Goal: Task Accomplishment & Management: Manage account settings

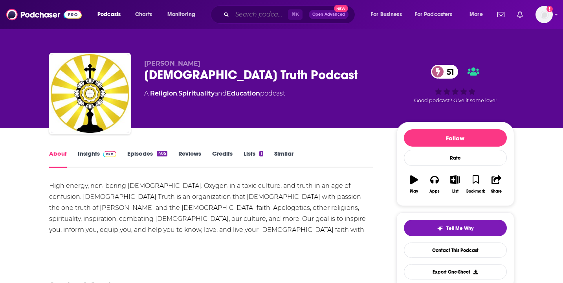
click at [248, 18] on input "Search podcasts, credits, & more..." at bounding box center [260, 14] width 56 height 13
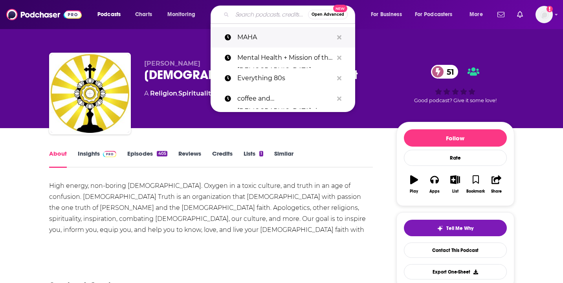
click at [251, 39] on p "MAHA" at bounding box center [285, 37] width 96 height 20
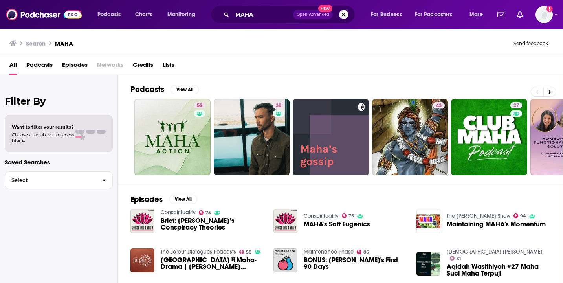
click at [74, 63] on span "Episodes" at bounding box center [75, 67] width 26 height 16
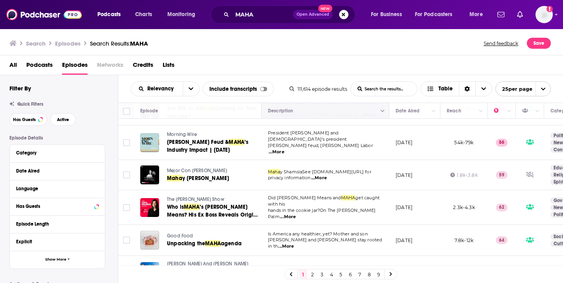
scroll to position [629, 0]
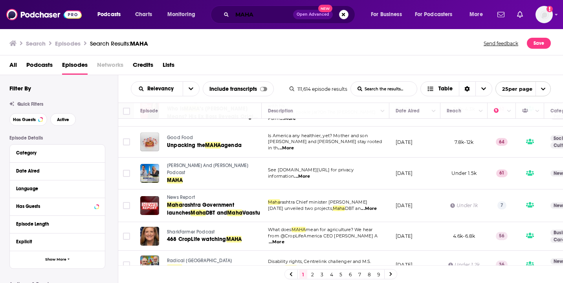
click at [274, 12] on input "MAHA" at bounding box center [262, 14] width 61 height 13
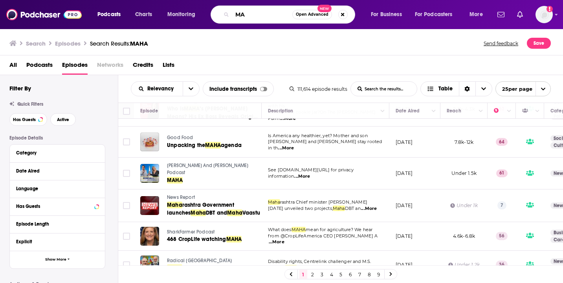
type input "M"
type input "Big Pharma Deception"
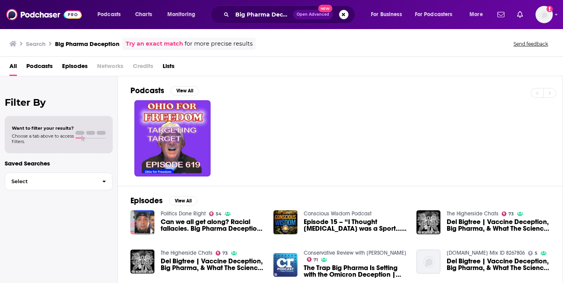
click at [80, 66] on span "Episodes" at bounding box center [75, 68] width 26 height 16
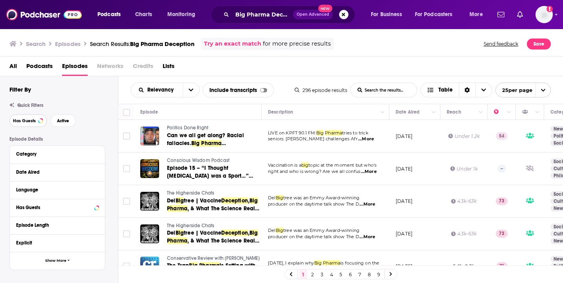
click at [25, 125] on button "Has Guests" at bounding box center [28, 120] width 38 height 13
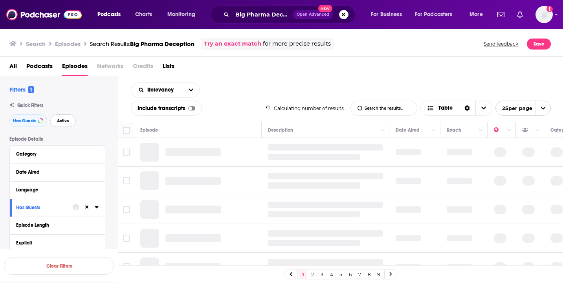
click at [61, 127] on button "Active" at bounding box center [63, 120] width 26 height 13
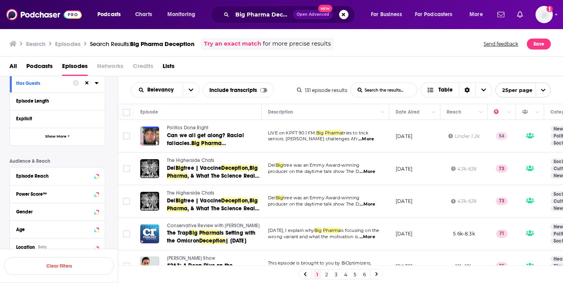
scroll to position [126, 0]
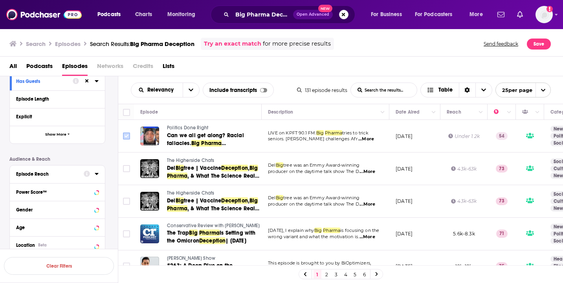
click at [126, 136] on input "Toggle select row" at bounding box center [126, 135] width 7 height 7
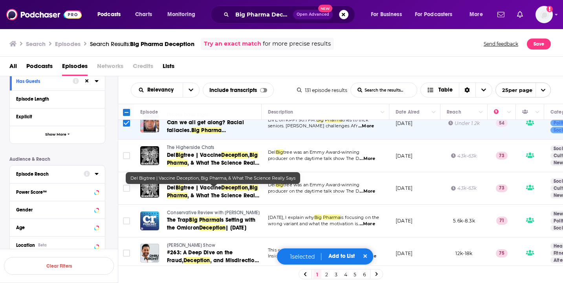
scroll to position [10, 0]
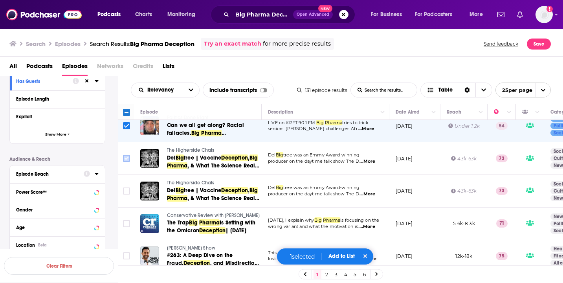
click at [127, 158] on input "Toggle select row" at bounding box center [126, 158] width 7 height 7
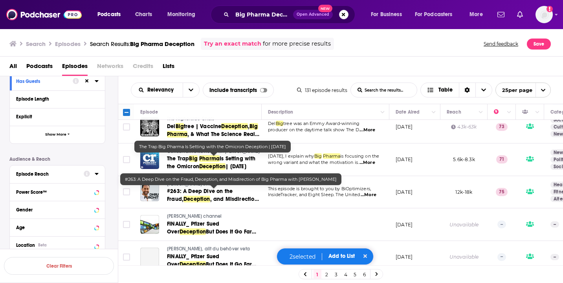
scroll to position [77, 0]
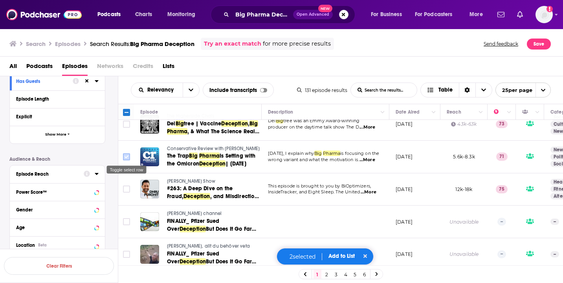
click at [127, 156] on input "Toggle select row" at bounding box center [126, 156] width 7 height 7
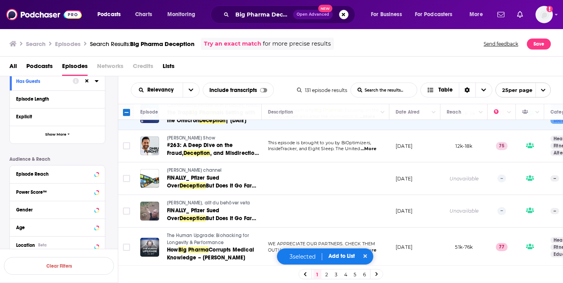
scroll to position [158, 0]
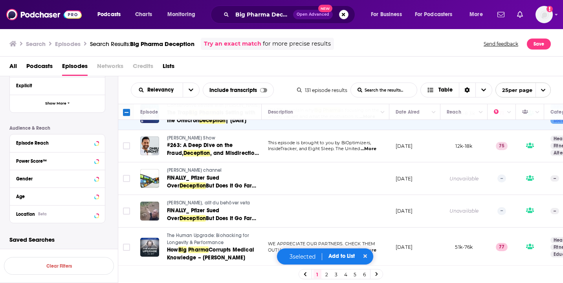
click at [81, 219] on div "Location Beta" at bounding box center [57, 214] width 95 height 18
click at [80, 214] on button "Location Beta" at bounding box center [50, 214] width 68 height 10
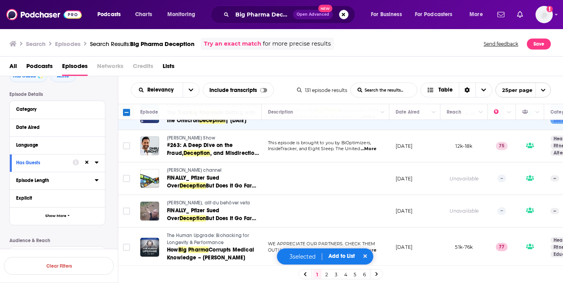
scroll to position [43, 0]
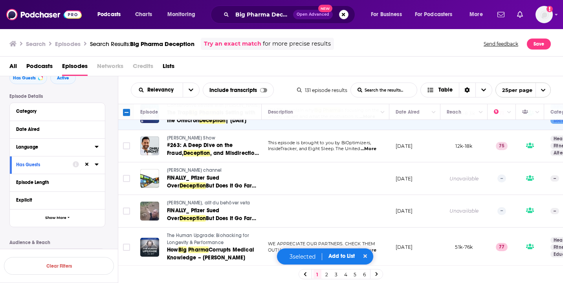
click at [52, 143] on button "Language" at bounding box center [55, 147] width 79 height 10
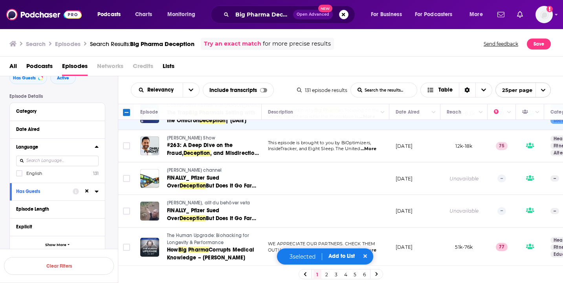
click at [44, 173] on label "English 131" at bounding box center [57, 173] width 82 height 7
click at [19, 176] on input "multiSelectOption-en-0" at bounding box center [19, 176] width 0 height 0
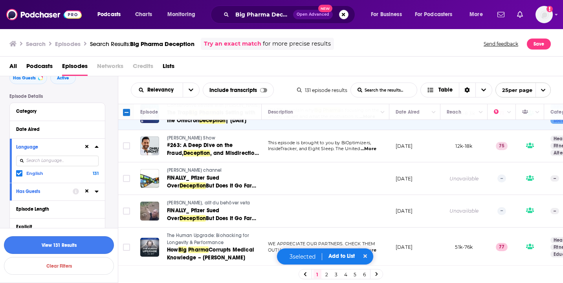
click at [79, 244] on button "View 131 Results" at bounding box center [59, 245] width 110 height 18
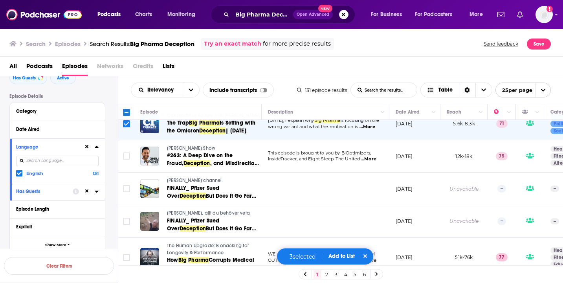
scroll to position [113, 0]
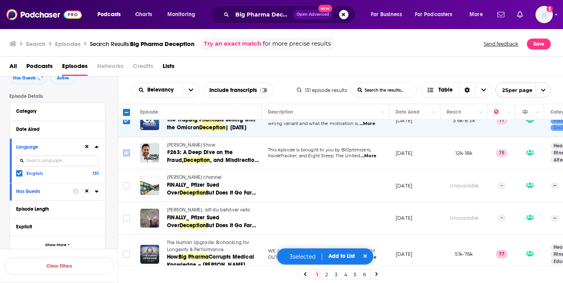
click at [125, 152] on input "Toggle select row" at bounding box center [126, 152] width 7 height 7
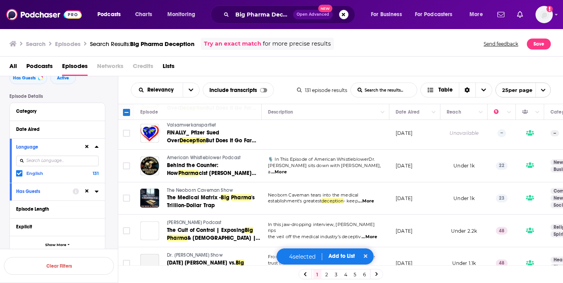
scroll to position [310, 0]
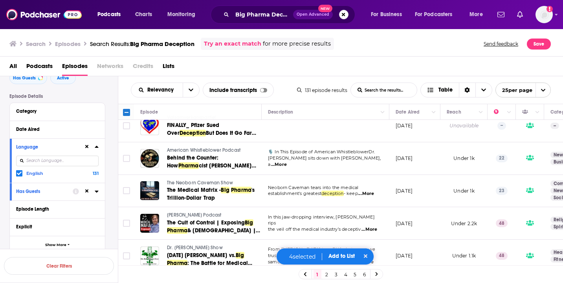
click at [287, 162] on span "...More" at bounding box center [279, 164] width 16 height 6
click at [127, 190] on input "Toggle select row" at bounding box center [126, 190] width 7 height 7
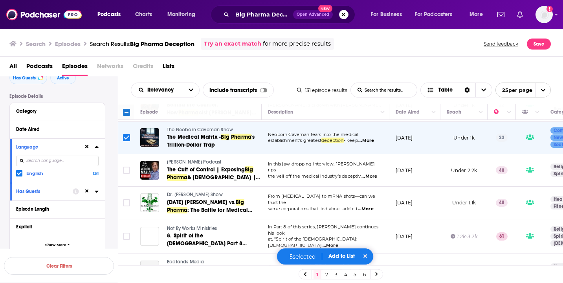
scroll to position [363, 0]
click at [126, 168] on input "Toggle select row" at bounding box center [126, 169] width 7 height 7
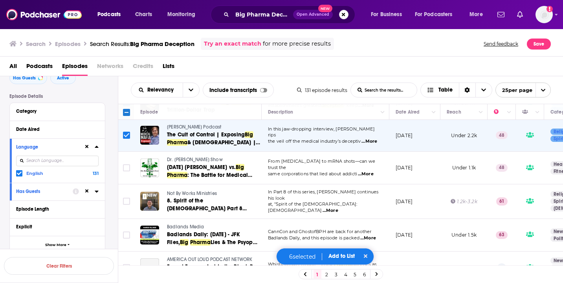
scroll to position [412, 0]
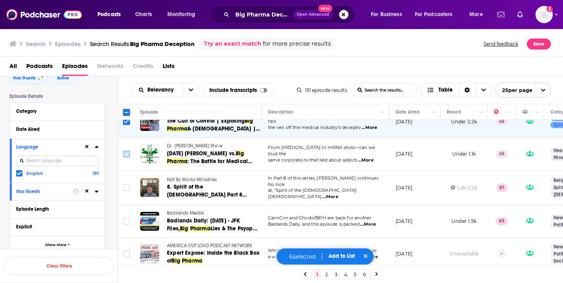
click at [125, 155] on input "Toggle select row" at bounding box center [126, 153] width 7 height 7
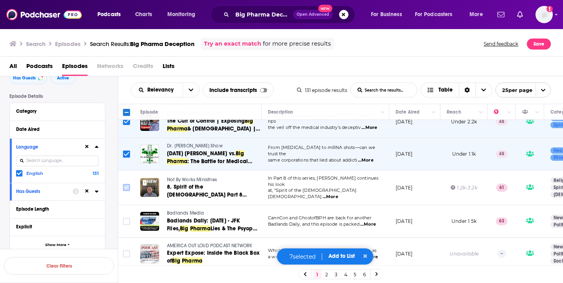
click at [124, 185] on input "Toggle select row" at bounding box center [126, 187] width 7 height 7
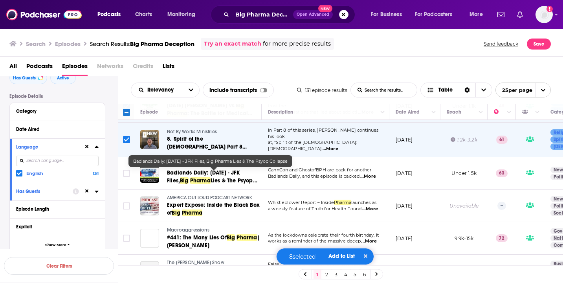
scroll to position [462, 0]
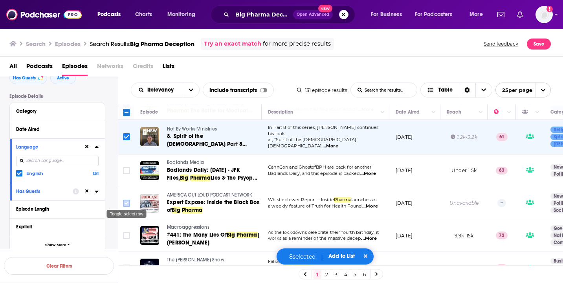
click at [122, 199] on icon "Toggle select row" at bounding box center [126, 202] width 9 height 9
click at [122, 167] on icon "Toggle select row" at bounding box center [126, 170] width 9 height 9
click at [126, 167] on input "Toggle select row" at bounding box center [126, 170] width 7 height 7
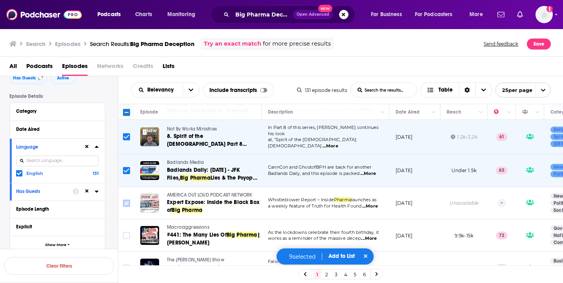
click at [127, 199] on input "Toggle select row" at bounding box center [126, 202] width 7 height 7
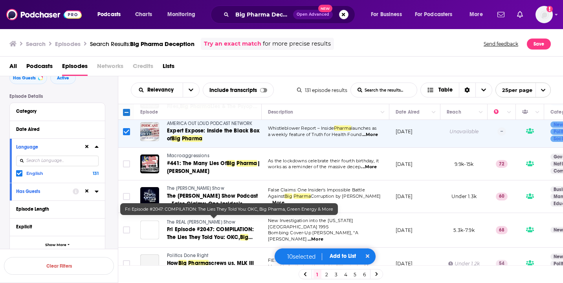
scroll to position [539, 0]
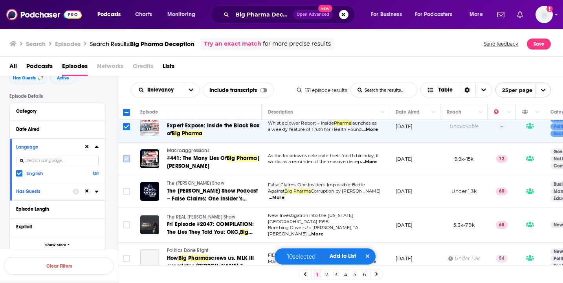
click at [126, 157] on input "Toggle select row" at bounding box center [126, 158] width 7 height 7
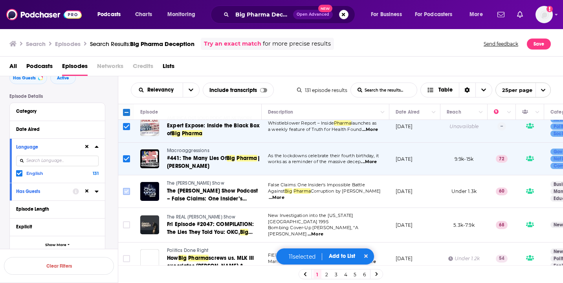
click at [127, 188] on input "Toggle select row" at bounding box center [126, 191] width 7 height 7
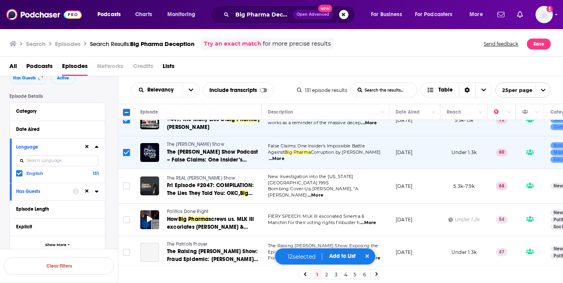
scroll to position [593, 0]
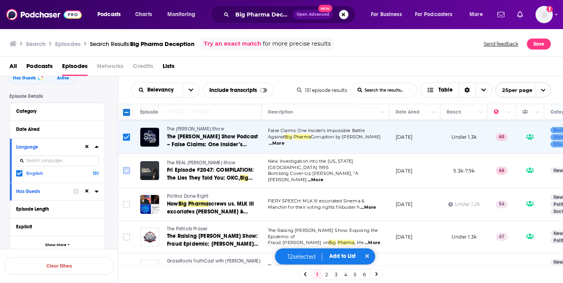
click at [125, 168] on input "Toggle select row" at bounding box center [126, 170] width 7 height 7
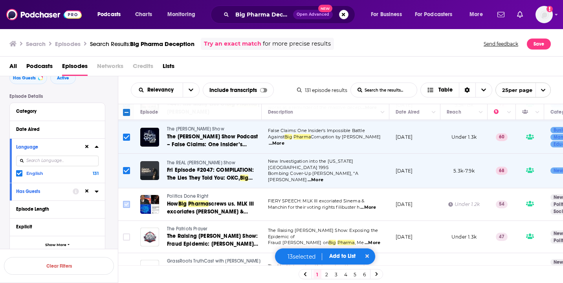
click at [126, 202] on input "Toggle select row" at bounding box center [126, 204] width 7 height 7
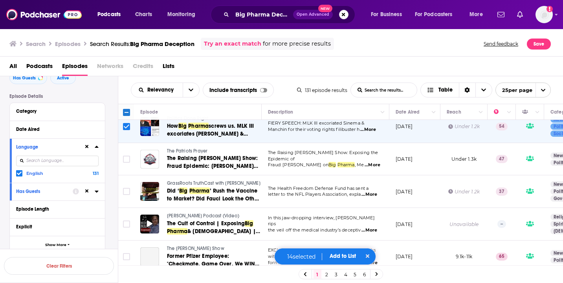
scroll to position [672, 0]
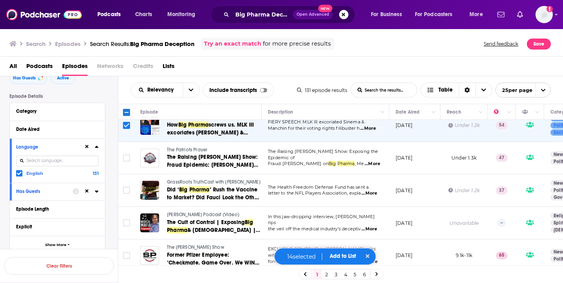
click at [124, 147] on td at bounding box center [126, 158] width 16 height 33
click at [126, 154] on input "Toggle select row" at bounding box center [126, 157] width 7 height 7
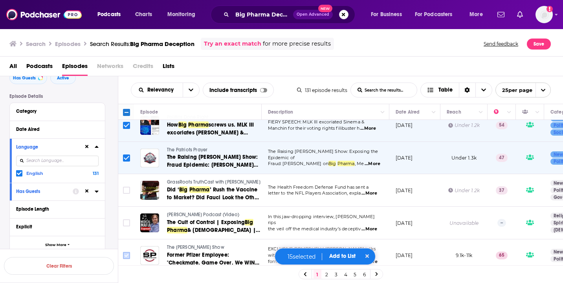
click at [126, 252] on input "Toggle select row" at bounding box center [126, 255] width 7 height 7
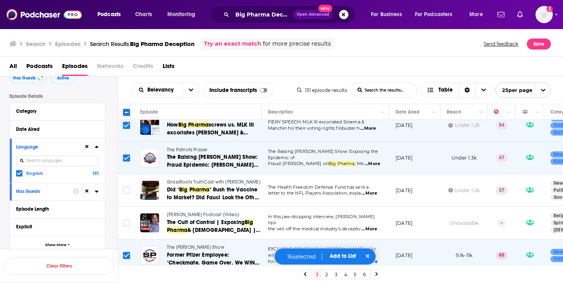
click at [341, 258] on span "Add to List" at bounding box center [342, 256] width 26 height 7
click at [344, 241] on button "Add Podcasts" at bounding box center [340, 241] width 42 height 15
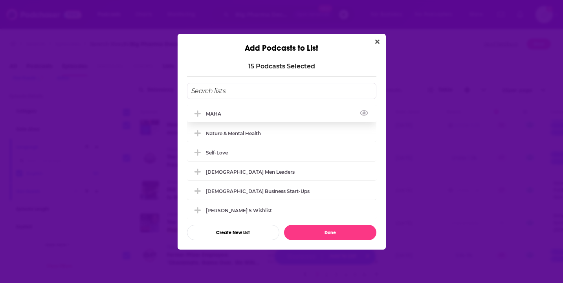
click at [216, 113] on div "MAHA" at bounding box center [216, 114] width 20 height 6
click at [325, 231] on button "Done" at bounding box center [330, 232] width 92 height 15
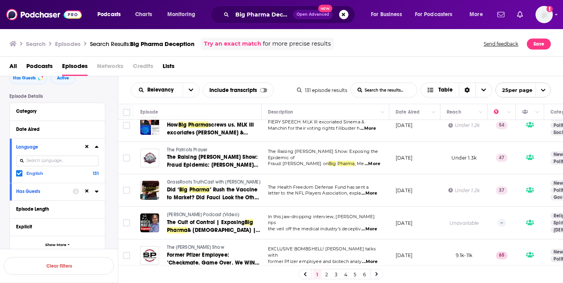
click at [326, 271] on link "2" at bounding box center [327, 273] width 8 height 9
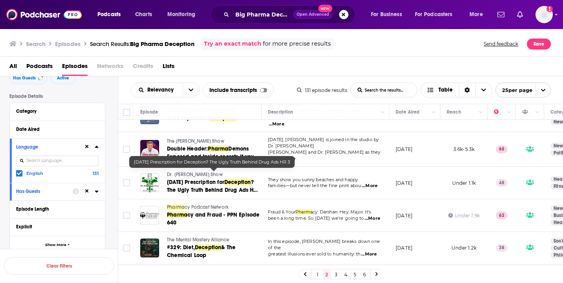
scroll to position [26, 0]
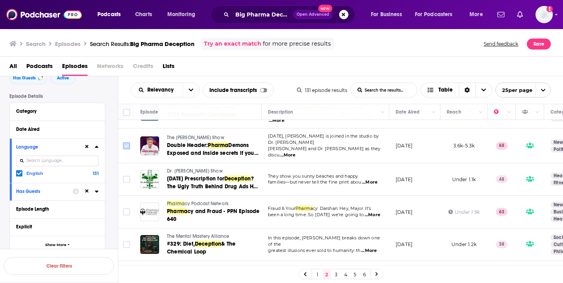
click at [124, 142] on input "Toggle select row" at bounding box center [126, 145] width 7 height 7
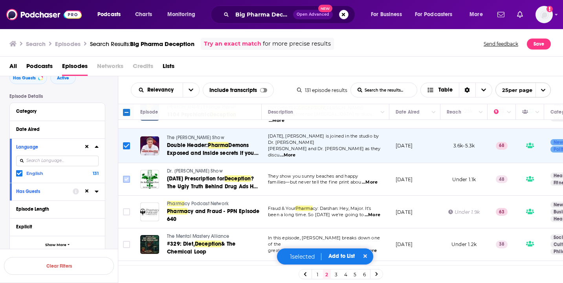
click at [123, 176] on input "Toggle select row" at bounding box center [126, 179] width 7 height 7
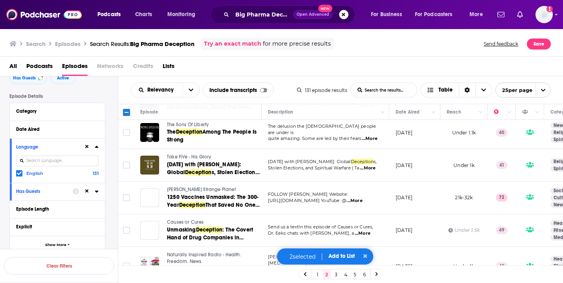
scroll to position [204, 0]
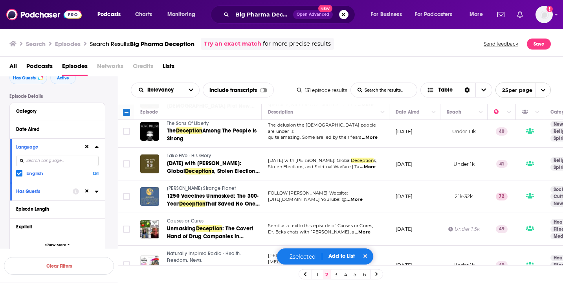
click at [374, 164] on span "...More" at bounding box center [368, 167] width 16 height 6
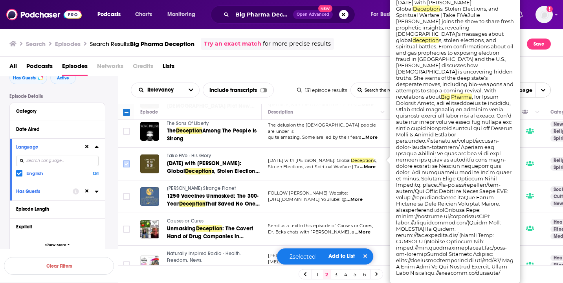
click at [128, 160] on input "Toggle select row" at bounding box center [126, 163] width 7 height 7
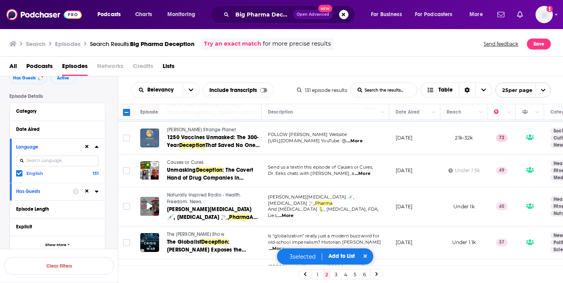
scroll to position [254, 0]
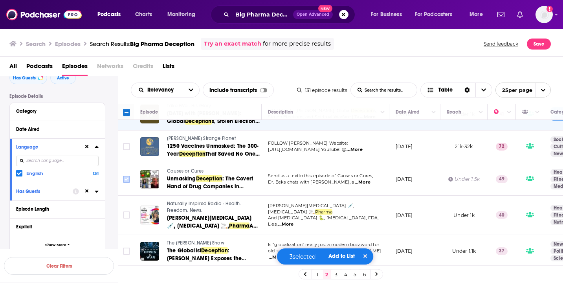
click at [124, 176] on input "Toggle select row" at bounding box center [126, 179] width 7 height 7
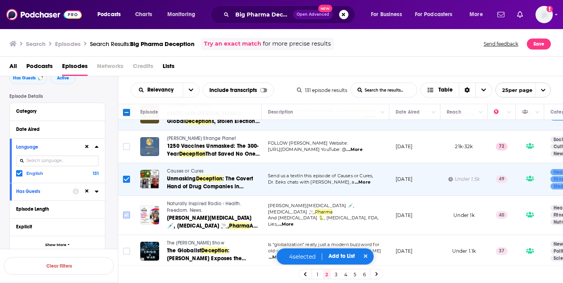
click at [128, 211] on input "Toggle select row" at bounding box center [126, 214] width 7 height 7
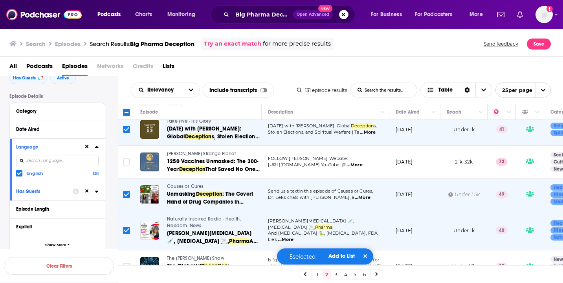
scroll to position [239, 0]
click at [124, 158] on input "Toggle select row" at bounding box center [126, 161] width 7 height 7
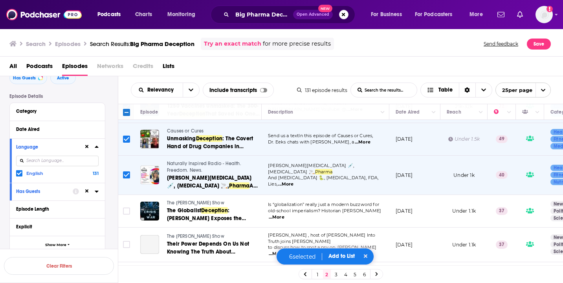
scroll to position [333, 0]
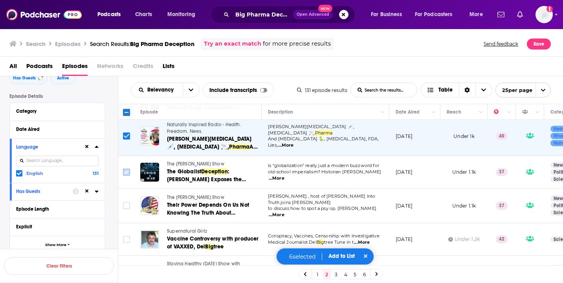
click at [126, 168] on input "Toggle select row" at bounding box center [126, 171] width 7 height 7
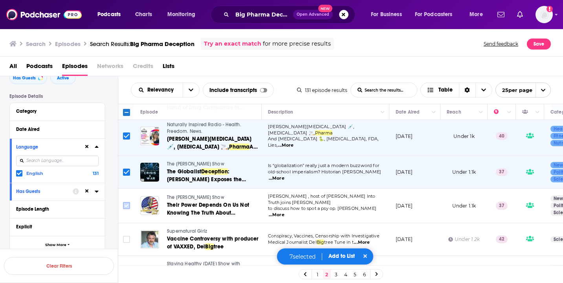
click at [126, 202] on input "Toggle select row" at bounding box center [126, 205] width 7 height 7
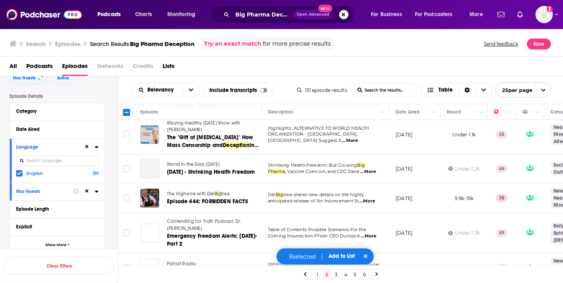
scroll to position [471, 0]
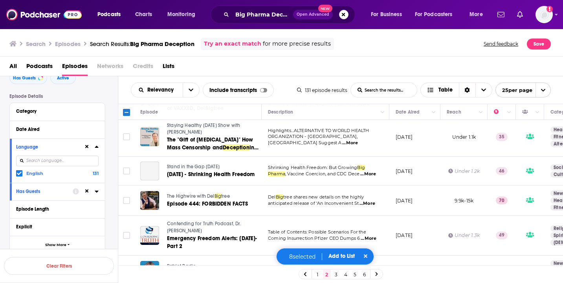
click at [121, 157] on td at bounding box center [126, 171] width 16 height 29
click at [126, 167] on input "Toggle select row" at bounding box center [126, 170] width 7 height 7
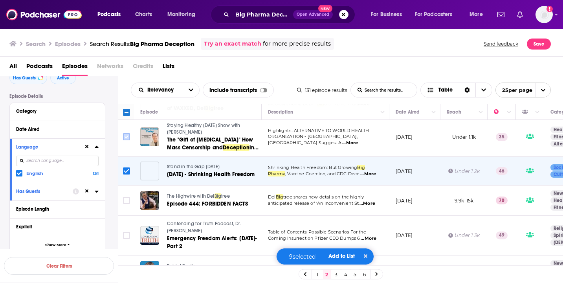
click at [125, 133] on input "Toggle select row" at bounding box center [126, 136] width 7 height 7
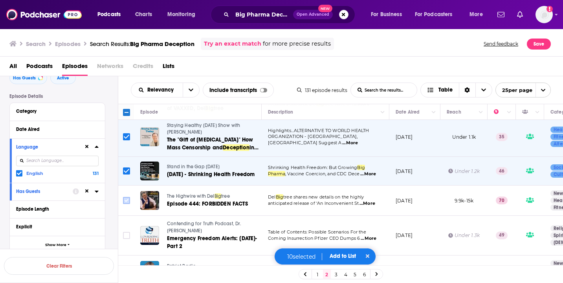
click at [124, 197] on input "Toggle select row" at bounding box center [126, 200] width 7 height 7
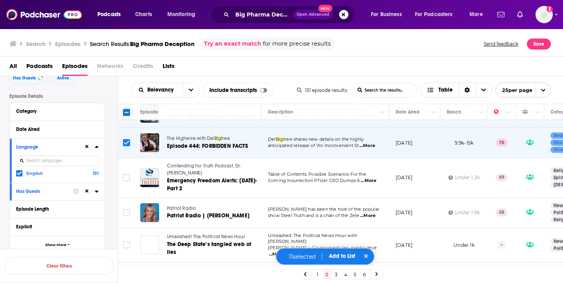
scroll to position [531, 0]
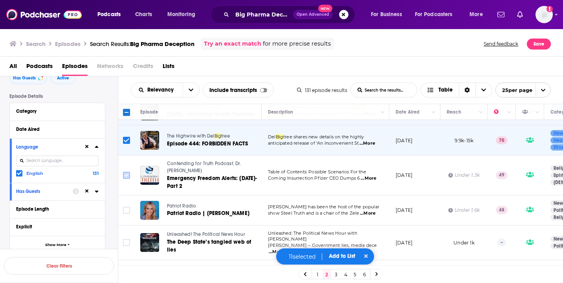
click at [125, 172] on input "Toggle select row" at bounding box center [126, 175] width 7 height 7
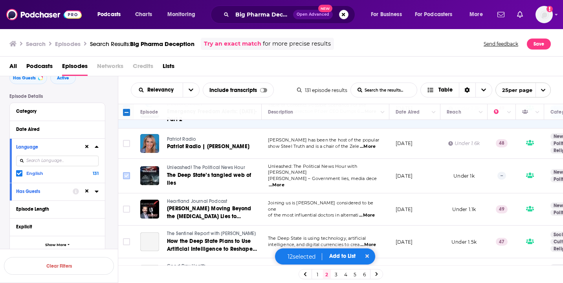
scroll to position [598, 0]
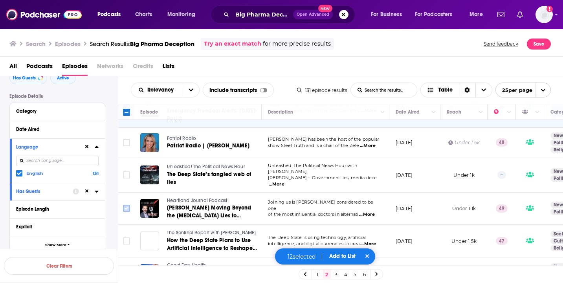
click at [126, 205] on input "Toggle select row" at bounding box center [126, 208] width 7 height 7
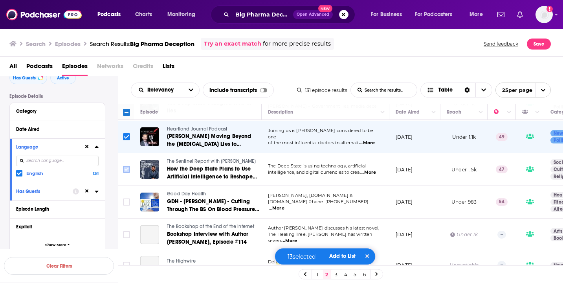
scroll to position [672, 0]
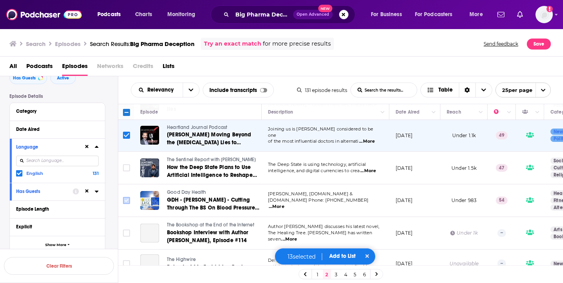
click at [130, 196] on icon "Toggle select row" at bounding box center [126, 200] width 9 height 9
click at [128, 164] on input "Toggle select row" at bounding box center [126, 167] width 7 height 7
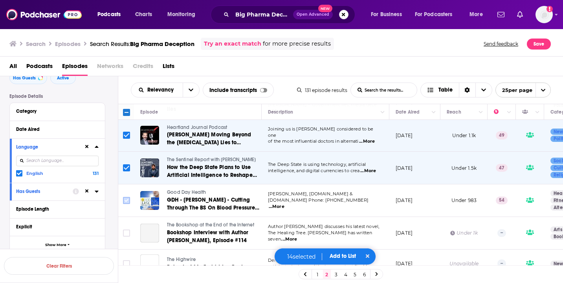
click at [125, 197] on input "Toggle select row" at bounding box center [126, 200] width 7 height 7
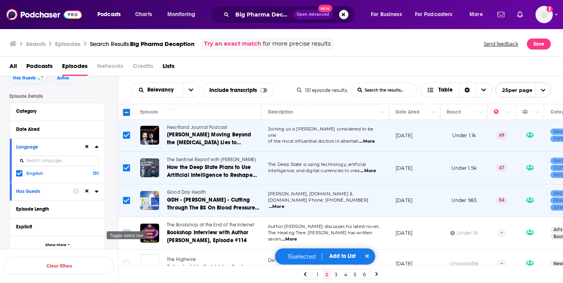
click at [126, 229] on input "Toggle select row" at bounding box center [126, 232] width 7 height 7
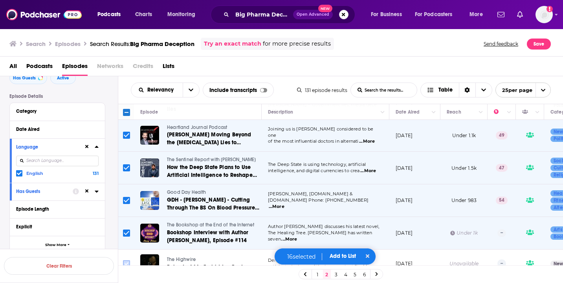
click at [127, 260] on input "Toggle select row" at bounding box center [126, 263] width 7 height 7
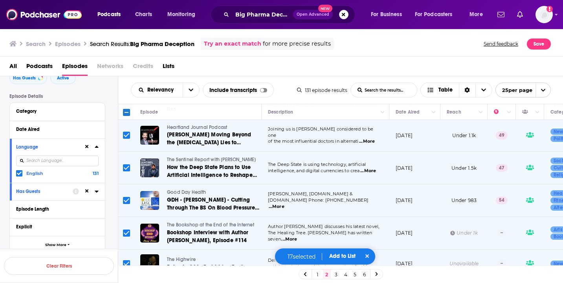
click at [335, 258] on span "Add to List" at bounding box center [342, 256] width 26 height 7
click at [342, 240] on button "Add Podcasts" at bounding box center [340, 241] width 42 height 15
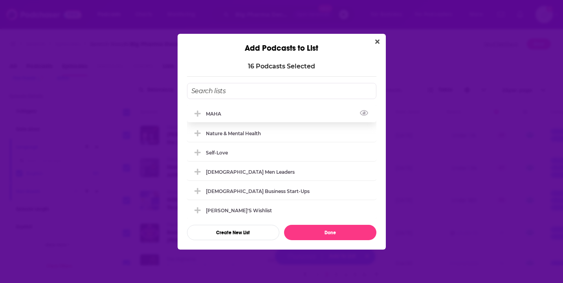
click at [275, 110] on div "MAHA" at bounding box center [281, 113] width 189 height 17
click at [328, 236] on button "Done" at bounding box center [330, 232] width 92 height 15
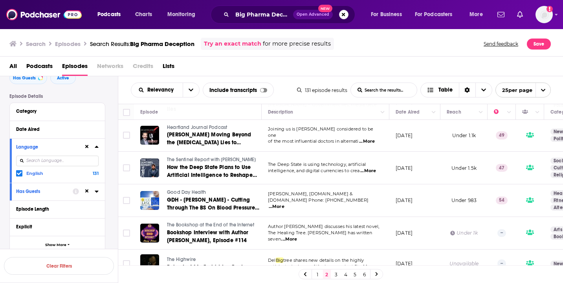
click at [336, 274] on link "3" at bounding box center [336, 273] width 8 height 9
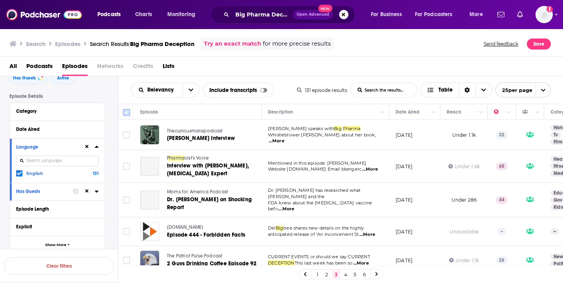
click at [127, 111] on input "Toggle select all" at bounding box center [126, 112] width 7 height 7
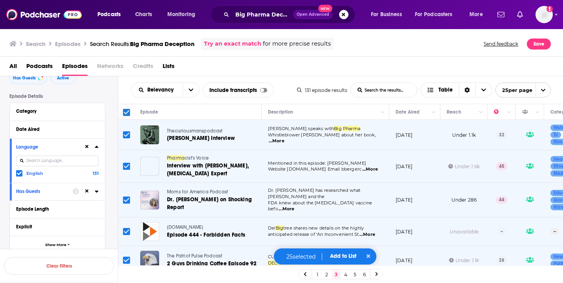
click at [345, 256] on span "Add to List" at bounding box center [343, 256] width 26 height 7
click at [346, 243] on button "Add Podcasts" at bounding box center [340, 241] width 42 height 15
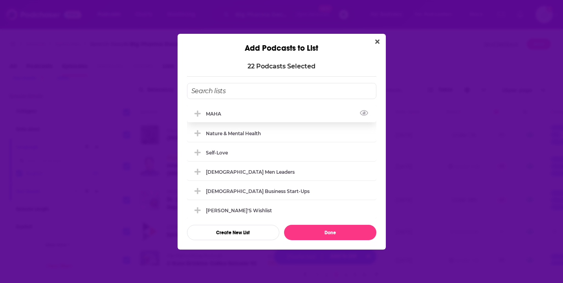
click at [274, 118] on div "MAHA" at bounding box center [281, 113] width 189 height 17
click at [321, 238] on button "Done" at bounding box center [330, 232] width 92 height 15
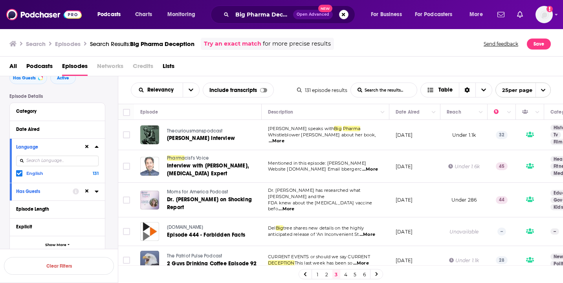
click at [347, 276] on link "4" at bounding box center [346, 273] width 8 height 9
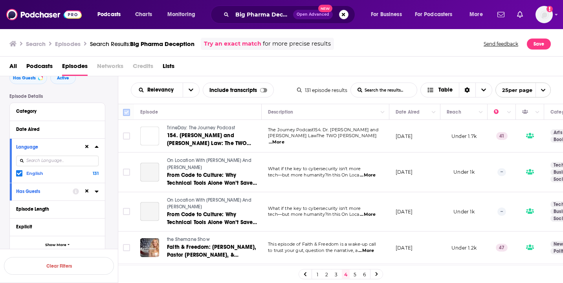
click at [128, 110] on input "Toggle select all" at bounding box center [126, 112] width 7 height 7
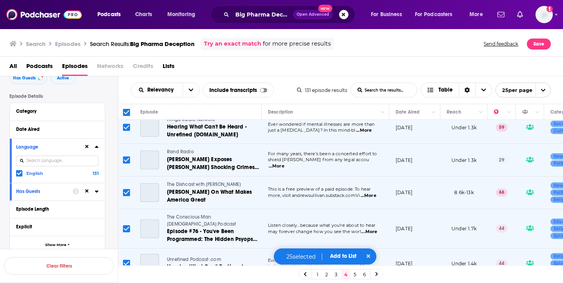
scroll to position [715, 0]
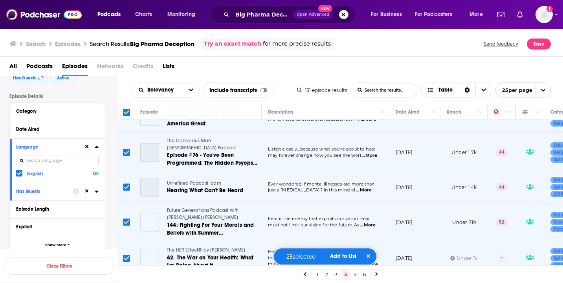
click at [337, 256] on span "Add to List" at bounding box center [343, 256] width 26 height 7
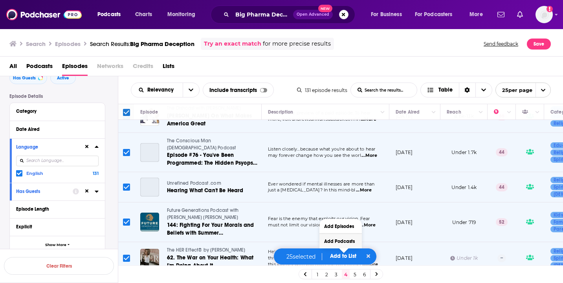
click at [340, 244] on button "Add Podcasts" at bounding box center [340, 241] width 42 height 15
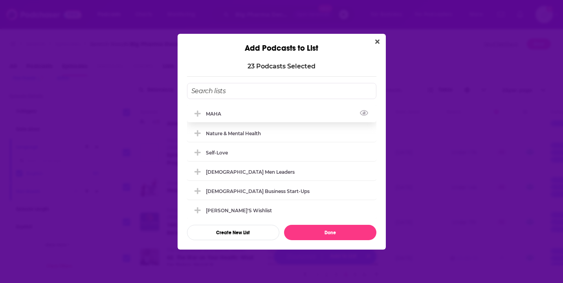
click at [235, 113] on div "MAHA" at bounding box center [281, 113] width 189 height 17
click at [320, 230] on button "Done" at bounding box center [330, 232] width 92 height 15
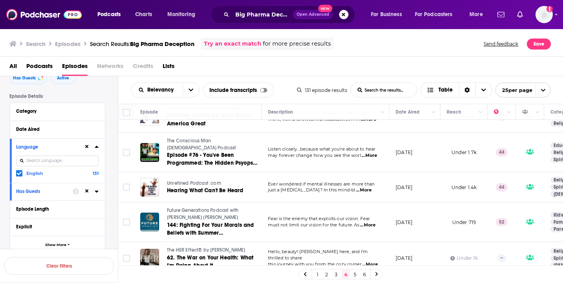
click at [355, 275] on link "5" at bounding box center [355, 273] width 8 height 9
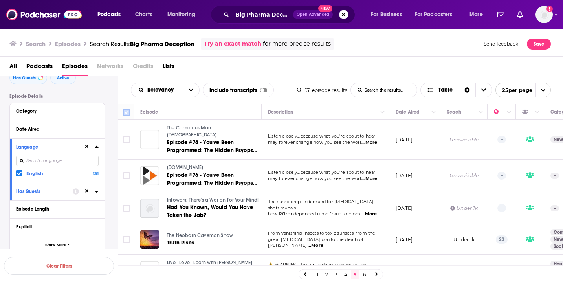
click at [126, 112] on input "Toggle select all" at bounding box center [126, 112] width 7 height 7
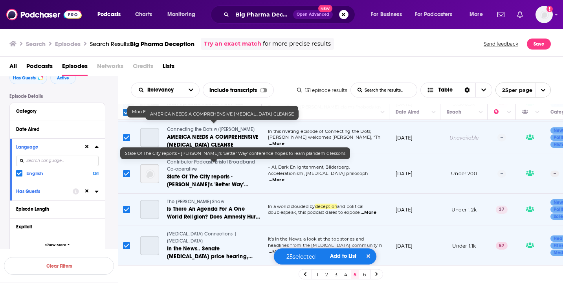
scroll to position [424, 0]
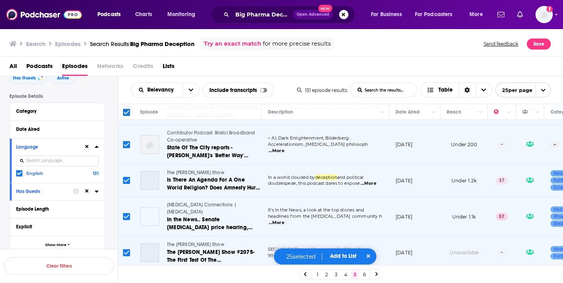
click at [339, 258] on span "Add to List" at bounding box center [343, 256] width 26 height 7
click at [344, 242] on button "Add Podcasts" at bounding box center [340, 241] width 42 height 15
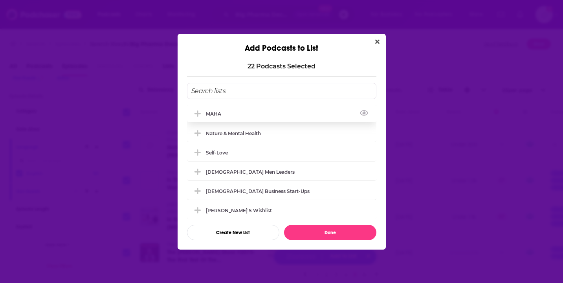
click at [265, 115] on div "MAHA" at bounding box center [281, 113] width 189 height 17
click at [326, 239] on button "Done" at bounding box center [330, 232] width 92 height 15
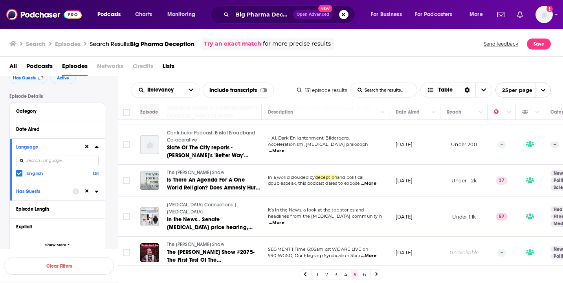
click at [365, 276] on link "6" at bounding box center [365, 273] width 8 height 9
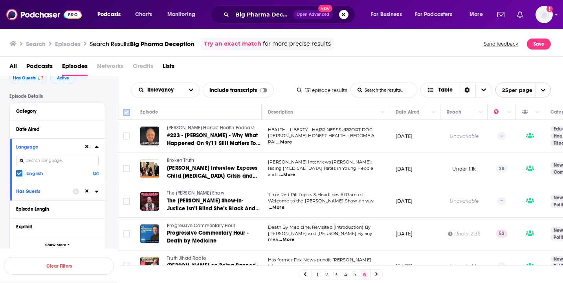
click at [127, 110] on input "Toggle select all" at bounding box center [126, 112] width 7 height 7
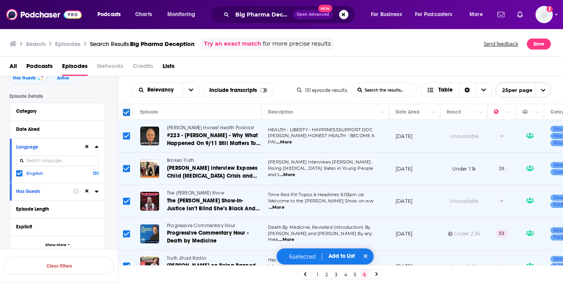
click at [339, 255] on span "Add to List" at bounding box center [341, 256] width 26 height 7
click at [339, 243] on button "Add Podcasts" at bounding box center [339, 241] width 42 height 15
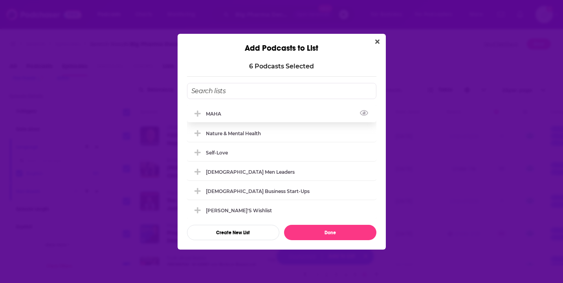
click at [247, 112] on div "MAHA" at bounding box center [281, 113] width 189 height 17
click at [322, 230] on button "Done" at bounding box center [330, 232] width 92 height 15
checkbox input "false"
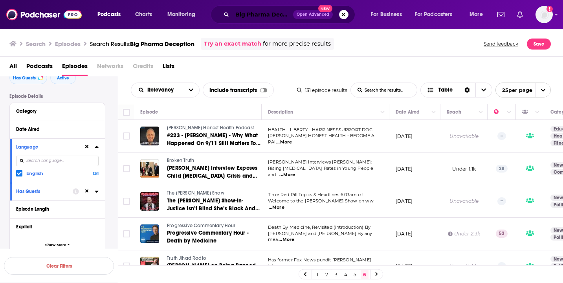
click at [269, 14] on input "Big Pharma Deception" at bounding box center [262, 14] width 61 height 13
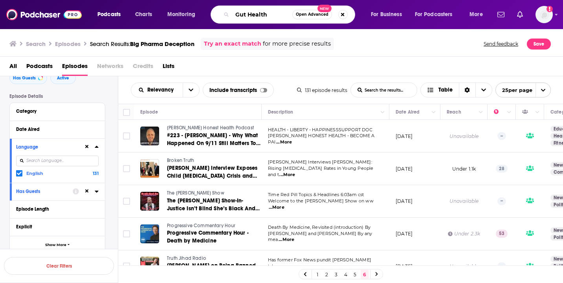
type input "Gut Health"
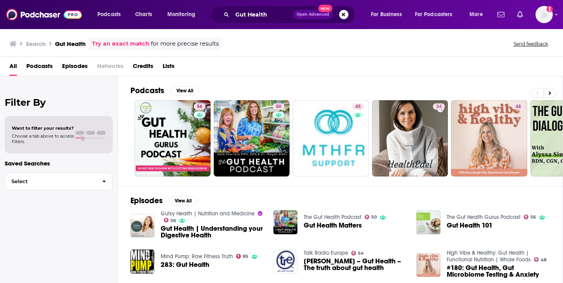
click at [69, 68] on span "Episodes" at bounding box center [75, 68] width 26 height 16
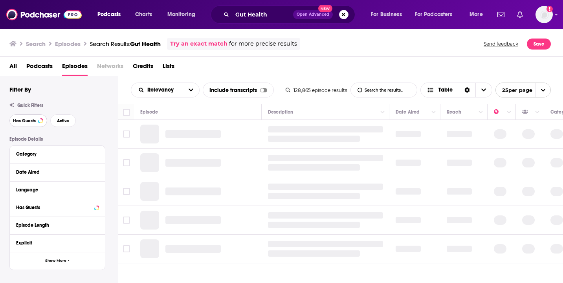
click at [33, 125] on button "Has Guests" at bounding box center [28, 120] width 38 height 13
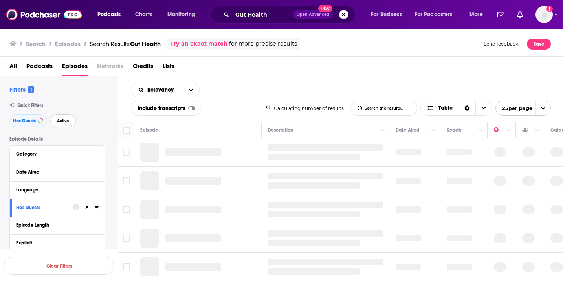
click at [61, 125] on button "Active" at bounding box center [63, 120] width 26 height 13
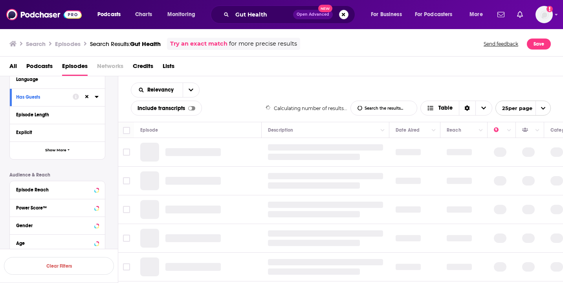
scroll to position [158, 0]
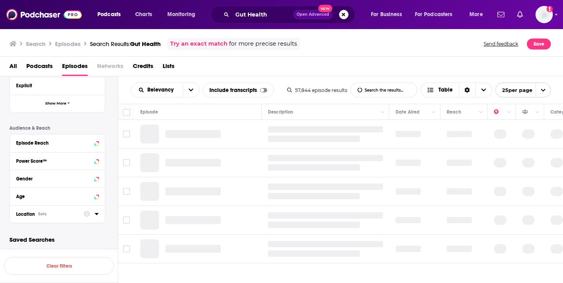
click at [52, 215] on div "Location Beta" at bounding box center [47, 213] width 62 height 5
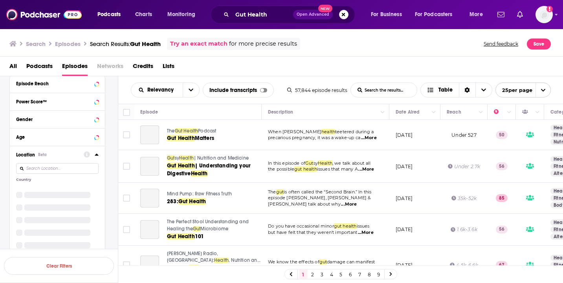
scroll to position [219, 0]
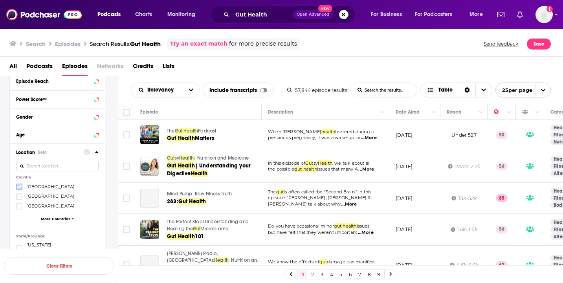
click at [17, 186] on icon at bounding box center [19, 186] width 5 height 5
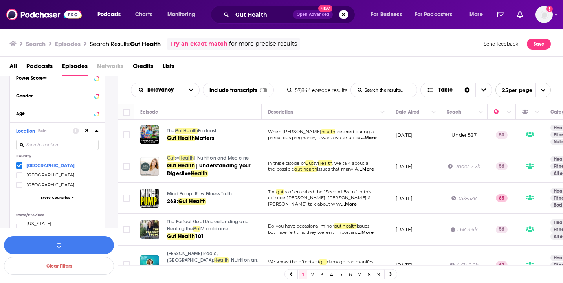
scroll to position [242, 0]
click at [62, 245] on button "View 10k+ Results" at bounding box center [59, 245] width 110 height 18
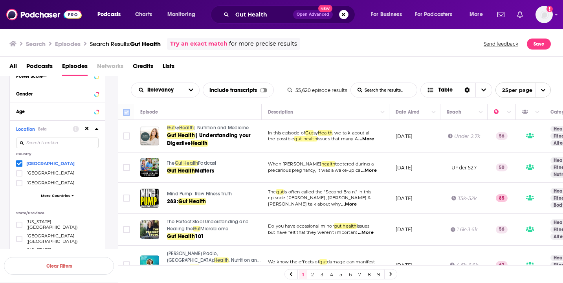
click at [125, 113] on input "Toggle select all" at bounding box center [126, 112] width 7 height 7
checkbox input "true"
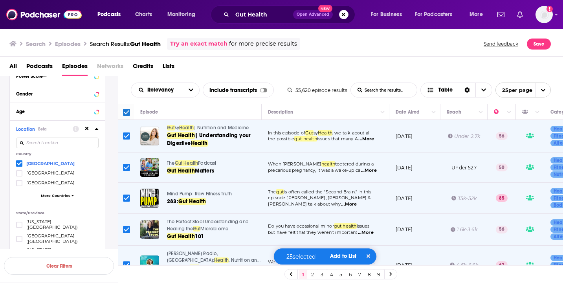
click at [346, 255] on span "Add to List" at bounding box center [343, 256] width 26 height 7
click at [347, 242] on button "Add Podcasts" at bounding box center [340, 241] width 42 height 15
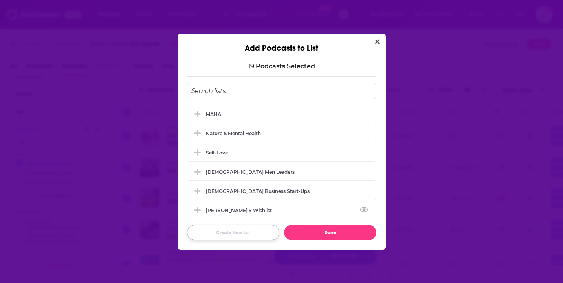
click at [255, 229] on button "Create New List" at bounding box center [233, 232] width 92 height 15
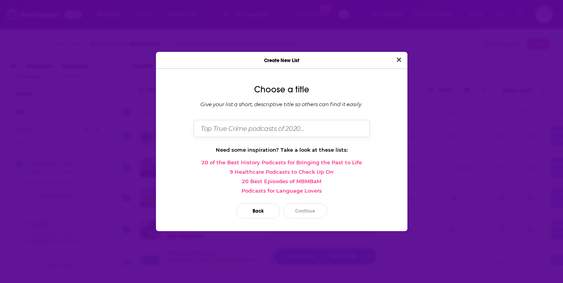
click at [278, 126] on input "Dialog" at bounding box center [282, 128] width 176 height 17
type input "Gut Health"
click at [312, 215] on button "Continue" at bounding box center [305, 210] width 44 height 15
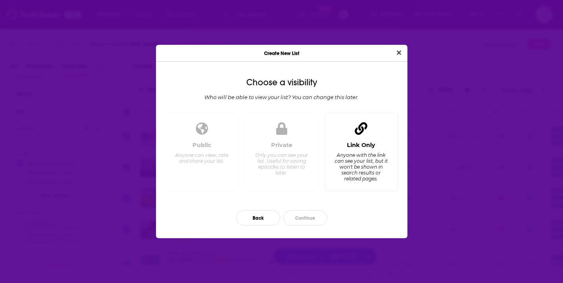
click at [347, 162] on div "Anyone with the link can see your list, but it won't be shown in search results…" at bounding box center [361, 166] width 54 height 29
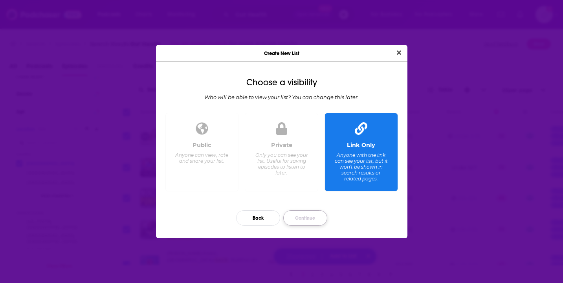
click at [310, 219] on button "Continue" at bounding box center [305, 217] width 44 height 15
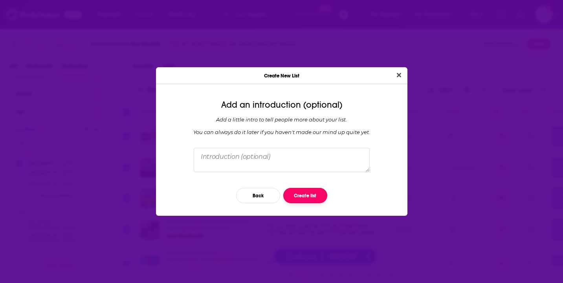
click at [313, 197] on button "Create list" at bounding box center [305, 195] width 44 height 15
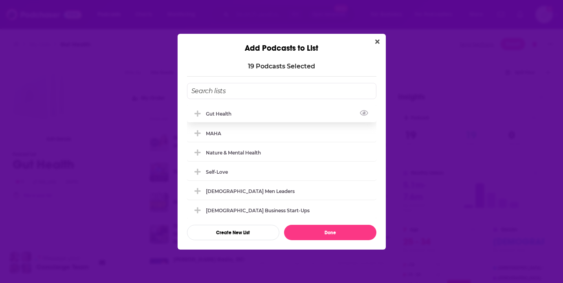
click at [305, 115] on div "Gut Health" at bounding box center [281, 113] width 189 height 17
click at [323, 232] on button "Done" at bounding box center [330, 232] width 92 height 15
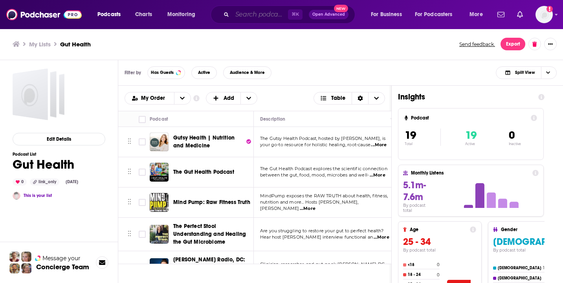
click at [247, 17] on input "Search podcasts, credits, & more..." at bounding box center [260, 14] width 56 height 13
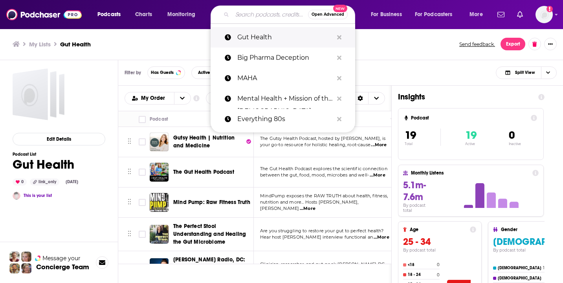
click at [249, 40] on p "Gut Health" at bounding box center [285, 37] width 96 height 20
type input "Gut Health"
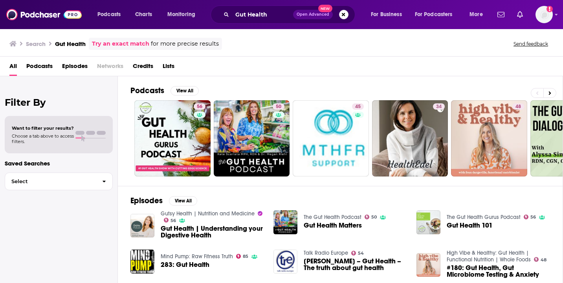
click at [78, 62] on span "Episodes" at bounding box center [75, 68] width 26 height 16
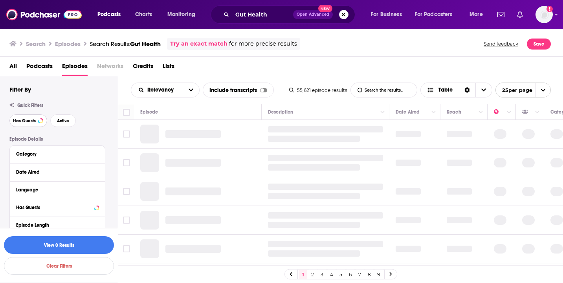
click at [21, 124] on button "Has Guests" at bounding box center [28, 120] width 38 height 13
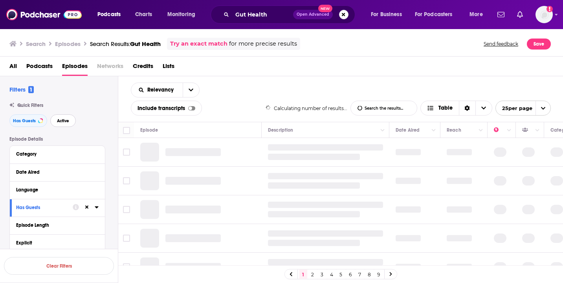
click at [62, 123] on span "Active" at bounding box center [63, 121] width 12 height 4
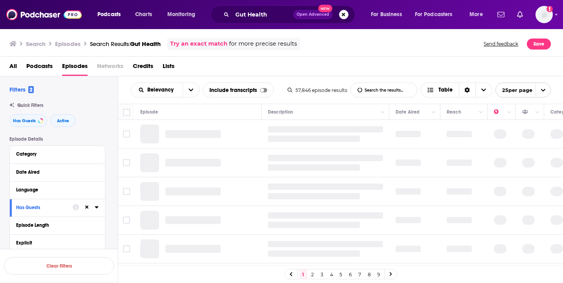
click at [44, 65] on span "Podcasts" at bounding box center [39, 68] width 26 height 16
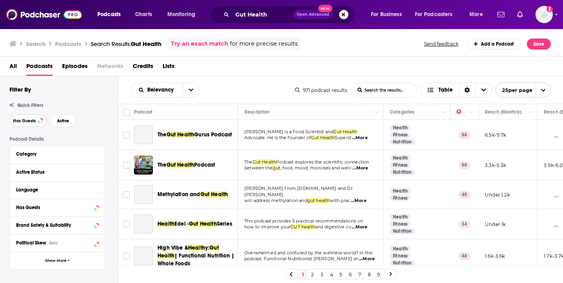
click at [31, 123] on span "Has Guests" at bounding box center [24, 121] width 23 height 4
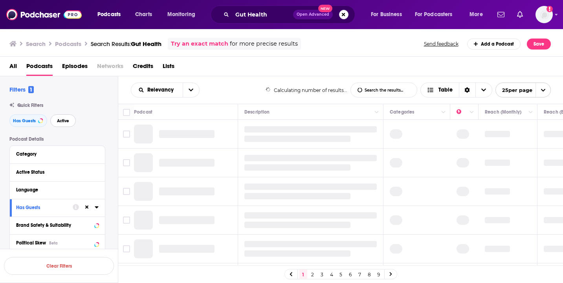
click at [62, 124] on button "Active" at bounding box center [63, 120] width 26 height 13
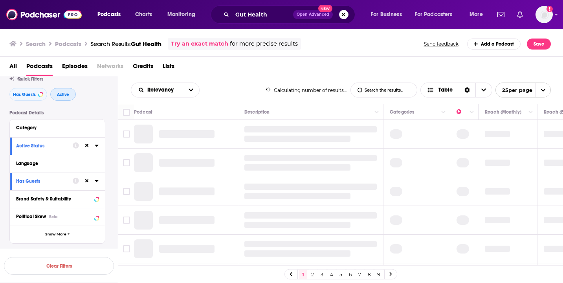
scroll to position [27, 0]
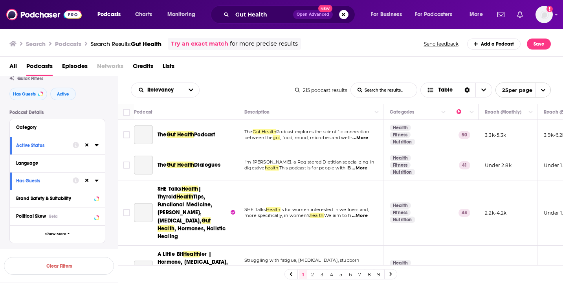
click at [68, 169] on div "Language" at bounding box center [57, 163] width 95 height 18
click at [31, 163] on div "Language" at bounding box center [52, 162] width 73 height 5
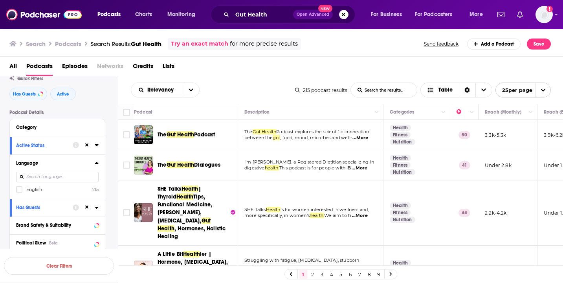
click at [44, 190] on label "English 215" at bounding box center [57, 189] width 82 height 7
click at [19, 192] on input "multiSelectOption-en-0" at bounding box center [19, 192] width 0 height 0
click at [32, 192] on span "English" at bounding box center [34, 189] width 16 height 5
click at [19, 192] on input "multiSelectOption-en-0" at bounding box center [19, 192] width 0 height 0
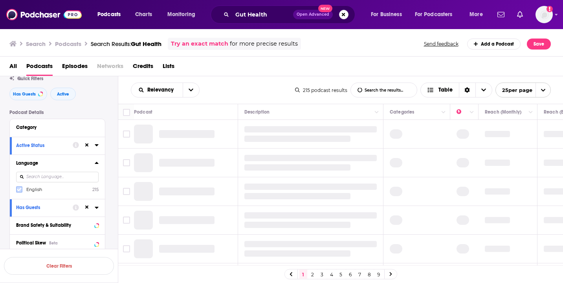
click at [18, 188] on icon at bounding box center [19, 189] width 5 height 5
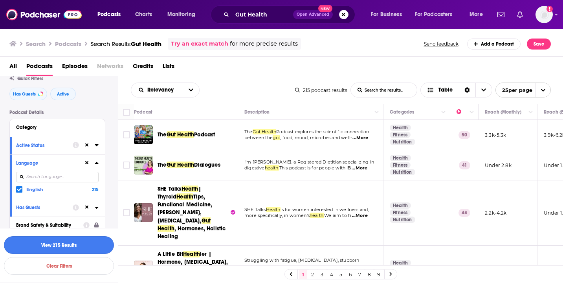
click at [74, 245] on button "View 215 Results" at bounding box center [59, 245] width 110 height 18
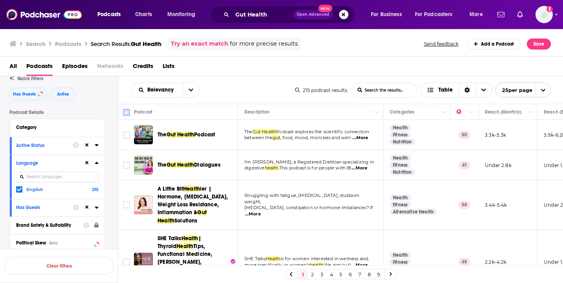
click at [129, 111] on input "Toggle select all" at bounding box center [126, 112] width 7 height 7
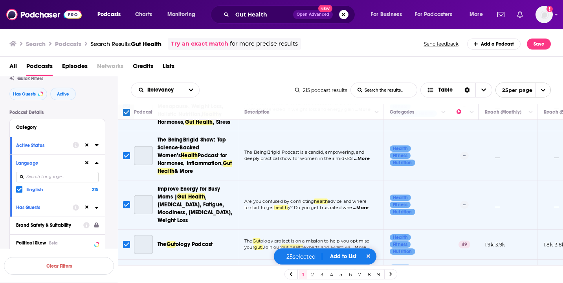
scroll to position [592, 0]
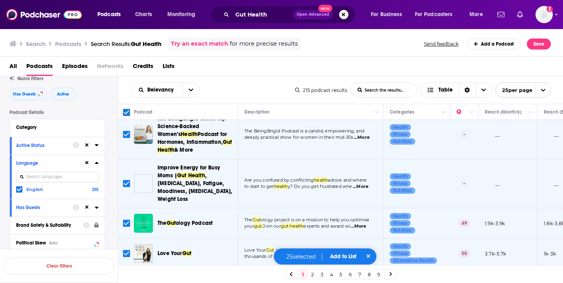
click at [349, 255] on button "Add to List" at bounding box center [343, 256] width 39 height 7
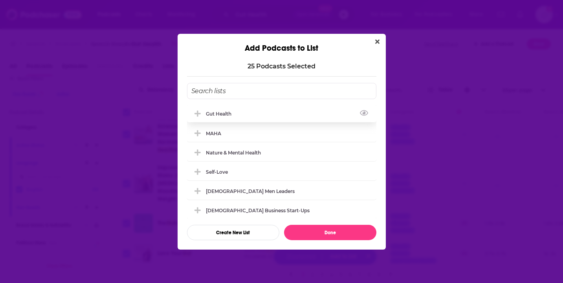
click at [269, 115] on div "Gut Health" at bounding box center [281, 113] width 189 height 17
click at [324, 234] on button "Done" at bounding box center [330, 232] width 92 height 15
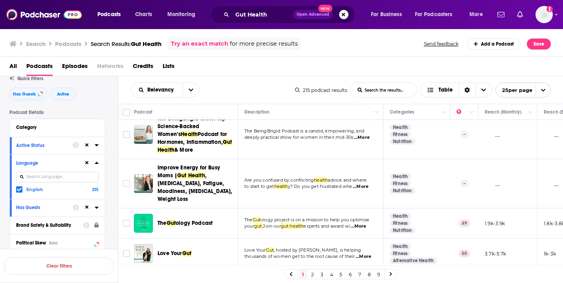
click at [310, 274] on link "2" at bounding box center [313, 273] width 8 height 9
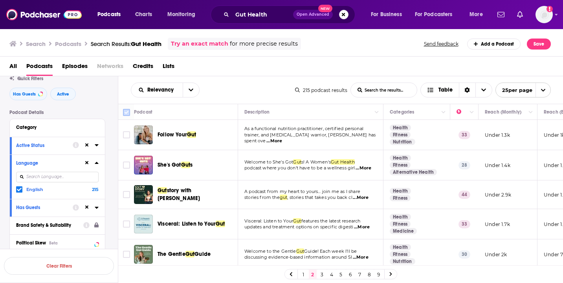
click at [127, 112] on input "Toggle select all" at bounding box center [126, 112] width 7 height 7
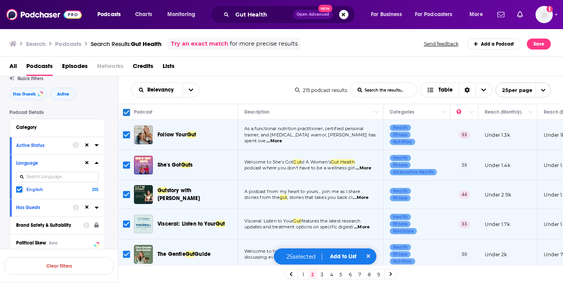
click at [347, 258] on button "Add to List" at bounding box center [343, 256] width 39 height 7
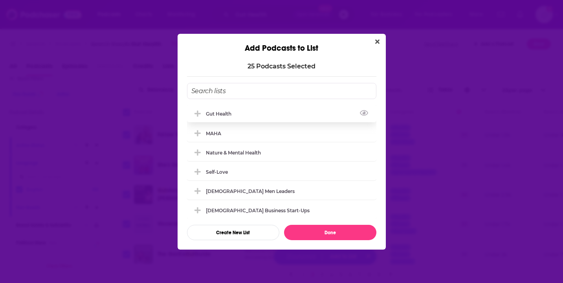
click at [238, 112] on div "Gut Health" at bounding box center [281, 113] width 189 height 17
click at [331, 239] on button "Done" at bounding box center [330, 232] width 92 height 15
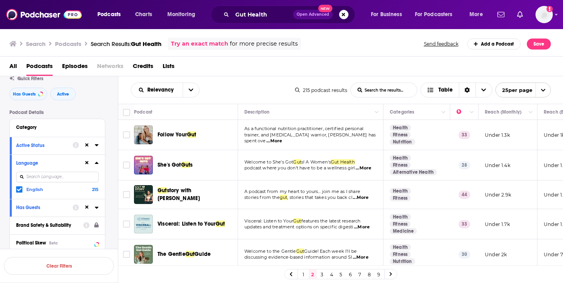
click at [322, 275] on link "3" at bounding box center [322, 273] width 8 height 9
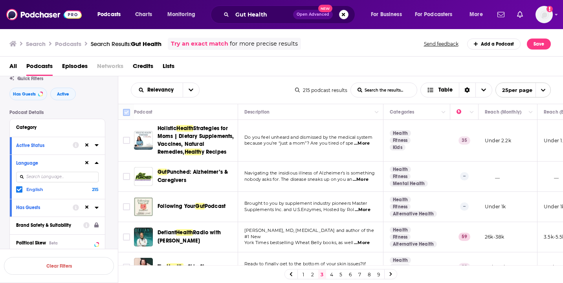
click at [124, 110] on input "Toggle select all" at bounding box center [126, 112] width 7 height 7
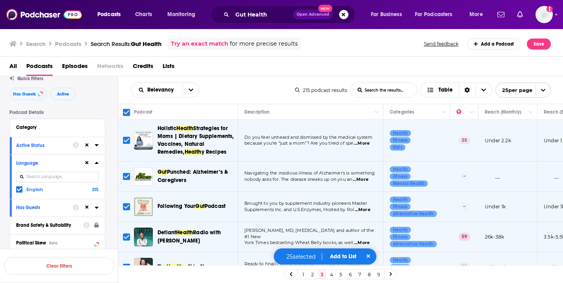
click at [338, 254] on button "Add to List" at bounding box center [343, 256] width 39 height 7
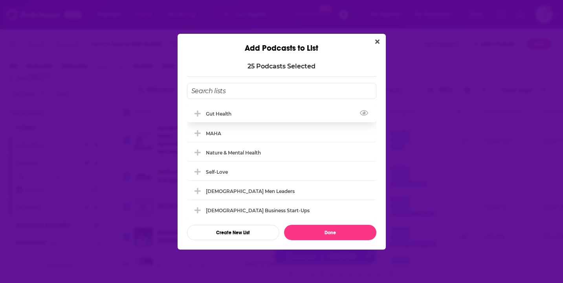
click at [287, 106] on div "Gut Health" at bounding box center [281, 113] width 189 height 17
click at [320, 236] on button "Done" at bounding box center [330, 232] width 92 height 15
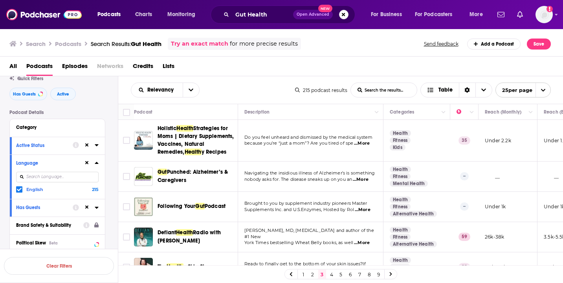
click at [331, 275] on link "4" at bounding box center [332, 273] width 8 height 9
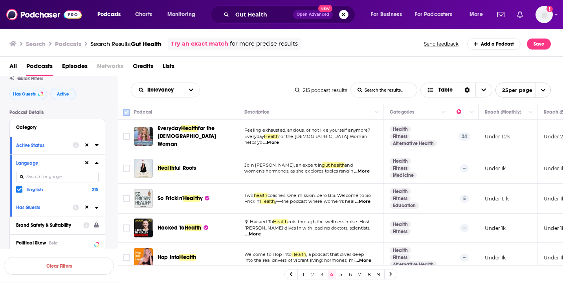
click at [124, 111] on input "Toggle select all" at bounding box center [126, 112] width 7 height 7
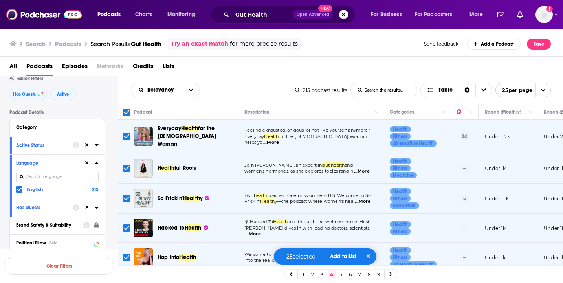
click at [340, 258] on button "Add to List" at bounding box center [343, 256] width 39 height 7
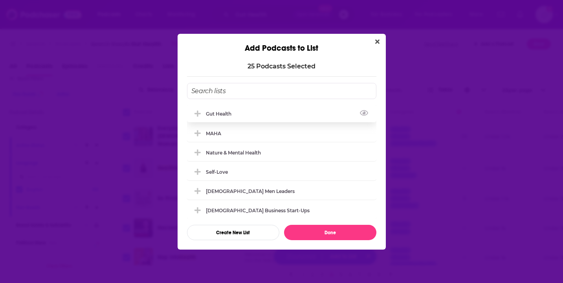
click at [264, 113] on div "Gut Health" at bounding box center [281, 113] width 189 height 17
click at [316, 229] on button "Done" at bounding box center [330, 232] width 92 height 15
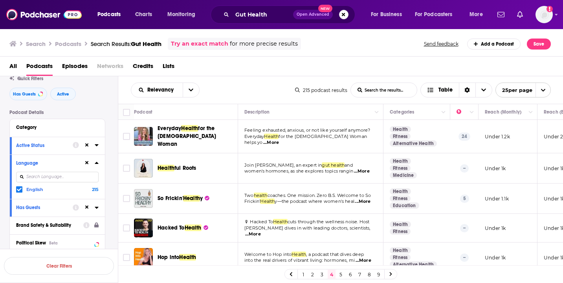
click at [343, 275] on link "5" at bounding box center [341, 273] width 8 height 9
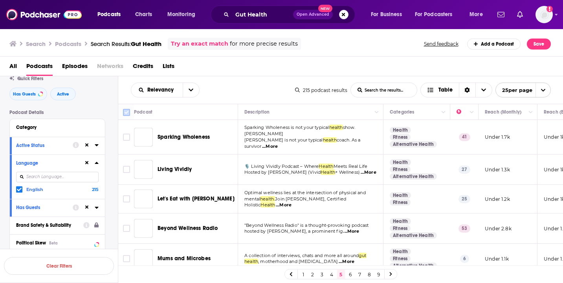
click at [130, 112] on icon at bounding box center [126, 112] width 9 height 9
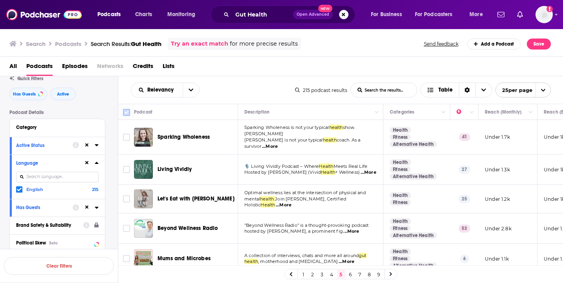
click at [125, 111] on input "Toggle select all" at bounding box center [126, 112] width 7 height 7
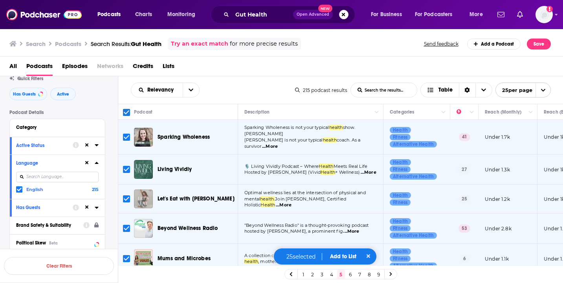
click at [339, 260] on div "25 selected Add to List" at bounding box center [325, 256] width 104 height 17
click at [338, 258] on button "Add to List" at bounding box center [343, 256] width 39 height 7
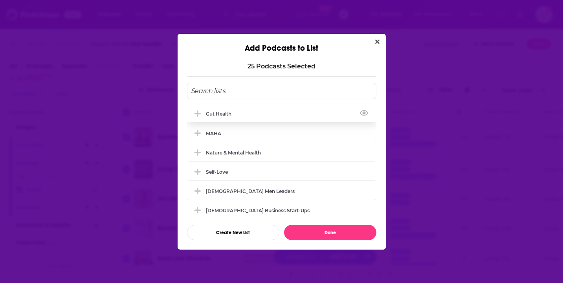
click at [264, 115] on div "Gut Health" at bounding box center [281, 113] width 189 height 17
click at [316, 233] on button "Done" at bounding box center [330, 232] width 92 height 15
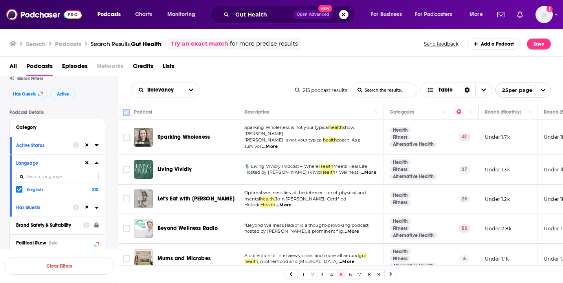
click at [128, 110] on input "Toggle select all" at bounding box center [126, 112] width 7 height 7
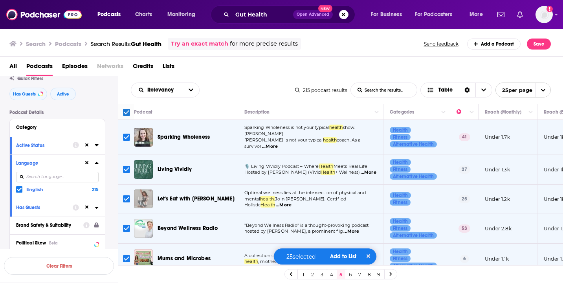
click at [337, 257] on button "Add to List" at bounding box center [343, 256] width 39 height 7
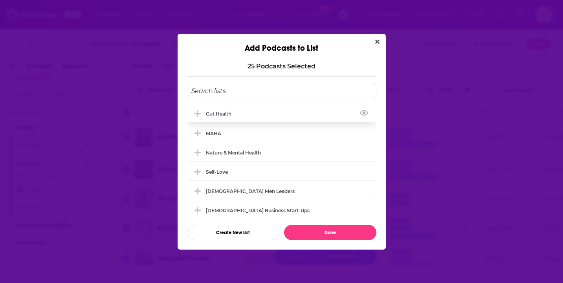
click at [290, 108] on div "Gut Health" at bounding box center [281, 113] width 189 height 17
click at [322, 234] on button "Done" at bounding box center [330, 232] width 92 height 15
checkbox input "false"
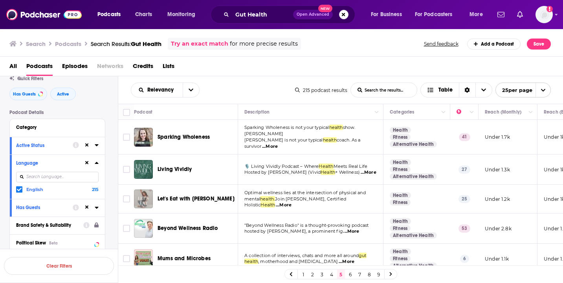
click at [350, 274] on link "6" at bounding box center [350, 273] width 8 height 9
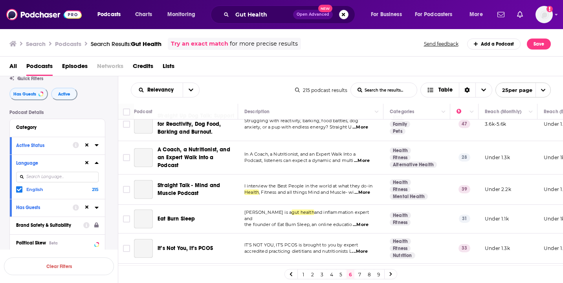
scroll to position [609, 0]
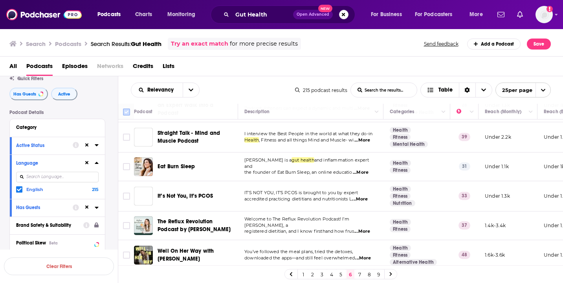
click at [128, 112] on input "Toggle select all" at bounding box center [126, 111] width 7 height 7
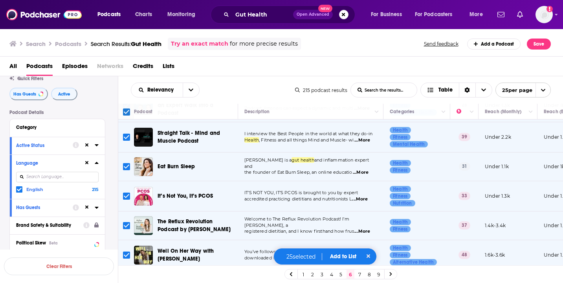
click at [339, 254] on button "Add to List" at bounding box center [343, 256] width 39 height 7
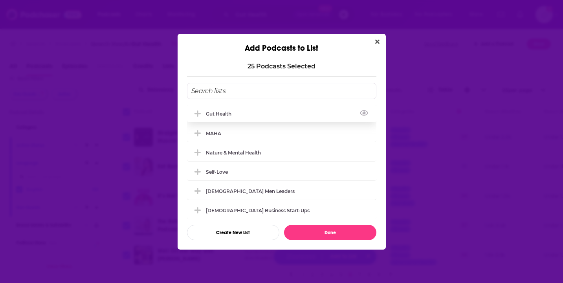
click at [267, 113] on div "Gut Health" at bounding box center [281, 113] width 189 height 17
click at [325, 238] on button "Done" at bounding box center [330, 232] width 92 height 15
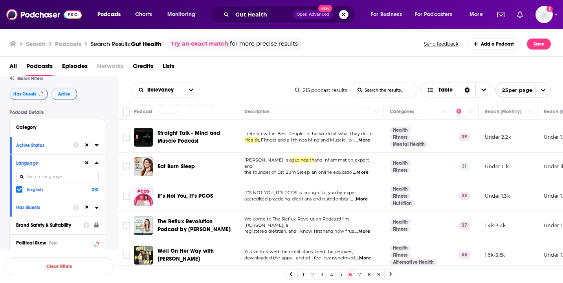
click at [359, 273] on link "7" at bounding box center [360, 273] width 8 height 9
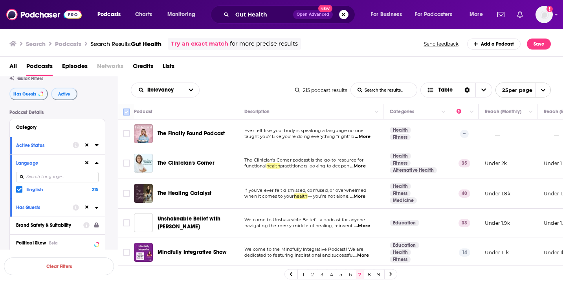
click at [126, 110] on input "Toggle select all" at bounding box center [126, 111] width 7 height 7
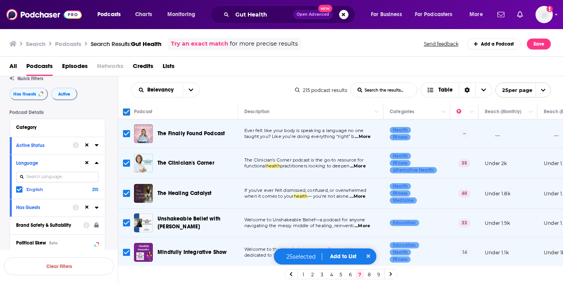
click at [346, 256] on button "Add to List" at bounding box center [343, 256] width 39 height 7
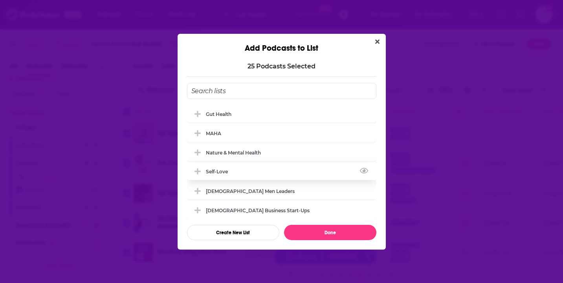
click at [229, 109] on div "Gut Health" at bounding box center [281, 113] width 189 height 17
click at [329, 232] on button "Done" at bounding box center [330, 232] width 92 height 15
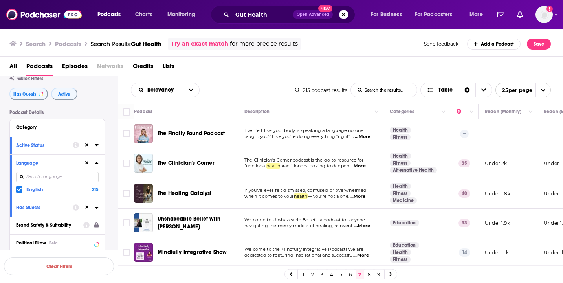
click at [368, 276] on link "8" at bounding box center [369, 273] width 8 height 9
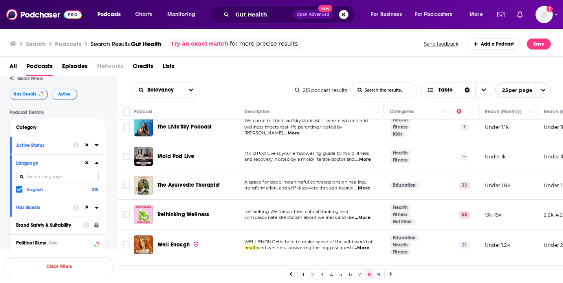
scroll to position [8, 0]
click at [127, 110] on input "Toggle select all" at bounding box center [126, 111] width 7 height 7
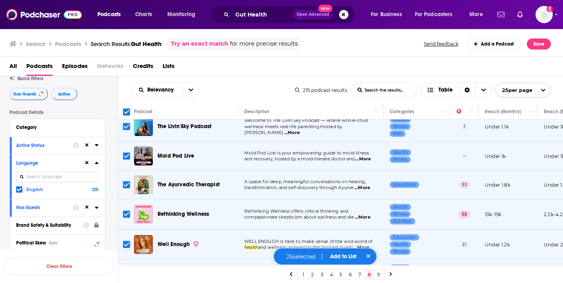
scroll to position [0, 0]
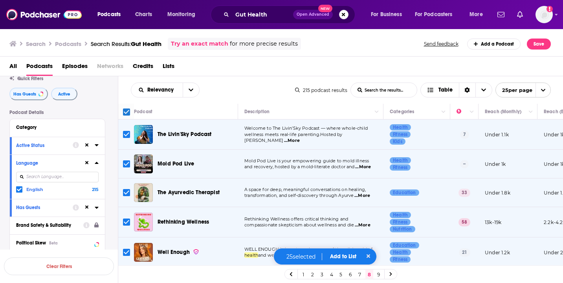
click at [127, 162] on input "Toggle select row" at bounding box center [126, 163] width 7 height 7
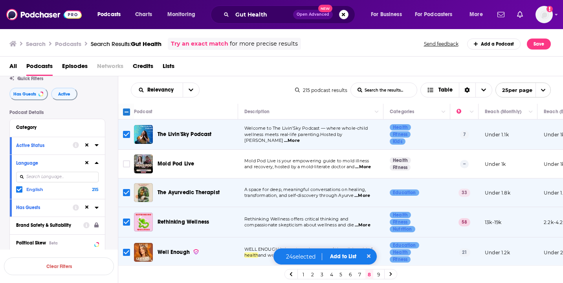
click at [127, 194] on input "Toggle select row" at bounding box center [126, 192] width 7 height 7
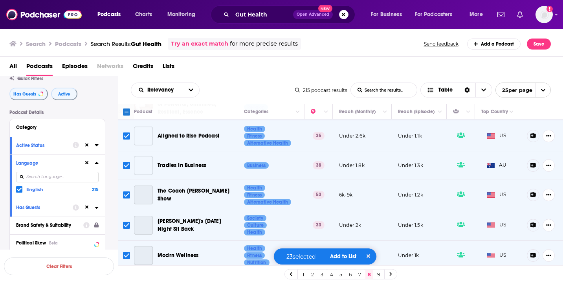
scroll to position [610, 146]
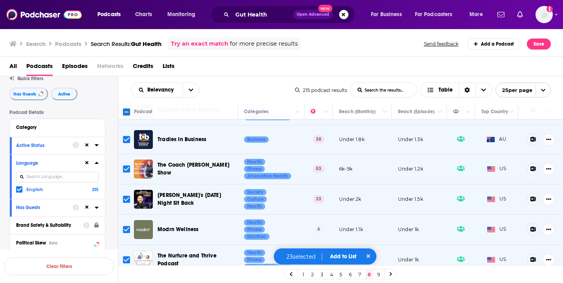
click at [337, 257] on button "Add to List" at bounding box center [343, 256] width 39 height 7
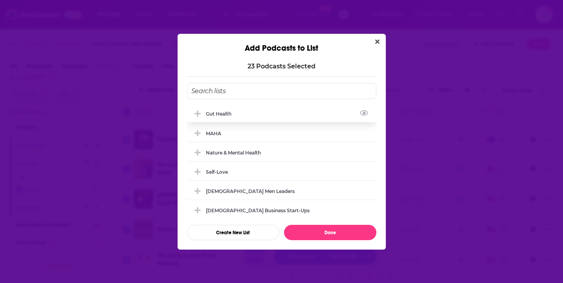
click at [295, 116] on div "Gut Health" at bounding box center [281, 113] width 189 height 17
click at [326, 234] on button "Done" at bounding box center [330, 232] width 92 height 15
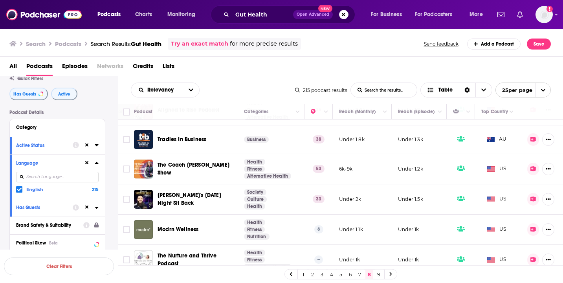
click at [378, 273] on link "9" at bounding box center [379, 273] width 8 height 9
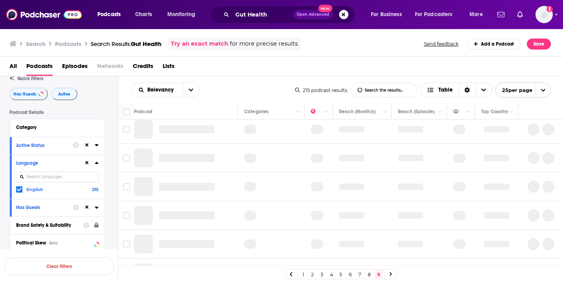
scroll to position [0, 146]
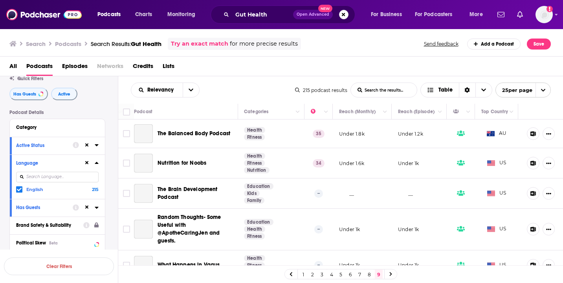
click at [388, 275] on div at bounding box center [390, 273] width 13 height 9
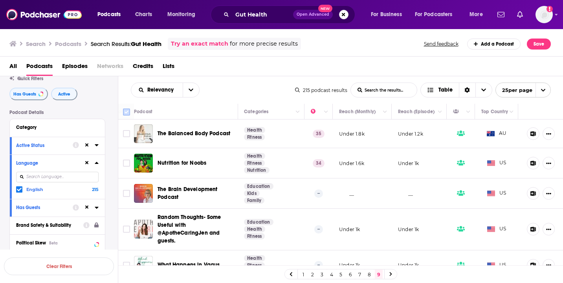
click at [125, 110] on input "Toggle select all" at bounding box center [126, 111] width 7 height 7
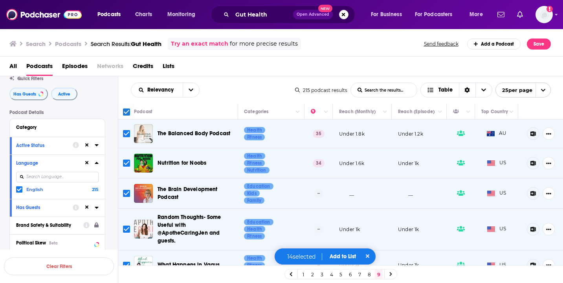
click at [350, 251] on div "14 selected Add to List" at bounding box center [325, 256] width 102 height 17
click at [350, 254] on button "Add to List" at bounding box center [342, 256] width 39 height 7
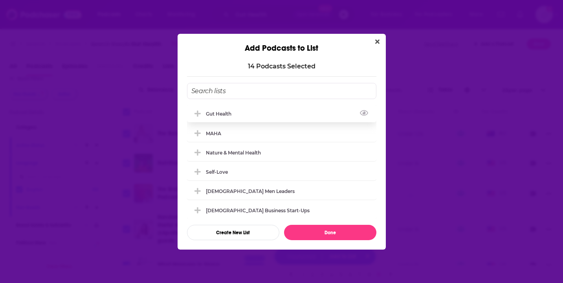
click at [258, 108] on div "Gut Health" at bounding box center [281, 113] width 189 height 17
click at [313, 234] on button "Done" at bounding box center [330, 232] width 92 height 15
checkbox input "false"
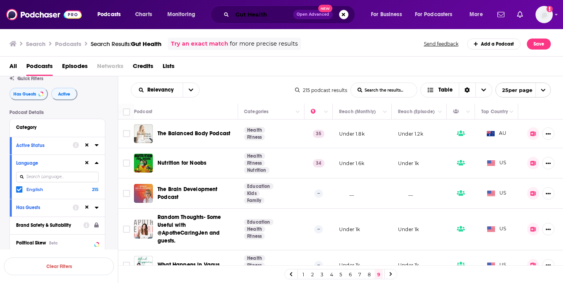
click at [271, 15] on input "Gut Health" at bounding box center [262, 14] width 61 height 13
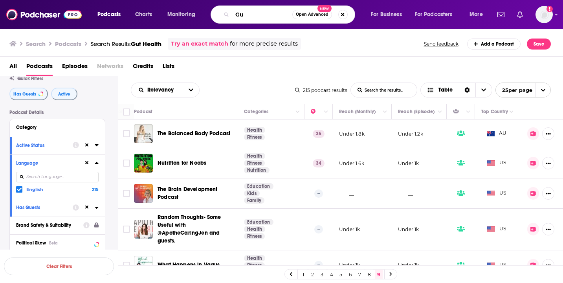
type input "G"
type input "Natural Health"
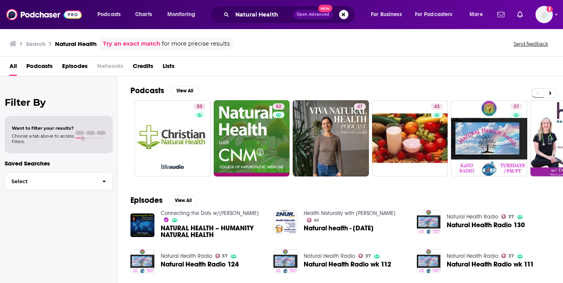
click at [38, 70] on span "Podcasts" at bounding box center [39, 68] width 26 height 16
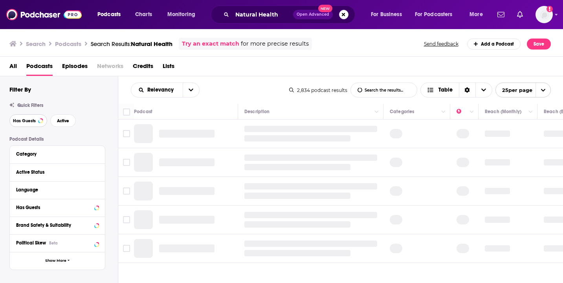
click at [31, 123] on span "Has Guests" at bounding box center [24, 121] width 23 height 4
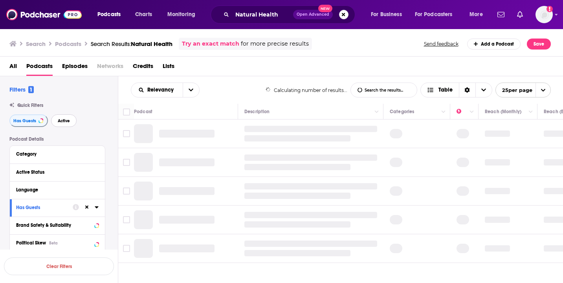
click at [68, 123] on span "Active" at bounding box center [64, 121] width 12 height 4
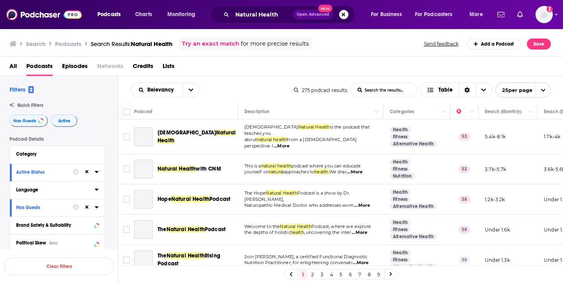
click at [35, 189] on div "Language" at bounding box center [52, 189] width 73 height 5
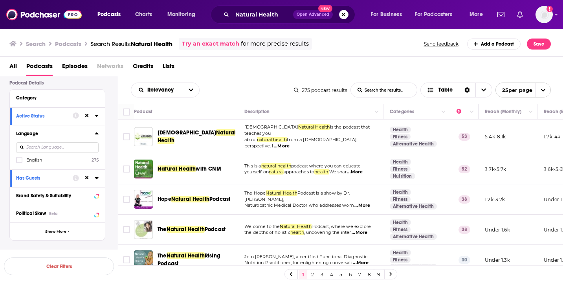
scroll to position [58, 0]
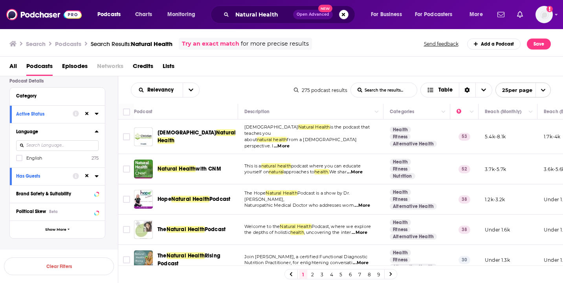
click at [32, 159] on span "English" at bounding box center [34, 157] width 16 height 5
click at [19, 160] on input "multiSelectOption-en-0" at bounding box center [19, 160] width 0 height 0
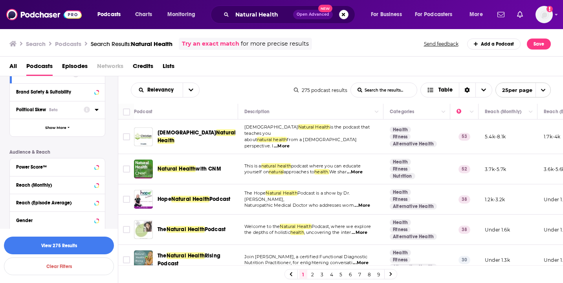
scroll to position [220, 0]
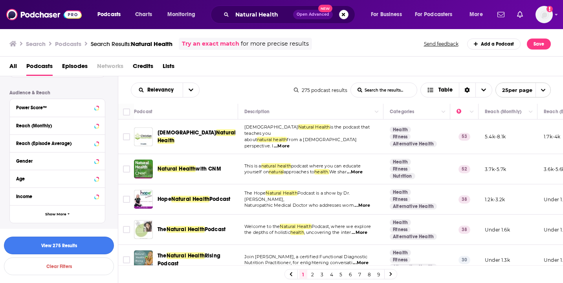
click at [61, 241] on button "View 275 Results" at bounding box center [59, 245] width 110 height 18
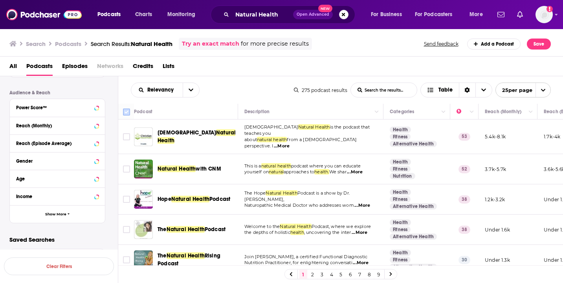
click at [126, 112] on input "Toggle select all" at bounding box center [126, 111] width 7 height 7
checkbox input "true"
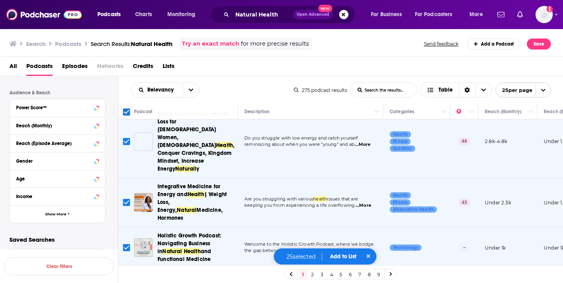
scroll to position [755, 0]
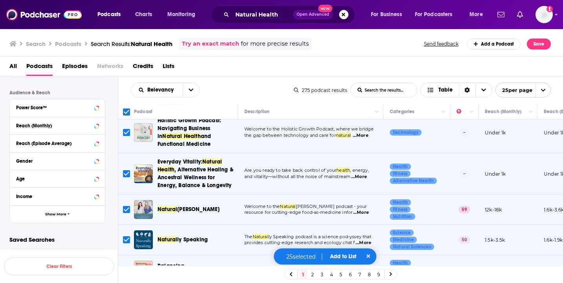
click at [350, 257] on button "Add to List" at bounding box center [343, 256] width 39 height 7
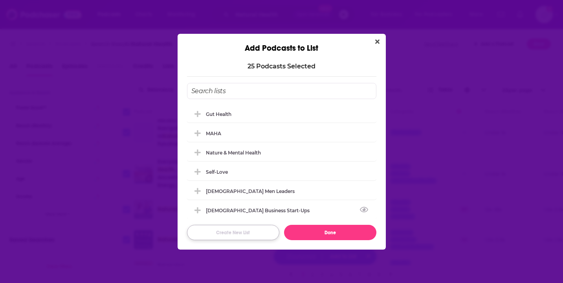
click at [258, 231] on button "Create New List" at bounding box center [233, 232] width 92 height 15
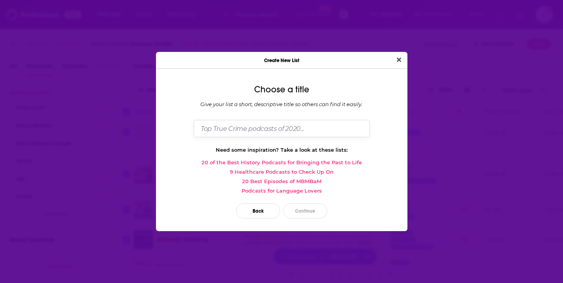
click at [274, 122] on input "Dialog" at bounding box center [282, 128] width 176 height 17
type input "Natural Health"
click at [313, 210] on button "Continue" at bounding box center [305, 210] width 44 height 15
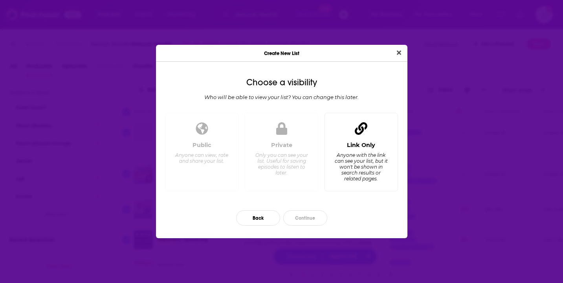
click at [350, 154] on div "Anyone with the link can see your list, but it won't be shown in search results…" at bounding box center [361, 166] width 54 height 29
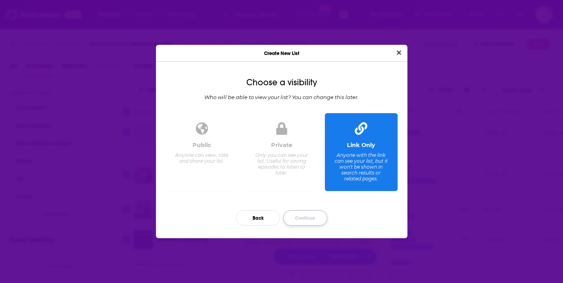
click at [309, 216] on button "Continue" at bounding box center [305, 217] width 44 height 15
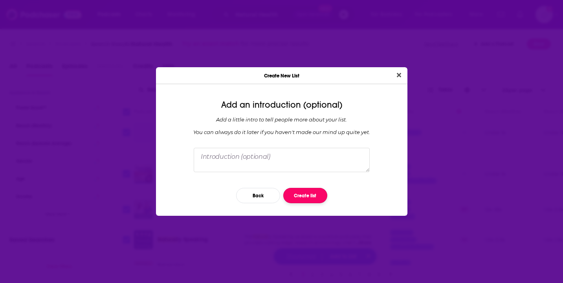
click at [309, 193] on button "Create list" at bounding box center [305, 195] width 44 height 15
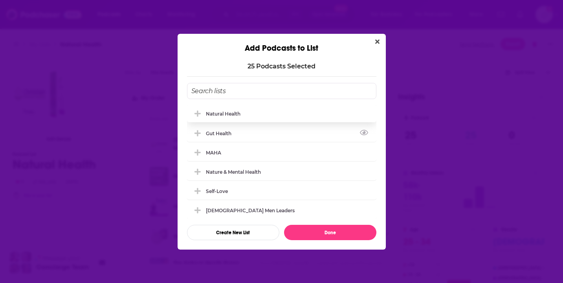
click at [264, 115] on div "Natural Health" at bounding box center [281, 113] width 189 height 17
click at [228, 111] on div "Natural Health" at bounding box center [225, 114] width 39 height 6
click at [324, 237] on button "Done" at bounding box center [330, 232] width 92 height 15
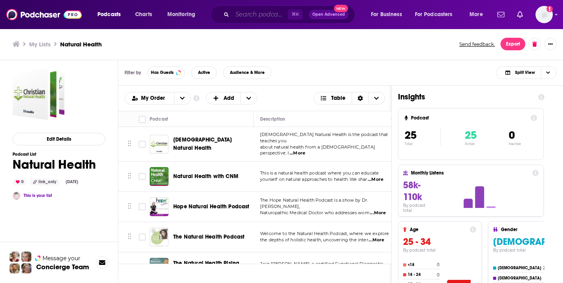
click at [267, 14] on input "Search podcasts, credits, & more..." at bounding box center [260, 14] width 56 height 13
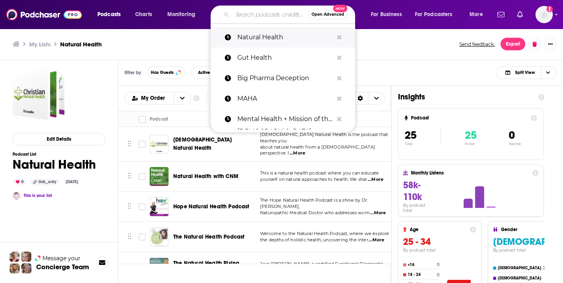
click at [262, 38] on p "Natural Health" at bounding box center [285, 37] width 96 height 20
type input "Natural Health"
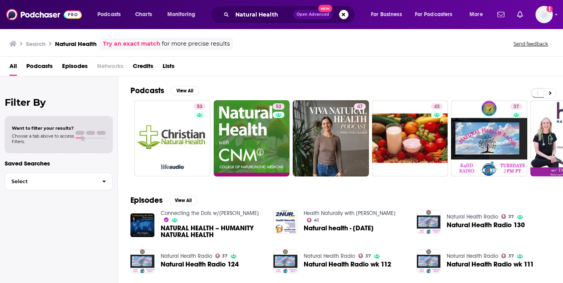
click at [48, 68] on span "Podcasts" at bounding box center [39, 68] width 26 height 16
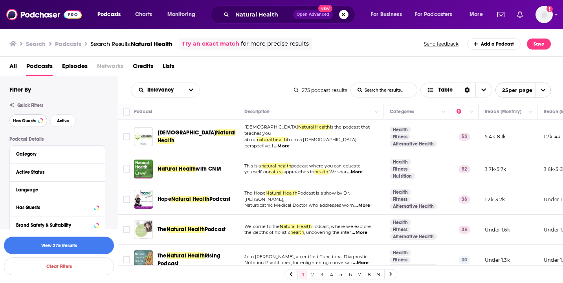
click at [36, 123] on button "Has Guests" at bounding box center [28, 120] width 38 height 13
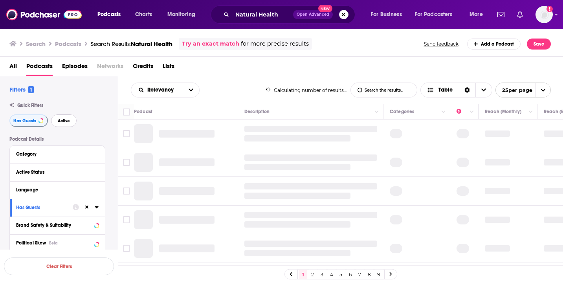
click at [67, 123] on span "Active" at bounding box center [64, 121] width 12 height 4
click at [40, 190] on div "Language" at bounding box center [52, 189] width 73 height 5
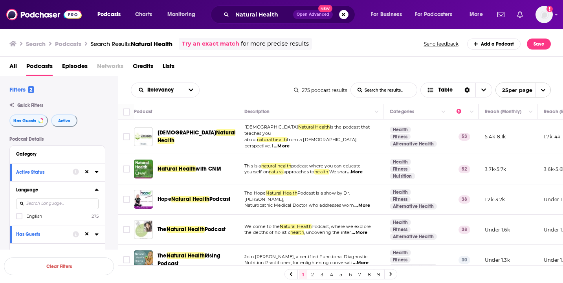
click at [37, 215] on span "English" at bounding box center [34, 215] width 16 height 5
click at [19, 218] on input "multiSelectOption-en-0" at bounding box center [19, 218] width 0 height 0
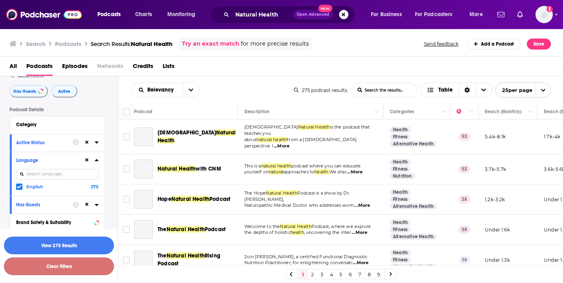
scroll to position [118, 0]
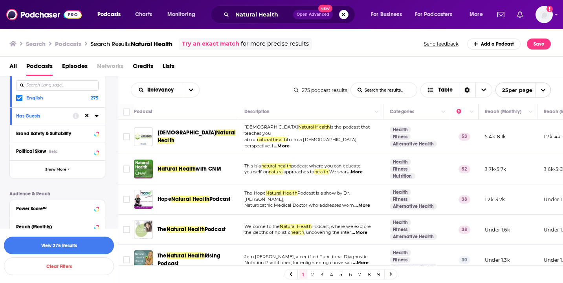
click at [55, 243] on button "View 275 Results" at bounding box center [59, 245] width 110 height 18
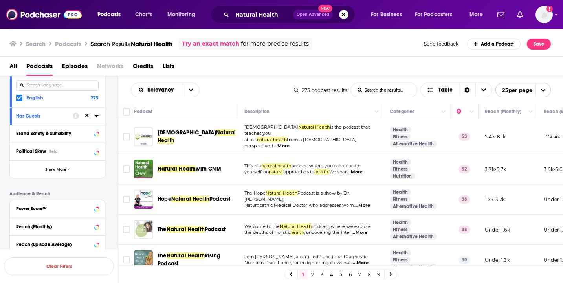
click at [313, 274] on link "2" at bounding box center [313, 273] width 8 height 9
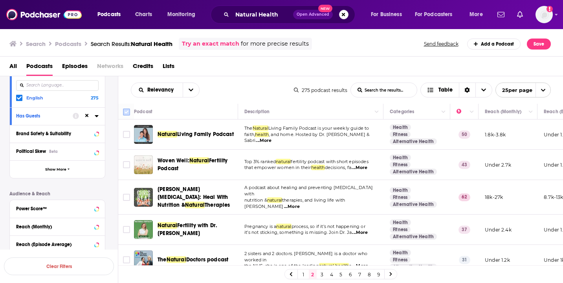
click at [126, 110] on input "Toggle select all" at bounding box center [126, 111] width 7 height 7
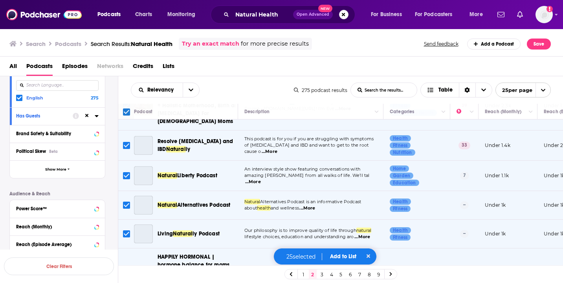
scroll to position [431, 0]
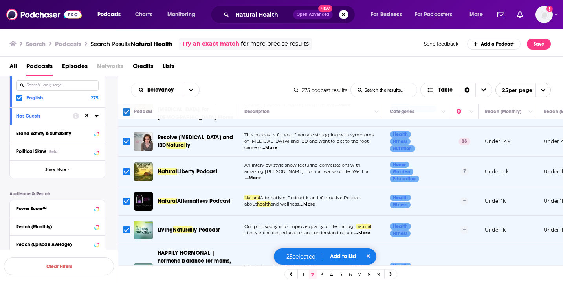
click at [261, 175] on span "...More" at bounding box center [253, 178] width 16 height 6
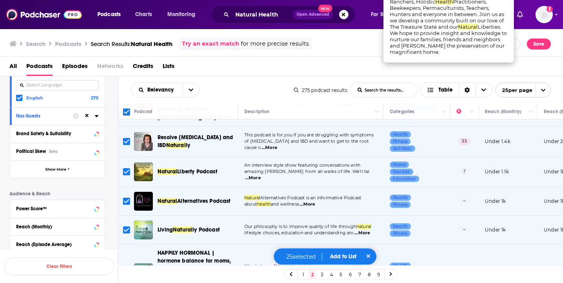
scroll to position [657, 0]
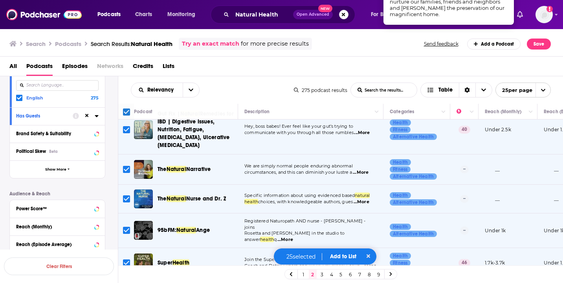
click at [345, 256] on button "Add to List" at bounding box center [343, 256] width 39 height 7
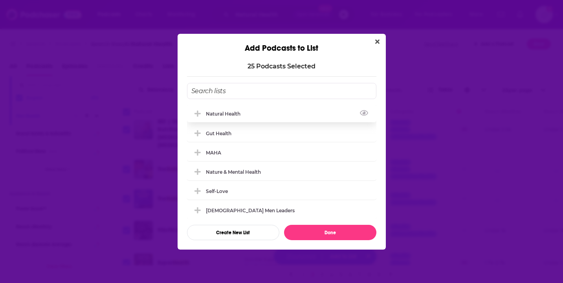
click at [301, 118] on div "Natural Health" at bounding box center [281, 113] width 189 height 17
click at [336, 234] on button "Done" at bounding box center [330, 232] width 92 height 15
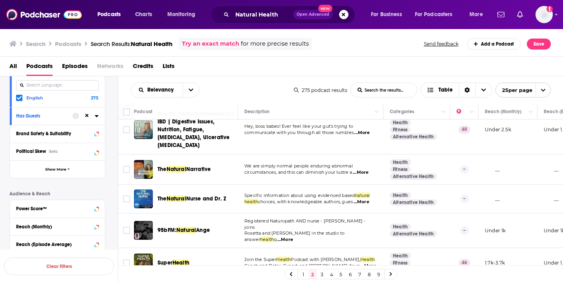
click at [322, 274] on link "3" at bounding box center [322, 273] width 8 height 9
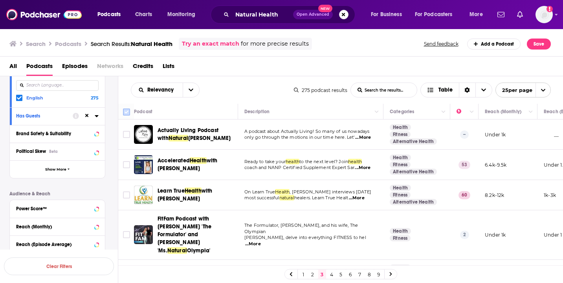
click at [126, 113] on input "Toggle select all" at bounding box center [126, 111] width 7 height 7
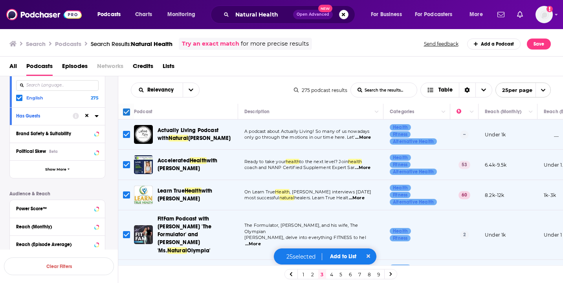
click at [337, 255] on button "Add to List" at bounding box center [343, 256] width 39 height 7
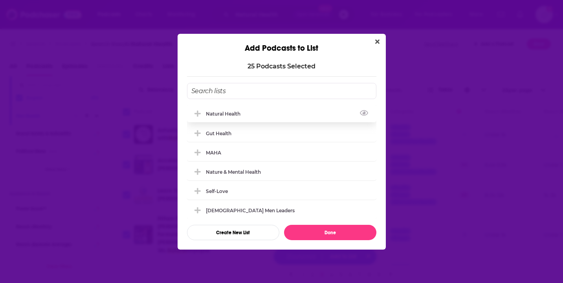
click at [300, 111] on div "Natural Health" at bounding box center [281, 113] width 189 height 17
click at [320, 232] on button "Done" at bounding box center [330, 232] width 92 height 15
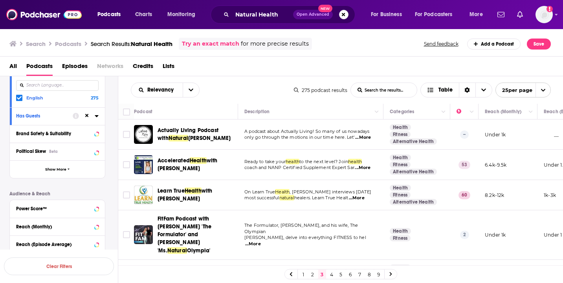
click at [331, 275] on link "4" at bounding box center [332, 273] width 8 height 9
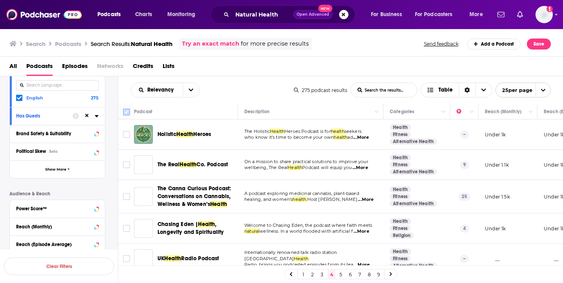
click at [127, 110] on input "Toggle select all" at bounding box center [126, 111] width 7 height 7
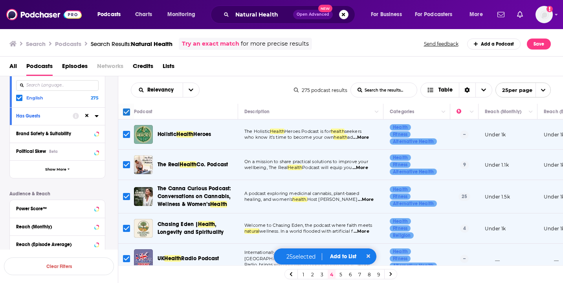
click at [342, 257] on button "Add to List" at bounding box center [343, 256] width 39 height 7
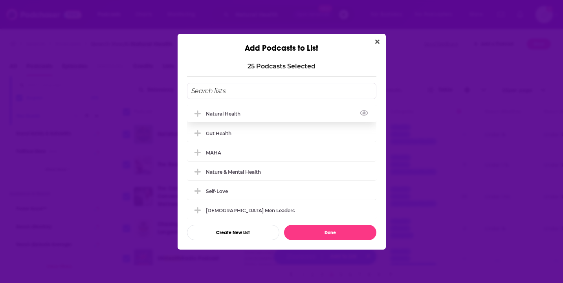
click at [283, 114] on div "Natural Health" at bounding box center [281, 113] width 189 height 17
click at [319, 234] on button "Done" at bounding box center [330, 232] width 92 height 15
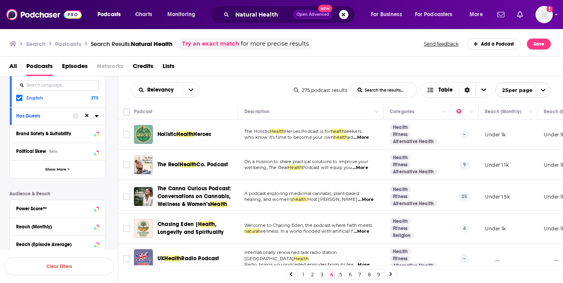
click at [340, 274] on link "5" at bounding box center [341, 273] width 8 height 9
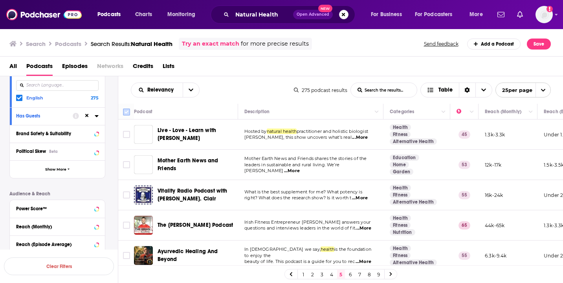
click at [124, 112] on input "Toggle select all" at bounding box center [126, 111] width 7 height 7
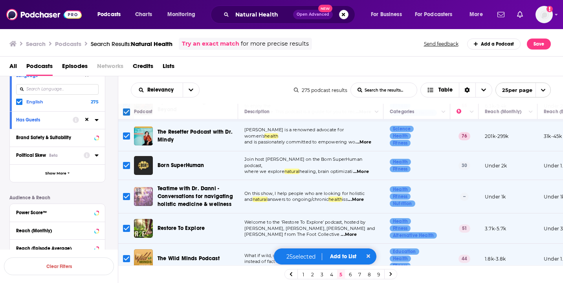
scroll to position [121, 0]
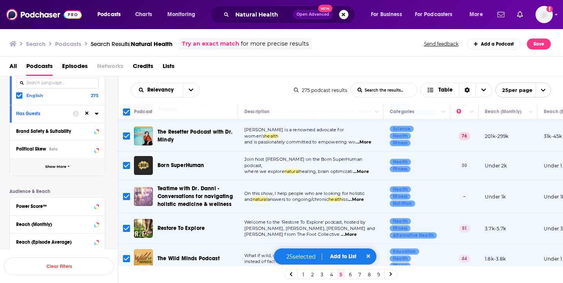
click at [49, 165] on button "Show More" at bounding box center [57, 167] width 95 height 18
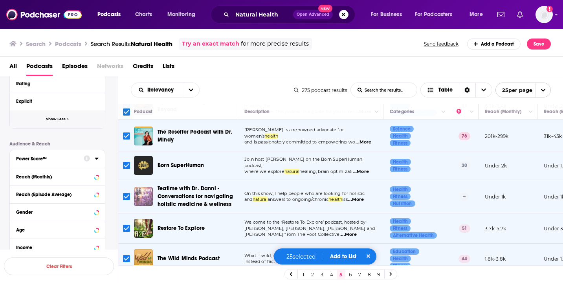
scroll to position [379, 0]
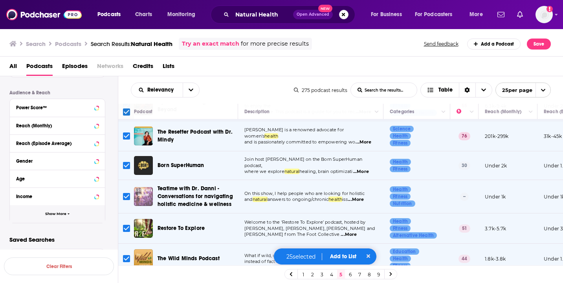
click at [52, 216] on button "Show More" at bounding box center [57, 214] width 95 height 18
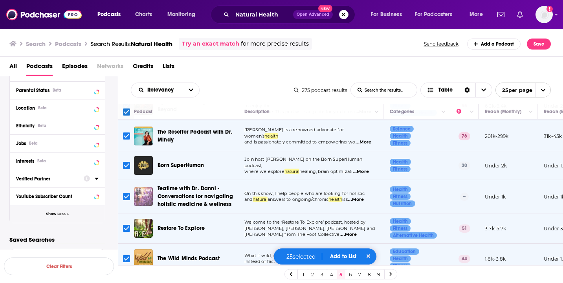
scroll to position [459, 0]
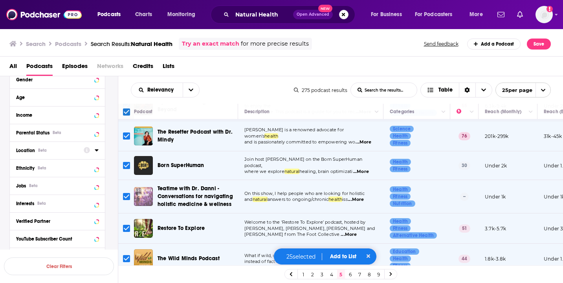
click at [54, 152] on div "Location Beta" at bounding box center [47, 150] width 62 height 5
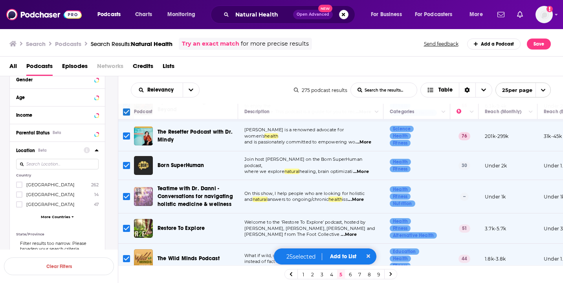
click at [50, 181] on div "Country United States 262 Australia 14 Canada 47 More Countries" at bounding box center [57, 197] width 82 height 49
click at [50, 187] on span "[GEOGRAPHIC_DATA]" at bounding box center [50, 184] width 48 height 5
click at [19, 187] on input "multiSelectOption-unitedstates-0" at bounding box center [19, 187] width 0 height 0
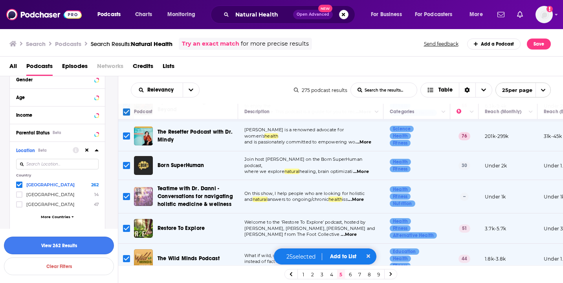
click at [78, 247] on button "View 262 Results" at bounding box center [59, 245] width 110 height 18
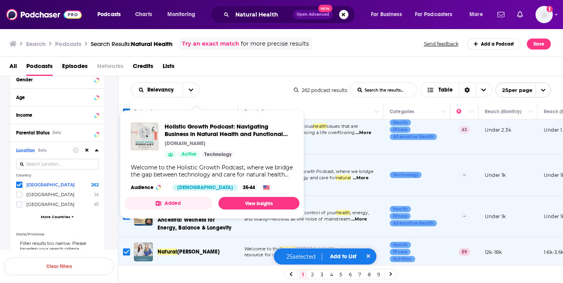
scroll to position [755, 0]
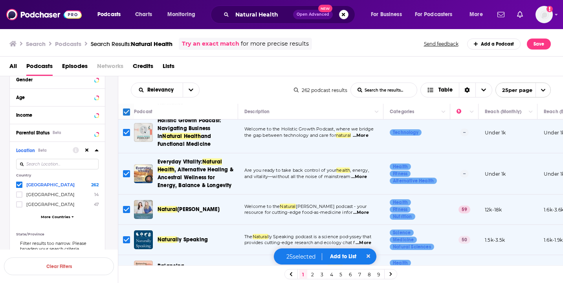
click at [127, 112] on input "Toggle select all" at bounding box center [126, 111] width 7 height 7
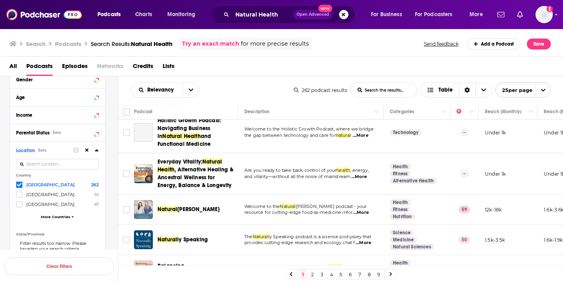
click at [323, 274] on link "3" at bounding box center [322, 273] width 8 height 9
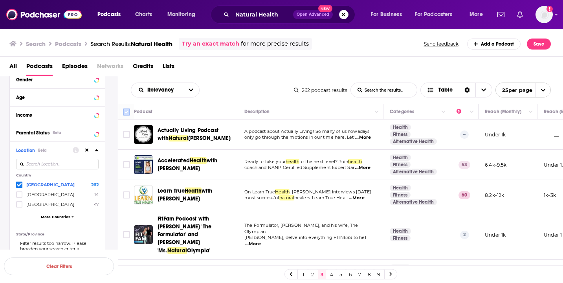
click at [125, 112] on input "Toggle select all" at bounding box center [126, 111] width 7 height 7
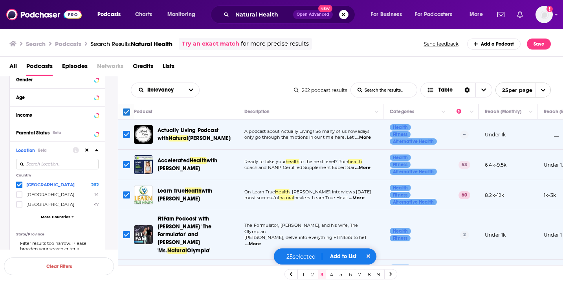
click at [340, 254] on button "Add to List" at bounding box center [343, 256] width 39 height 7
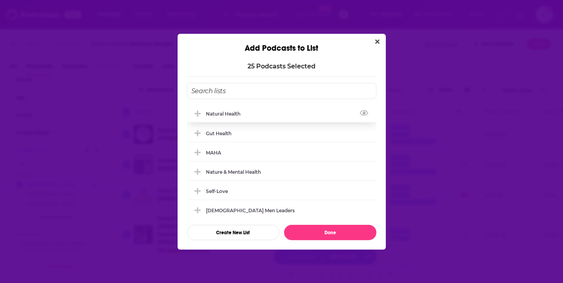
click at [252, 116] on div "Natural Health" at bounding box center [281, 113] width 189 height 17
click at [332, 238] on button "Done" at bounding box center [330, 232] width 92 height 15
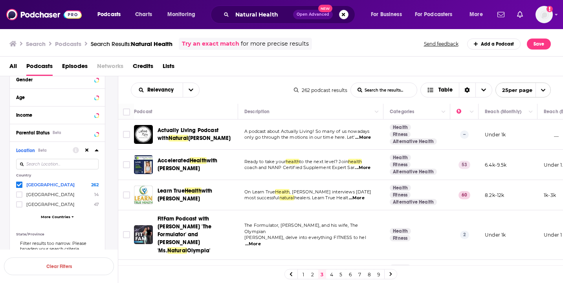
click at [330, 273] on link "4" at bounding box center [332, 273] width 8 height 9
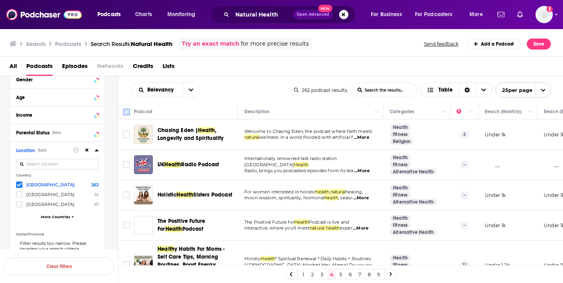
click at [127, 110] on input "Toggle select all" at bounding box center [126, 111] width 7 height 7
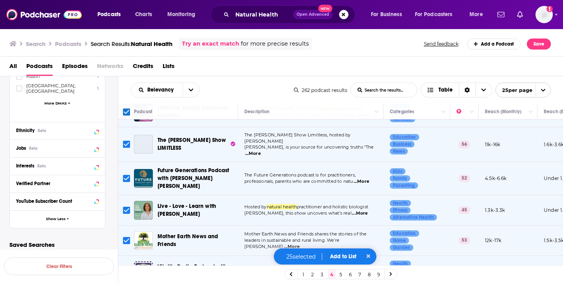
scroll to position [706, 0]
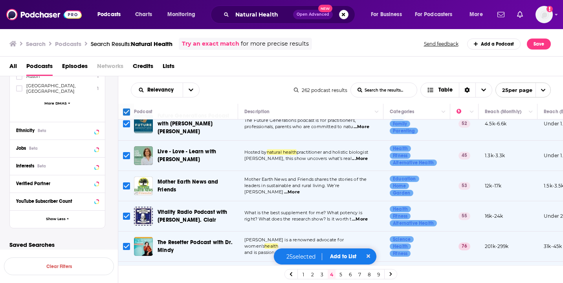
click at [337, 255] on button "Add to List" at bounding box center [343, 256] width 39 height 7
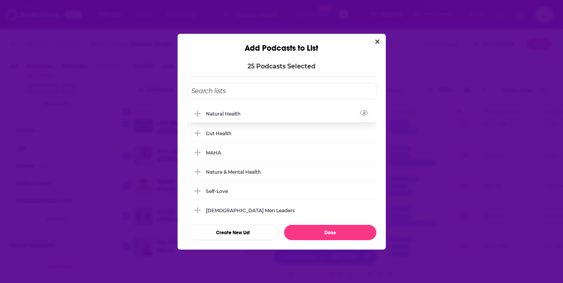
click at [285, 112] on div "Natural Health" at bounding box center [281, 113] width 189 height 17
click at [325, 230] on button "Done" at bounding box center [330, 232] width 92 height 15
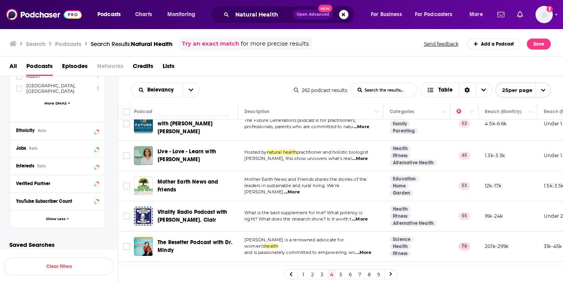
click at [342, 273] on link "5" at bounding box center [341, 273] width 8 height 9
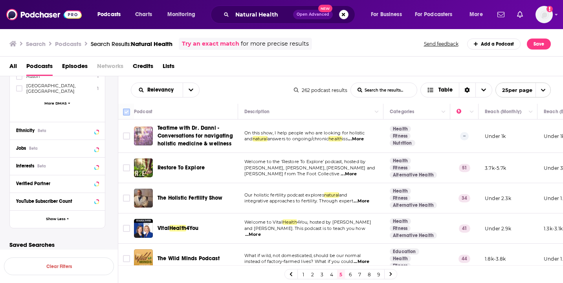
click at [124, 112] on input "Toggle select all" at bounding box center [126, 111] width 7 height 7
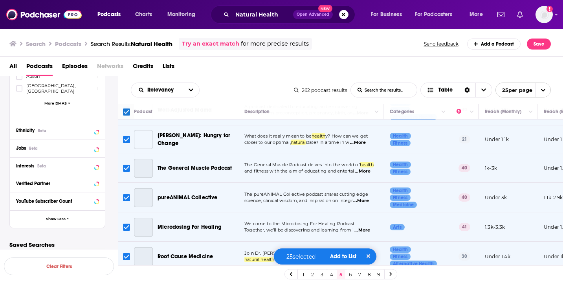
scroll to position [612, 0]
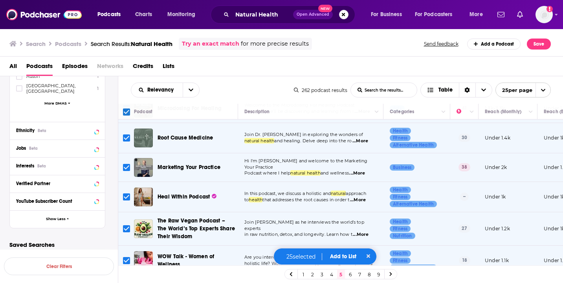
click at [337, 256] on button "Add to List" at bounding box center [343, 256] width 39 height 7
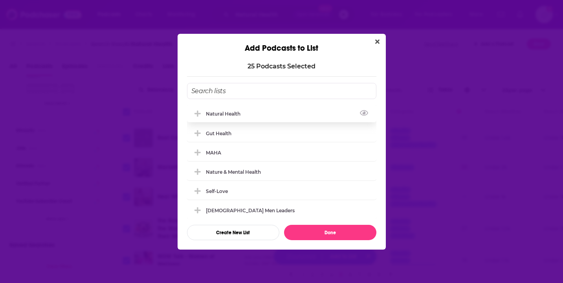
click at [294, 111] on div "Natural Health" at bounding box center [281, 113] width 189 height 17
click at [328, 231] on button "Done" at bounding box center [330, 232] width 92 height 15
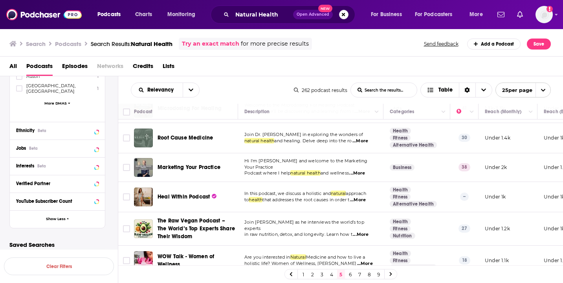
click at [349, 275] on link "6" at bounding box center [350, 273] width 8 height 9
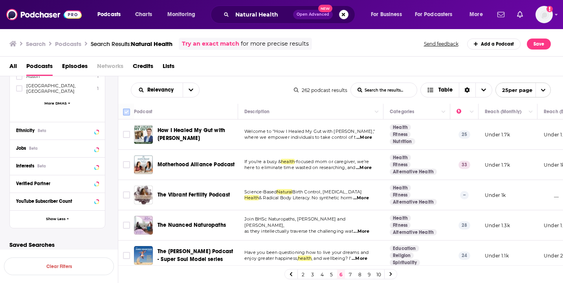
click at [126, 112] on input "Toggle select all" at bounding box center [126, 111] width 7 height 7
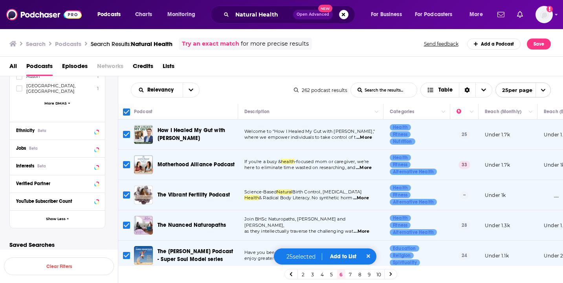
click at [339, 258] on button "Add to List" at bounding box center [343, 256] width 39 height 7
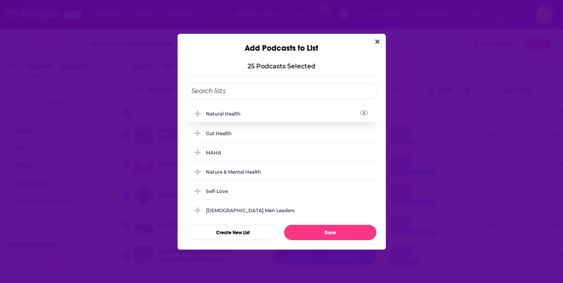
click at [267, 106] on div "Natural Health" at bounding box center [281, 113] width 189 height 17
click at [324, 233] on button "Done" at bounding box center [330, 232] width 92 height 15
checkbox input "false"
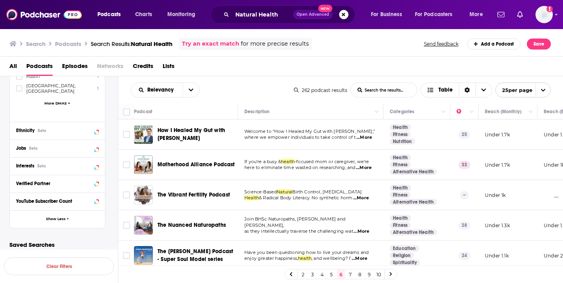
click at [349, 274] on link "7" at bounding box center [350, 273] width 8 height 9
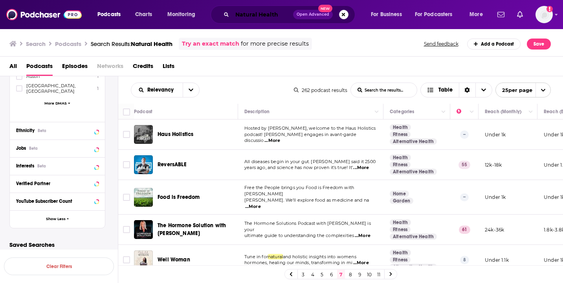
click at [279, 11] on input "Natural Health" at bounding box center [262, 14] width 61 height 13
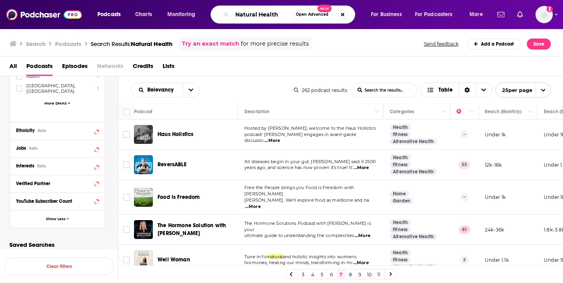
click at [279, 15] on input "Natural Health" at bounding box center [262, 14] width 60 height 13
type input "Neuroscience"
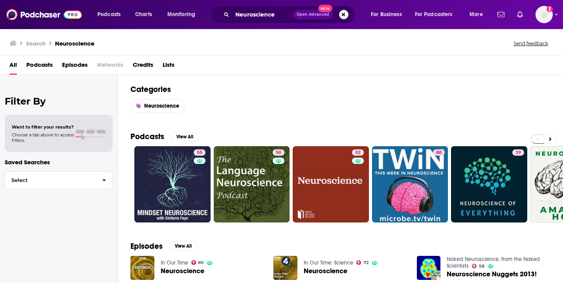
click at [43, 65] on span "Podcasts" at bounding box center [39, 67] width 26 height 16
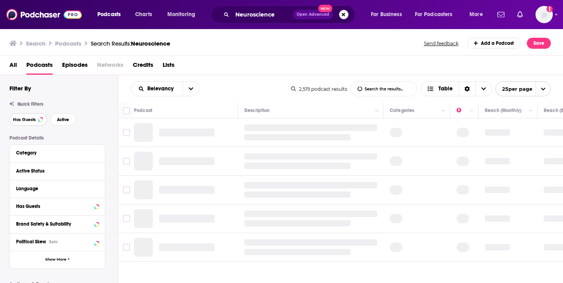
click at [29, 124] on button "Has Guests" at bounding box center [28, 119] width 38 height 13
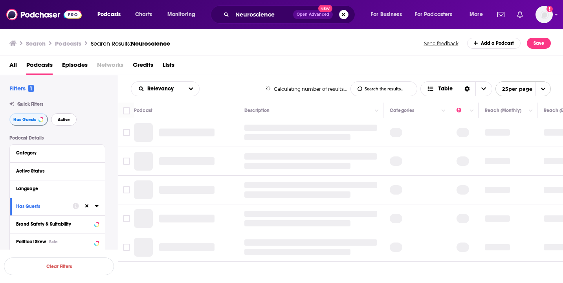
click at [66, 116] on button "Active" at bounding box center [64, 119] width 26 height 13
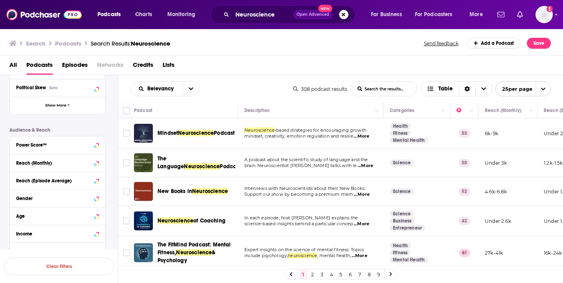
scroll to position [193, 0]
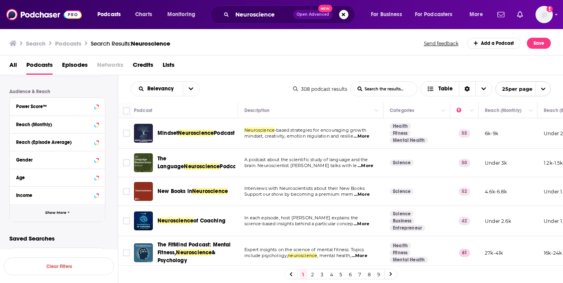
click at [53, 214] on span "Show More" at bounding box center [55, 212] width 21 height 4
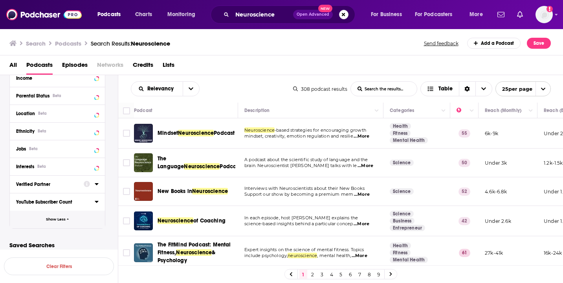
scroll to position [317, 0]
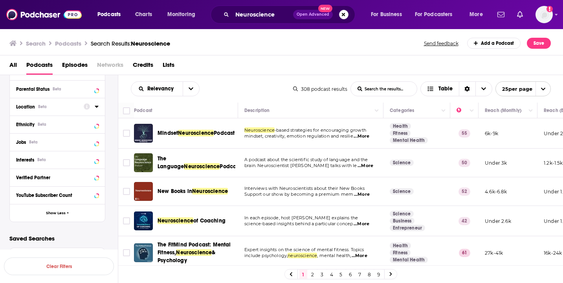
click at [53, 108] on div "Location Beta" at bounding box center [47, 106] width 62 height 5
click at [95, 102] on div at bounding box center [91, 106] width 15 height 10
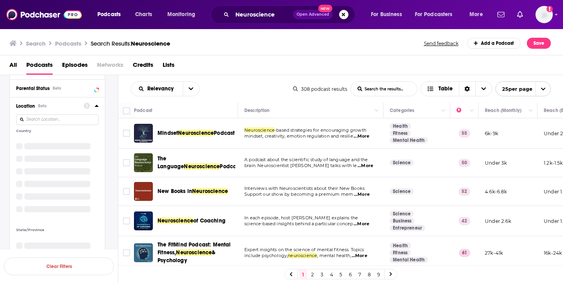
click at [96, 106] on icon at bounding box center [97, 106] width 4 height 2
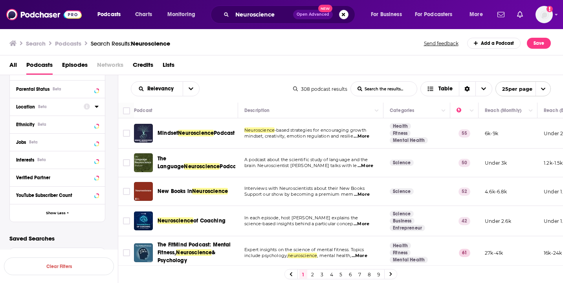
click at [96, 106] on icon at bounding box center [97, 107] width 4 height 2
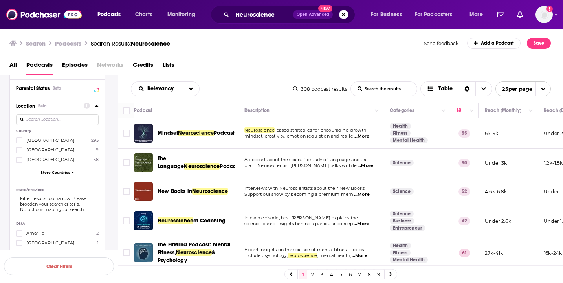
click at [41, 143] on span "[GEOGRAPHIC_DATA]" at bounding box center [50, 139] width 48 height 5
click at [19, 143] on input "multiSelectOption-unitedstates-0" at bounding box center [19, 143] width 0 height 0
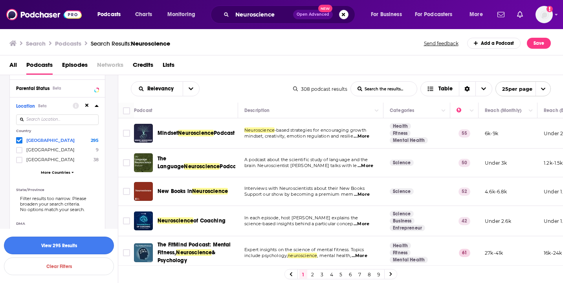
click at [55, 239] on button "View 295 Results" at bounding box center [59, 245] width 110 height 18
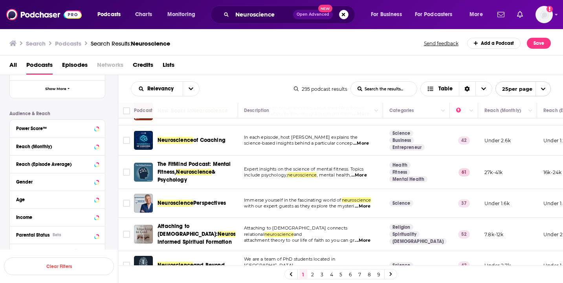
scroll to position [0, 0]
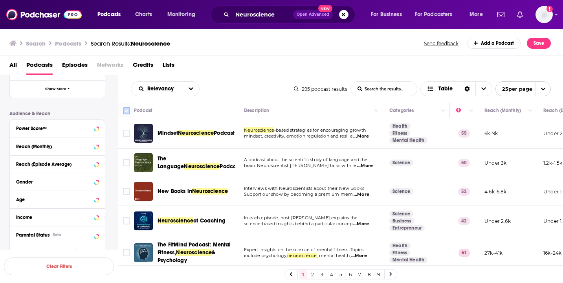
click at [126, 112] on input "Toggle select all" at bounding box center [126, 110] width 7 height 7
checkbox input "true"
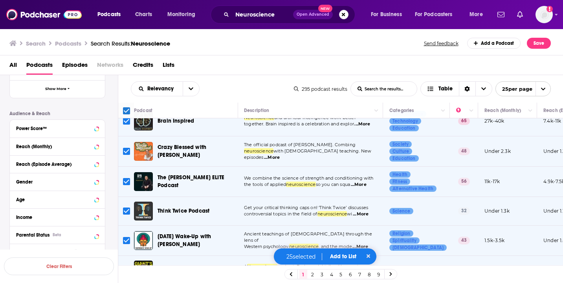
scroll to position [535, 0]
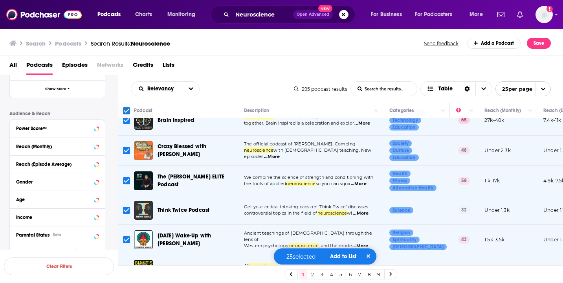
click at [338, 255] on button "Add to List" at bounding box center [343, 256] width 39 height 7
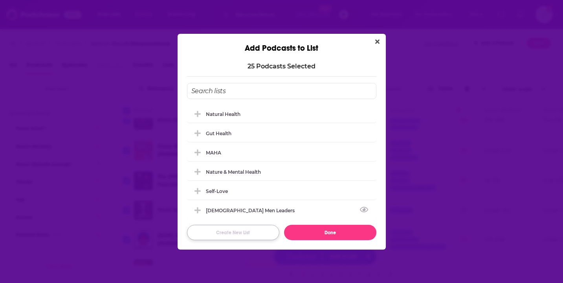
click at [242, 232] on button "Create New List" at bounding box center [233, 232] width 92 height 15
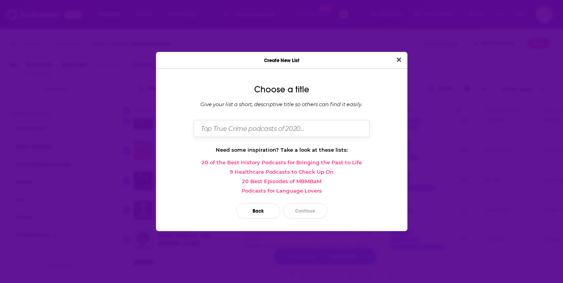
click at [238, 131] on input "Dialog" at bounding box center [282, 128] width 176 height 17
type input "Neuroscience"
click at [302, 212] on button "Continue" at bounding box center [305, 210] width 44 height 15
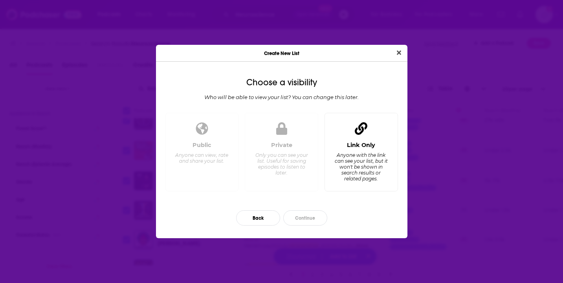
click at [342, 157] on div "Anyone with the link can see your list, but it won't be shown in search results…" at bounding box center [361, 166] width 54 height 29
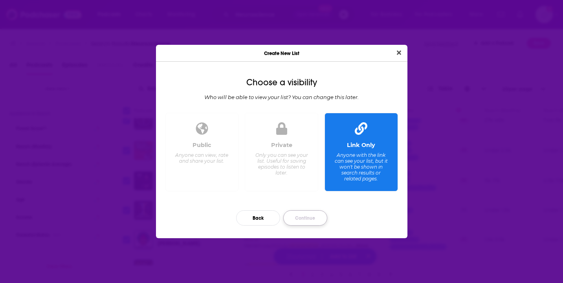
click at [307, 221] on button "Continue" at bounding box center [305, 217] width 44 height 15
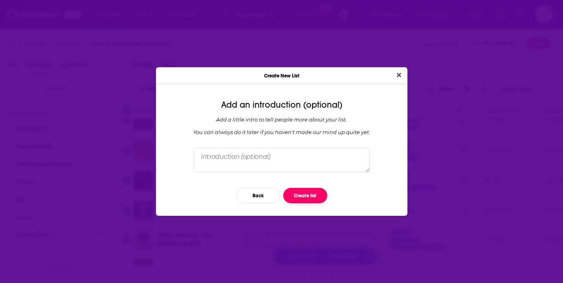
click at [306, 200] on button "Create list" at bounding box center [305, 195] width 44 height 15
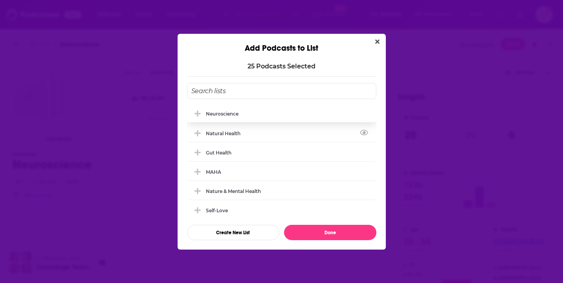
click at [254, 115] on div "Neuroscience" at bounding box center [281, 113] width 189 height 17
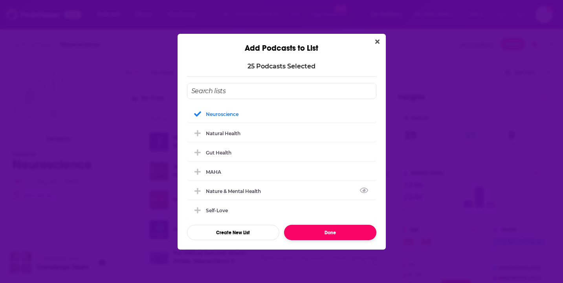
click at [324, 237] on button "Done" at bounding box center [330, 232] width 92 height 15
click at [323, 231] on span "science-based insights behind a particular concep" at bounding box center [314, 231] width 108 height 5
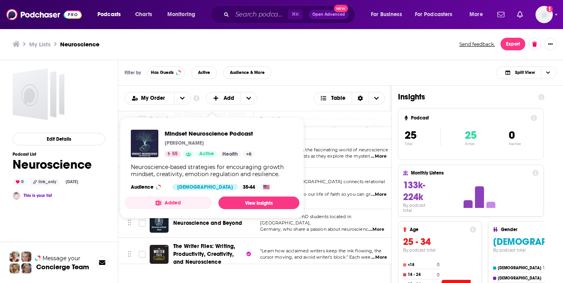
scroll to position [142, 0]
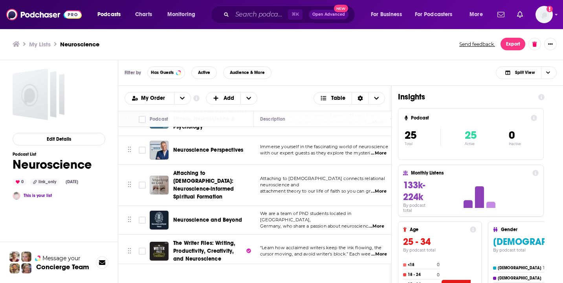
click at [226, 14] on icon "Search podcasts, credits, & more..." at bounding box center [226, 14] width 4 height 4
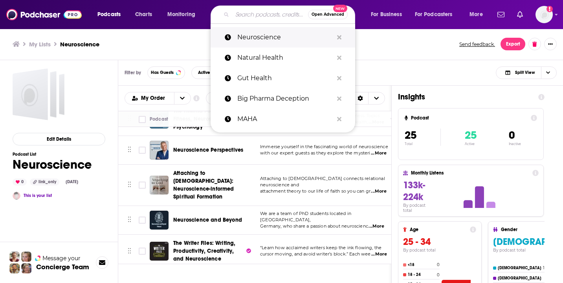
click at [244, 40] on p "Neuroscience" at bounding box center [285, 37] width 96 height 20
type input "Neuroscience"
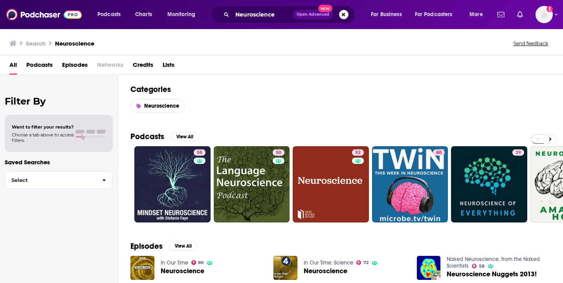
click at [46, 64] on span "Podcasts" at bounding box center [39, 67] width 26 height 16
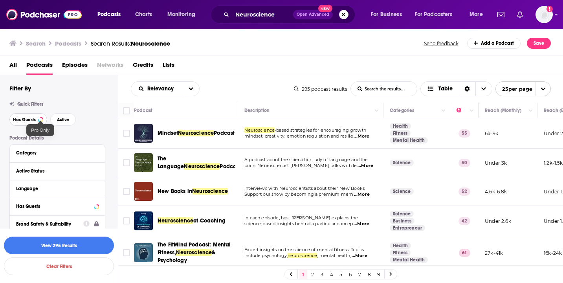
click at [31, 120] on span "Has Guests" at bounding box center [24, 119] width 23 height 4
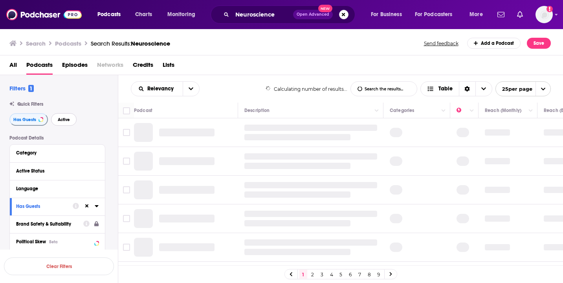
click at [68, 119] on span "Active" at bounding box center [64, 119] width 12 height 4
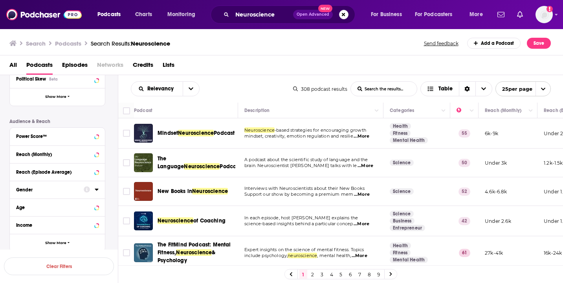
scroll to position [169, 0]
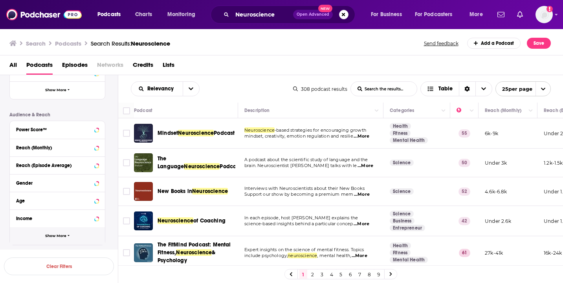
click at [46, 243] on button "Show More" at bounding box center [57, 236] width 95 height 18
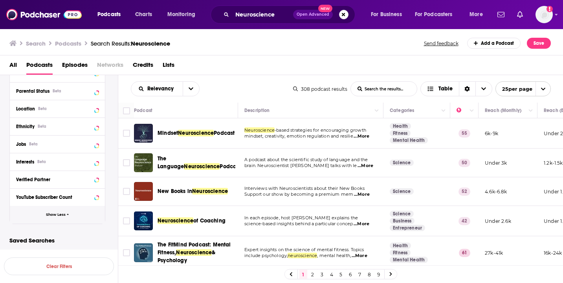
scroll to position [315, 0]
click at [98, 109] on icon at bounding box center [97, 108] width 4 height 6
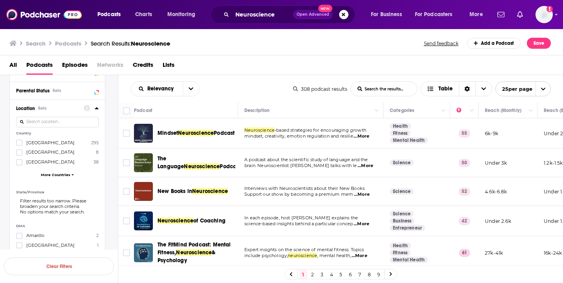
click at [68, 143] on label "United States 295" at bounding box center [57, 142] width 82 height 7
click at [19, 145] on input "multiSelectOption-unitedstates-0" at bounding box center [19, 145] width 0 height 0
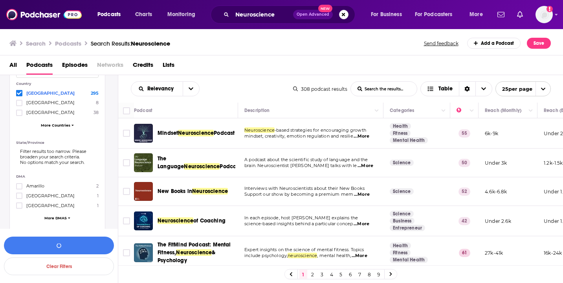
scroll to position [372, 0]
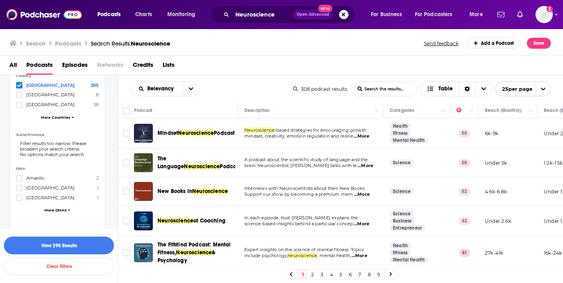
click at [76, 243] on button "View 295 Results" at bounding box center [59, 245] width 110 height 18
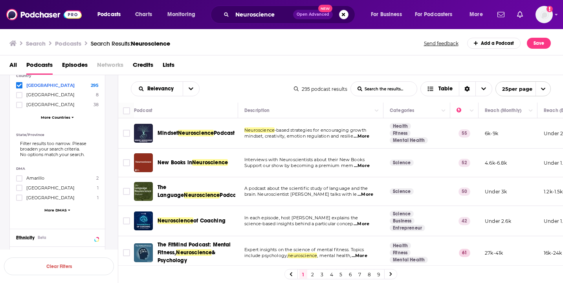
click at [313, 274] on link "2" at bounding box center [313, 273] width 8 height 9
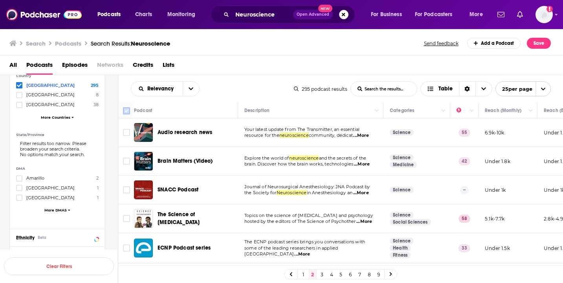
click at [126, 108] on input "Toggle select all" at bounding box center [126, 110] width 7 height 7
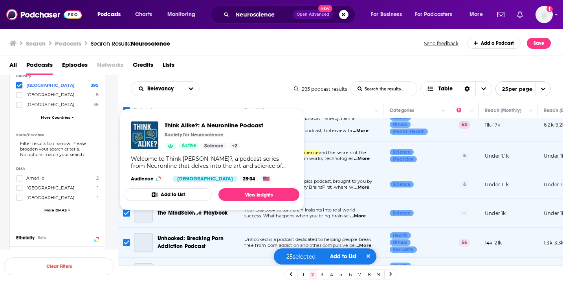
scroll to position [378, 0]
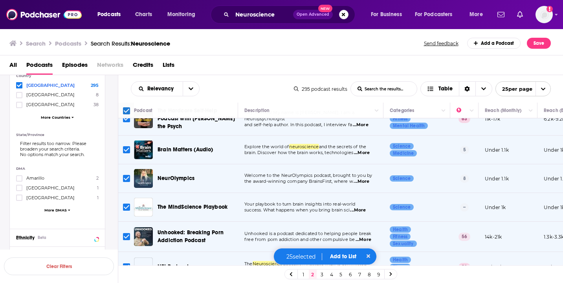
click at [342, 258] on button "Add to List" at bounding box center [343, 256] width 39 height 7
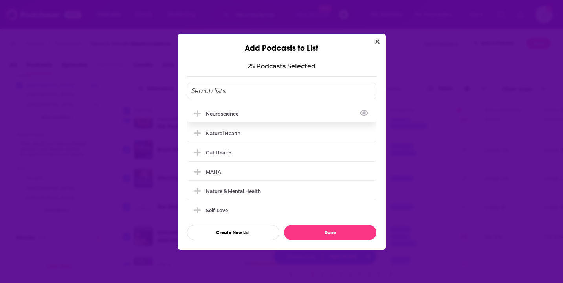
click at [280, 113] on div "Neuroscience" at bounding box center [281, 113] width 189 height 17
click at [323, 229] on button "Done" at bounding box center [330, 232] width 92 height 15
checkbox input "false"
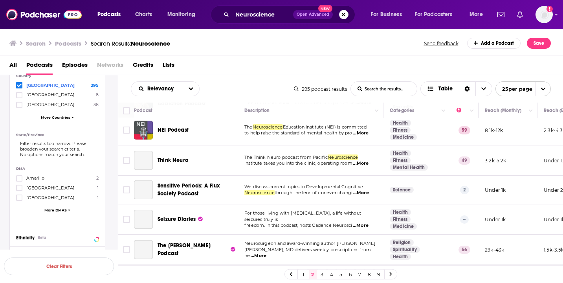
scroll to position [590, 0]
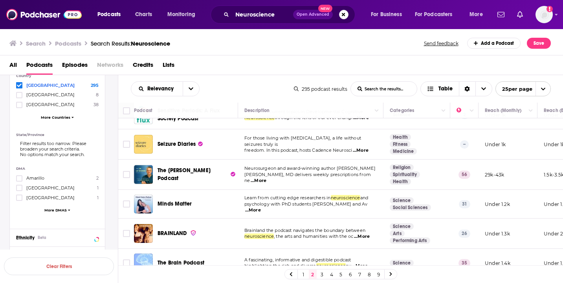
click at [322, 274] on link "3" at bounding box center [322, 273] width 8 height 9
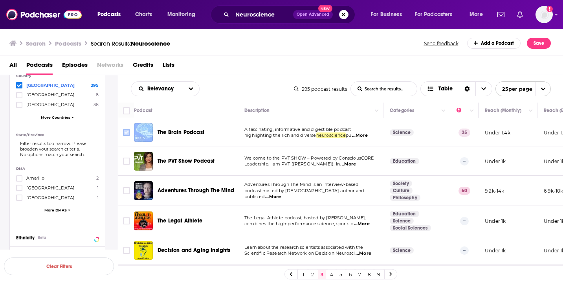
click at [126, 132] on input "Toggle select row" at bounding box center [126, 132] width 7 height 7
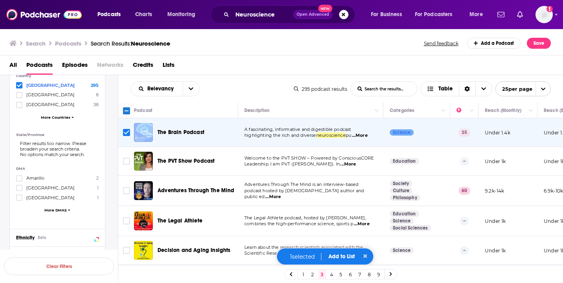
click at [356, 163] on span "...More" at bounding box center [348, 164] width 16 height 6
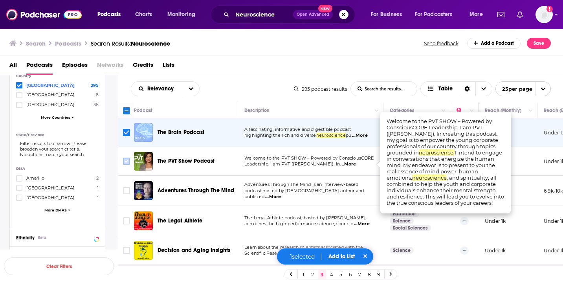
click at [128, 161] on input "Toggle select row" at bounding box center [126, 160] width 7 height 7
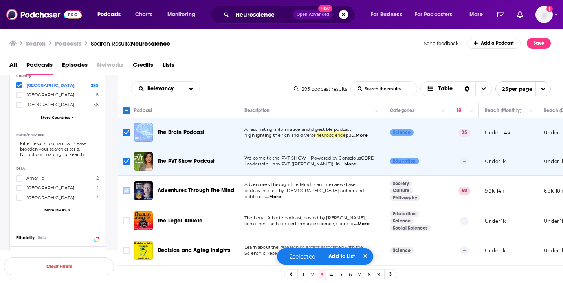
click at [126, 189] on input "Toggle select row" at bounding box center [126, 190] width 7 height 7
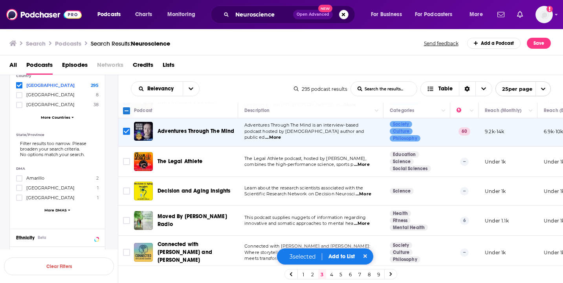
scroll to position [76, 0]
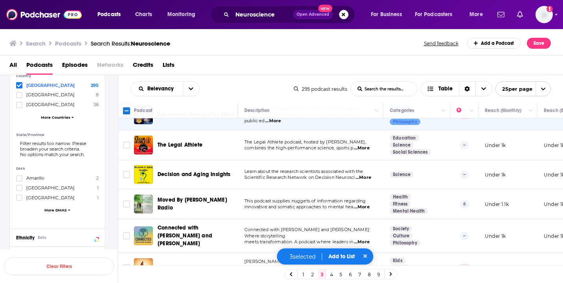
click at [362, 177] on span "...More" at bounding box center [363, 177] width 16 height 6
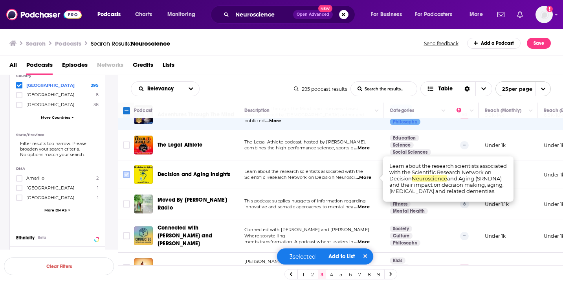
click at [124, 176] on input "Toggle select row" at bounding box center [126, 174] width 7 height 7
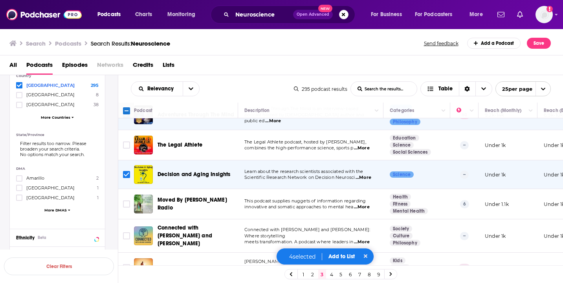
click at [361, 208] on span "...More" at bounding box center [362, 207] width 16 height 6
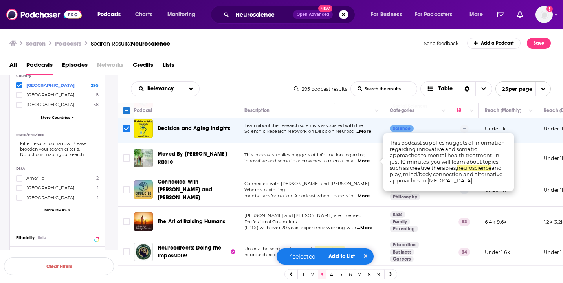
scroll to position [122, 0]
click at [124, 158] on input "Toggle select row" at bounding box center [126, 157] width 7 height 7
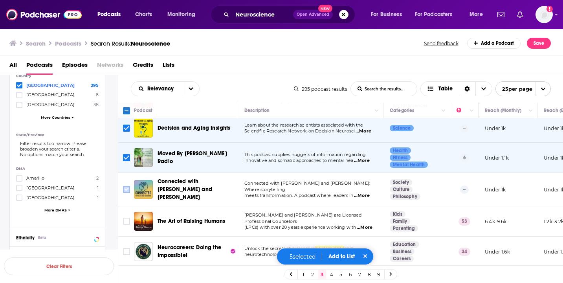
click at [124, 190] on input "Toggle select row" at bounding box center [126, 189] width 7 height 7
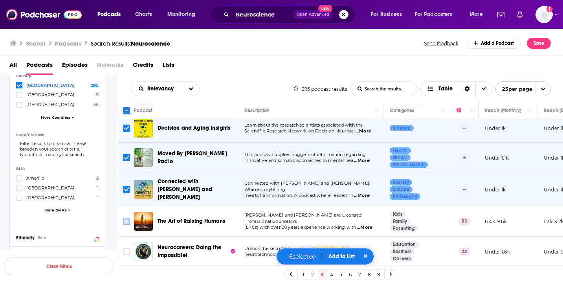
click at [124, 219] on input "Toggle select row" at bounding box center [126, 221] width 7 height 7
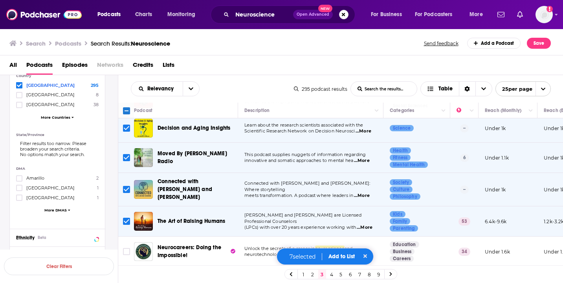
scroll to position [216, 0]
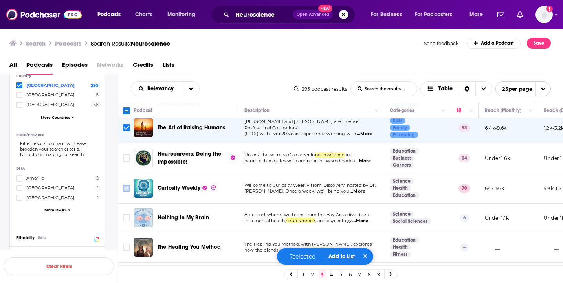
click at [127, 185] on input "Toggle select row" at bounding box center [126, 188] width 7 height 7
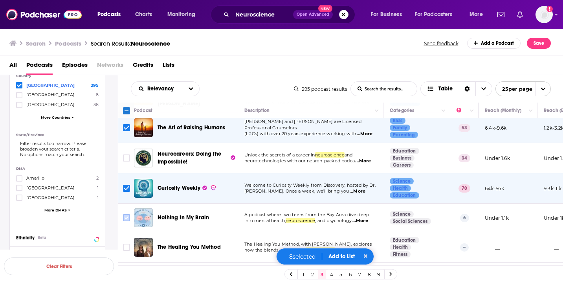
click at [128, 215] on input "Toggle select row" at bounding box center [126, 217] width 7 height 7
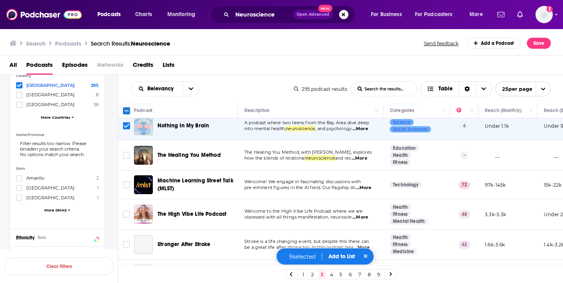
scroll to position [317, 0]
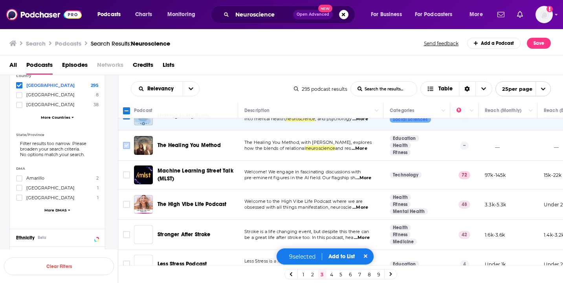
click at [126, 143] on input "Toggle select row" at bounding box center [126, 145] width 7 height 7
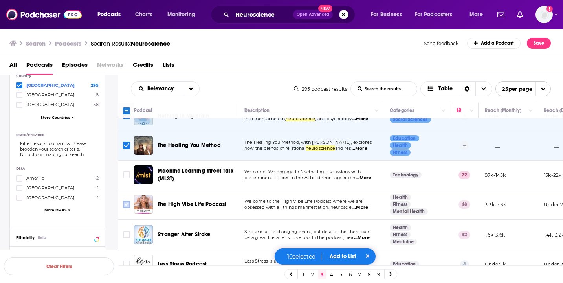
click at [124, 201] on input "Toggle select row" at bounding box center [126, 204] width 7 height 7
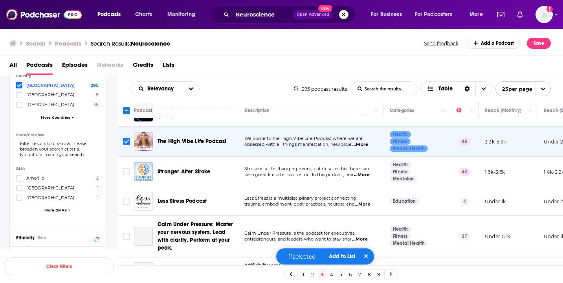
scroll to position [383, 0]
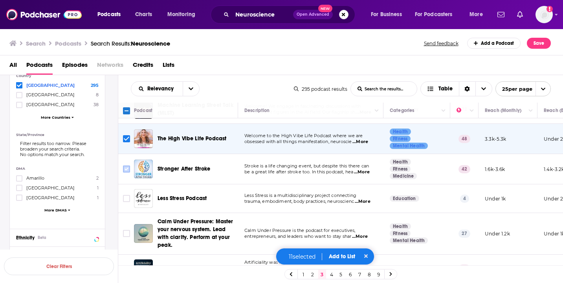
click at [128, 165] on input "Toggle select row" at bounding box center [126, 168] width 7 height 7
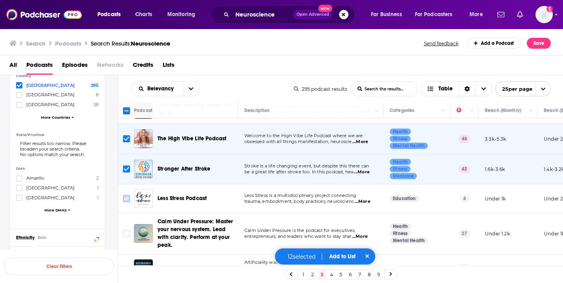
click at [125, 195] on input "Toggle select row" at bounding box center [126, 198] width 7 height 7
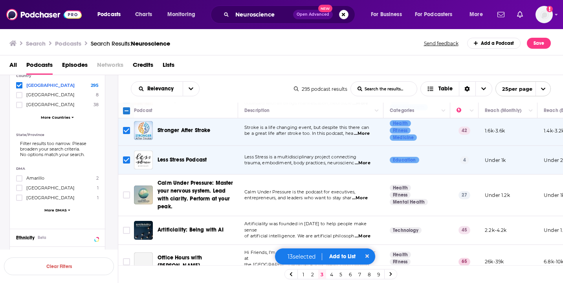
scroll to position [440, 0]
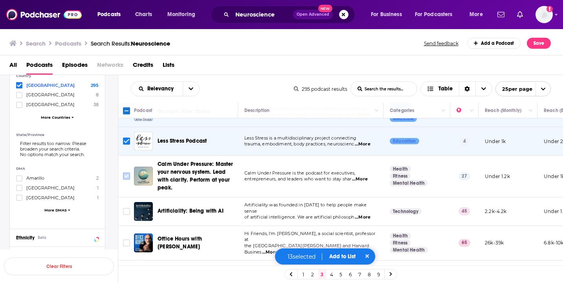
click at [125, 172] on input "Toggle select row" at bounding box center [126, 175] width 7 height 7
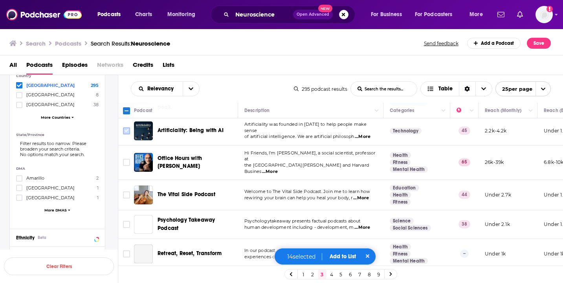
scroll to position [523, 0]
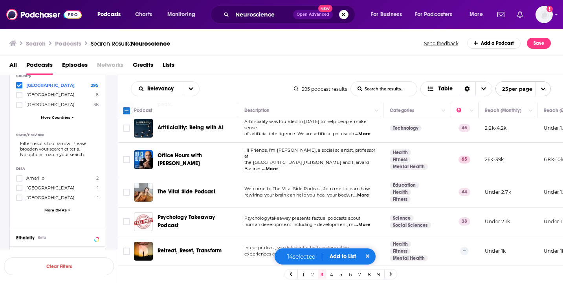
click at [278, 166] on span "...More" at bounding box center [270, 169] width 16 height 6
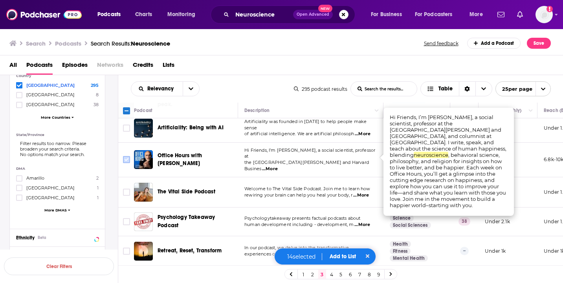
click at [127, 156] on input "Toggle select row" at bounding box center [126, 159] width 7 height 7
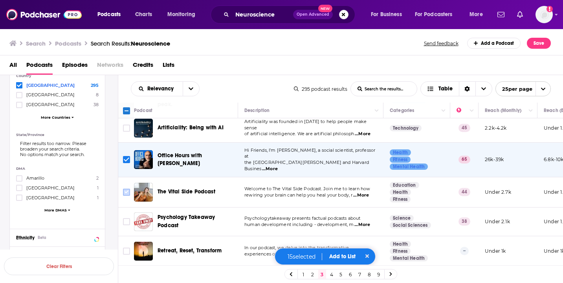
click at [126, 189] on input "Toggle select row" at bounding box center [126, 192] width 7 height 7
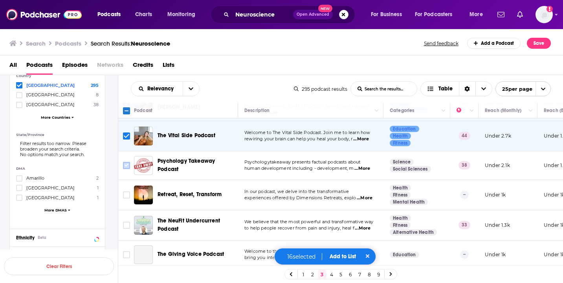
scroll to position [583, 0]
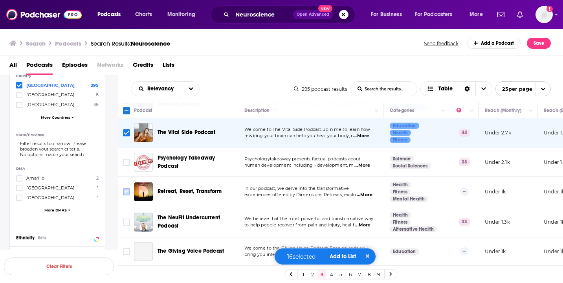
click at [127, 188] on input "Toggle select row" at bounding box center [126, 191] width 7 height 7
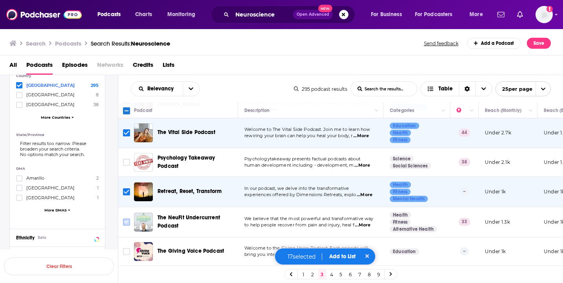
click at [126, 218] on input "Toggle select row" at bounding box center [126, 221] width 7 height 7
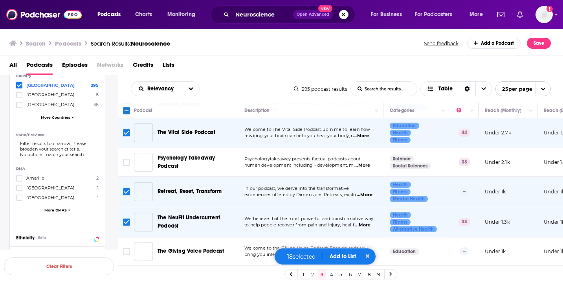
click at [124, 217] on icon "Toggle select row" at bounding box center [126, 221] width 9 height 9
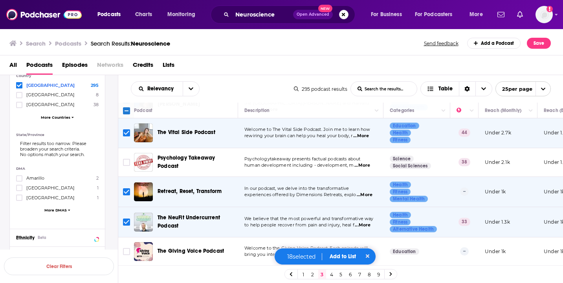
scroll to position [606, 0]
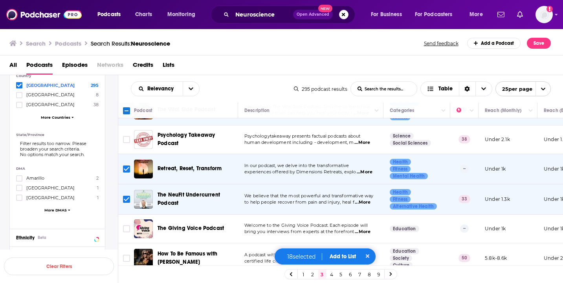
click at [345, 258] on button "Add to List" at bounding box center [342, 256] width 39 height 7
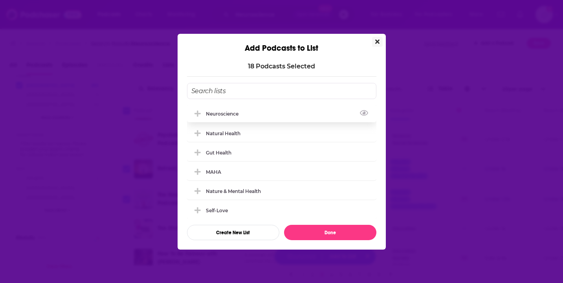
click at [285, 107] on div "Neuroscience" at bounding box center [281, 113] width 189 height 17
click at [321, 232] on button "Done" at bounding box center [330, 232] width 92 height 15
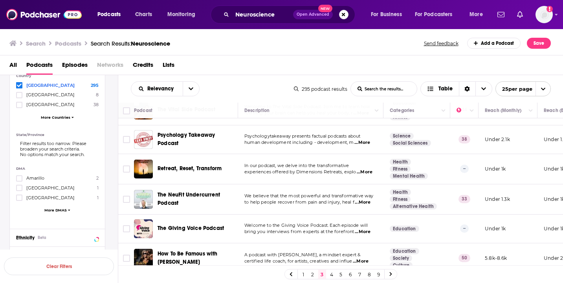
click at [329, 273] on link "4" at bounding box center [332, 273] width 8 height 9
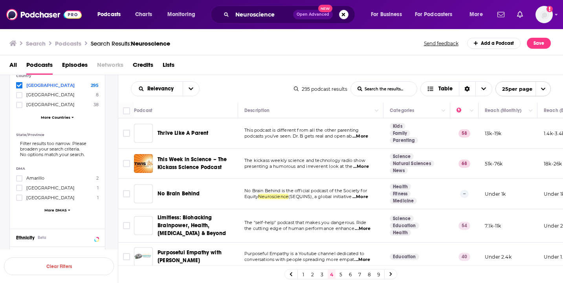
click at [360, 135] on span "...More" at bounding box center [360, 136] width 16 height 6
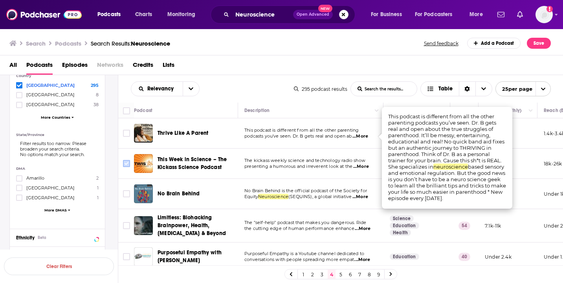
click at [127, 164] on input "Toggle select row" at bounding box center [126, 163] width 7 height 7
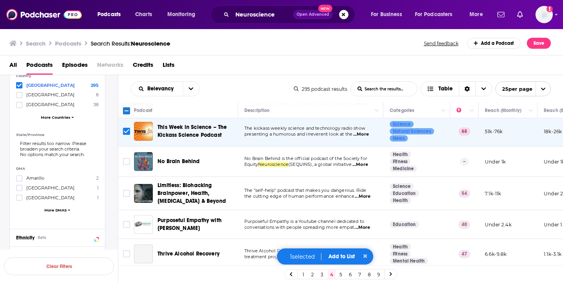
scroll to position [33, 0]
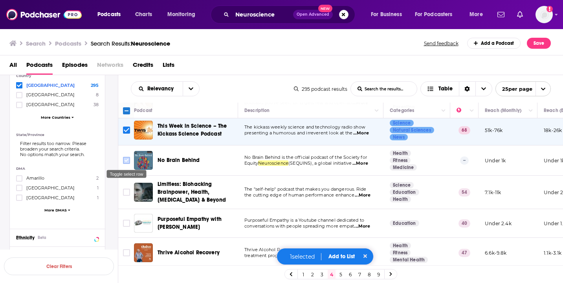
click at [130, 161] on input "Toggle select row" at bounding box center [126, 160] width 7 height 7
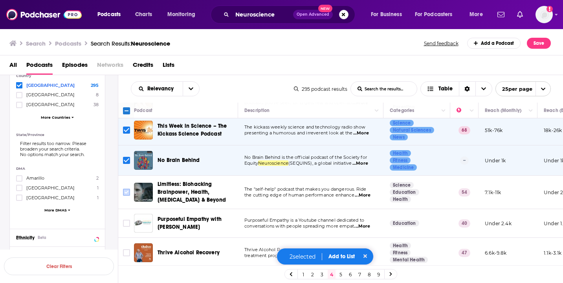
click at [124, 191] on input "Toggle select row" at bounding box center [126, 192] width 7 height 7
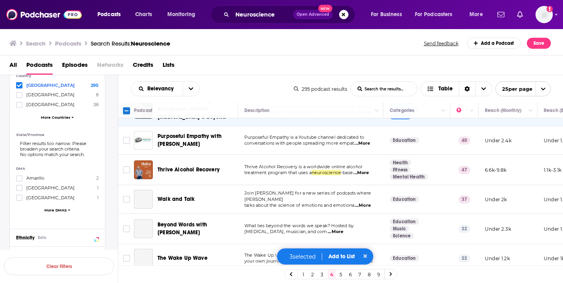
scroll to position [118, 0]
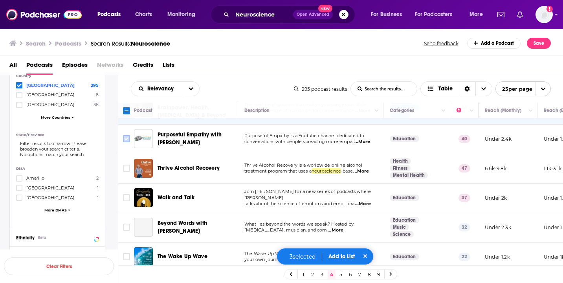
click at [126, 137] on input "Toggle select row" at bounding box center [126, 138] width 7 height 7
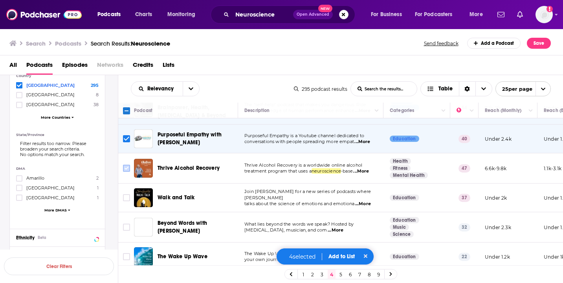
click at [125, 165] on input "Toggle select row" at bounding box center [126, 168] width 7 height 7
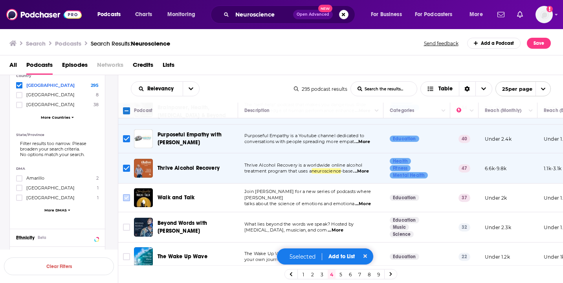
click at [130, 200] on icon "Toggle select row" at bounding box center [126, 197] width 9 height 9
click at [126, 229] on input "Toggle select row" at bounding box center [126, 226] width 7 height 7
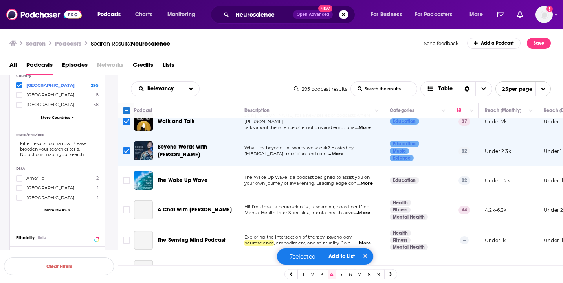
scroll to position [194, 0]
click at [365, 182] on span "...More" at bounding box center [365, 183] width 16 height 6
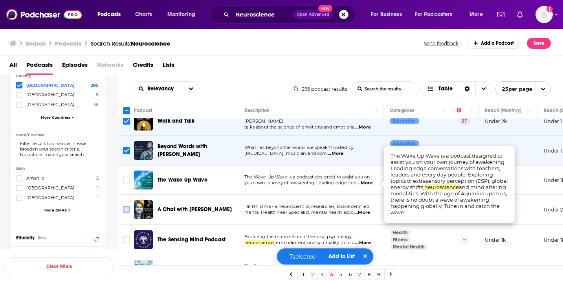
click at [128, 207] on input "Toggle select row" at bounding box center [126, 209] width 7 height 7
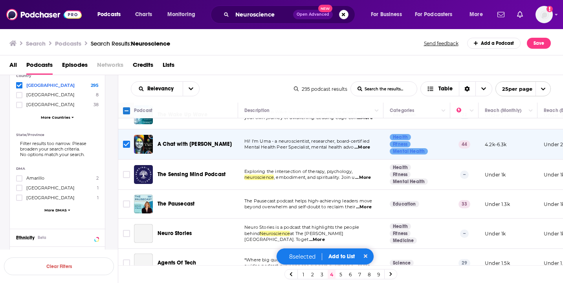
scroll to position [266, 0]
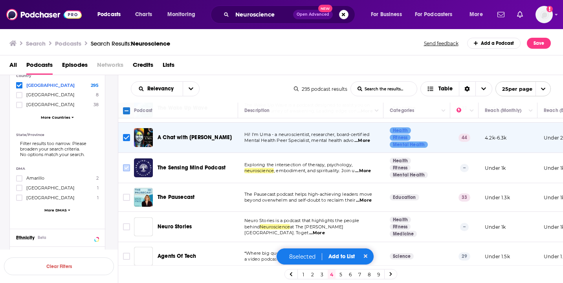
click at [127, 166] on input "Toggle select row" at bounding box center [126, 167] width 7 height 7
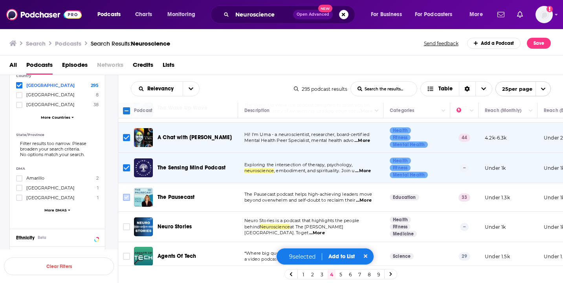
click at [126, 198] on input "Toggle select row" at bounding box center [126, 197] width 7 height 7
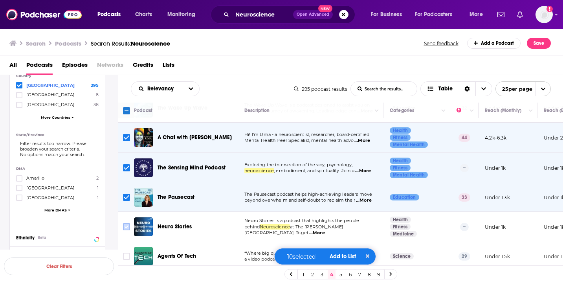
click at [125, 225] on input "Toggle select row" at bounding box center [126, 226] width 7 height 7
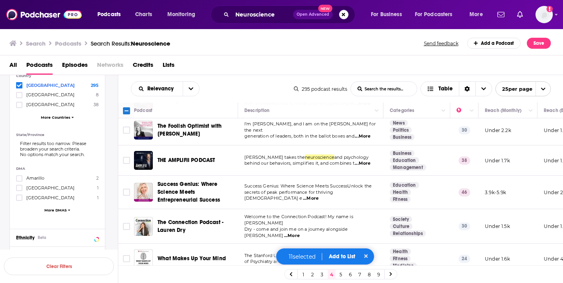
scroll to position [450, 0]
click at [127, 132] on input "Toggle select row" at bounding box center [126, 130] width 7 height 7
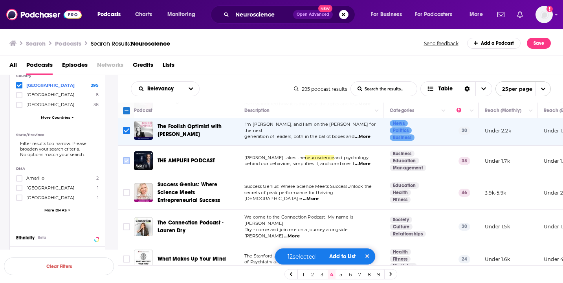
click at [124, 162] on input "Toggle select row" at bounding box center [126, 160] width 7 height 7
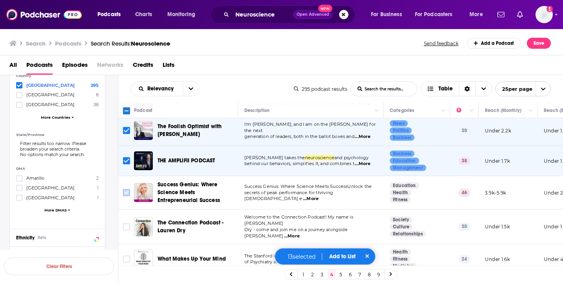
click at [125, 194] on input "Toggle select row" at bounding box center [126, 192] width 7 height 7
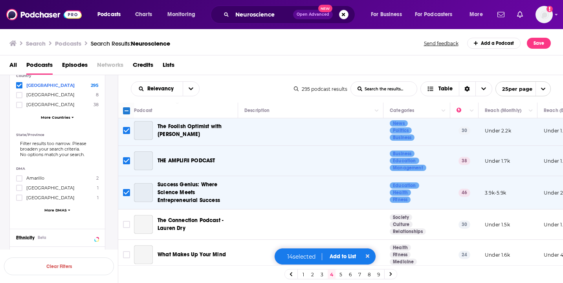
click at [126, 171] on td at bounding box center [126, 161] width 16 height 30
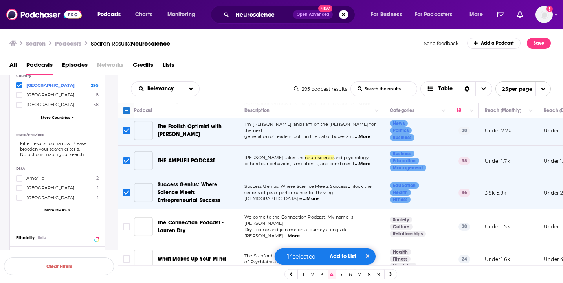
scroll to position [505, 0]
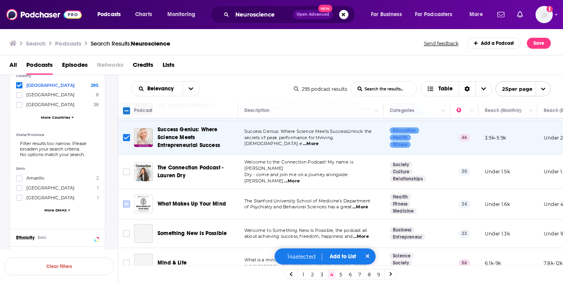
click at [125, 201] on input "Toggle select row" at bounding box center [126, 203] width 7 height 7
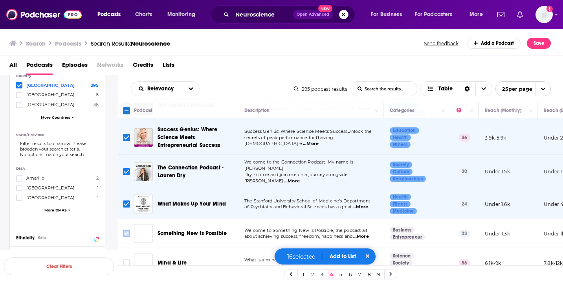
click at [130, 230] on input "Toggle select row" at bounding box center [126, 233] width 7 height 7
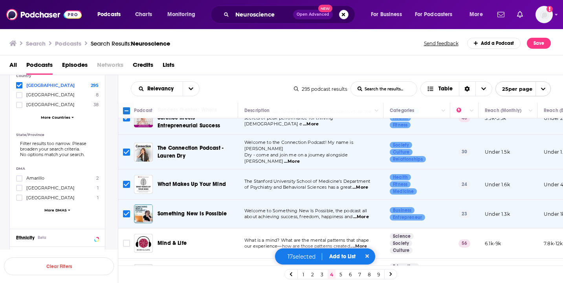
scroll to position [607, 0]
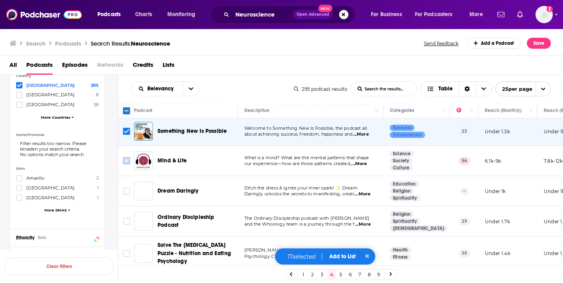
click at [124, 157] on input "Toggle select row" at bounding box center [126, 160] width 7 height 7
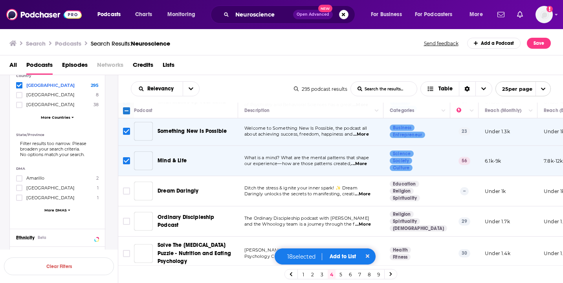
click at [125, 218] on input "Toggle select row" at bounding box center [126, 221] width 7 height 7
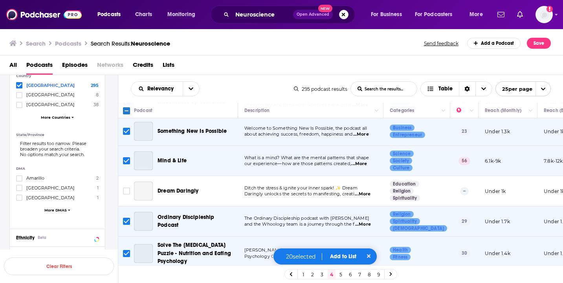
click at [350, 256] on button "Add to List" at bounding box center [343, 256] width 39 height 7
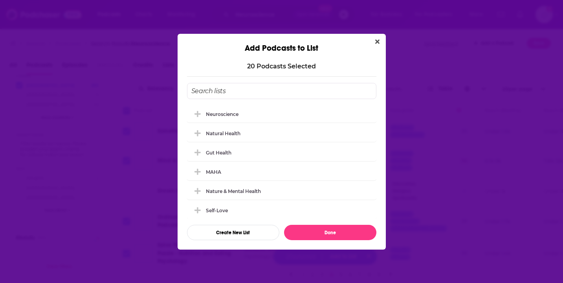
click at [348, 256] on div "Add Podcasts to List 20 Podcast s Selected Neuroscience Natural Health Gut Heal…" at bounding box center [281, 141] width 563 height 283
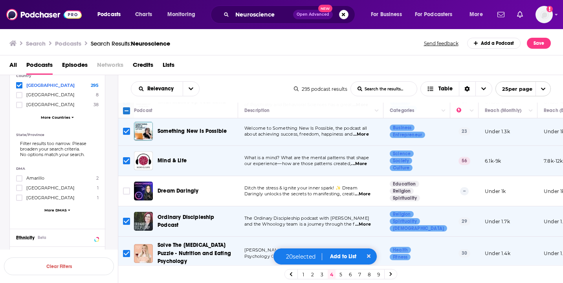
click at [348, 256] on button "Add to List" at bounding box center [343, 256] width 39 height 7
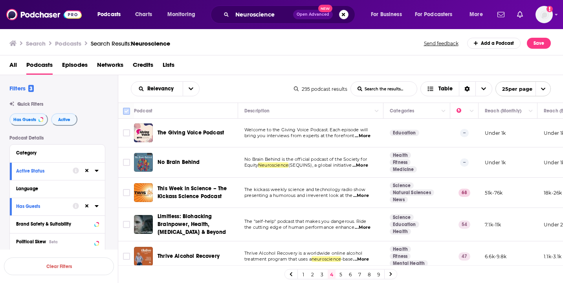
click at [126, 112] on input "Toggle select all" at bounding box center [126, 111] width 7 height 7
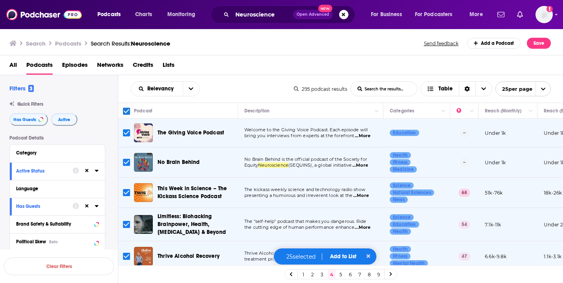
click at [342, 257] on button "Add to List" at bounding box center [343, 256] width 39 height 7
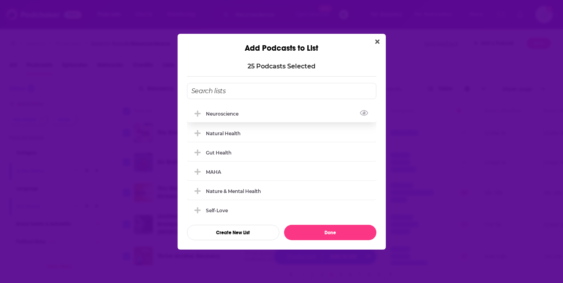
click at [243, 108] on div "Neuroscience" at bounding box center [281, 113] width 189 height 17
click at [313, 229] on button "Done" at bounding box center [330, 232] width 92 height 15
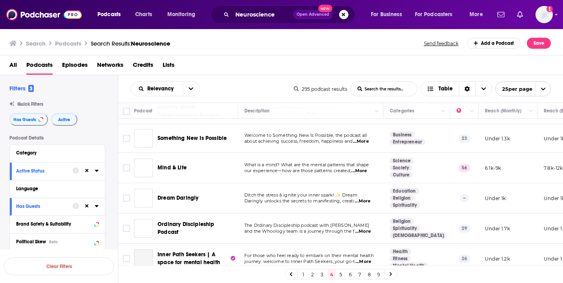
scroll to position [602, 0]
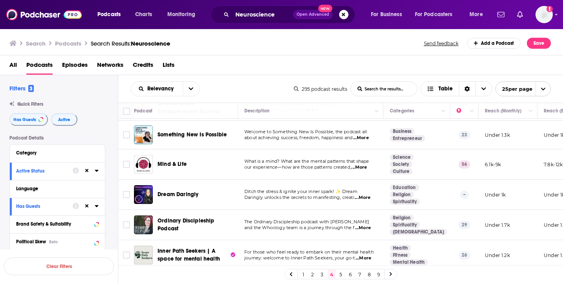
click at [339, 275] on link "5" at bounding box center [341, 273] width 8 height 9
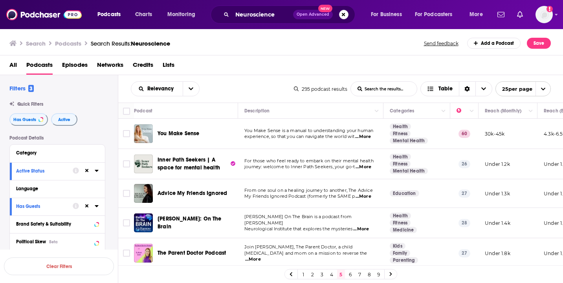
click at [365, 134] on span "...More" at bounding box center [363, 137] width 16 height 6
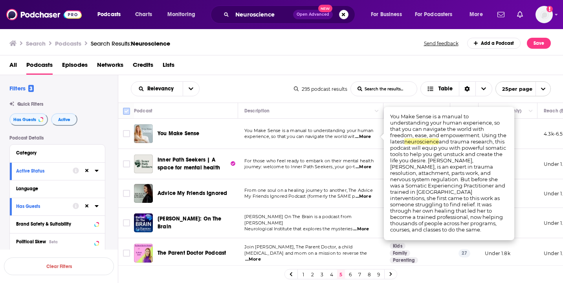
click at [126, 112] on input "Toggle select all" at bounding box center [126, 111] width 7 height 7
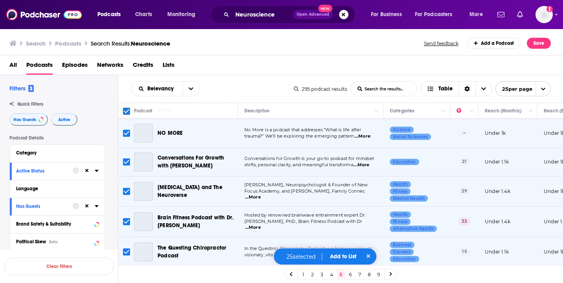
scroll to position [609, 0]
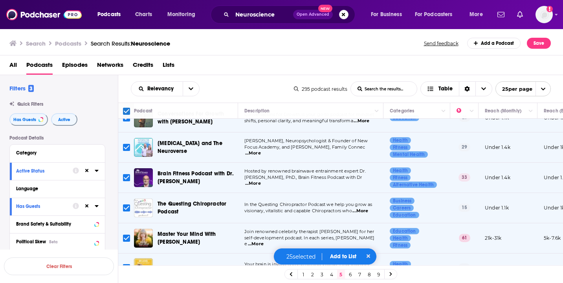
click at [342, 255] on button "Add to List" at bounding box center [343, 256] width 39 height 7
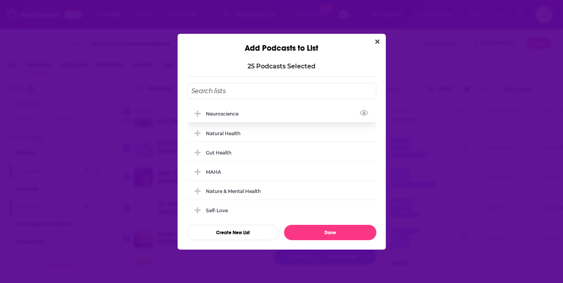
click at [290, 110] on div "Neuroscience" at bounding box center [281, 113] width 189 height 17
click at [336, 236] on button "Done" at bounding box center [330, 232] width 92 height 15
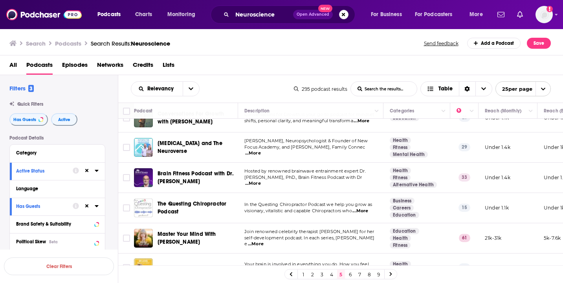
click at [349, 275] on link "6" at bounding box center [350, 273] width 8 height 9
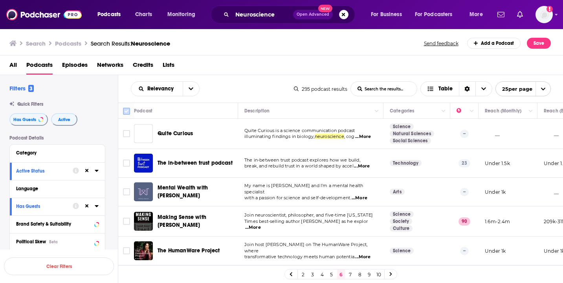
click at [128, 109] on input "Toggle select all" at bounding box center [126, 111] width 7 height 7
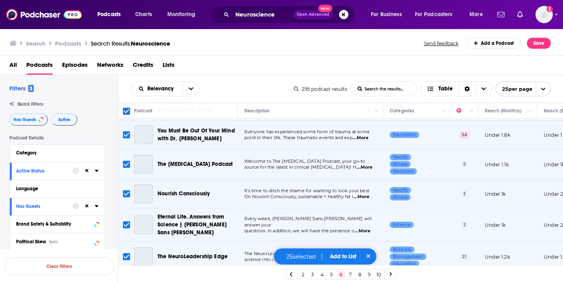
scroll to position [595, 0]
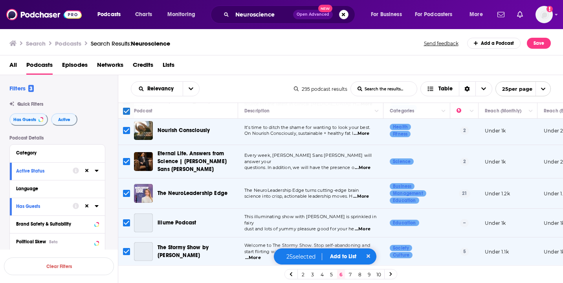
click at [339, 256] on button "Add to List" at bounding box center [343, 256] width 39 height 7
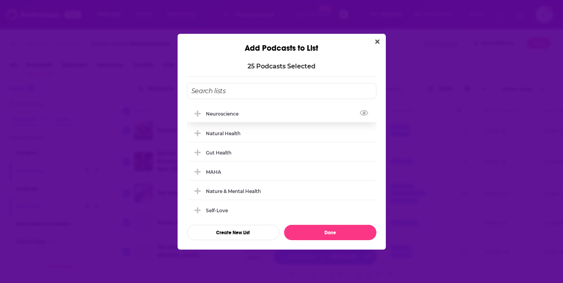
click at [278, 107] on div "Neuroscience" at bounding box center [281, 113] width 189 height 17
click at [324, 235] on button "Done" at bounding box center [330, 232] width 92 height 15
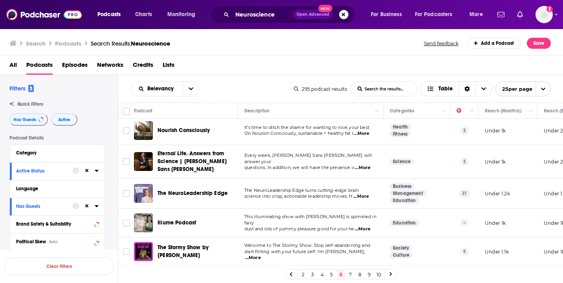
click at [350, 274] on link "7" at bounding box center [350, 273] width 8 height 9
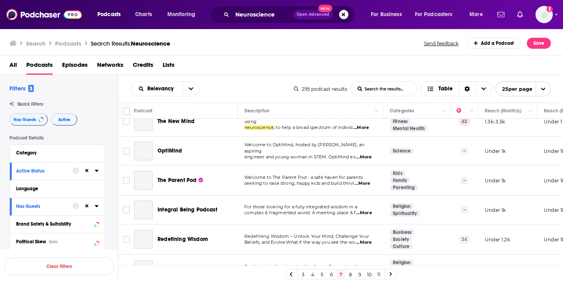
scroll to position [590, 0]
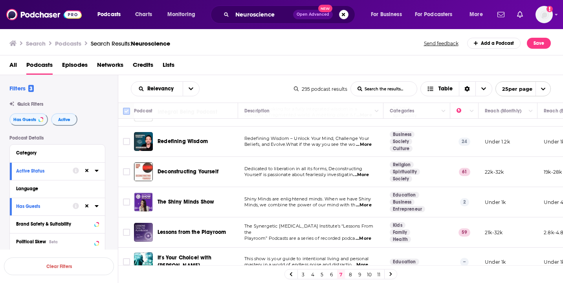
click at [127, 112] on input "Toggle select all" at bounding box center [126, 111] width 7 height 7
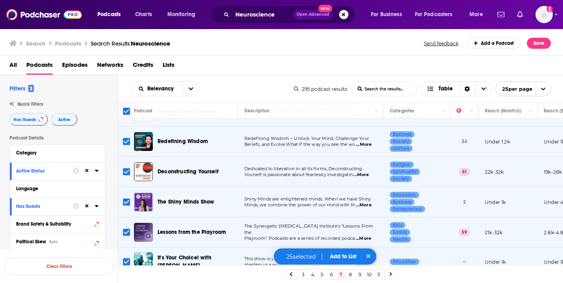
click at [365, 141] on span "...More" at bounding box center [364, 144] width 16 height 6
click at [336, 255] on button "Add to List" at bounding box center [343, 256] width 39 height 7
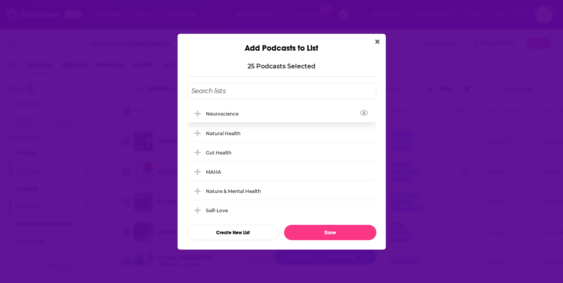
click at [282, 117] on div "Neuroscience" at bounding box center [281, 113] width 189 height 17
click at [320, 231] on button "Done" at bounding box center [330, 232] width 92 height 15
checkbox input "false"
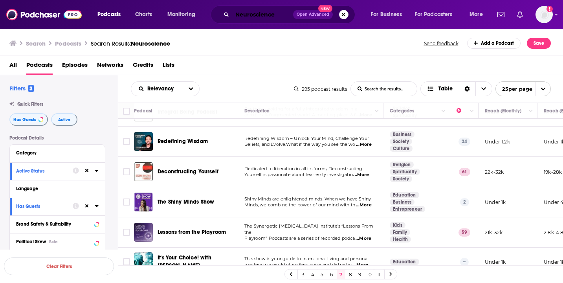
click at [257, 13] on input "Neuroscience" at bounding box center [262, 14] width 61 height 13
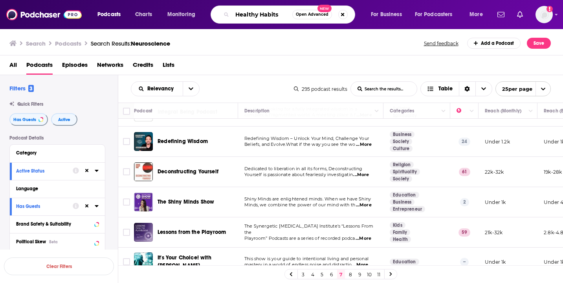
type input "Healthy Habits"
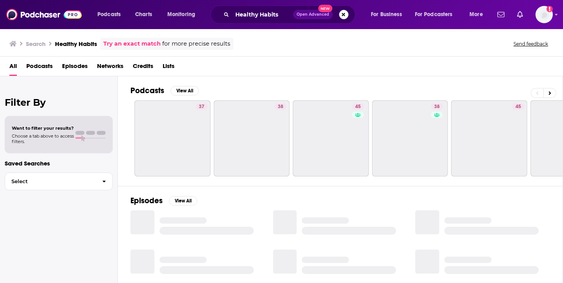
click at [42, 65] on span "Podcasts" at bounding box center [39, 68] width 26 height 16
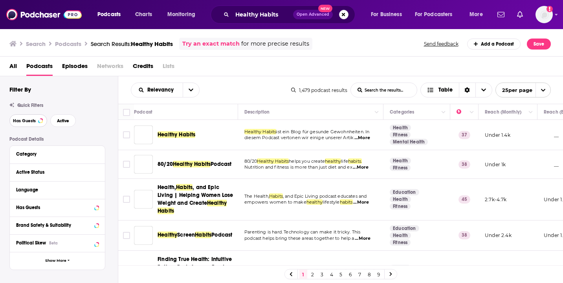
click at [35, 118] on button "Has Guests" at bounding box center [28, 120] width 38 height 13
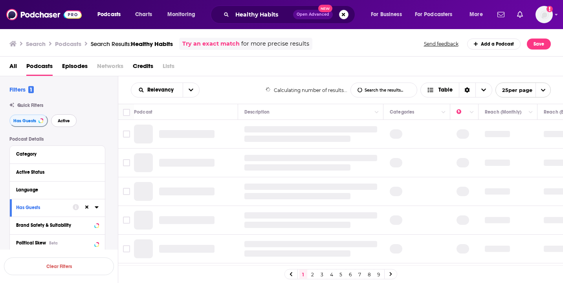
click at [70, 123] on button "Active" at bounding box center [64, 120] width 26 height 13
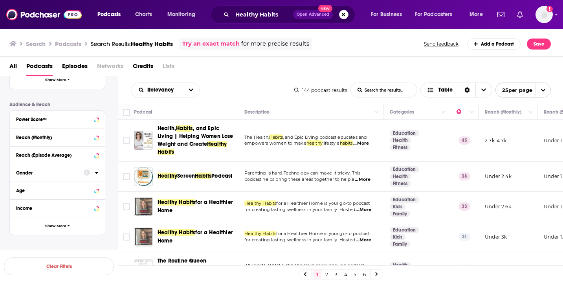
scroll to position [190, 0]
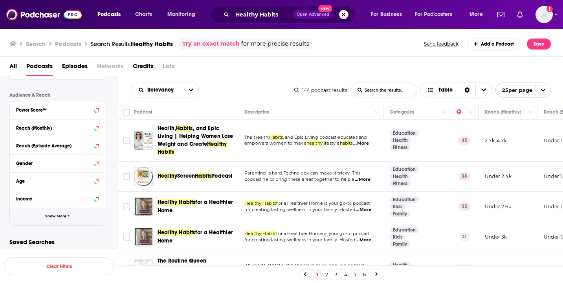
click at [60, 221] on button "Show More" at bounding box center [57, 216] width 95 height 18
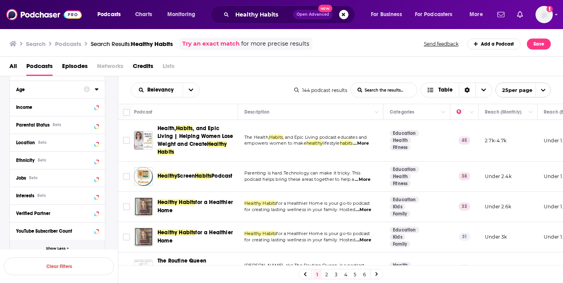
scroll to position [317, 0]
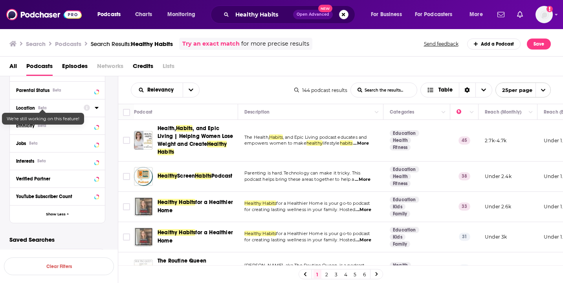
click at [48, 108] on div "Location Beta" at bounding box center [47, 107] width 62 height 5
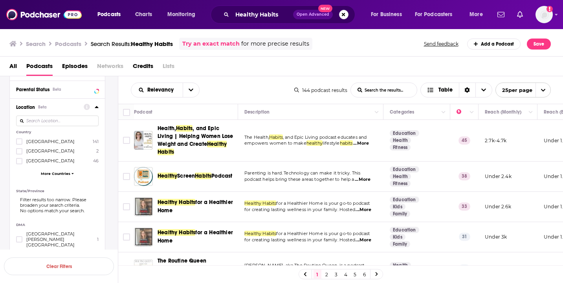
click at [60, 141] on label "United States 141" at bounding box center [57, 141] width 82 height 7
click at [19, 144] on input "multiSelectOption-unitedstates-0" at bounding box center [19, 144] width 0 height 0
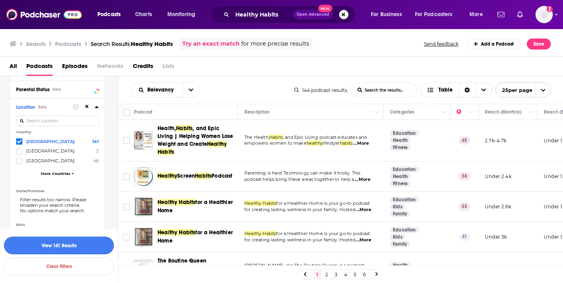
click at [84, 240] on button "View 141 Results" at bounding box center [59, 245] width 110 height 18
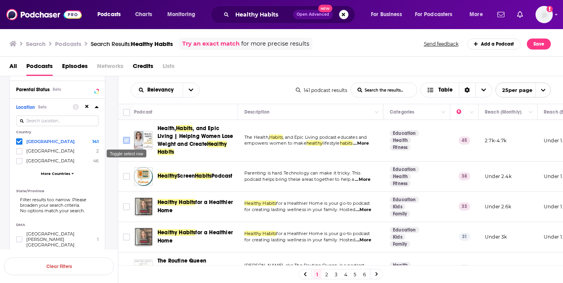
click at [125, 140] on input "Toggle select row" at bounding box center [126, 140] width 7 height 7
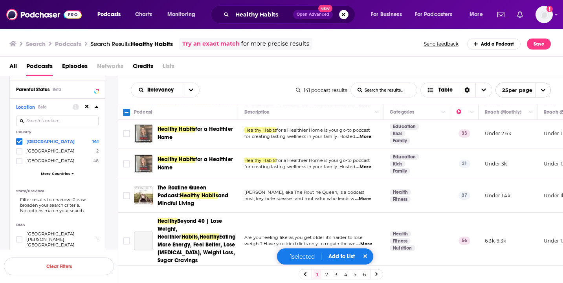
scroll to position [72, 0]
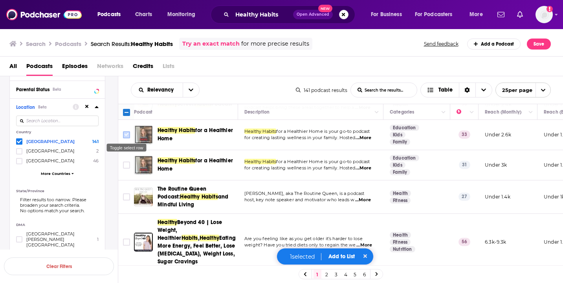
click at [126, 135] on input "Toggle select row" at bounding box center [126, 134] width 7 height 7
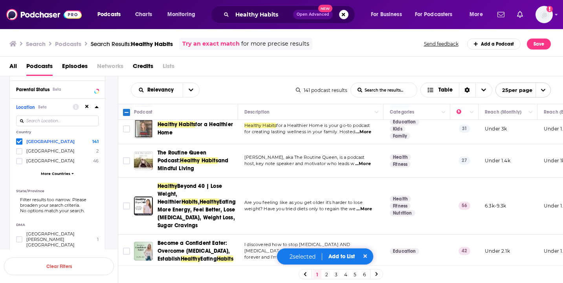
scroll to position [117, 0]
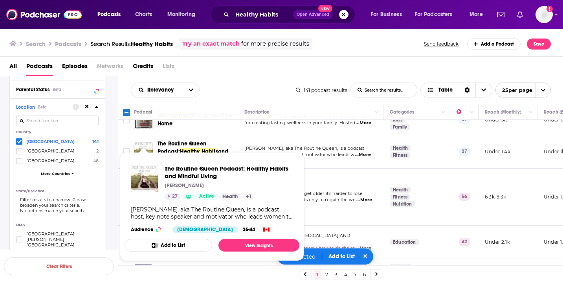
click at [124, 150] on span "The Routine Queen Podcast: Healthy Habits and Mindful Living [PERSON_NAME] 27 A…" at bounding box center [212, 206] width 184 height 118
click at [128, 150] on span "The Routine Queen Podcast: Healthy Habits and Mindful Living [PERSON_NAME] 27 A…" at bounding box center [212, 206] width 184 height 118
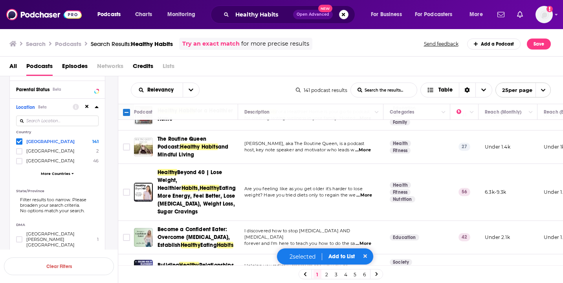
scroll to position [123, 0]
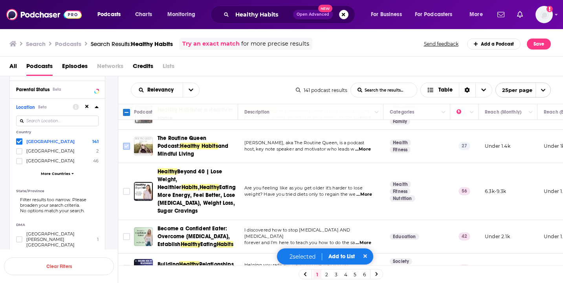
click at [127, 146] on input "Toggle select row" at bounding box center [126, 146] width 7 height 7
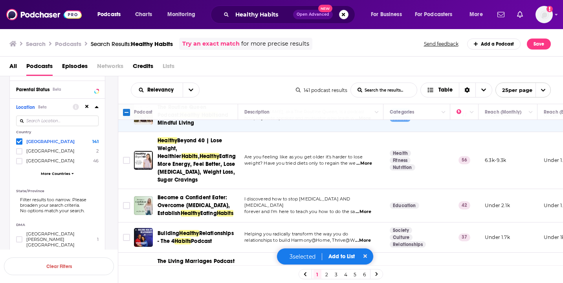
scroll to position [155, 0]
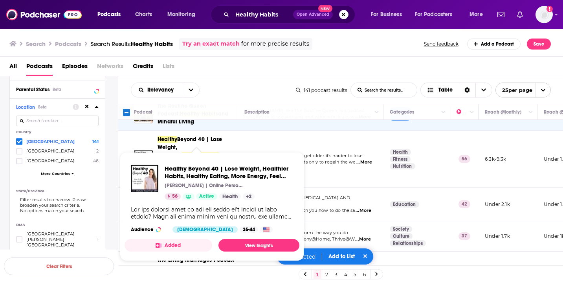
click at [126, 152] on span "Healthy Beyond 40 | Lose Weight, Healthier Habits, Healthy Eating, More Energy,…" at bounding box center [211, 206] width 175 height 109
click at [175, 244] on button "Added" at bounding box center [168, 245] width 88 height 13
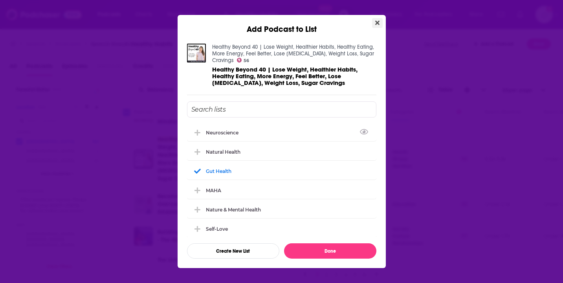
click at [379, 22] on button "Close" at bounding box center [377, 23] width 11 height 10
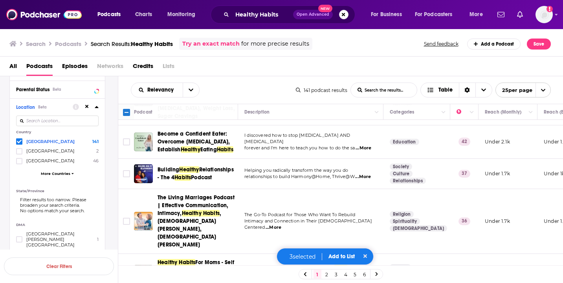
scroll to position [225, 0]
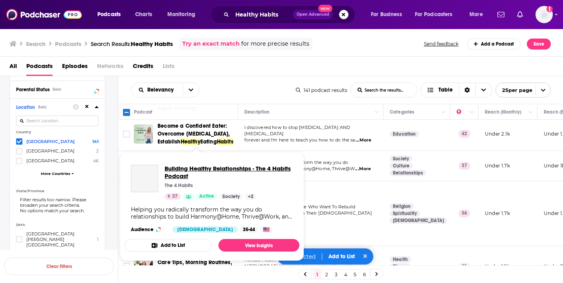
click at [202, 175] on span "Building Healthy Relationships - The 4 Habits Podcast" at bounding box center [229, 172] width 128 height 15
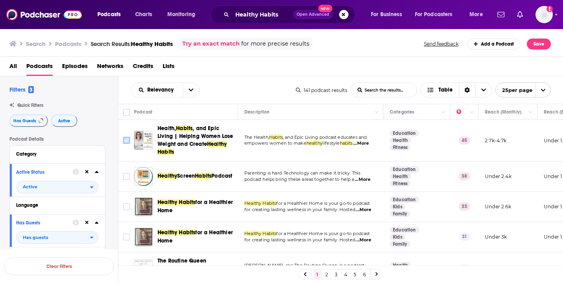
click at [126, 140] on input "Toggle select row" at bounding box center [126, 140] width 7 height 7
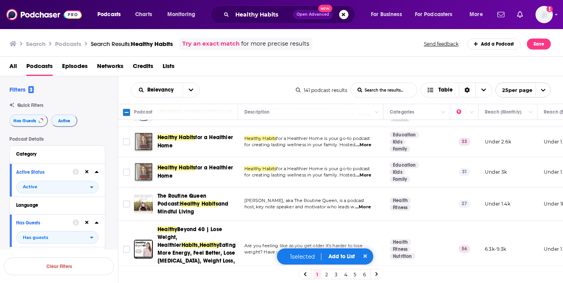
scroll to position [67, 0]
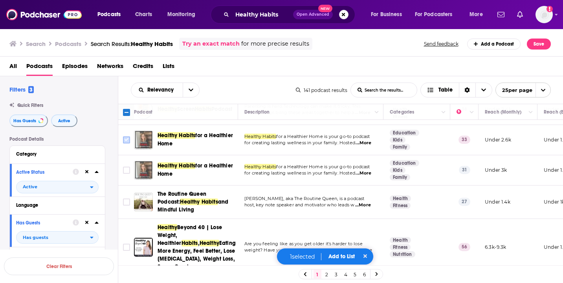
click at [126, 139] on input "Toggle select row" at bounding box center [126, 139] width 7 height 7
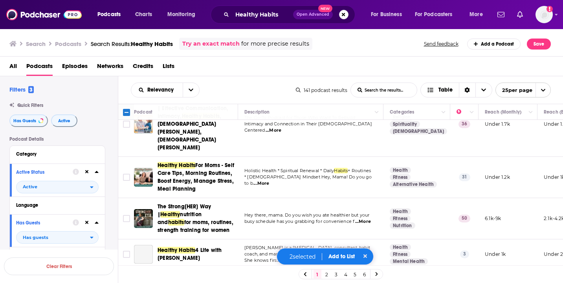
scroll to position [320, 0]
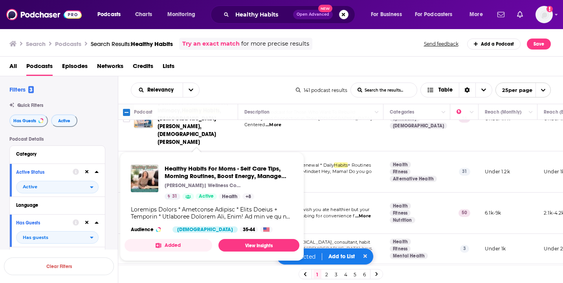
click at [178, 242] on button "Added" at bounding box center [168, 245] width 88 height 13
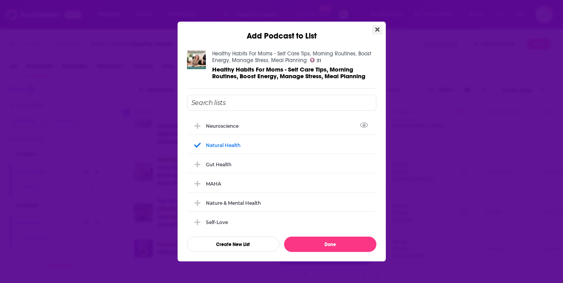
click at [374, 29] on button "Close" at bounding box center [377, 30] width 11 height 10
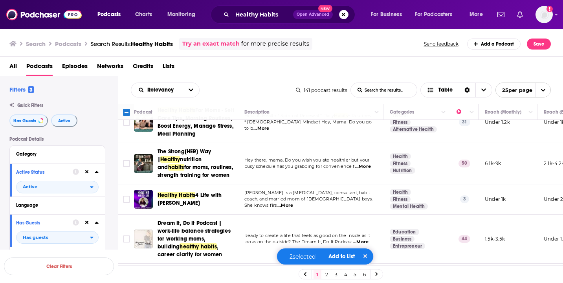
scroll to position [395, 0]
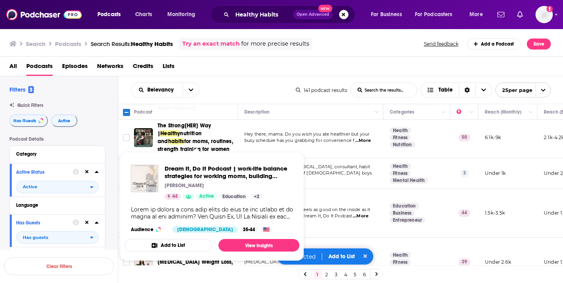
click at [180, 240] on button "Add to List" at bounding box center [168, 245] width 88 height 13
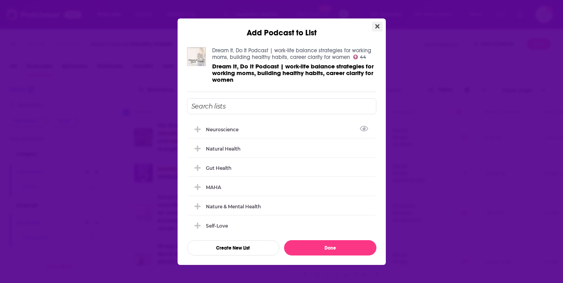
click at [378, 27] on icon "Close" at bounding box center [377, 26] width 4 height 4
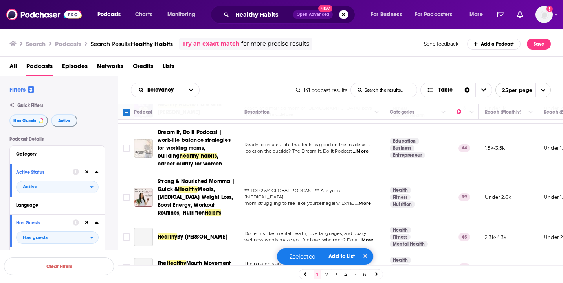
scroll to position [464, 0]
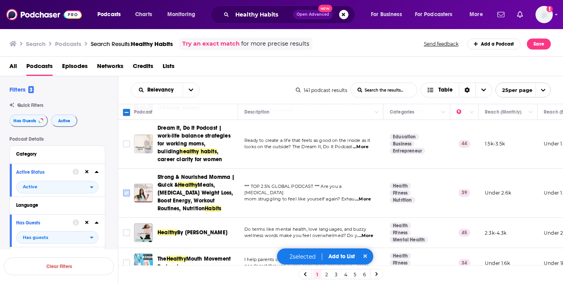
click at [130, 189] on input "Toggle select row" at bounding box center [126, 192] width 7 height 7
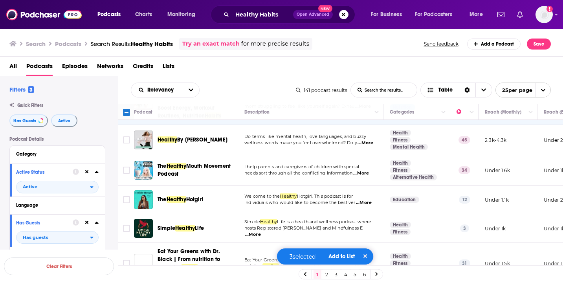
scroll to position [562, 0]
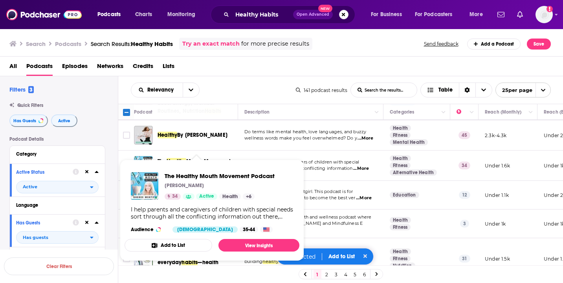
click at [126, 162] on input "Toggle select row" at bounding box center [126, 165] width 7 height 7
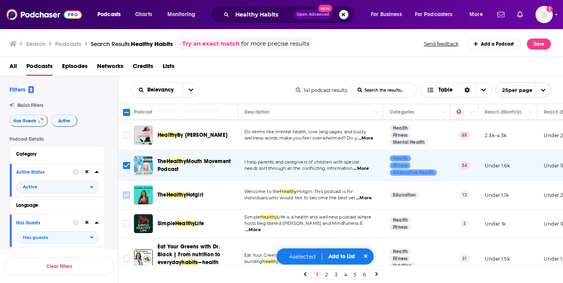
click at [127, 191] on input "Toggle select row" at bounding box center [126, 194] width 7 height 7
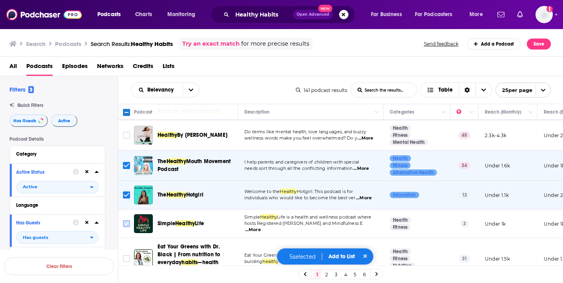
click at [127, 220] on input "Toggle select row" at bounding box center [126, 223] width 7 height 7
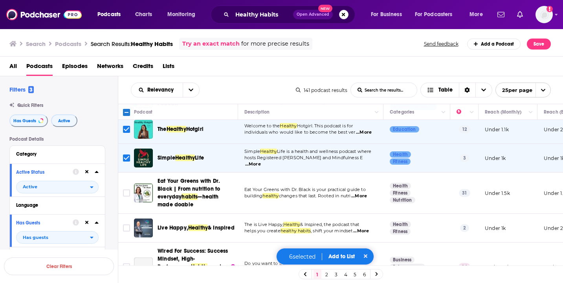
scroll to position [632, 0]
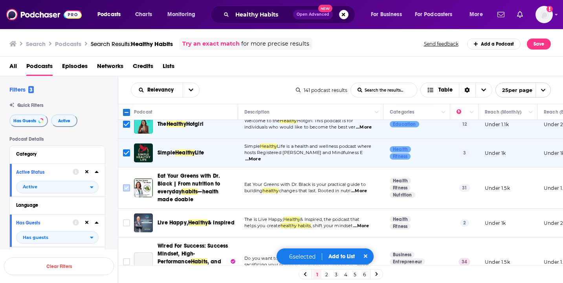
click at [124, 184] on input "Toggle select row" at bounding box center [126, 187] width 7 height 7
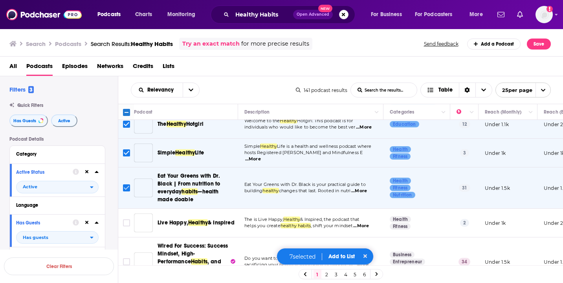
click at [124, 184] on input "Toggle select row" at bounding box center [126, 187] width 7 height 7
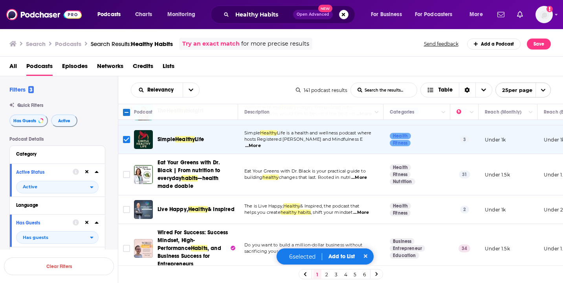
scroll to position [648, 0]
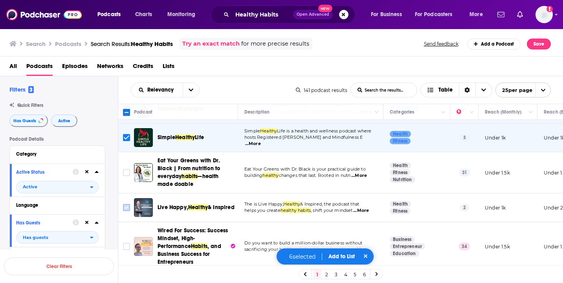
click at [126, 204] on input "Toggle select row" at bounding box center [126, 207] width 7 height 7
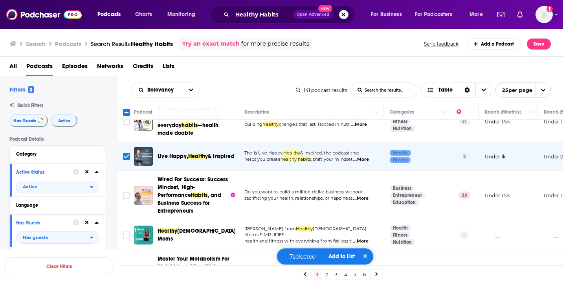
scroll to position [707, 0]
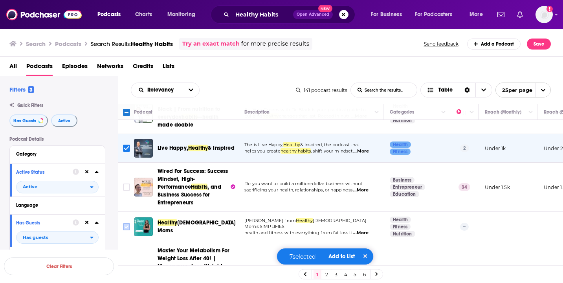
click at [126, 223] on input "Toggle select row" at bounding box center [126, 226] width 7 height 7
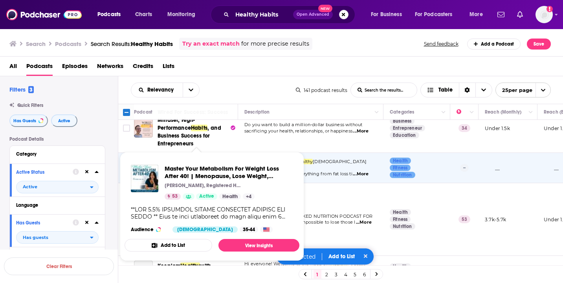
scroll to position [767, 0]
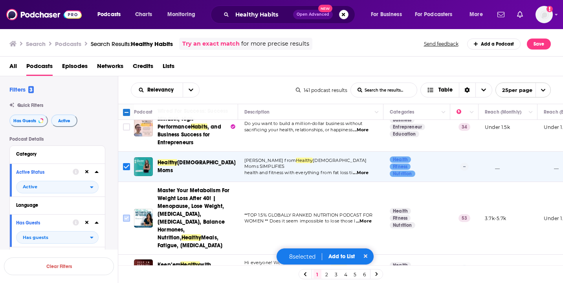
click at [124, 214] on input "Toggle select row" at bounding box center [126, 217] width 7 height 7
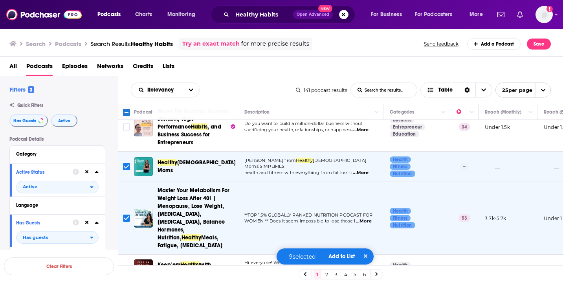
scroll to position [776, 0]
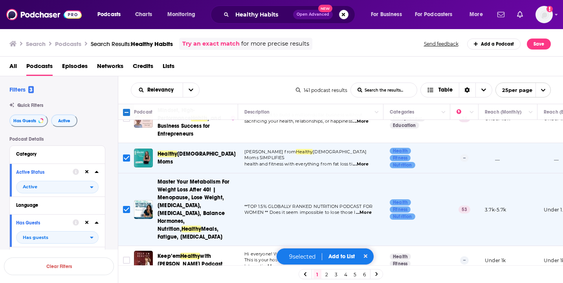
click at [340, 256] on button "Add to List" at bounding box center [342, 256] width 39 height 7
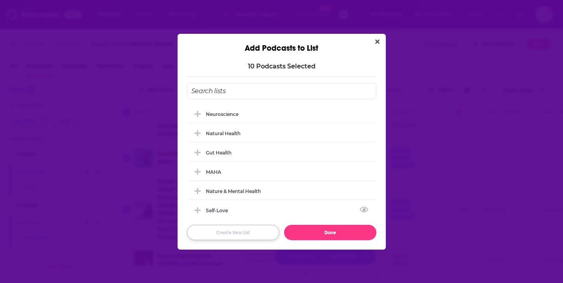
click at [251, 231] on button "Create New List" at bounding box center [233, 232] width 92 height 15
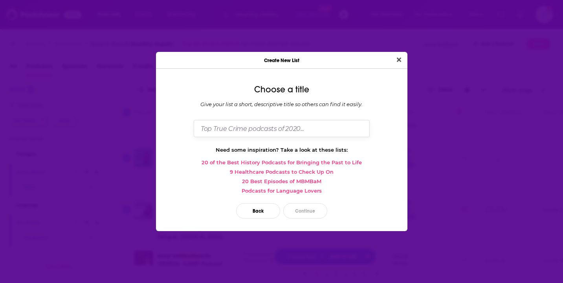
click at [251, 127] on input "Dialog" at bounding box center [282, 128] width 176 height 17
type input "Healthy Habits"
click at [302, 214] on button "Continue" at bounding box center [305, 210] width 44 height 15
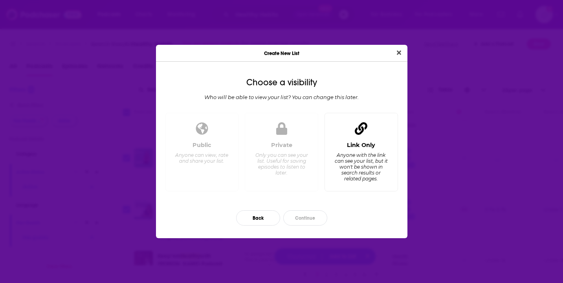
click at [352, 163] on div "Anyone with the link can see your list, but it won't be shown in search results…" at bounding box center [361, 166] width 54 height 29
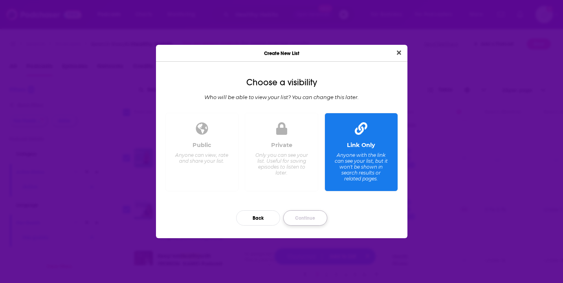
click at [304, 212] on button "Continue" at bounding box center [305, 217] width 44 height 15
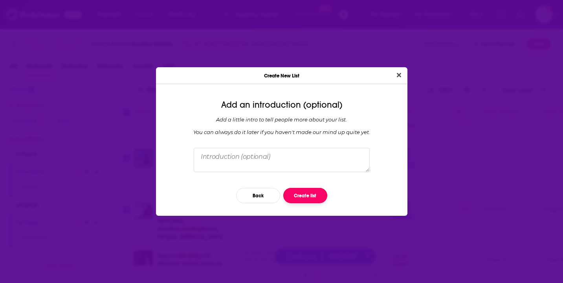
click at [307, 197] on button "Create list" at bounding box center [305, 195] width 44 height 15
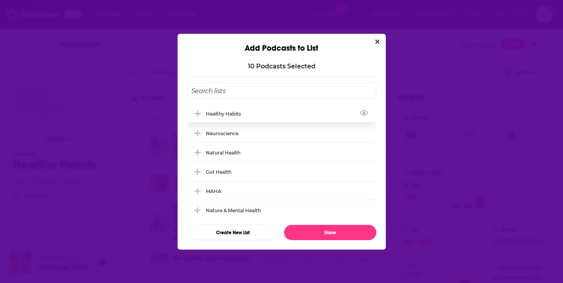
click at [295, 113] on div "Healthy Habits" at bounding box center [281, 113] width 189 height 17
click at [325, 233] on button "Done" at bounding box center [330, 232] width 92 height 15
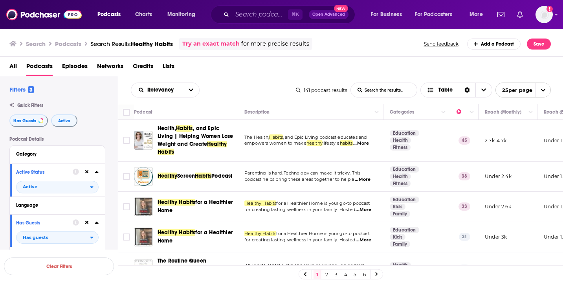
click at [327, 278] on link "2" at bounding box center [327, 273] width 8 height 9
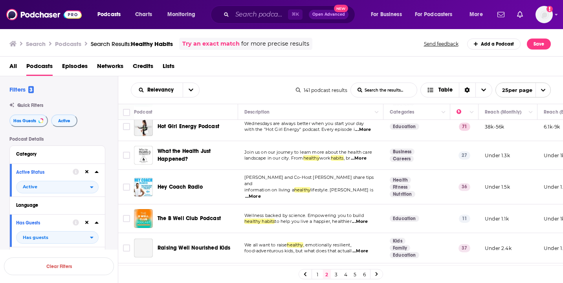
scroll to position [44, 0]
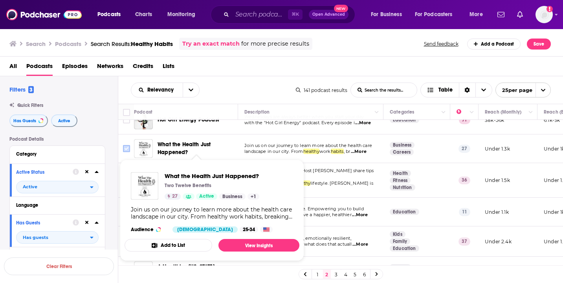
click at [126, 150] on input "Toggle select row" at bounding box center [126, 148] width 7 height 7
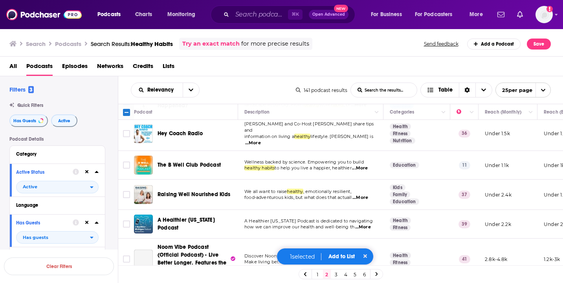
scroll to position [101, 0]
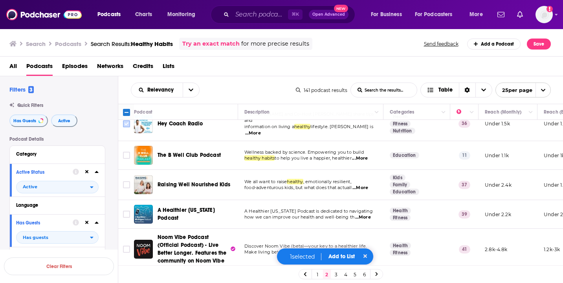
click at [126, 123] on input "Toggle select row" at bounding box center [126, 123] width 7 height 7
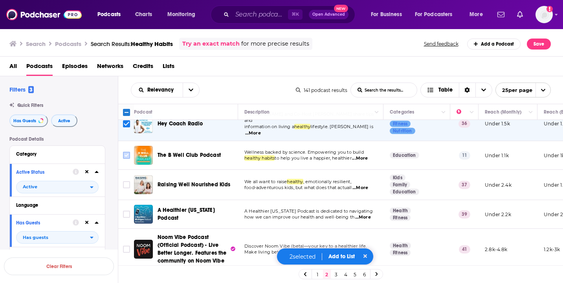
click at [129, 153] on input "Toggle select row" at bounding box center [126, 155] width 7 height 7
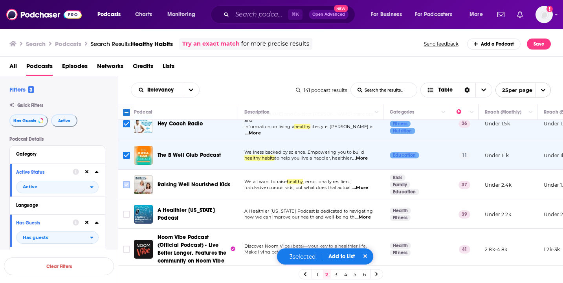
click at [126, 181] on input "Toggle select row" at bounding box center [126, 184] width 7 height 7
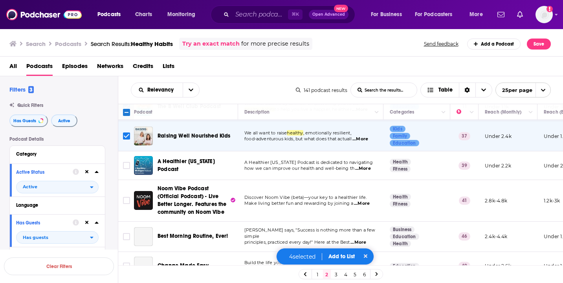
scroll to position [153, 0]
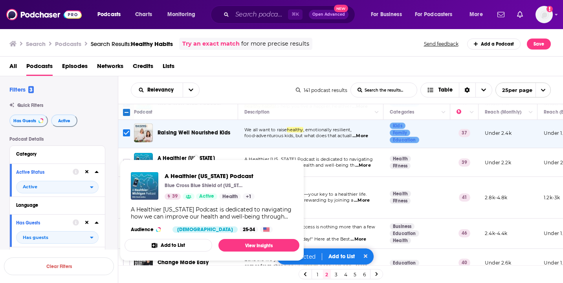
click at [123, 158] on span "A Healthier [US_STATE] Podcast Blue Cross Blue Shield of [US_STATE] 39 Active H…" at bounding box center [212, 210] width 184 height 111
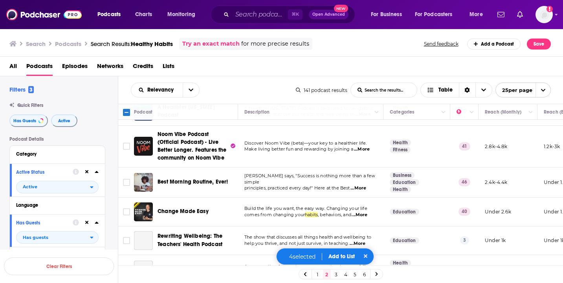
scroll to position [205, 0]
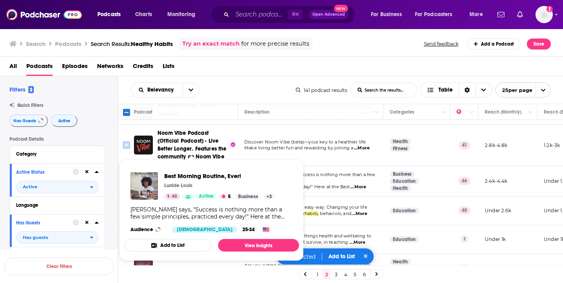
click at [124, 141] on input "Toggle select row" at bounding box center [126, 144] width 7 height 7
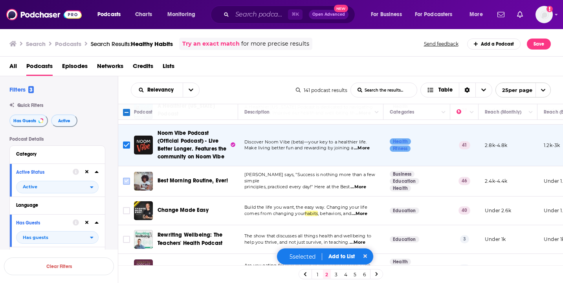
click at [124, 178] on input "Toggle select row" at bounding box center [126, 181] width 7 height 7
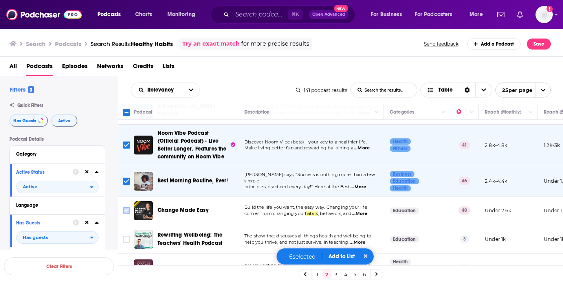
click at [122, 206] on icon "Toggle select row" at bounding box center [126, 210] width 9 height 9
click at [125, 207] on input "Toggle select row" at bounding box center [126, 210] width 7 height 7
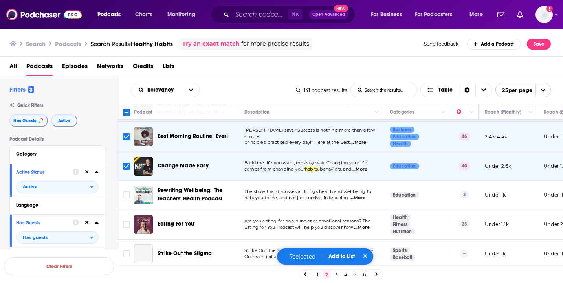
scroll to position [260, 0]
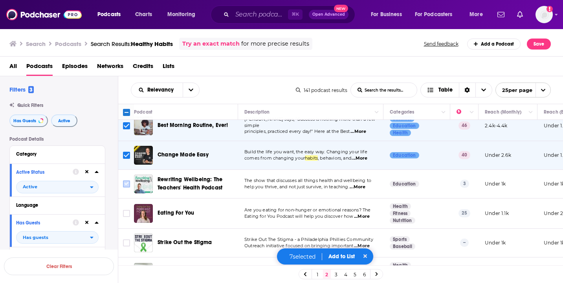
click at [128, 182] on input "Toggle select row" at bounding box center [126, 183] width 7 height 7
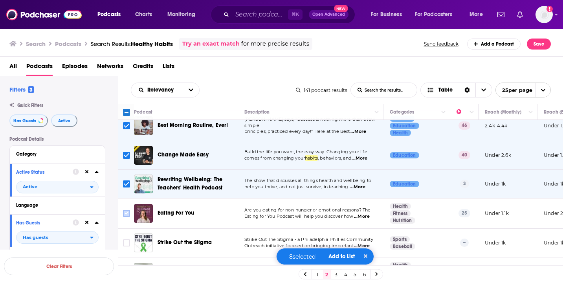
click at [125, 210] on input "Toggle select row" at bounding box center [126, 213] width 7 height 7
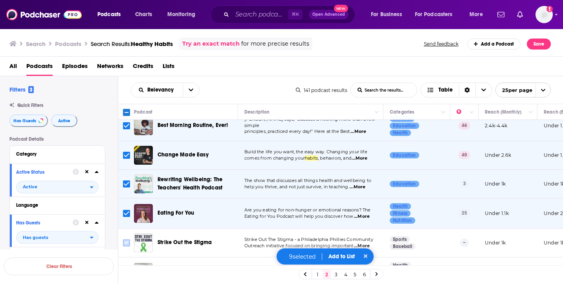
click at [123, 239] on input "Toggle select row" at bounding box center [126, 242] width 7 height 7
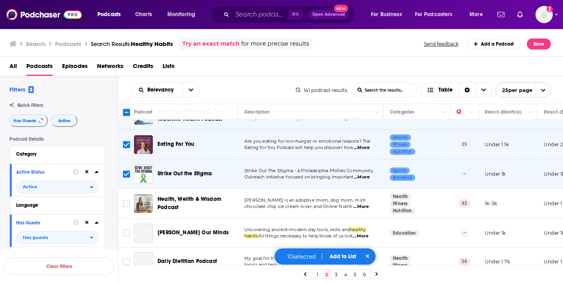
scroll to position [337, 0]
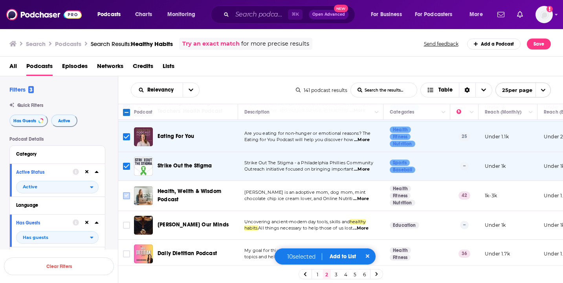
click at [127, 192] on input "Toggle select row" at bounding box center [126, 195] width 7 height 7
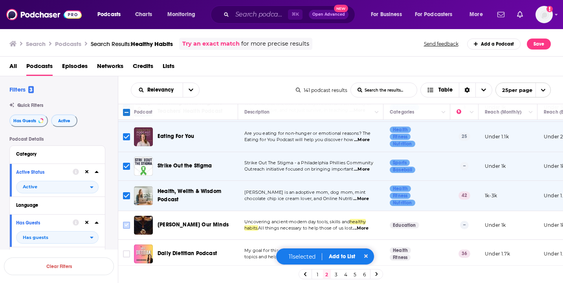
click at [126, 221] on input "Toggle select row" at bounding box center [126, 224] width 7 height 7
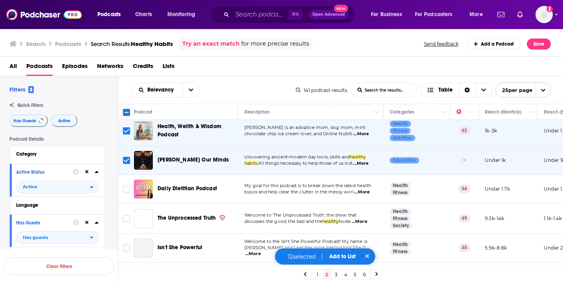
scroll to position [416, 0]
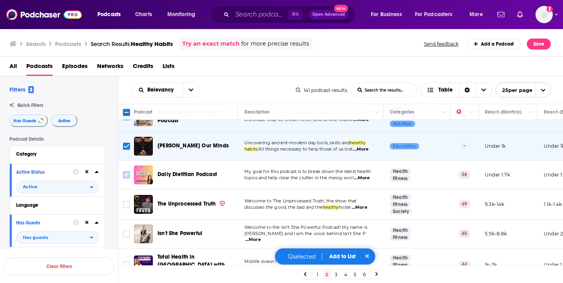
click at [125, 171] on input "Toggle select row" at bounding box center [126, 174] width 7 height 7
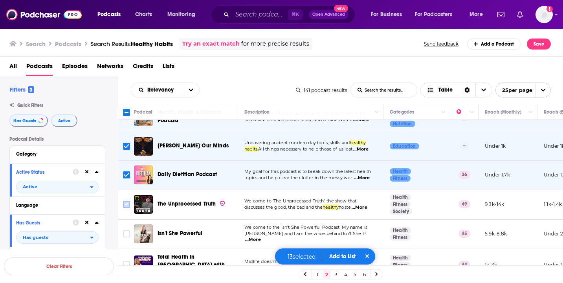
click at [128, 201] on input "Toggle select row" at bounding box center [126, 204] width 7 height 7
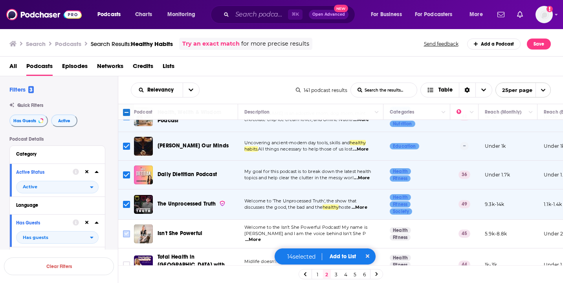
click at [126, 231] on input "Toggle select row" at bounding box center [126, 233] width 7 height 7
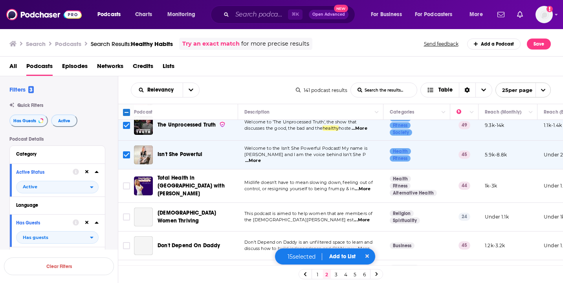
scroll to position [499, 0]
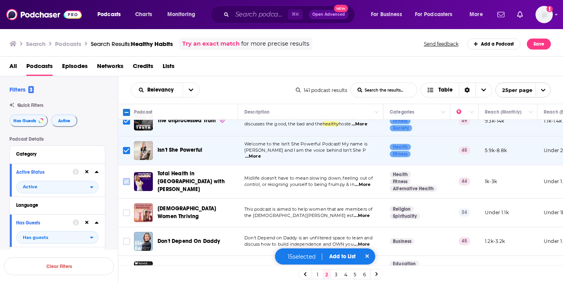
click at [125, 178] on input "Toggle select row" at bounding box center [126, 181] width 7 height 7
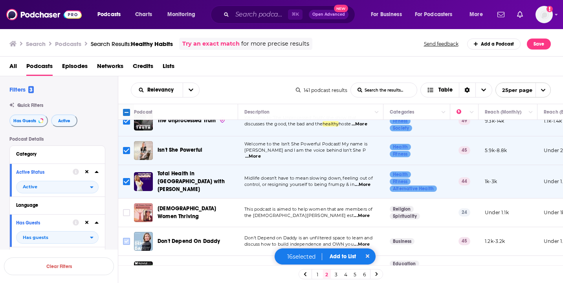
click at [124, 238] on input "Toggle select row" at bounding box center [126, 241] width 7 height 7
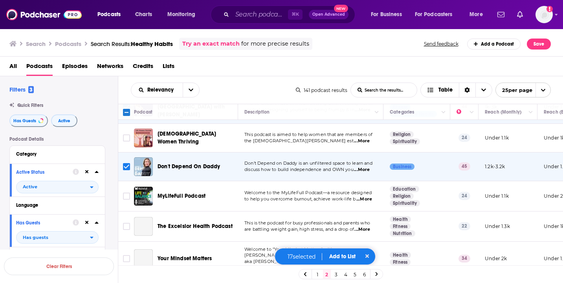
scroll to position [576, 0]
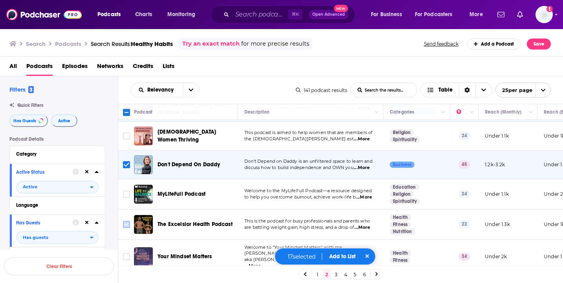
click at [125, 221] on input "Toggle select row" at bounding box center [126, 224] width 7 height 7
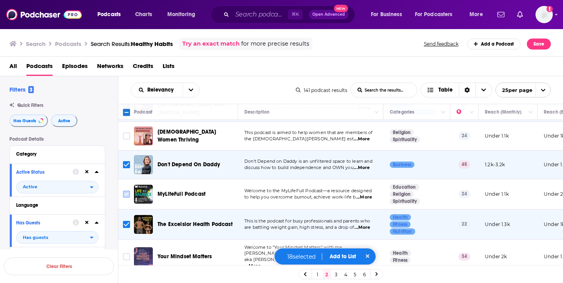
click at [124, 190] on input "Toggle select row" at bounding box center [126, 193] width 7 height 7
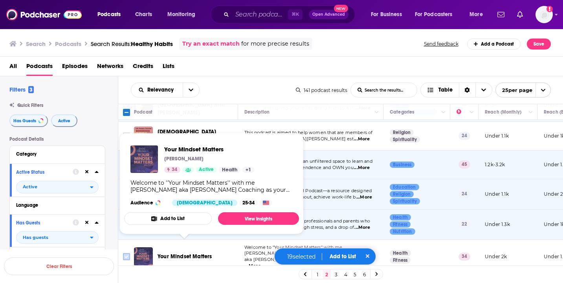
click at [128, 253] on input "Toggle select row" at bounding box center [126, 256] width 7 height 7
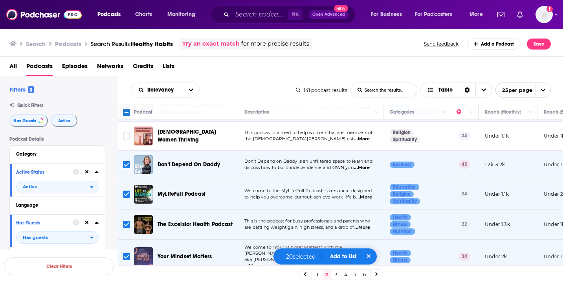
scroll to position [598, 0]
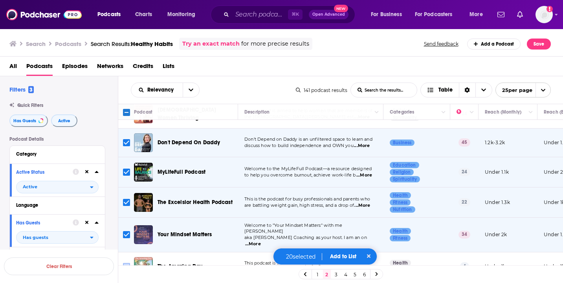
click at [130, 263] on input "Toggle select row" at bounding box center [126, 266] width 7 height 7
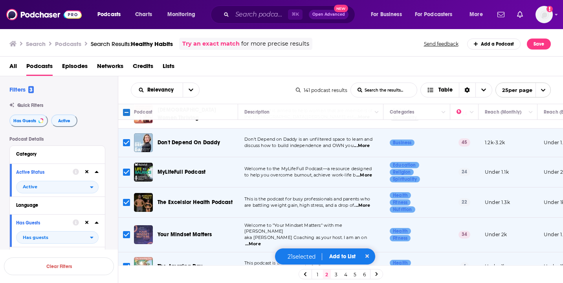
click at [349, 258] on button "Add to List" at bounding box center [342, 256] width 39 height 7
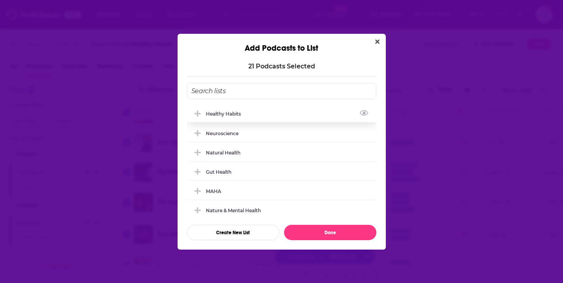
click at [281, 116] on div "Healthy Habits" at bounding box center [281, 113] width 189 height 17
click at [324, 237] on button "Done" at bounding box center [330, 232] width 92 height 15
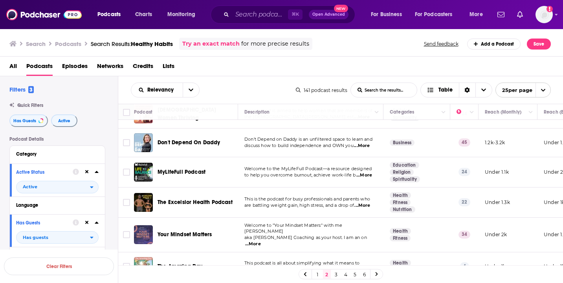
click at [336, 271] on link "3" at bounding box center [336, 273] width 8 height 9
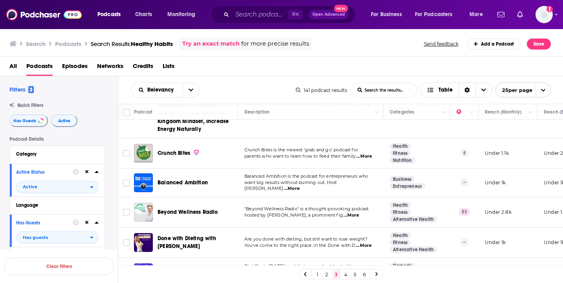
scroll to position [107, 0]
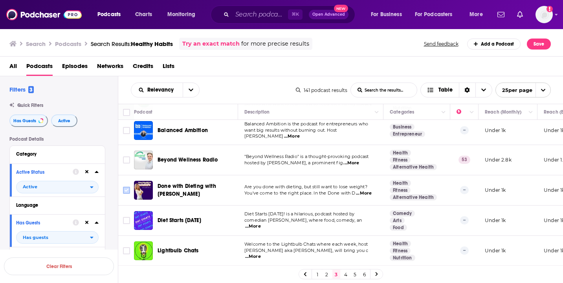
click at [128, 187] on input "Toggle select row" at bounding box center [126, 190] width 7 height 7
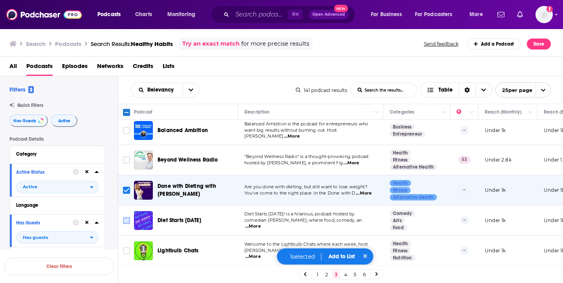
click at [128, 217] on input "Toggle select row" at bounding box center [126, 220] width 7 height 7
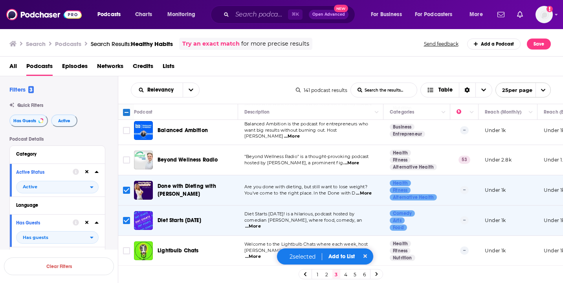
click at [261, 253] on span "...More" at bounding box center [253, 256] width 16 height 6
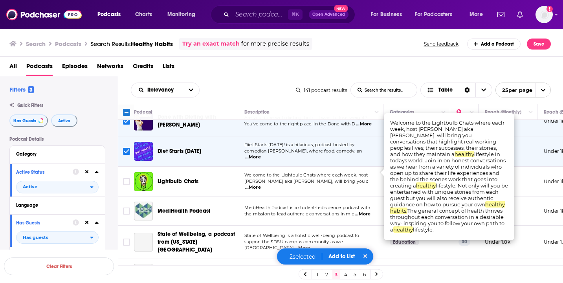
scroll to position [183, 0]
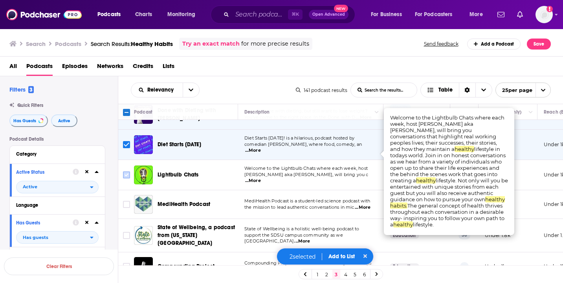
click at [125, 171] on input "Toggle select row" at bounding box center [126, 174] width 7 height 7
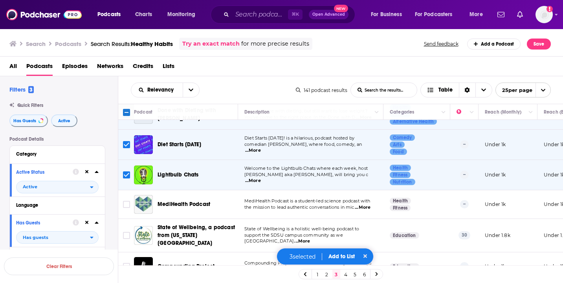
click at [361, 204] on span "...More" at bounding box center [363, 207] width 16 height 6
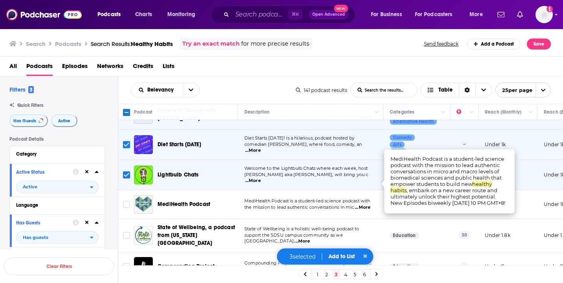
click at [361, 204] on span "...More" at bounding box center [363, 207] width 16 height 6
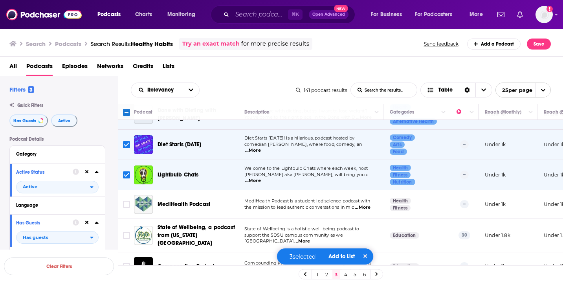
click at [361, 204] on span "...More" at bounding box center [363, 207] width 16 height 6
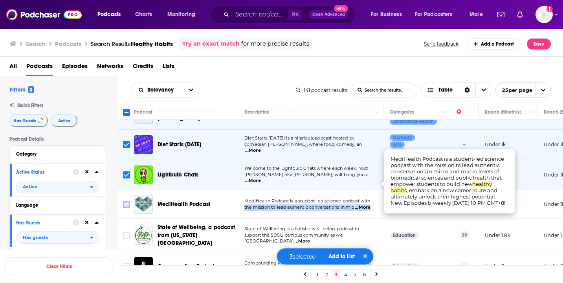
click at [123, 201] on input "Toggle select row" at bounding box center [126, 204] width 7 height 7
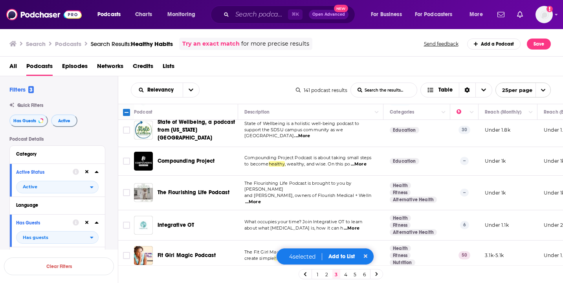
scroll to position [289, 0]
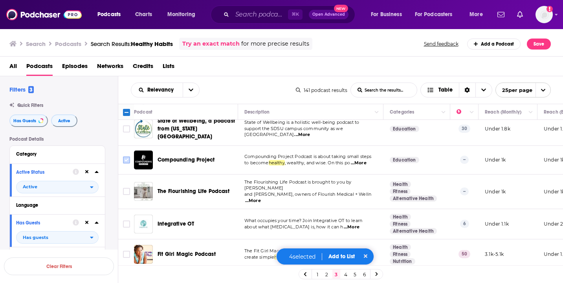
click at [124, 156] on input "Toggle select row" at bounding box center [126, 159] width 7 height 7
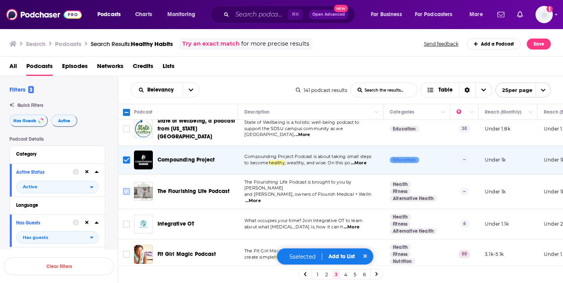
click at [128, 188] on input "Toggle select row" at bounding box center [126, 191] width 7 height 7
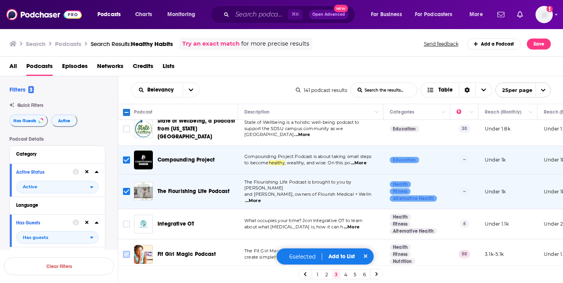
click at [126, 251] on input "Toggle select row" at bounding box center [126, 254] width 7 height 7
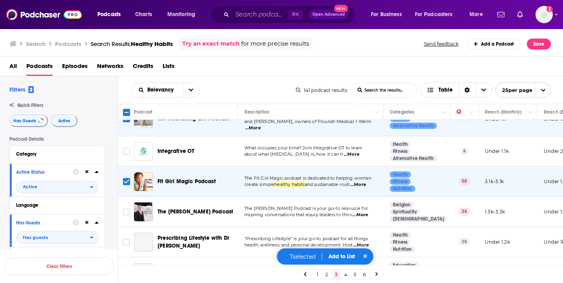
scroll to position [365, 0]
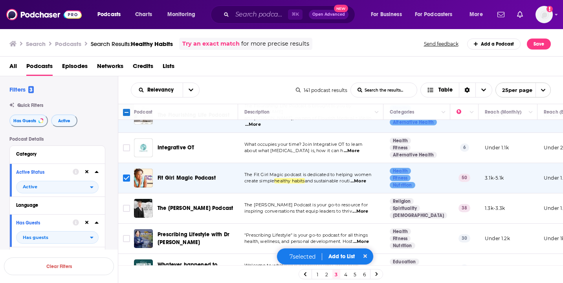
click at [368, 208] on span "...More" at bounding box center [360, 211] width 16 height 6
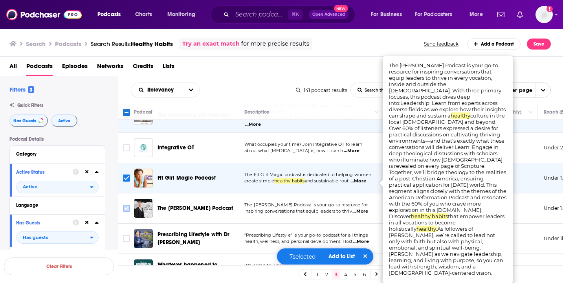
click at [128, 205] on input "Toggle select row" at bounding box center [126, 208] width 7 height 7
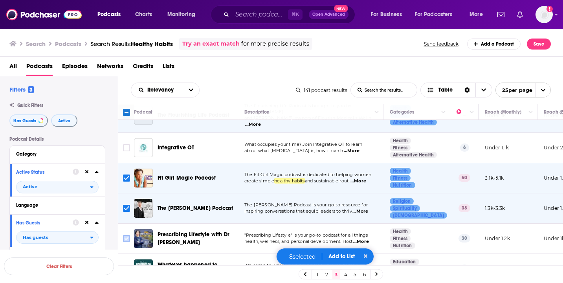
click at [123, 235] on input "Toggle select row" at bounding box center [126, 238] width 7 height 7
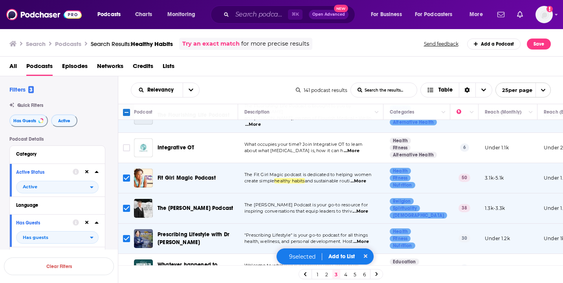
click at [126, 265] on input "Toggle select row" at bounding box center [126, 268] width 7 height 7
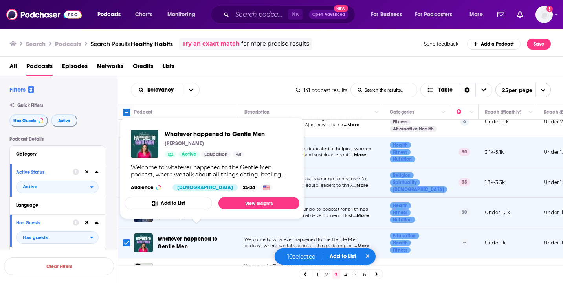
scroll to position [505, 0]
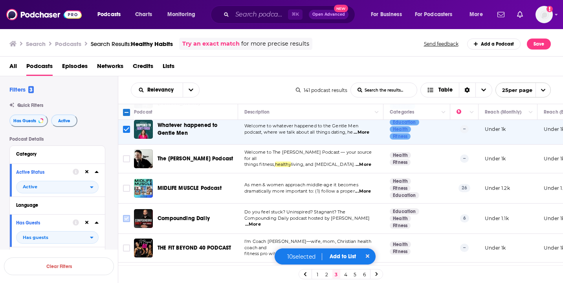
click at [130, 214] on icon "Toggle select row" at bounding box center [126, 218] width 9 height 9
click at [127, 185] on input "Toggle select row" at bounding box center [126, 188] width 7 height 7
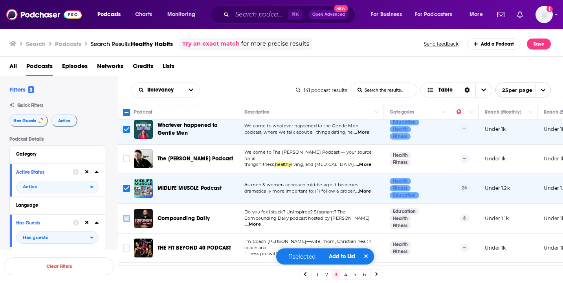
click at [126, 215] on input "Toggle select row" at bounding box center [126, 218] width 7 height 7
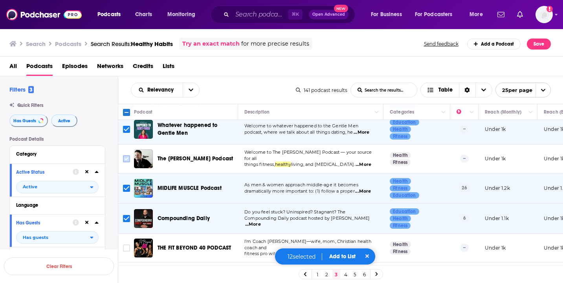
click at [125, 155] on input "Toggle select row" at bounding box center [126, 158] width 7 height 7
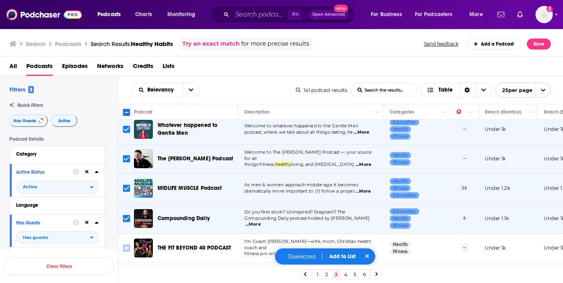
click at [126, 244] on input "Toggle select row" at bounding box center [126, 247] width 7 height 7
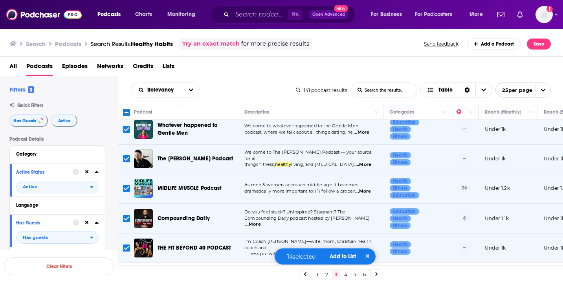
click at [125, 274] on input "Toggle select row" at bounding box center [126, 277] width 7 height 7
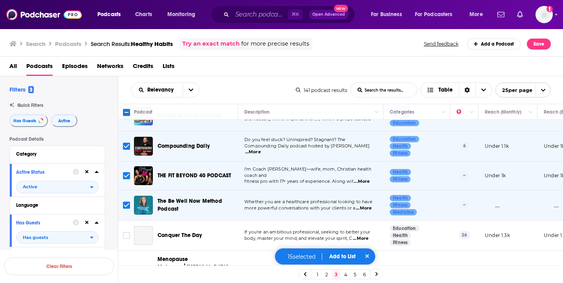
scroll to position [632, 0]
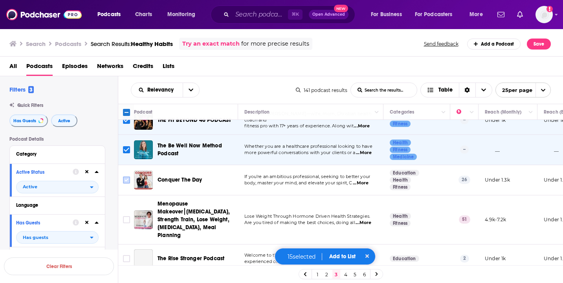
click at [126, 176] on input "Toggle select row" at bounding box center [126, 179] width 7 height 7
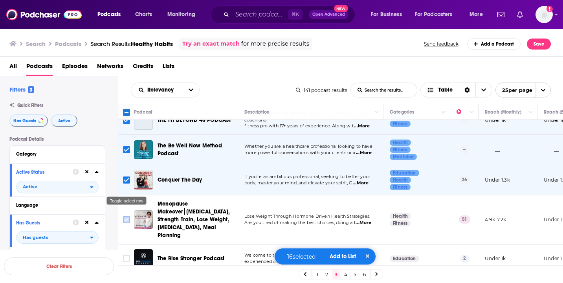
click at [124, 216] on input "Toggle select row" at bounding box center [126, 219] width 7 height 7
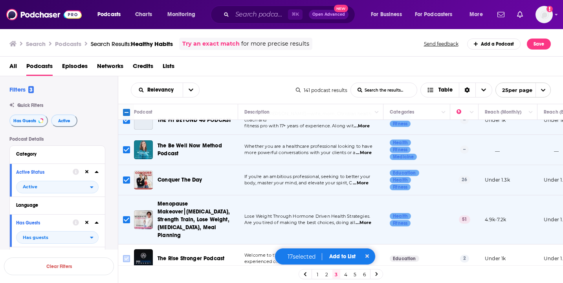
click at [123, 255] on input "Toggle select row" at bounding box center [126, 258] width 7 height 7
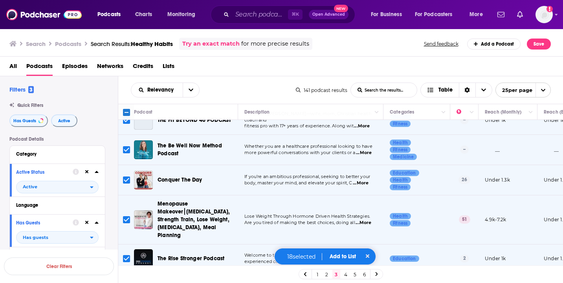
click at [348, 257] on button "Add to List" at bounding box center [342, 256] width 39 height 7
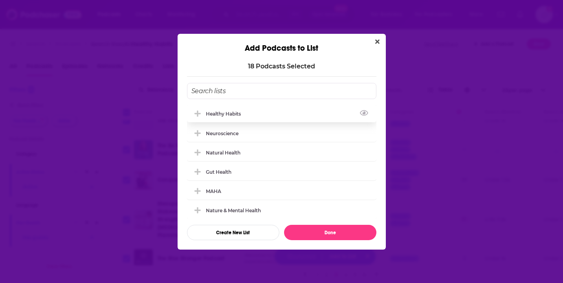
click at [260, 119] on div "Healthy Habits" at bounding box center [281, 113] width 189 height 17
click at [319, 233] on button "Done" at bounding box center [330, 232] width 92 height 15
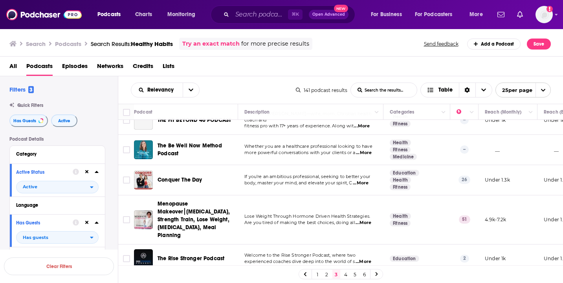
click at [346, 275] on link "4" at bounding box center [346, 273] width 8 height 9
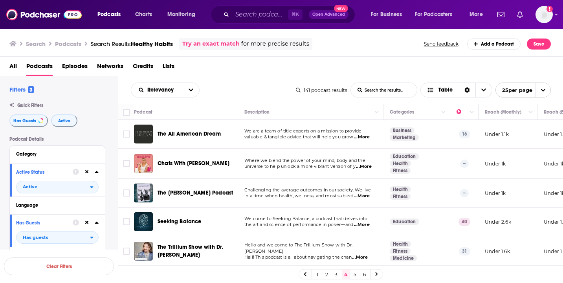
click at [367, 137] on span "...More" at bounding box center [362, 137] width 16 height 6
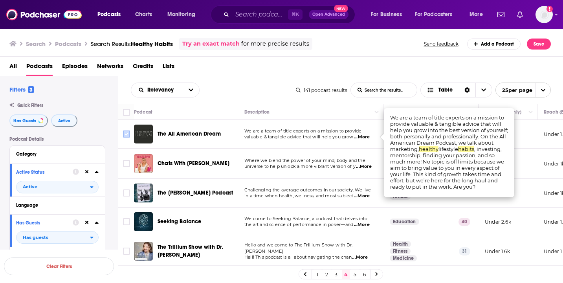
click at [125, 134] on input "Toggle select row" at bounding box center [126, 133] width 7 height 7
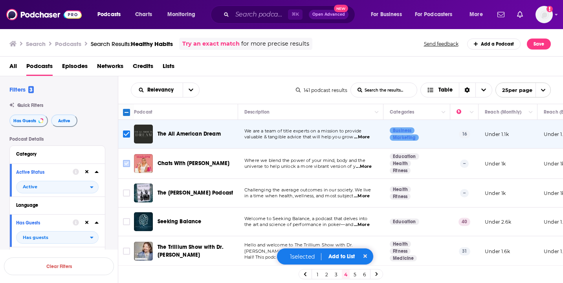
click at [127, 161] on input "Toggle select row" at bounding box center [126, 163] width 7 height 7
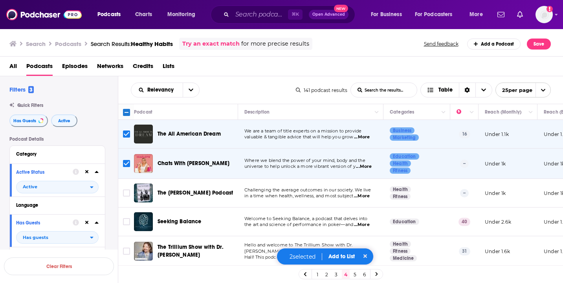
click at [364, 196] on span "...More" at bounding box center [362, 196] width 16 height 6
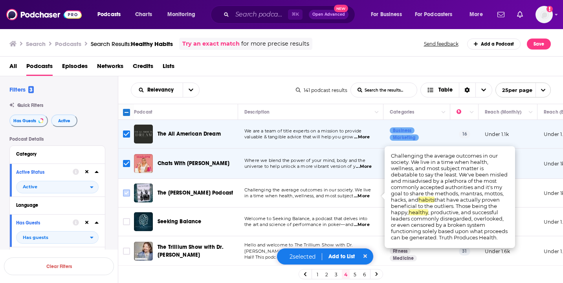
click at [125, 192] on input "Toggle select row" at bounding box center [126, 192] width 7 height 7
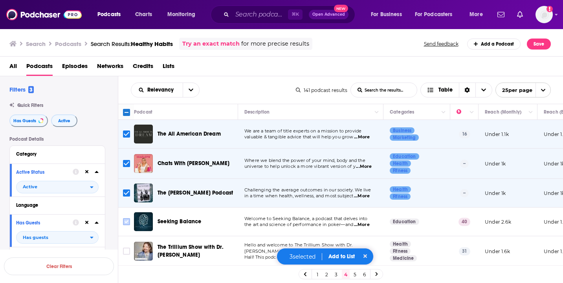
click at [128, 223] on input "Toggle select row" at bounding box center [126, 221] width 7 height 7
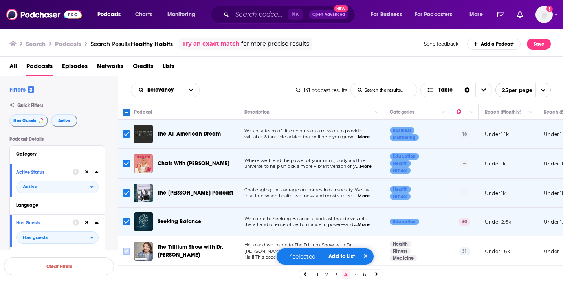
click at [125, 249] on input "Toggle select row" at bounding box center [126, 250] width 7 height 7
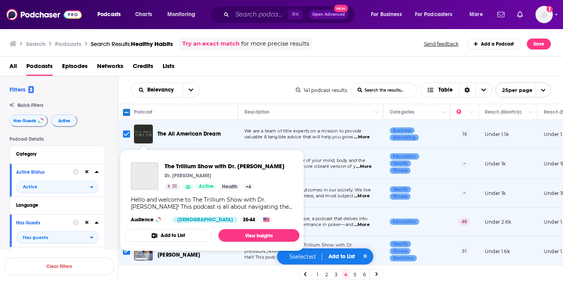
scroll to position [119, 0]
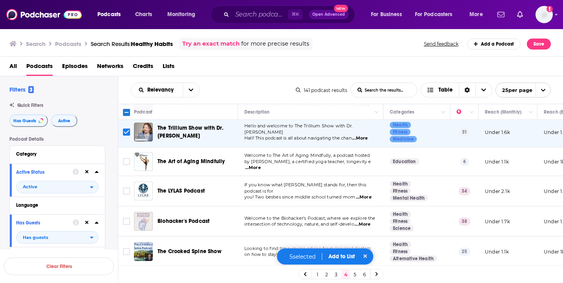
click at [261, 166] on span "...More" at bounding box center [253, 168] width 16 height 6
click at [128, 161] on input "Toggle select row" at bounding box center [126, 161] width 7 height 7
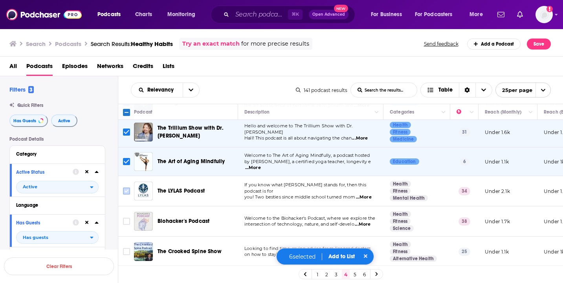
click at [122, 191] on icon "Toggle select row" at bounding box center [126, 190] width 9 height 9
click at [129, 191] on input "Toggle select row" at bounding box center [126, 190] width 7 height 7
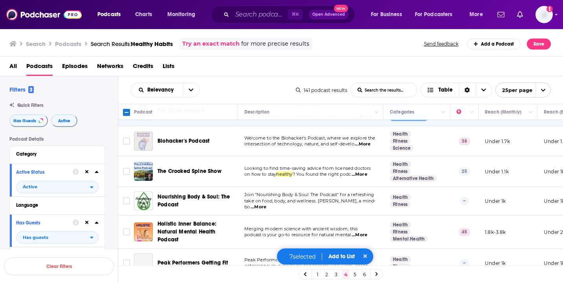
scroll to position [199, 0]
click at [126, 169] on input "Toggle select row" at bounding box center [126, 170] width 7 height 7
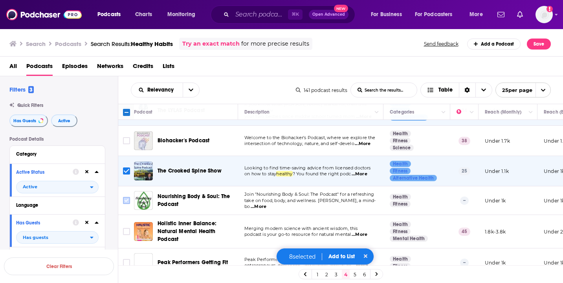
click at [126, 200] on input "Toggle select row" at bounding box center [126, 200] width 7 height 7
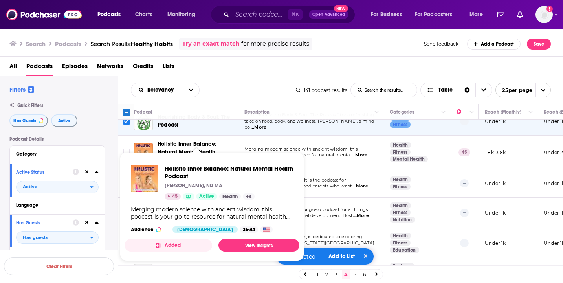
scroll to position [280, 0]
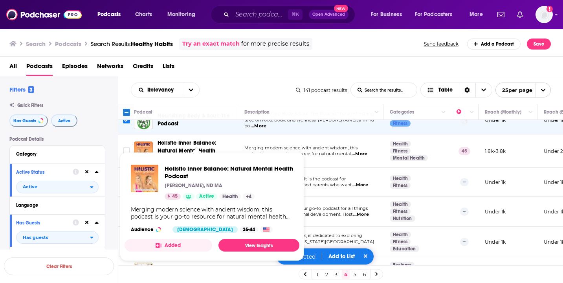
click at [126, 149] on span "Holistic Inner Balance: Natural Mental Health Podcast [PERSON_NAME], [GEOGRAPHI…" at bounding box center [212, 206] width 184 height 118
click at [127, 146] on icon "Toggle select row" at bounding box center [126, 150] width 9 height 9
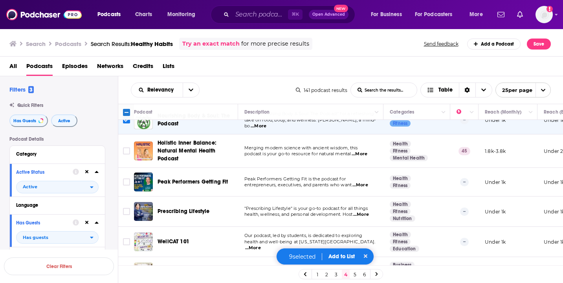
click at [366, 186] on span "...More" at bounding box center [360, 185] width 16 height 6
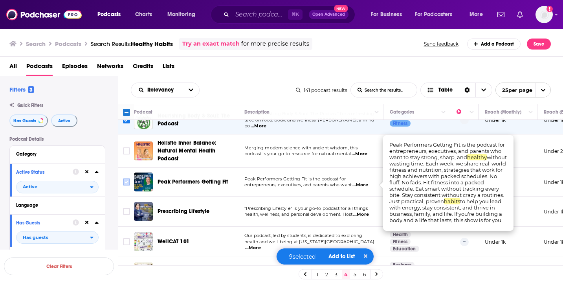
click at [124, 180] on input "Toggle select row" at bounding box center [126, 181] width 7 height 7
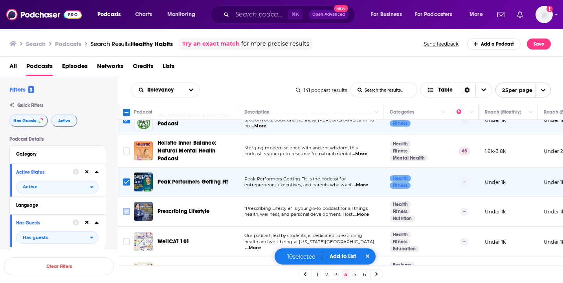
click at [128, 212] on input "Toggle select row" at bounding box center [126, 211] width 7 height 7
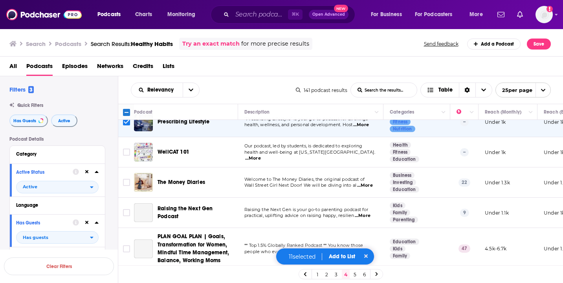
scroll to position [372, 0]
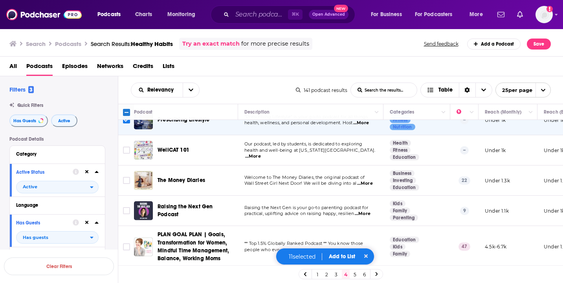
click at [371, 187] on td "Welcome to The Money Diaries, the original podcast of Wall Street Girl Next Doo…" at bounding box center [310, 180] width 145 height 30
click at [368, 183] on span "...More" at bounding box center [365, 183] width 16 height 6
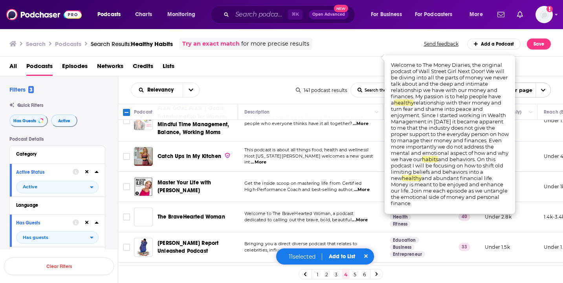
scroll to position [500, 0]
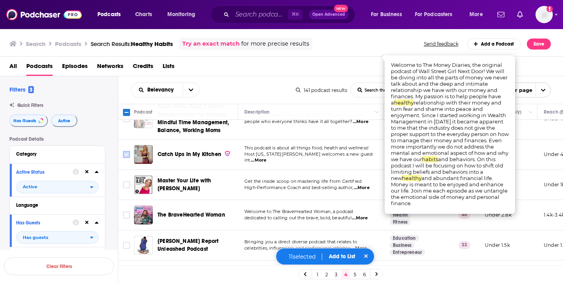
click at [128, 152] on input "Toggle select row" at bounding box center [126, 154] width 7 height 7
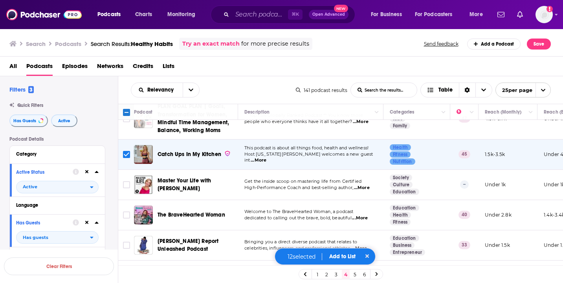
click at [120, 184] on td at bounding box center [126, 185] width 16 height 30
click at [123, 184] on input "Toggle select row" at bounding box center [126, 184] width 7 height 7
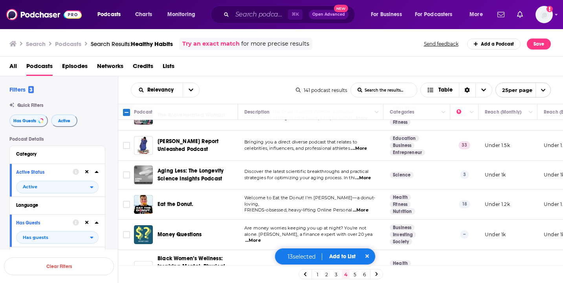
scroll to position [602, 0]
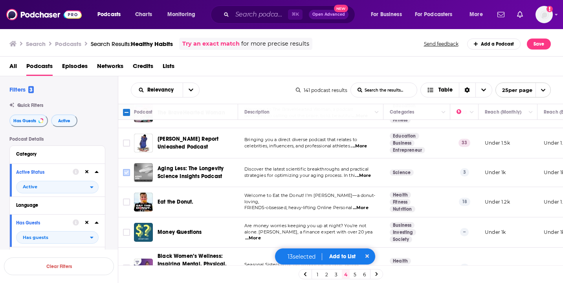
click at [126, 171] on input "Toggle select row" at bounding box center [126, 172] width 7 height 7
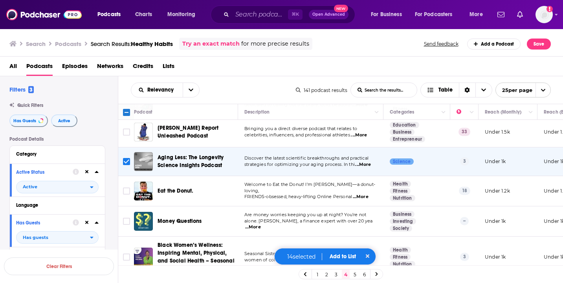
scroll to position [623, 0]
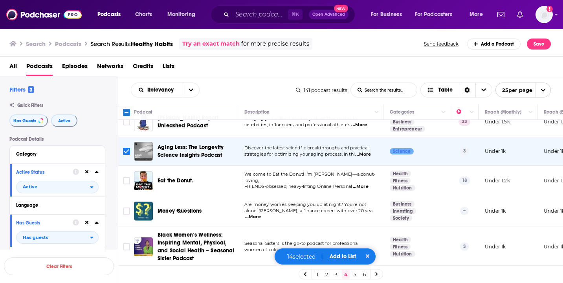
click at [335, 256] on button "Add to List" at bounding box center [342, 256] width 39 height 7
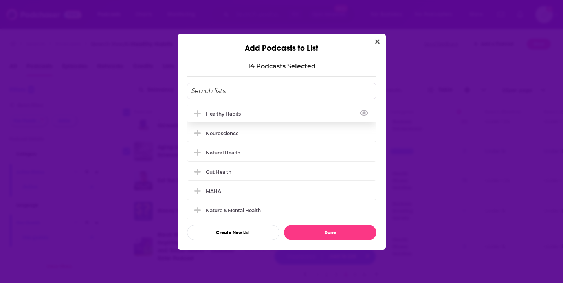
click at [257, 113] on div "Healthy Habits" at bounding box center [281, 113] width 189 height 17
click at [350, 243] on div "14 Podcast s Selected Healthy Habits Neuroscience Natural Health Gut Health MAH…" at bounding box center [282, 151] width 208 height 196
click at [349, 236] on button "Done" at bounding box center [330, 232] width 92 height 15
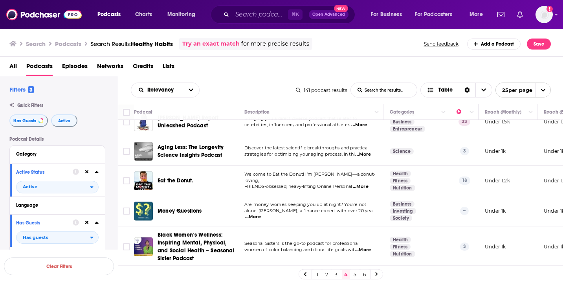
click at [355, 273] on link "5" at bounding box center [355, 273] width 8 height 9
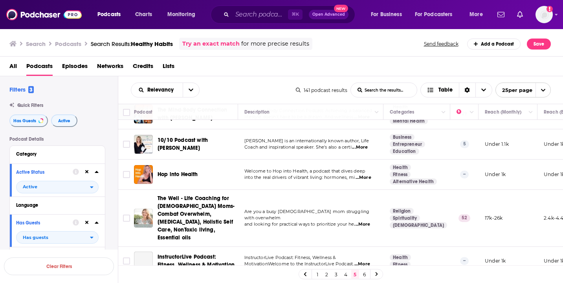
scroll to position [292, 0]
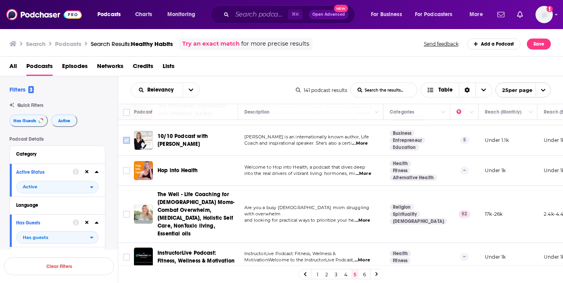
click at [130, 135] on icon "Toggle select row" at bounding box center [126, 139] width 9 height 9
click at [128, 137] on input "Toggle select row" at bounding box center [126, 140] width 7 height 7
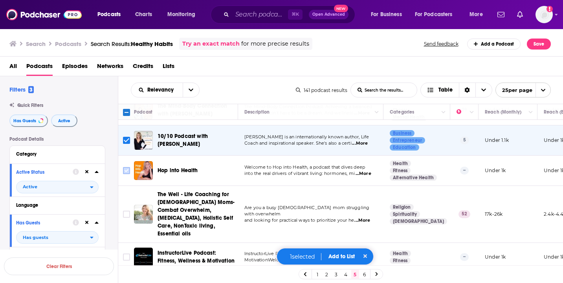
click at [126, 167] on input "Toggle select row" at bounding box center [126, 170] width 7 height 7
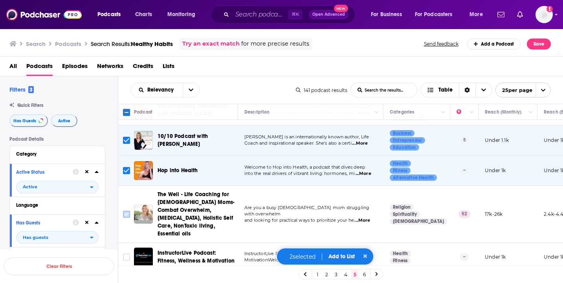
click at [127, 210] on icon "Toggle select row" at bounding box center [126, 213] width 9 height 9
click at [129, 210] on input "Toggle select row" at bounding box center [126, 213] width 7 height 7
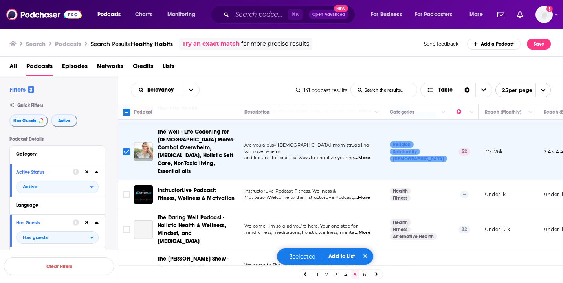
scroll to position [359, 0]
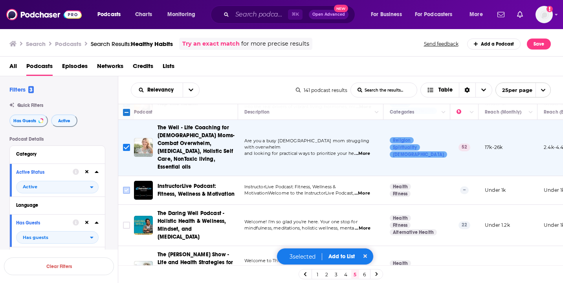
click at [123, 187] on input "Toggle select row" at bounding box center [126, 190] width 7 height 7
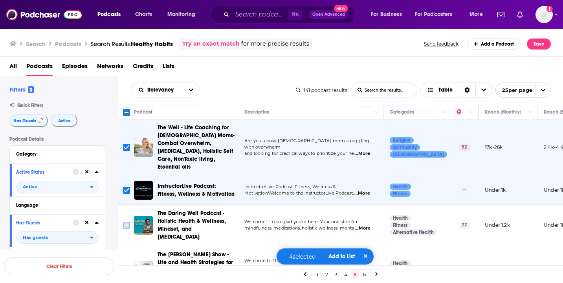
click at [123, 221] on input "Toggle select row" at bounding box center [126, 224] width 7 height 7
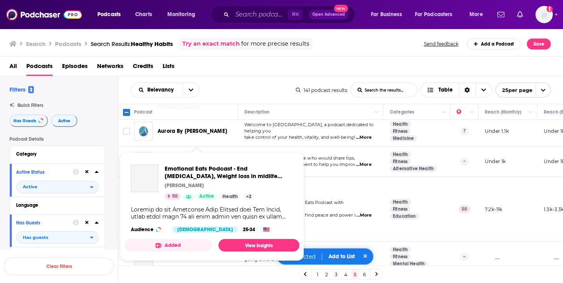
scroll to position [608, 0]
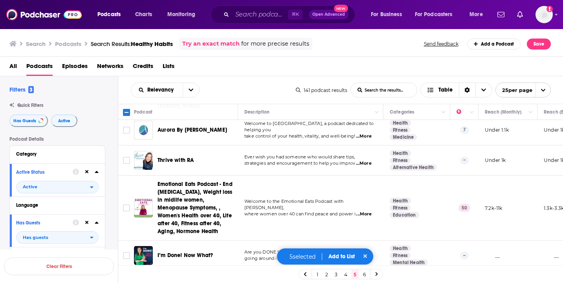
click at [330, 176] on td "Welcome to the Emotional Eats Podcast with [PERSON_NAME], where women over 40 c…" at bounding box center [310, 208] width 145 height 65
click at [126, 204] on input "Toggle select row" at bounding box center [126, 207] width 7 height 7
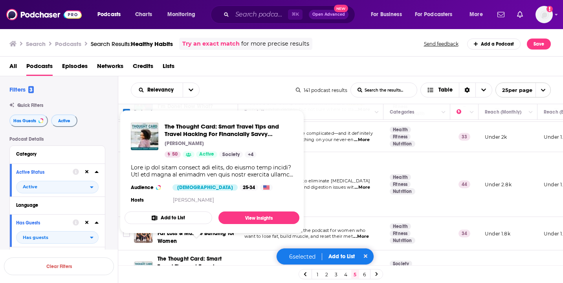
scroll to position [758, 0]
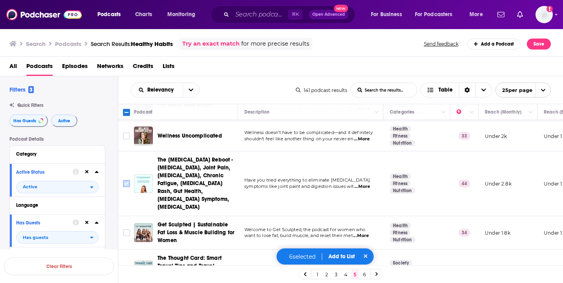
click at [124, 180] on input "Toggle select row" at bounding box center [126, 183] width 7 height 7
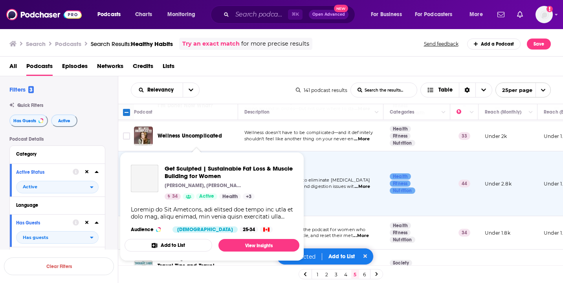
scroll to position [796, 0]
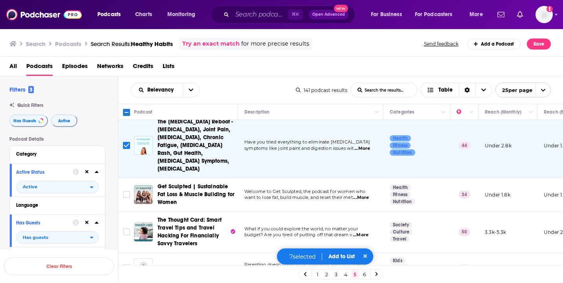
click at [343, 260] on div "7 selected Add to List" at bounding box center [324, 256] width 97 height 17
click at [343, 254] on button "Add to List" at bounding box center [341, 256] width 39 height 7
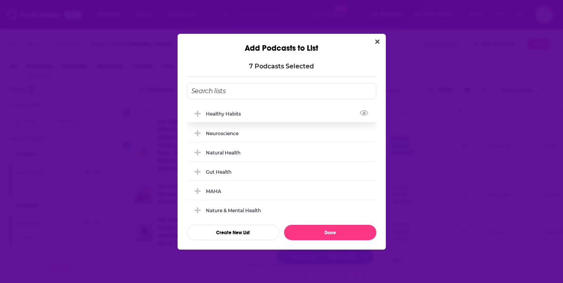
click at [262, 110] on div "Healthy Habits" at bounding box center [281, 113] width 189 height 17
click at [324, 231] on button "Done" at bounding box center [330, 232] width 92 height 15
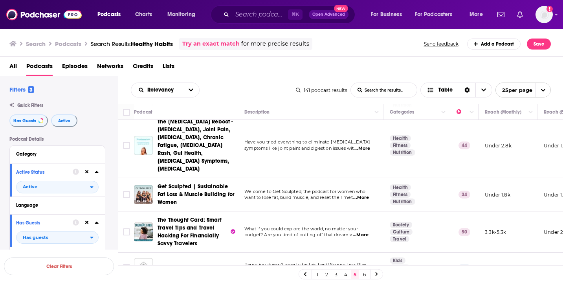
click at [363, 276] on link "6" at bounding box center [365, 273] width 8 height 9
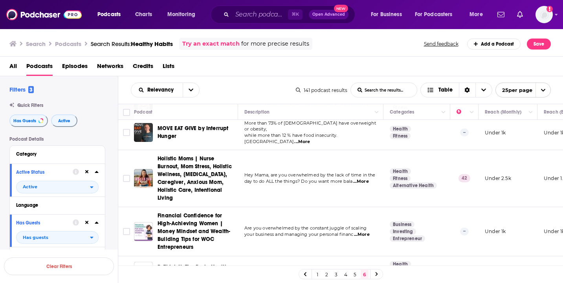
scroll to position [134, 0]
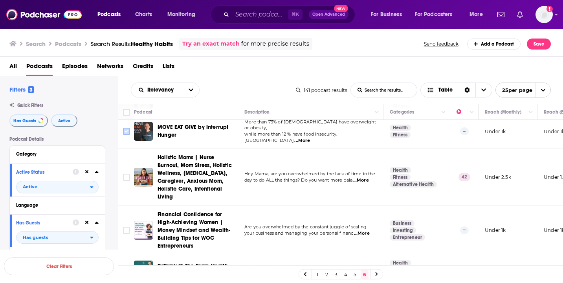
click at [124, 129] on input "Toggle select row" at bounding box center [126, 131] width 7 height 7
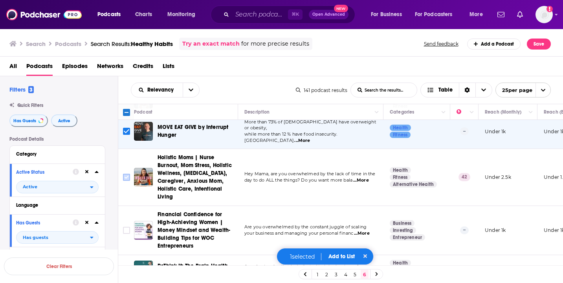
click at [126, 174] on input "Toggle select row" at bounding box center [126, 177] width 7 height 7
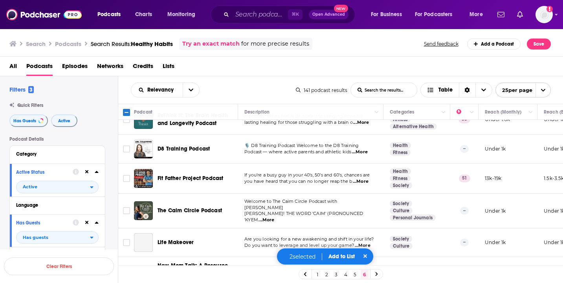
scroll to position [287, 0]
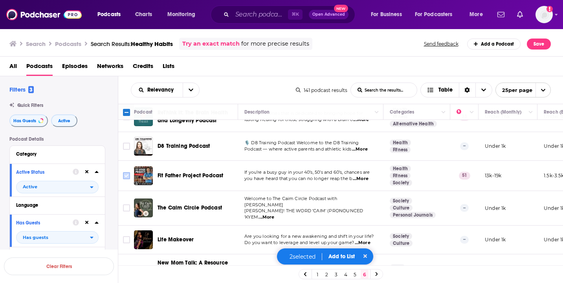
click at [128, 172] on input "Toggle select row" at bounding box center [126, 175] width 7 height 7
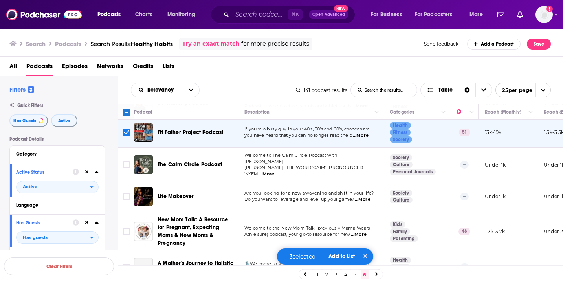
scroll to position [332, 0]
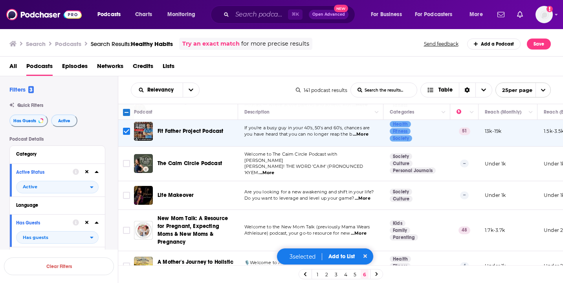
click at [365, 195] on span "...More" at bounding box center [363, 198] width 16 height 6
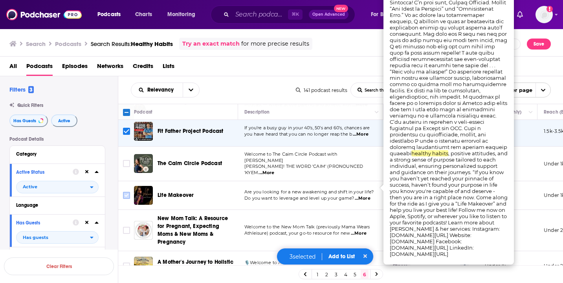
click at [124, 192] on input "Toggle select row" at bounding box center [126, 195] width 7 height 7
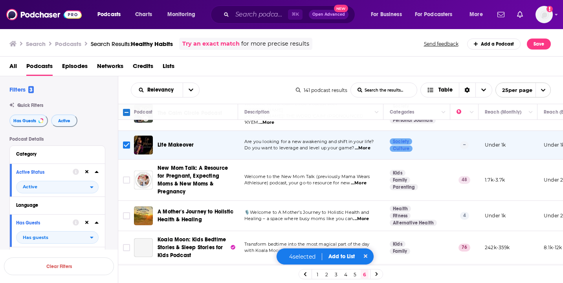
scroll to position [390, 0]
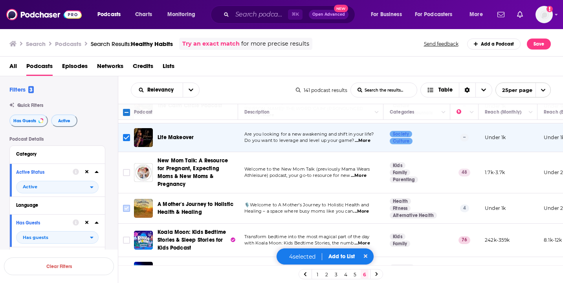
click at [126, 205] on input "Toggle select row" at bounding box center [126, 208] width 7 height 7
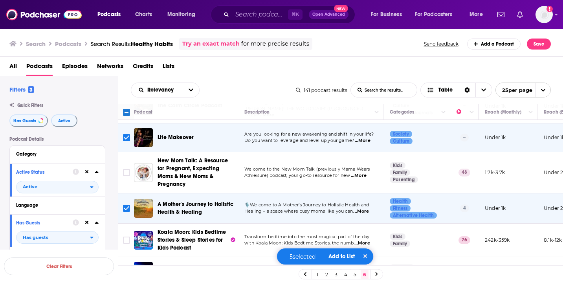
click at [348, 256] on button "Add to List" at bounding box center [341, 256] width 39 height 7
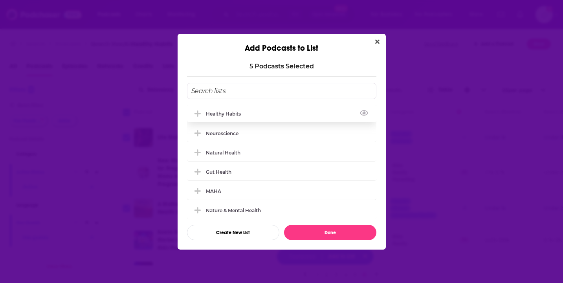
click at [256, 111] on div "Healthy Habits" at bounding box center [281, 113] width 189 height 17
click at [320, 232] on button "Done" at bounding box center [330, 232] width 92 height 15
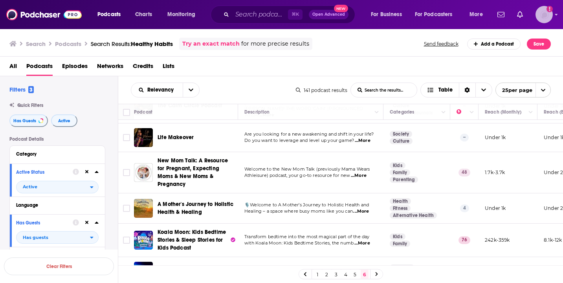
click at [546, 17] on img "Logged in as antonettefrontgate" at bounding box center [543, 14] width 17 height 17
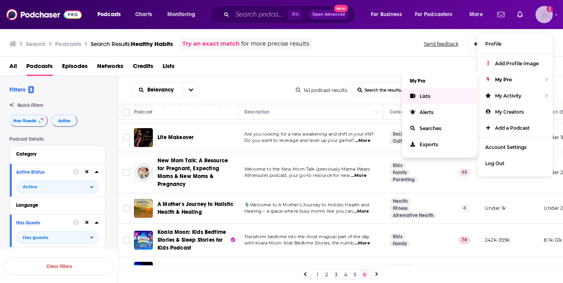
click at [453, 100] on link "Lists" at bounding box center [439, 96] width 75 height 16
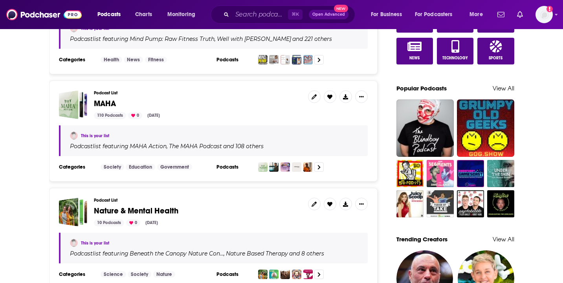
scroll to position [490, 0]
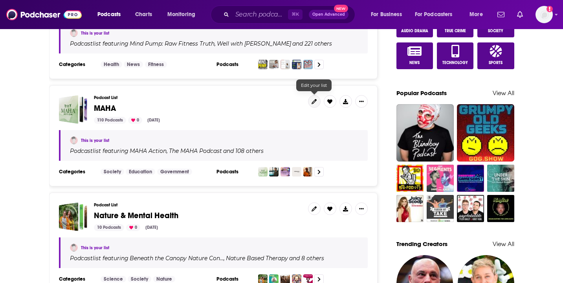
click at [314, 99] on icon at bounding box center [313, 101] width 5 height 5
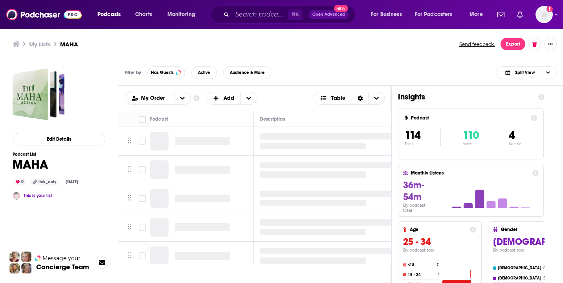
click at [44, 158] on h1 "MAHA" at bounding box center [47, 164] width 69 height 15
click at [51, 172] on h1 "MAHA" at bounding box center [47, 164] width 69 height 15
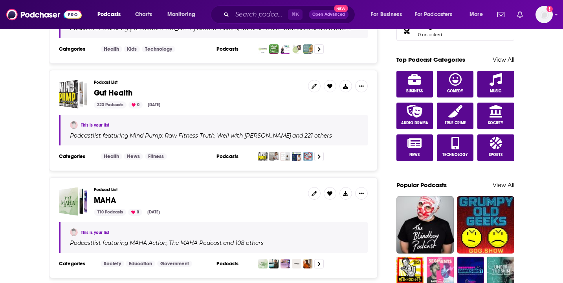
scroll to position [500, 0]
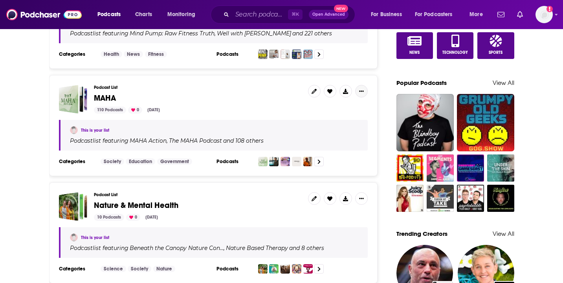
click at [361, 90] on icon "Show More Button" at bounding box center [361, 90] width 5 height 1
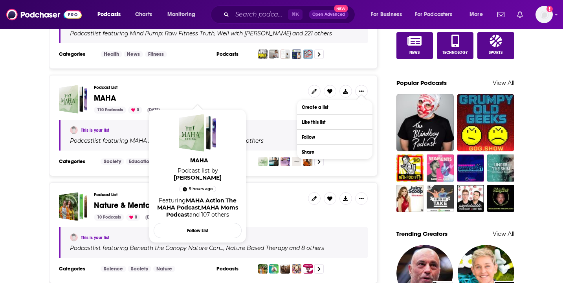
click at [108, 99] on span "MAHA" at bounding box center [105, 98] width 22 height 10
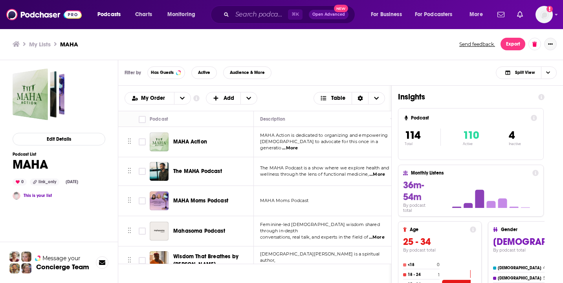
click at [546, 44] on button "Show More Button" at bounding box center [550, 44] width 13 height 13
click at [350, 49] on div "My Lists MAHA Send feedback. Export" at bounding box center [282, 44] width 538 height 13
click at [514, 46] on button "Export" at bounding box center [512, 44] width 25 height 13
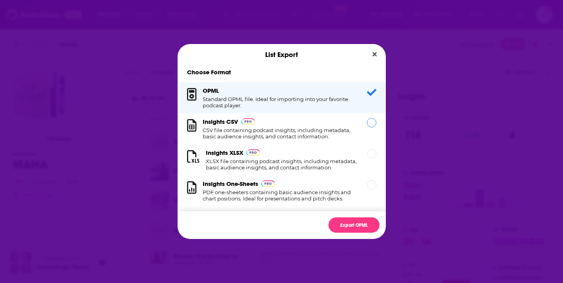
click at [353, 122] on div "Insights CSV CSV file containing podcast insights, including metadata, basic au…" at bounding box center [280, 129] width 155 height 22
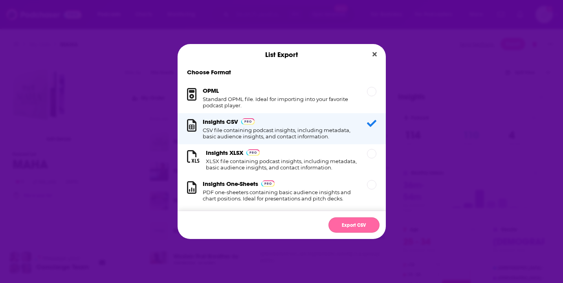
click at [359, 226] on button "Export CSV" at bounding box center [353, 224] width 51 height 15
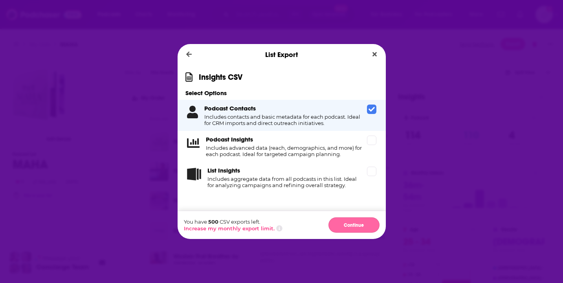
click at [355, 227] on button "Continue" at bounding box center [353, 224] width 51 height 15
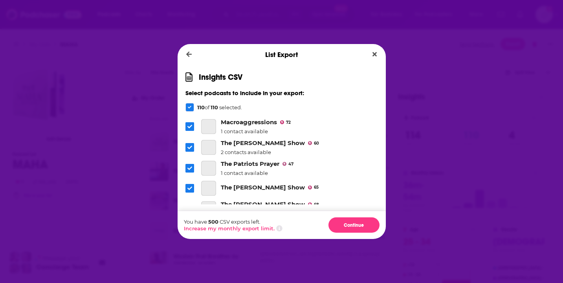
scroll to position [616, 0]
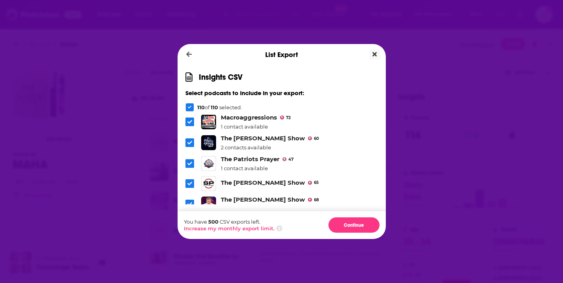
click at [375, 53] on icon "Close" at bounding box center [374, 54] width 4 height 6
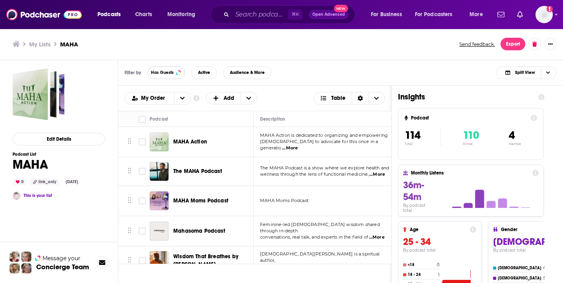
click at [183, 75] on button "Has Guests" at bounding box center [166, 72] width 38 height 13
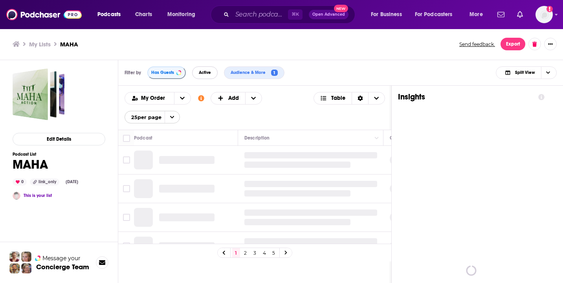
click at [201, 73] on span "Active" at bounding box center [205, 72] width 12 height 4
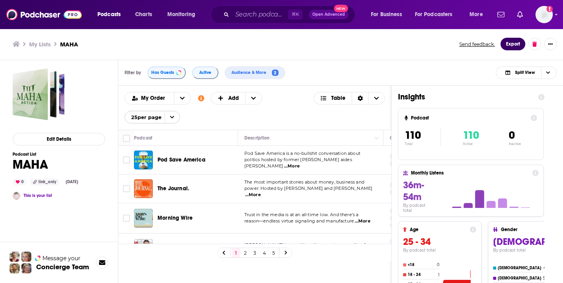
click at [512, 44] on button "Export" at bounding box center [512, 44] width 25 height 13
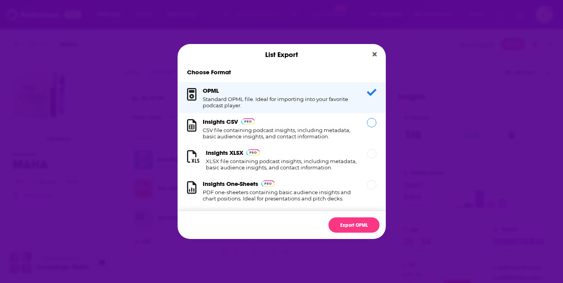
click at [306, 132] on h1 "CSV file containing podcast insights, including metadata, basic audience insigh…" at bounding box center [280, 133] width 155 height 13
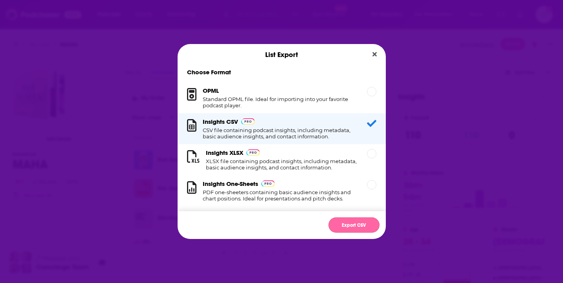
click at [350, 228] on button "Export CSV" at bounding box center [353, 224] width 51 height 15
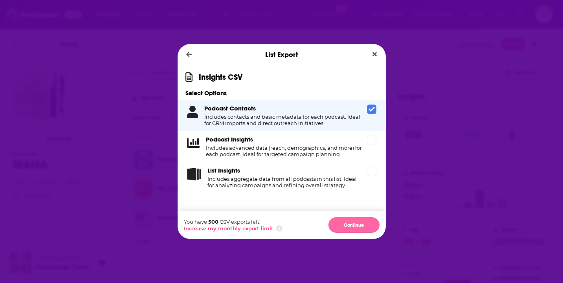
click at [346, 226] on button "Continue" at bounding box center [353, 224] width 51 height 15
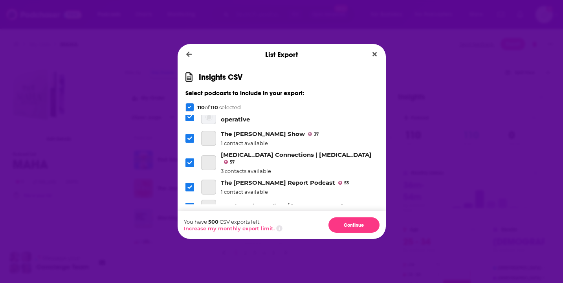
scroll to position [2172, 0]
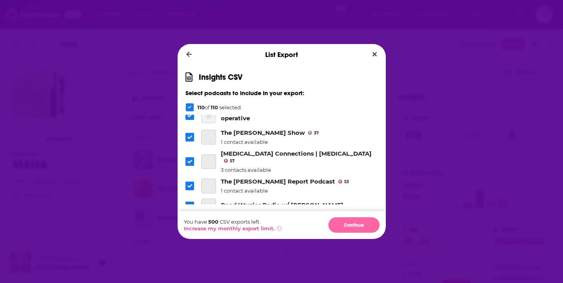
click at [347, 229] on button "Continue" at bounding box center [353, 224] width 51 height 15
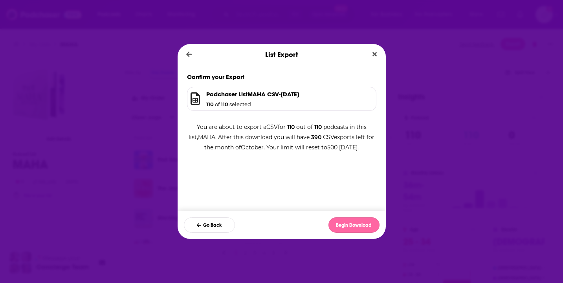
click at [350, 228] on button "Begin Download" at bounding box center [353, 224] width 51 height 15
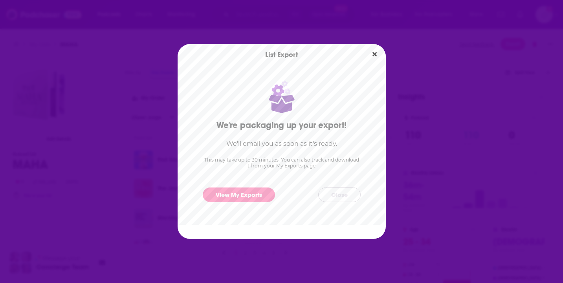
click at [340, 199] on button "Close" at bounding box center [339, 194] width 42 height 15
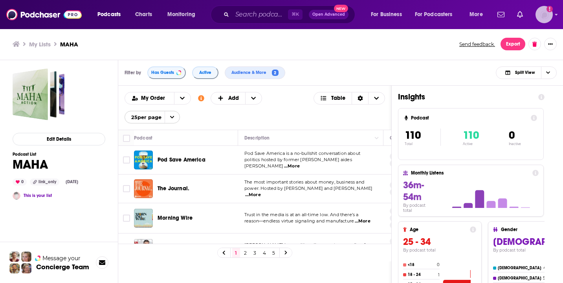
click at [542, 11] on img "Logged in as antonettefrontgate" at bounding box center [543, 14] width 17 height 17
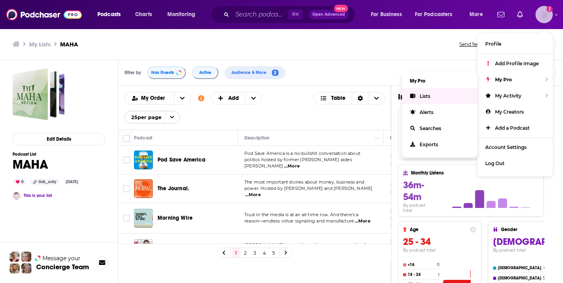
click at [443, 99] on link "Lists" at bounding box center [439, 96] width 75 height 16
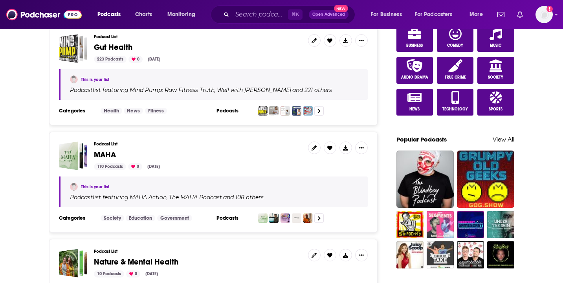
scroll to position [383, 0]
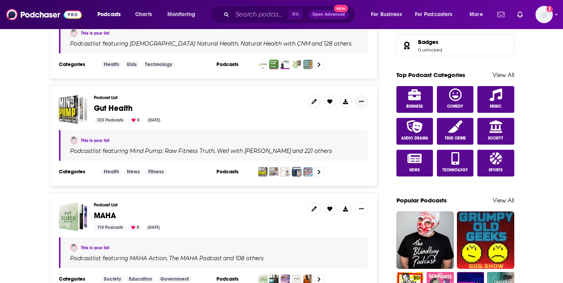
click at [357, 97] on button "Show More Button" at bounding box center [361, 101] width 13 height 13
click at [245, 104] on span "Gut Health" at bounding box center [198, 108] width 208 height 9
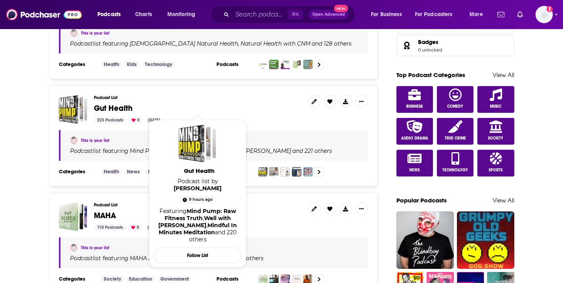
click at [117, 106] on span "Gut Health" at bounding box center [113, 108] width 38 height 10
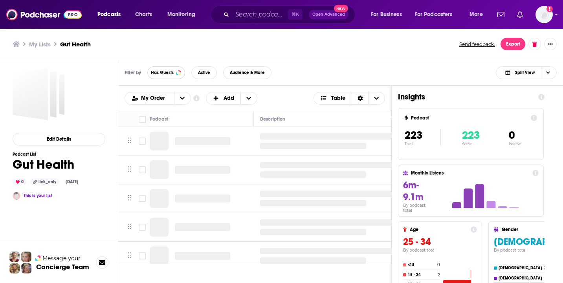
click at [168, 74] on span "Has Guests" at bounding box center [162, 72] width 23 height 4
click at [203, 76] on button "Active" at bounding box center [204, 72] width 26 height 13
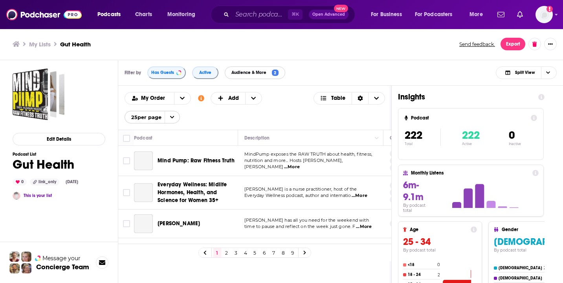
click at [264, 75] on span "Audience & More" at bounding box center [250, 72] width 38 height 4
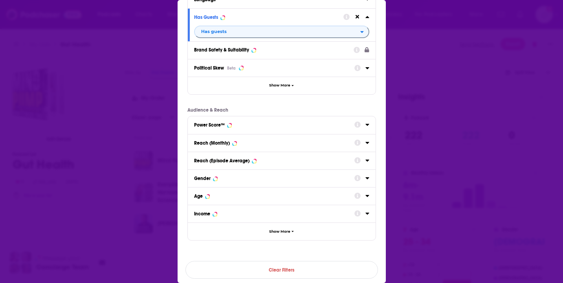
scroll to position [97, 0]
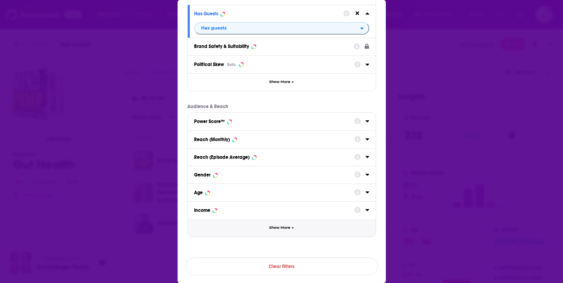
click at [282, 234] on button "Show More" at bounding box center [282, 228] width 188 height 18
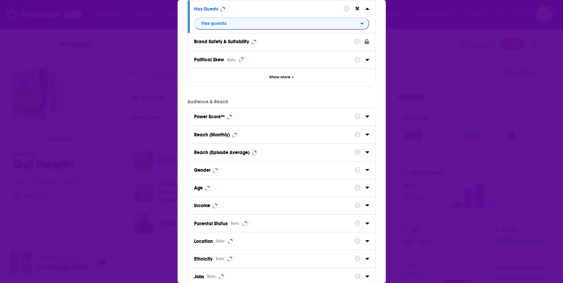
scroll to position [92, 0]
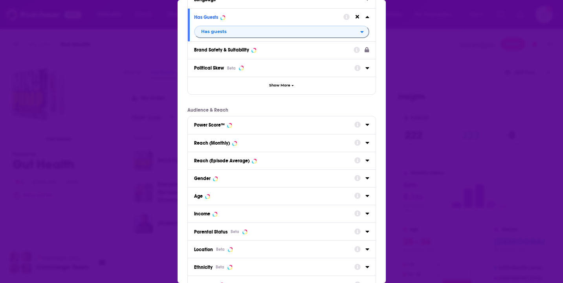
click at [282, 145] on div "Reach (Monthly)" at bounding box center [271, 142] width 155 height 5
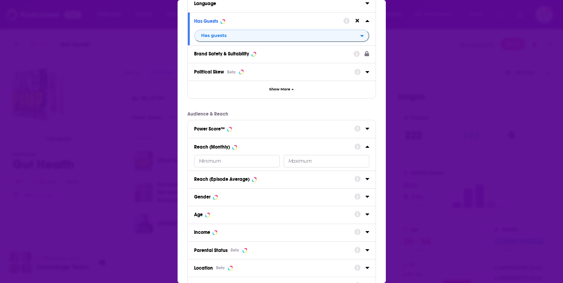
scroll to position [96, 0]
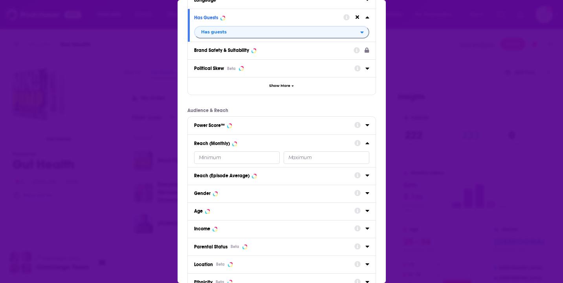
click at [367, 145] on icon "Dialog" at bounding box center [367, 143] width 4 height 6
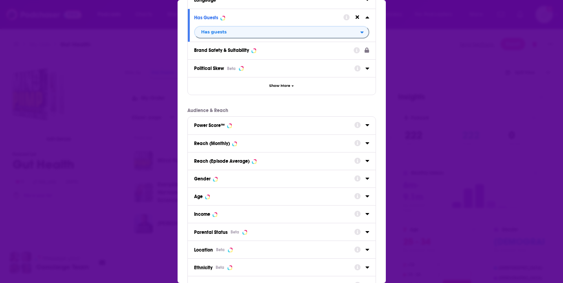
click at [364, 144] on div "Dialog" at bounding box center [361, 143] width 15 height 10
click at [366, 146] on icon "Dialog" at bounding box center [367, 142] width 4 height 6
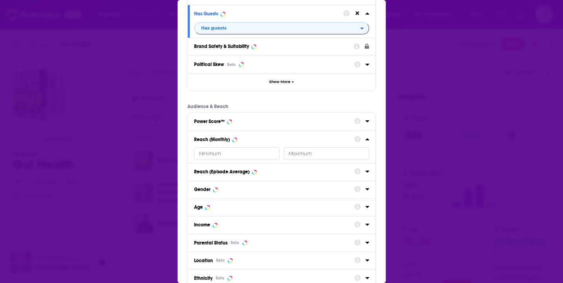
scroll to position [92, 0]
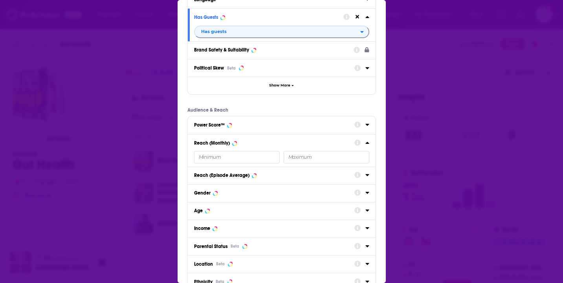
click at [259, 160] on input "Dialog" at bounding box center [237, 157] width 86 height 13
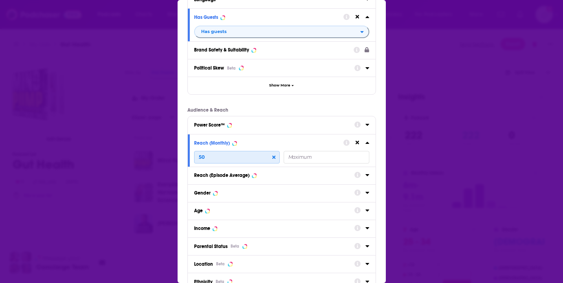
type input "5"
type input "3000"
click at [313, 187] on div "Gender" at bounding box center [282, 193] width 188 height 18
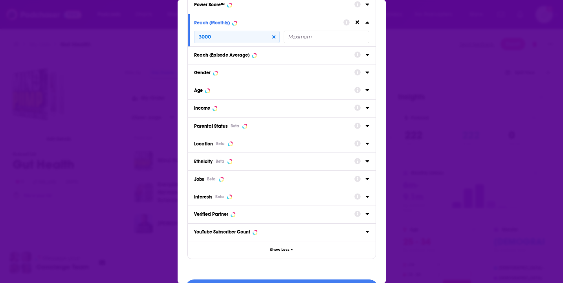
scroll to position [260, 0]
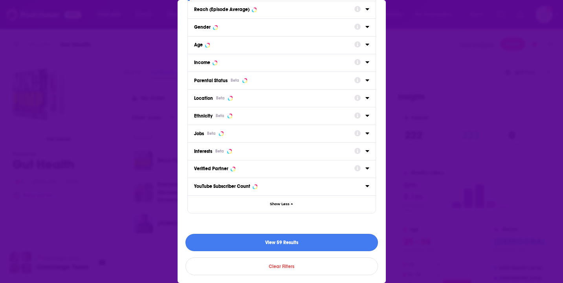
click at [297, 240] on button "View 59 Results" at bounding box center [281, 243] width 192 height 18
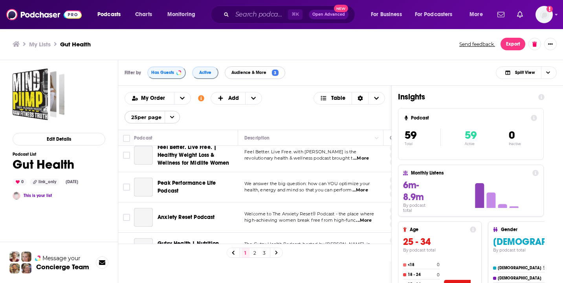
scroll to position [681, 0]
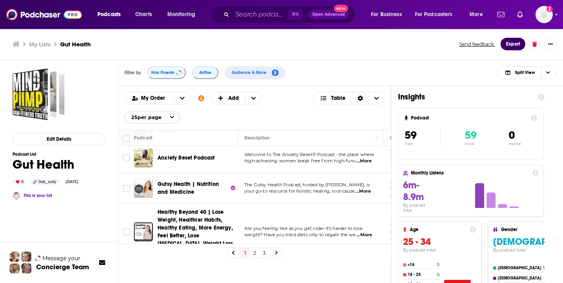
click at [510, 40] on button "Export" at bounding box center [512, 44] width 25 height 13
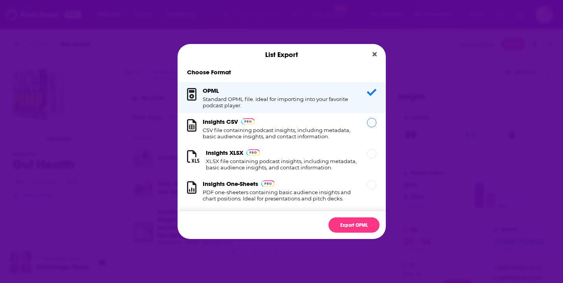
click at [327, 135] on h1 "CSV file containing podcast insights, including metadata, basic audience insigh…" at bounding box center [280, 133] width 155 height 13
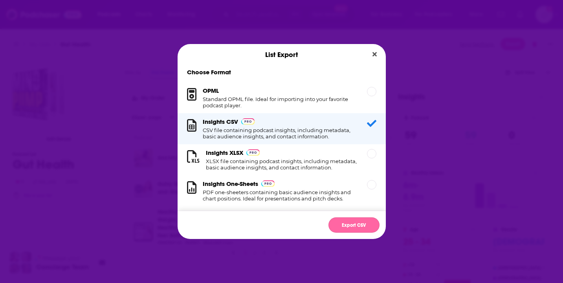
click at [348, 225] on button "Export CSV" at bounding box center [353, 224] width 51 height 15
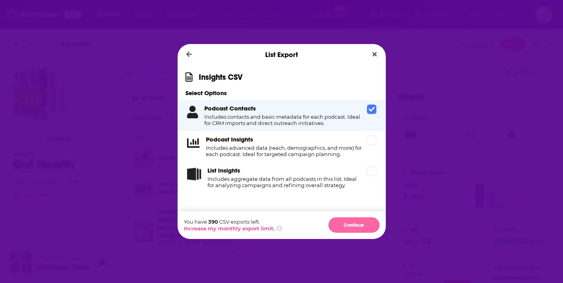
click at [354, 226] on button "Continue" at bounding box center [353, 224] width 51 height 15
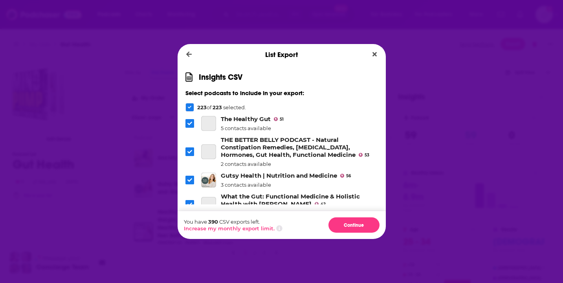
scroll to position [501, 0]
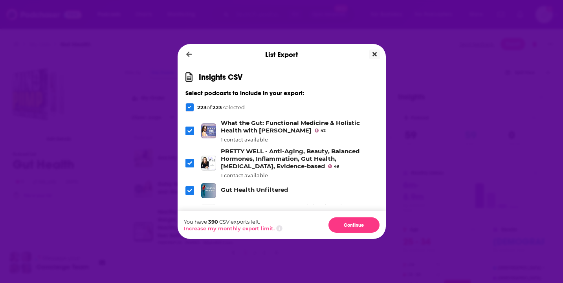
click at [375, 50] on button "Close" at bounding box center [374, 54] width 11 height 10
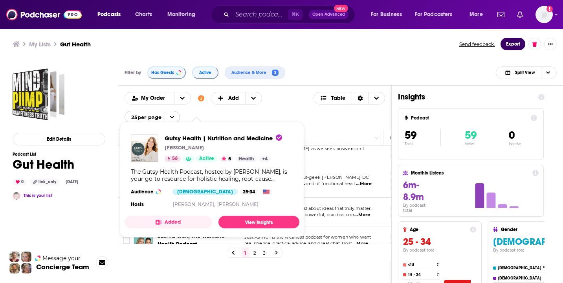
scroll to position [190, 0]
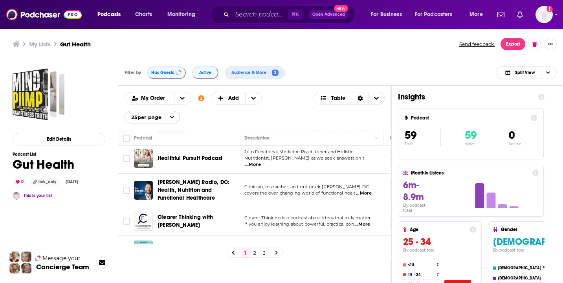
click at [174, 119] on icon "open menu" at bounding box center [172, 117] width 5 height 5
click at [164, 157] on button "100 per page" at bounding box center [152, 156] width 55 height 12
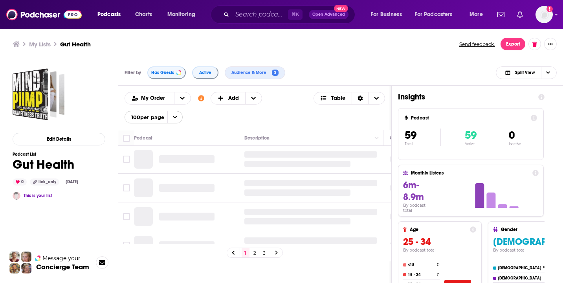
scroll to position [0, 0]
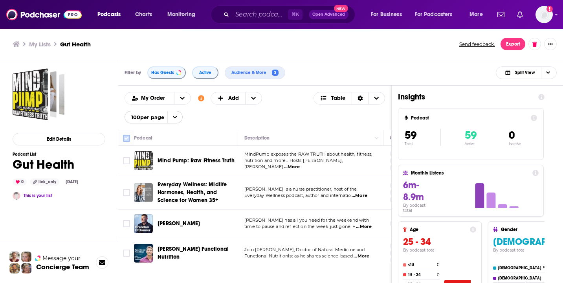
click at [127, 139] on input "Toggle select all" at bounding box center [126, 138] width 7 height 7
checkbox input "true"
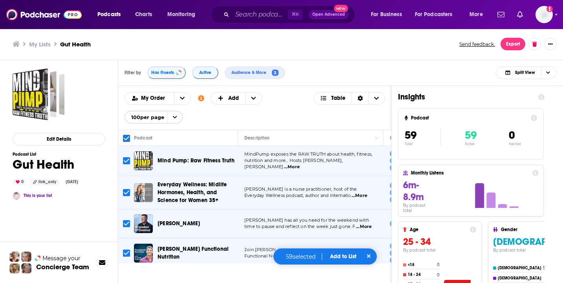
checkbox input "true"
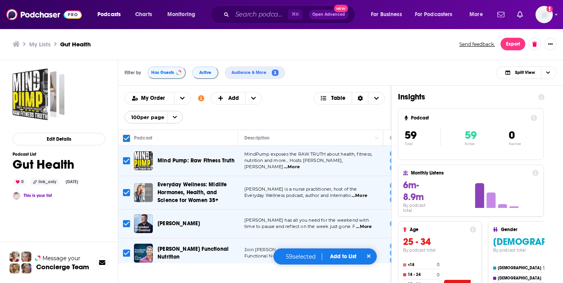
checkbox input "true"
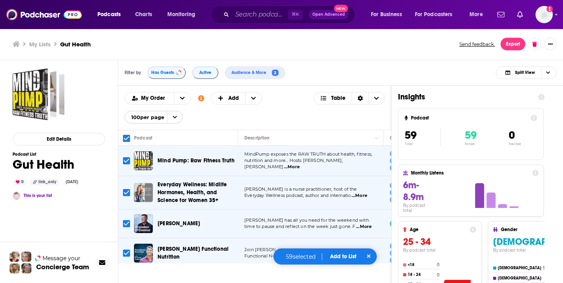
checkbox input "true"
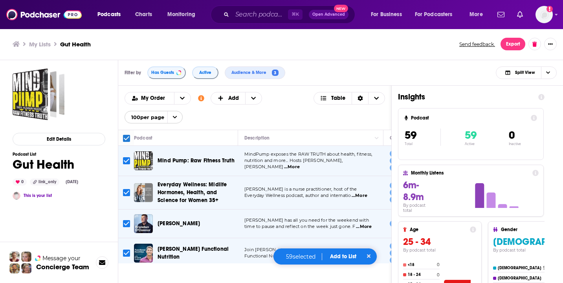
checkbox input "true"
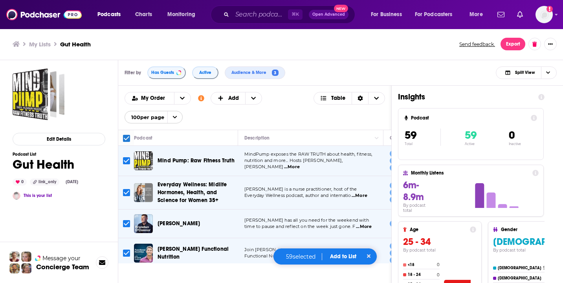
checkbox input "true"
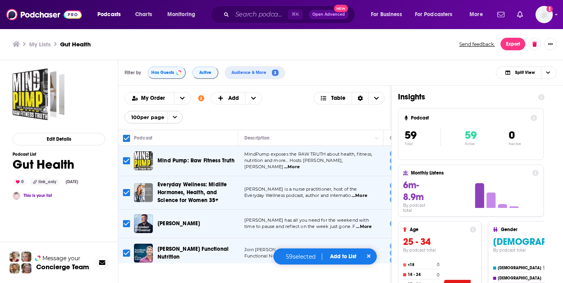
checkbox input "true"
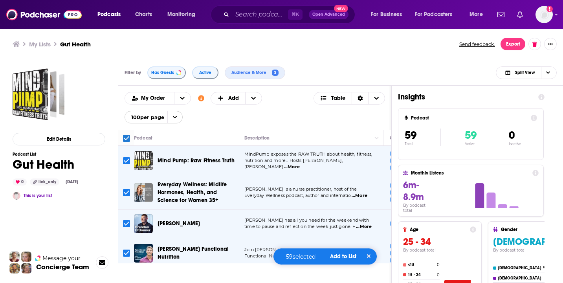
checkbox input "true"
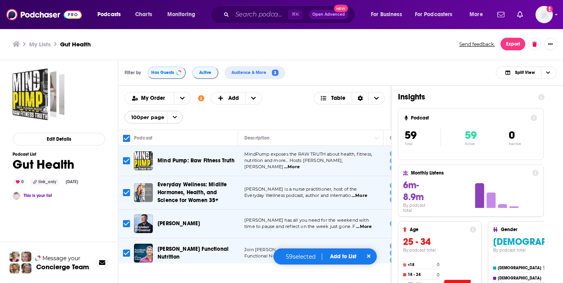
checkbox input "true"
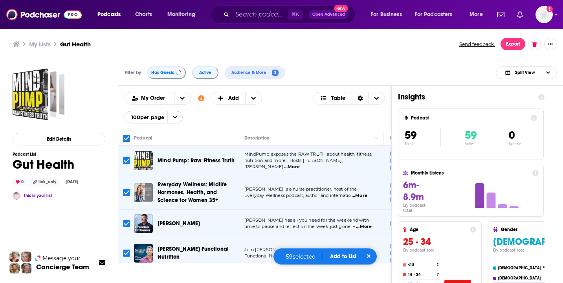
checkbox input "true"
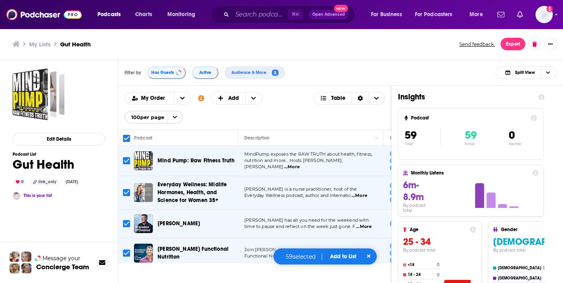
checkbox input "true"
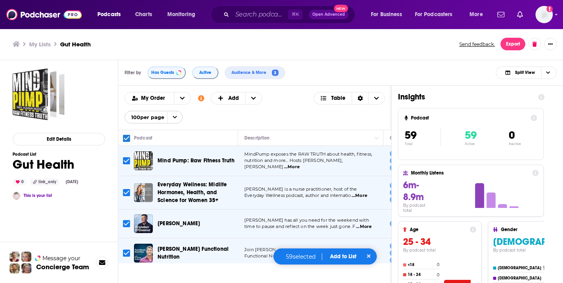
checkbox input "true"
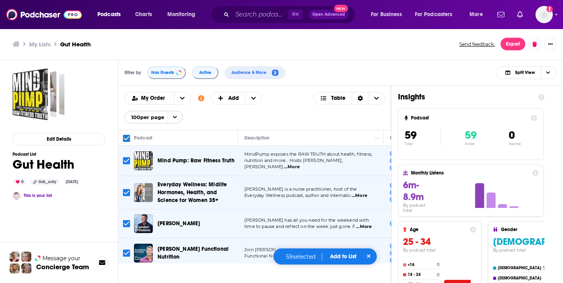
checkbox input "true"
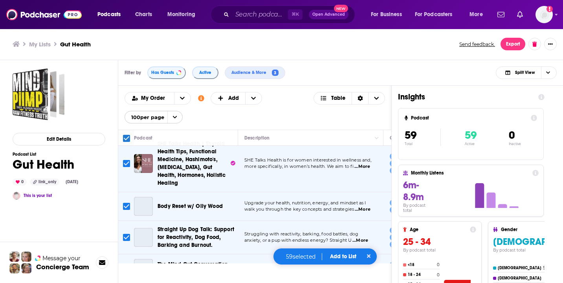
scroll to position [1822, 0]
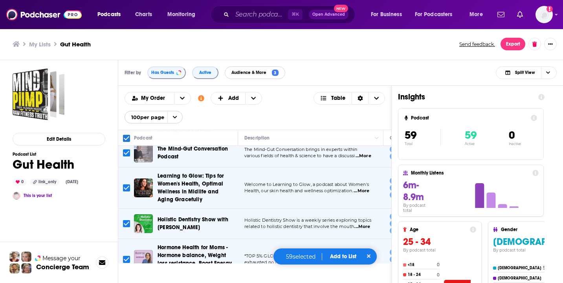
click at [261, 77] on button "Audience & More 3" at bounding box center [255, 72] width 60 height 13
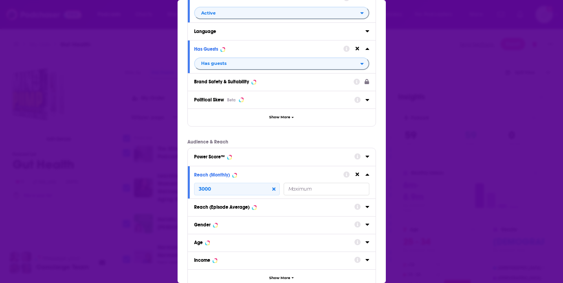
scroll to position [0, 0]
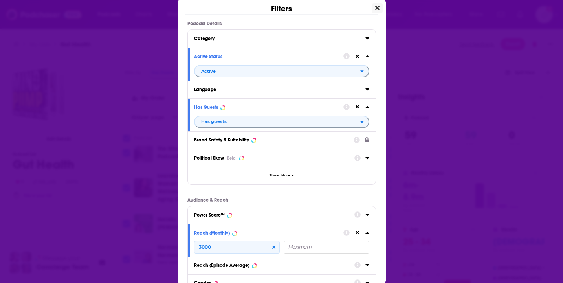
click at [377, 10] on icon "Close" at bounding box center [377, 8] width 4 height 6
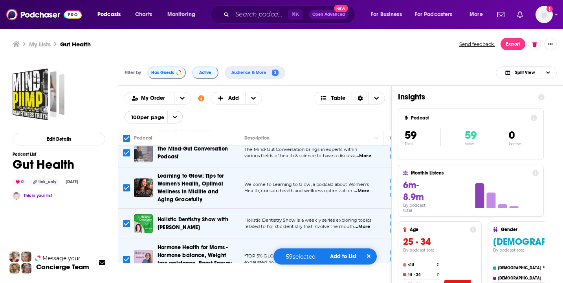
click at [342, 254] on button "Add to List" at bounding box center [343, 256] width 39 height 7
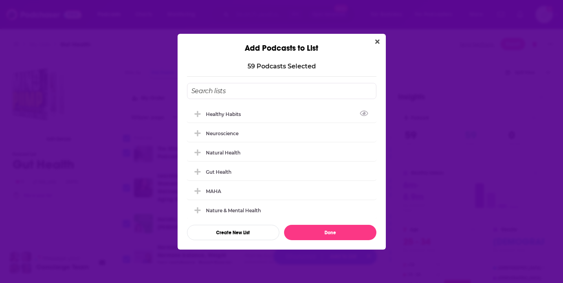
click at [260, 92] on input "Add Podcast To List" at bounding box center [281, 91] width 189 height 16
type input "Gut"
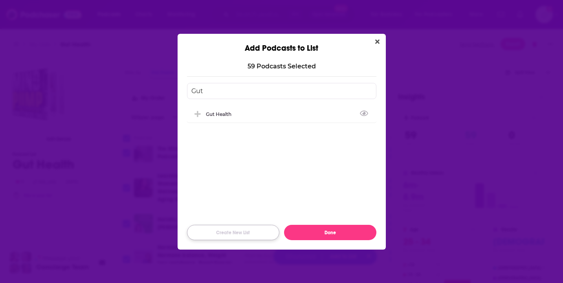
click at [236, 229] on button "Create New List" at bounding box center [233, 232] width 92 height 15
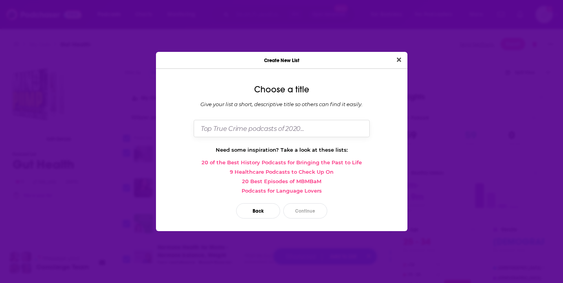
click at [252, 132] on input "Dialog" at bounding box center [282, 128] width 176 height 17
type input "Gut Health (3k&above)"
click at [303, 207] on button "Continue" at bounding box center [305, 210] width 44 height 15
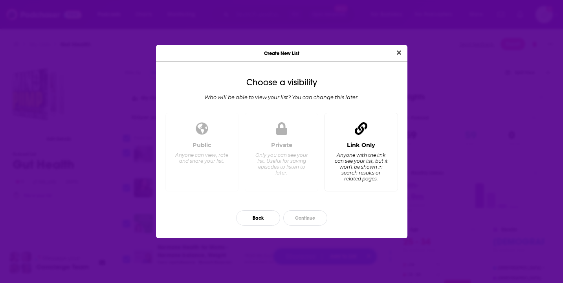
click at [351, 158] on div "Anyone with the link can see your list, but it won't be shown in search results…" at bounding box center [361, 166] width 54 height 29
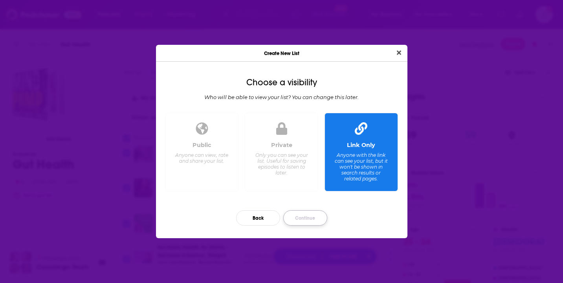
click at [309, 216] on button "Continue" at bounding box center [305, 217] width 44 height 15
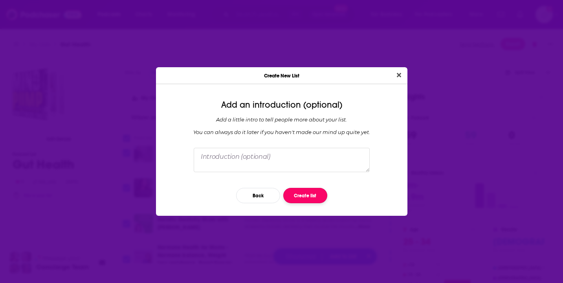
click at [309, 195] on button "Create list" at bounding box center [305, 195] width 44 height 15
checkbox input "false"
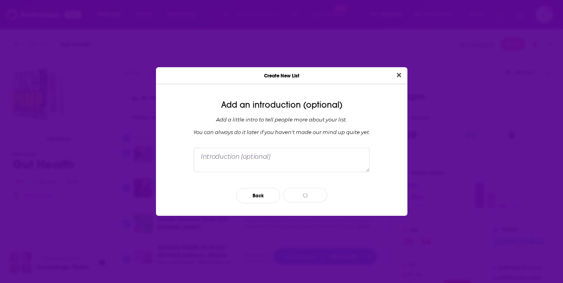
checkbox input "false"
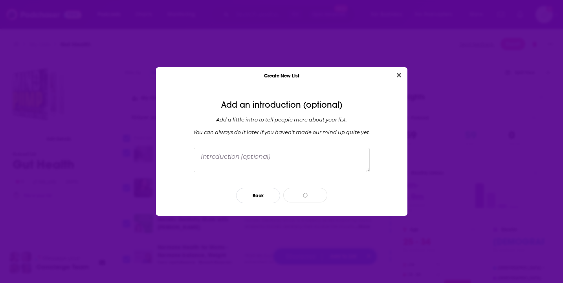
checkbox input "false"
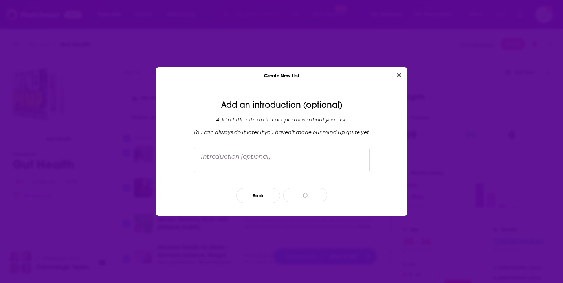
checkbox input "false"
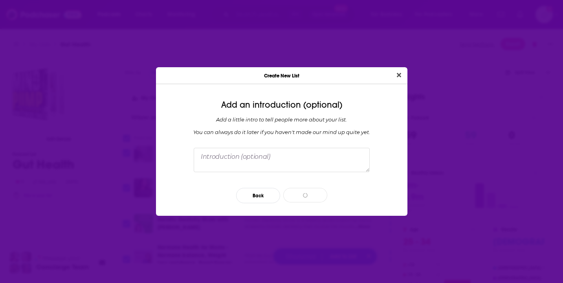
checkbox input "false"
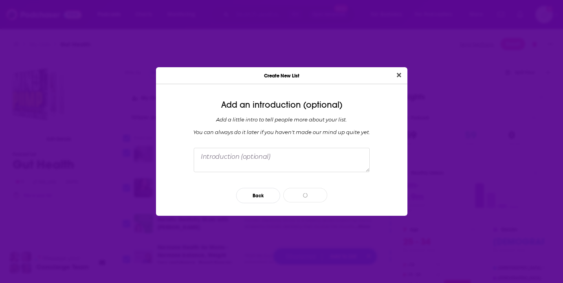
checkbox input "false"
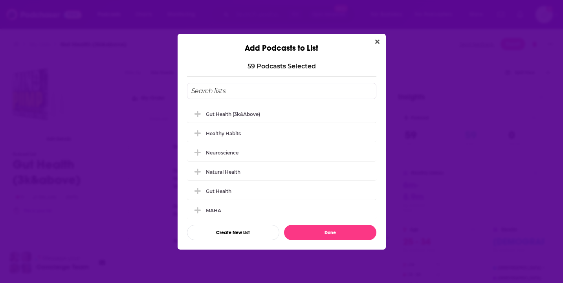
scroll to position [1753, 0]
click at [314, 115] on div "Gut Health (3k&above)" at bounding box center [281, 113] width 189 height 17
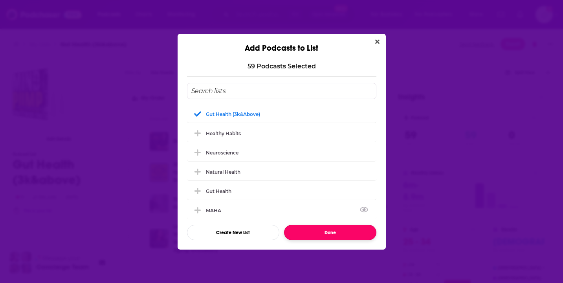
click at [328, 232] on button "Done" at bounding box center [330, 232] width 92 height 15
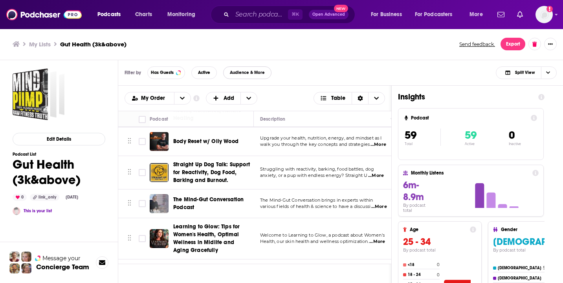
click at [253, 69] on button "Audience & More" at bounding box center [247, 72] width 48 height 13
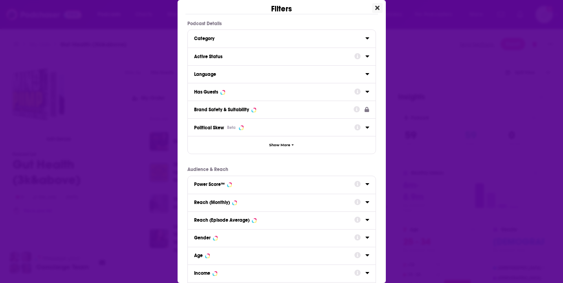
click at [379, 8] on button "Close" at bounding box center [377, 8] width 11 height 10
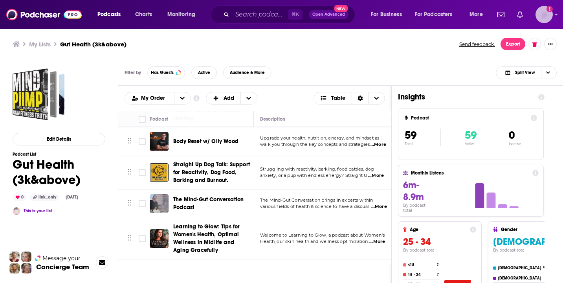
click at [555, 18] on div "Show profile menu" at bounding box center [556, 15] width 3 height 9
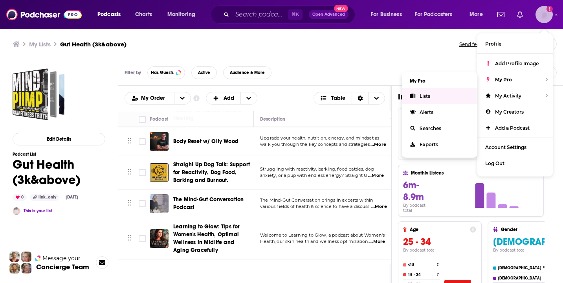
click at [450, 99] on link "Lists" at bounding box center [439, 96] width 75 height 16
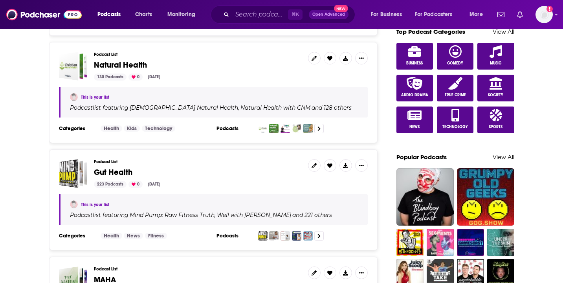
scroll to position [433, 0]
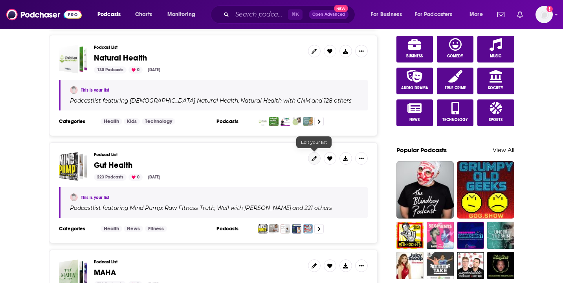
click at [316, 158] on icon at bounding box center [313, 158] width 5 height 5
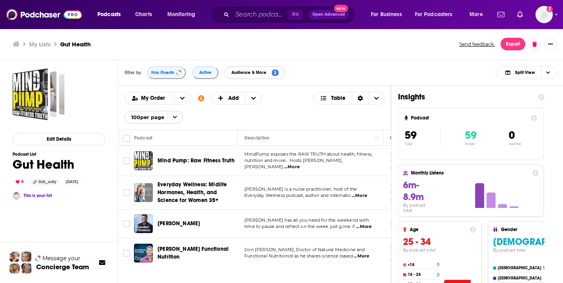
click at [258, 73] on span "Audience & More" at bounding box center [250, 72] width 38 height 4
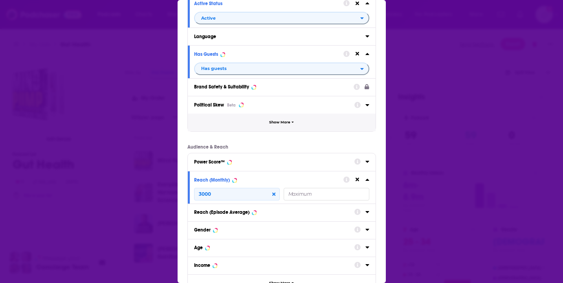
scroll to position [59, 0]
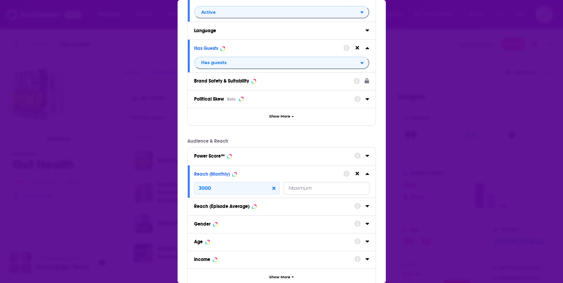
click at [302, 190] on input "Dialog" at bounding box center [327, 188] width 86 height 13
click at [277, 190] on input "3000" at bounding box center [237, 188] width 86 height 13
click at [275, 189] on icon "Dialog" at bounding box center [273, 187] width 3 height 3
click at [295, 192] on input "Dialog" at bounding box center [327, 188] width 86 height 13
type input "3000"
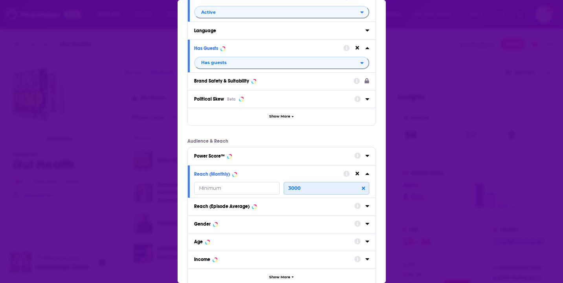
scroll to position [133, 0]
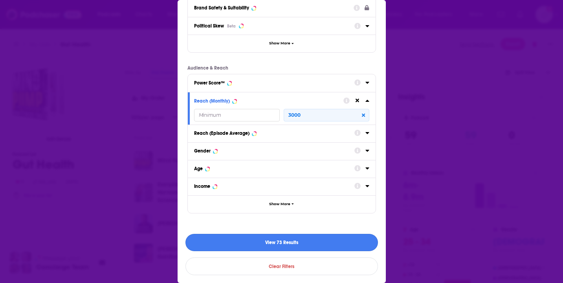
click at [296, 239] on button "View 73 Results" at bounding box center [281, 243] width 192 height 18
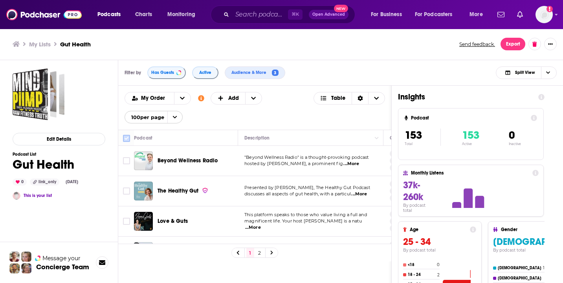
click at [127, 140] on input "Toggle select all" at bounding box center [126, 138] width 7 height 7
checkbox input "true"
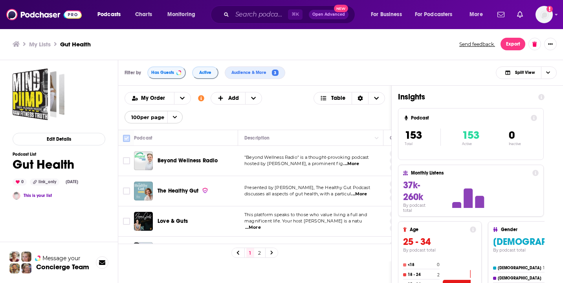
checkbox input "true"
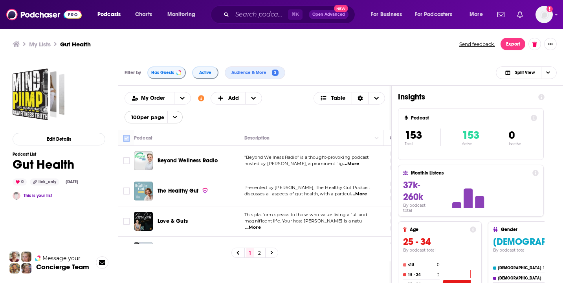
checkbox input "true"
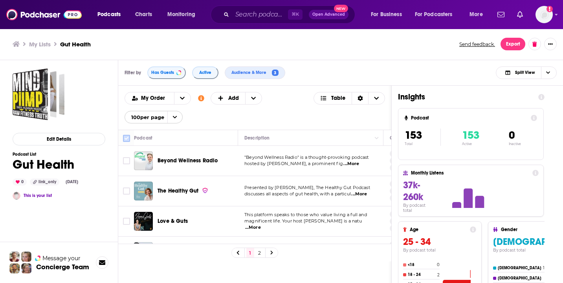
checkbox input "true"
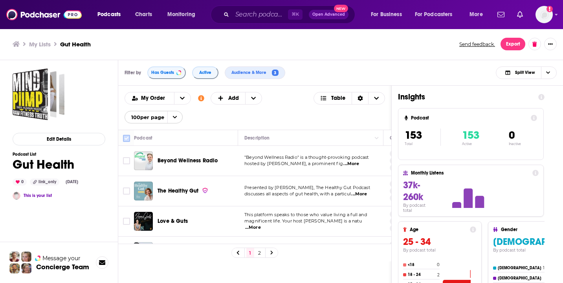
checkbox input "true"
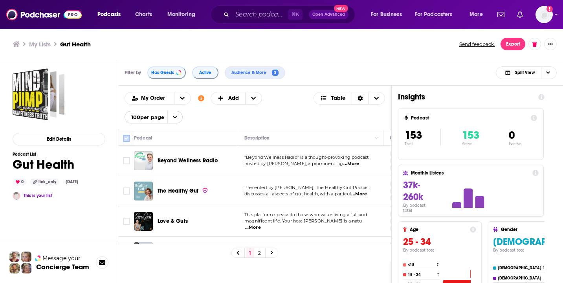
checkbox input "true"
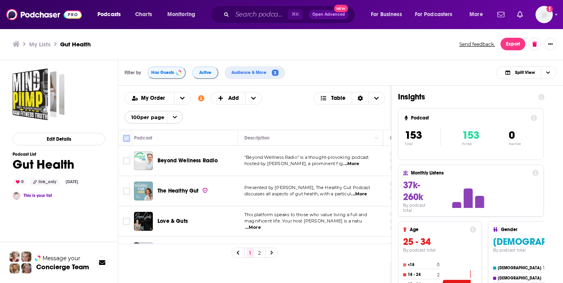
checkbox input "true"
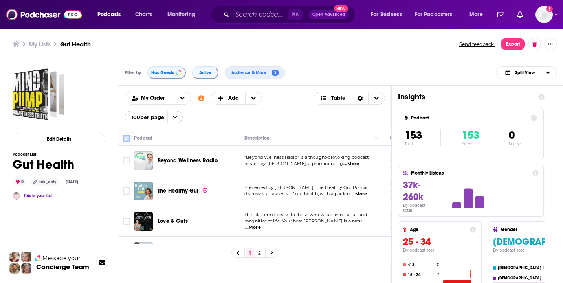
checkbox input "true"
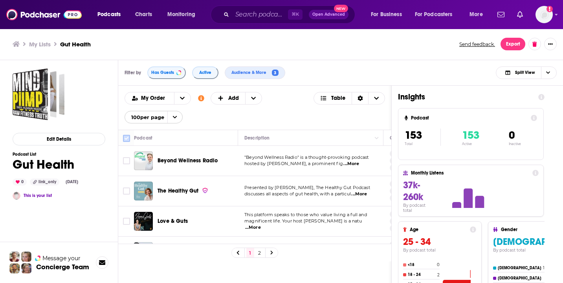
checkbox input "true"
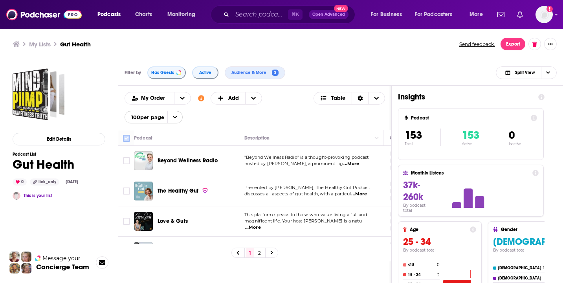
checkbox input "true"
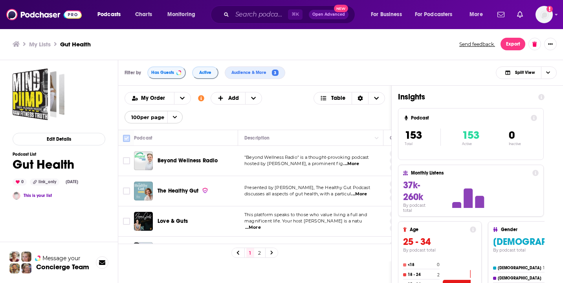
checkbox input "true"
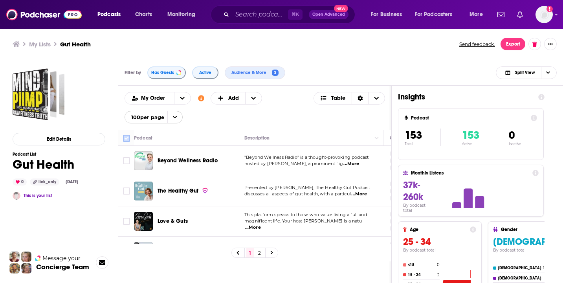
checkbox input "true"
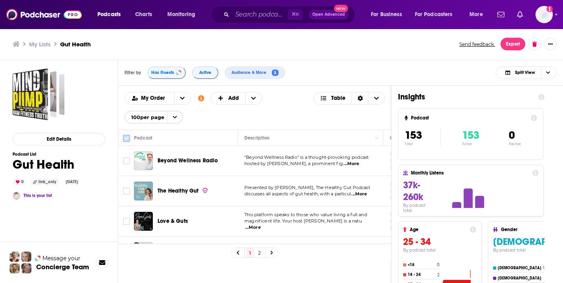
checkbox input "true"
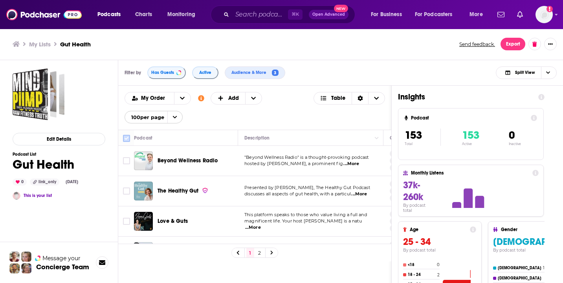
checkbox input "true"
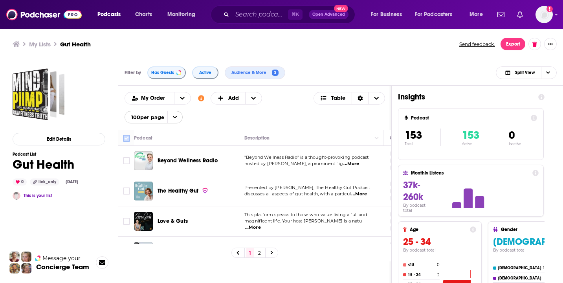
checkbox input "true"
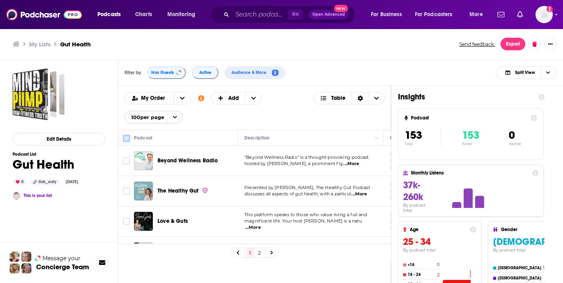
checkbox input "true"
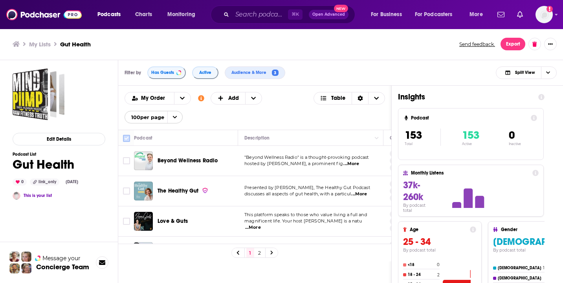
checkbox input "true"
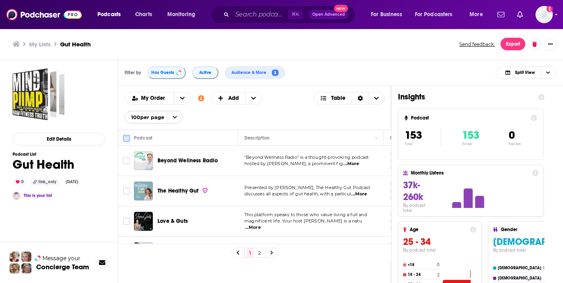
checkbox input "true"
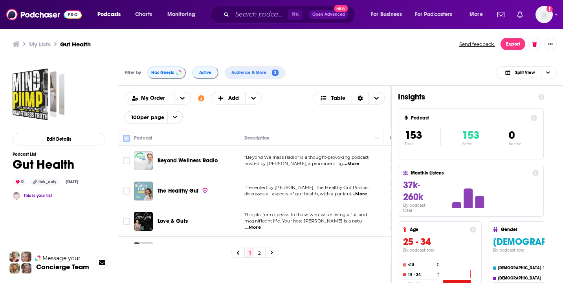
checkbox input "true"
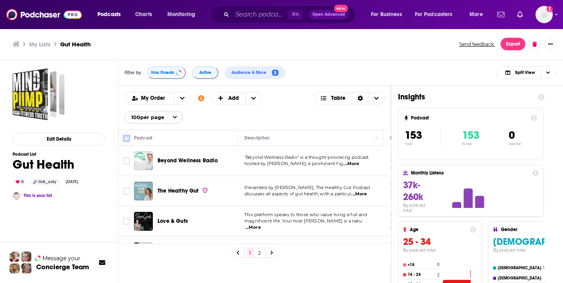
checkbox input "true"
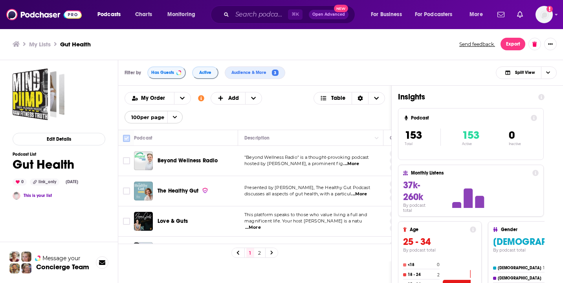
checkbox input "true"
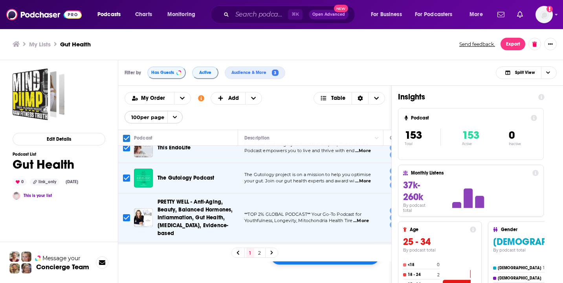
scroll to position [227, 0]
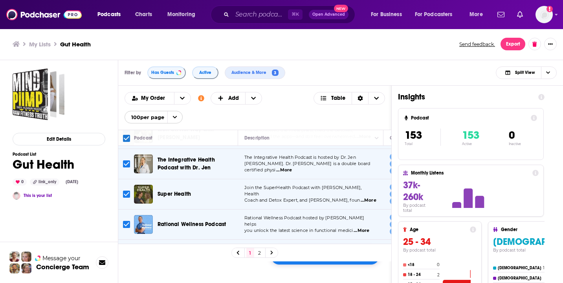
click at [319, 263] on div "100 selected Add to List" at bounding box center [325, 256] width 109 height 17
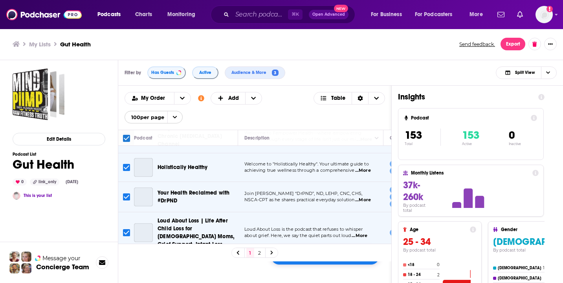
scroll to position [3055, 0]
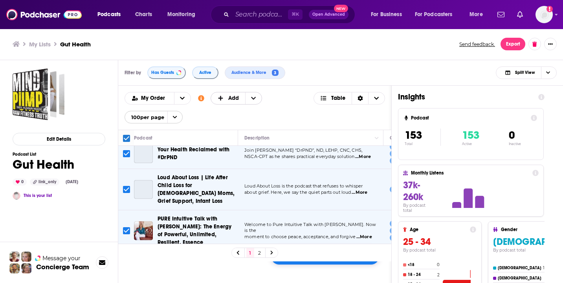
click at [253, 99] on icon "+ Add" at bounding box center [253, 98] width 5 height 3
click at [372, 99] on span "Choose View" at bounding box center [376, 98] width 16 height 12
click at [183, 101] on button "open menu" at bounding box center [182, 98] width 16 height 12
click at [297, 123] on div "My Order My Order Alphabetical Power Score Customize Your List Order Select the…" at bounding box center [254, 107] width 260 height 31
click at [545, 44] on button "Show More Button" at bounding box center [550, 44] width 13 height 13
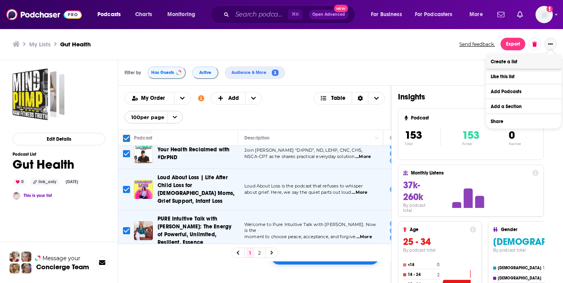
click at [527, 61] on button "Create a list" at bounding box center [523, 61] width 75 height 15
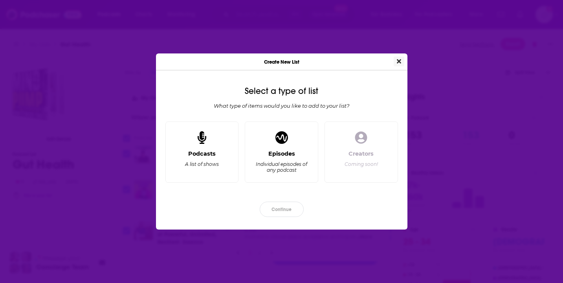
click at [398, 63] on icon "Close" at bounding box center [399, 61] width 4 height 6
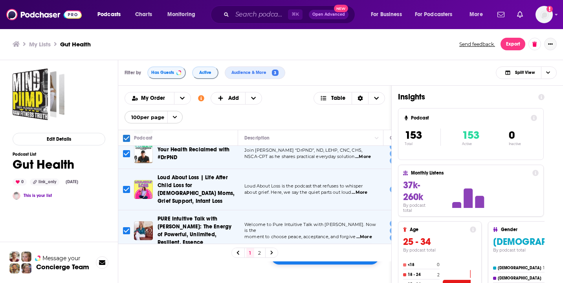
click at [551, 42] on icon "Show More Button" at bounding box center [550, 44] width 5 height 5
click at [511, 91] on button "Add Podcasts" at bounding box center [523, 91] width 75 height 15
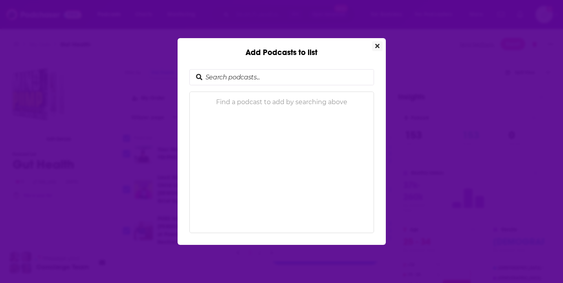
click at [376, 46] on icon "Close" at bounding box center [377, 46] width 4 height 4
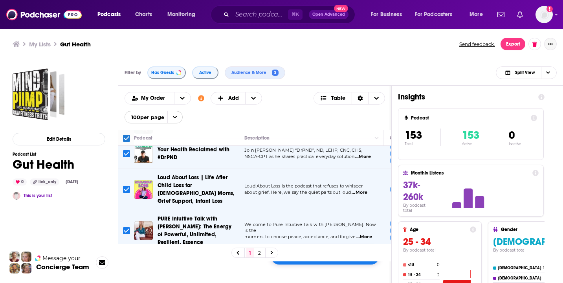
click at [549, 43] on icon "Show More Button" at bounding box center [550, 44] width 5 height 5
click at [520, 65] on button "Create a list" at bounding box center [523, 61] width 75 height 15
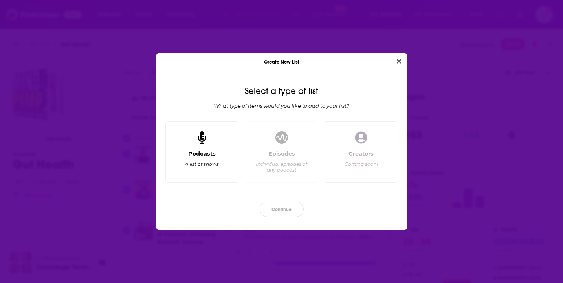
click at [218, 156] on div "Podcasts A list of shows" at bounding box center [202, 163] width 60 height 26
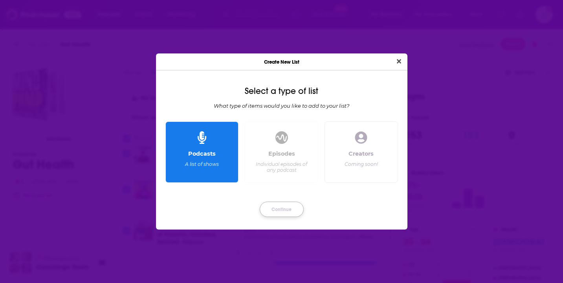
click at [286, 208] on button "Continue" at bounding box center [282, 208] width 44 height 15
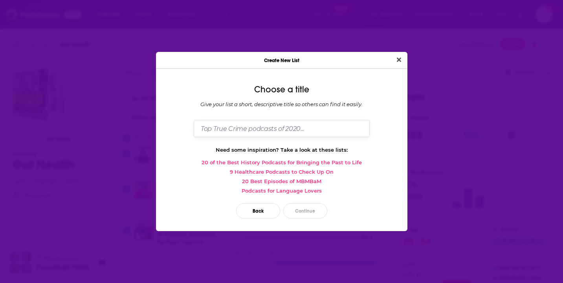
click at [299, 130] on input "Dialog" at bounding box center [282, 128] width 176 height 17
type input "Gut Health (3k Below)"
click at [310, 208] on button "Continue" at bounding box center [305, 210] width 44 height 15
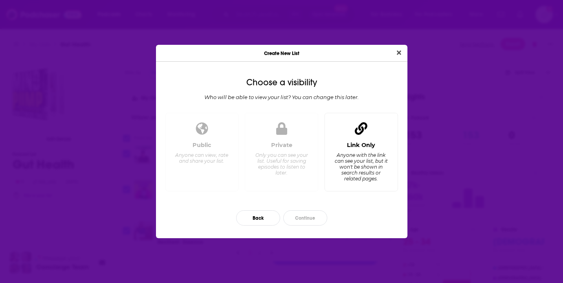
click at [336, 149] on div "Link Only Anyone with the link can see your list, but it won't be shown in sear…" at bounding box center [361, 163] width 60 height 44
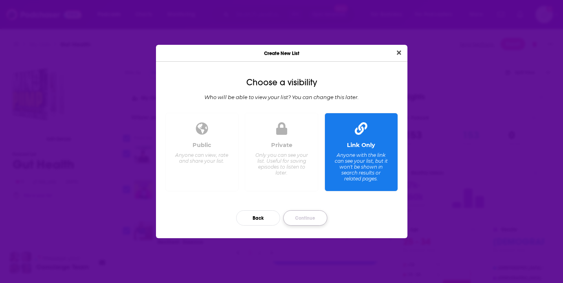
click at [310, 216] on button "Continue" at bounding box center [305, 217] width 44 height 15
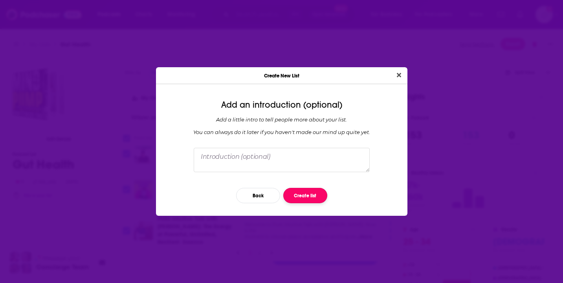
click at [315, 195] on button "Create list" at bounding box center [305, 195] width 44 height 15
checkbox input "false"
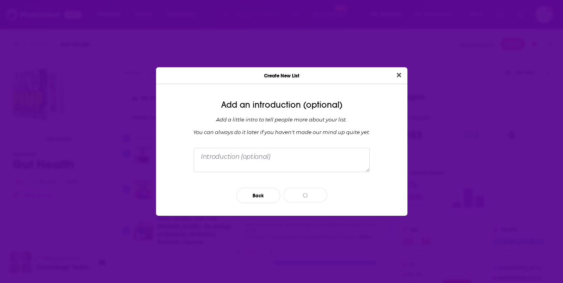
checkbox input "false"
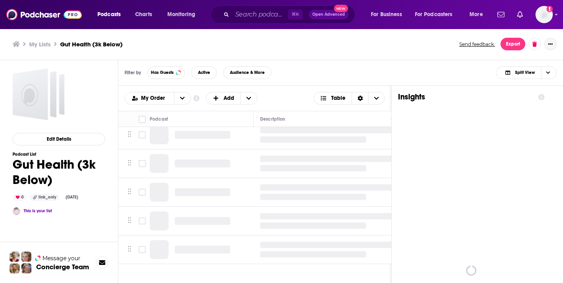
scroll to position [580, 0]
click at [39, 43] on h3 "My Lists" at bounding box center [40, 43] width 22 height 7
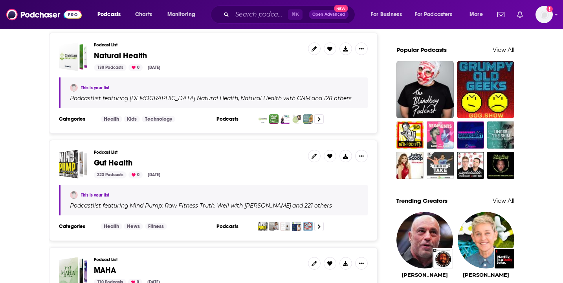
scroll to position [543, 0]
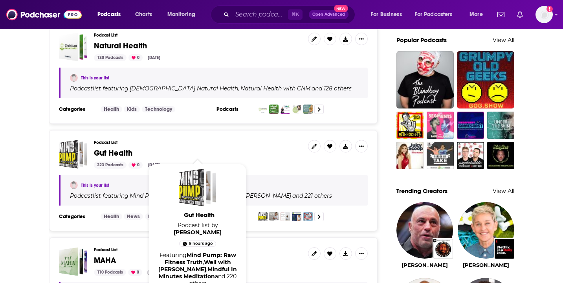
click at [108, 152] on span "Gut Health" at bounding box center [113, 153] width 38 height 10
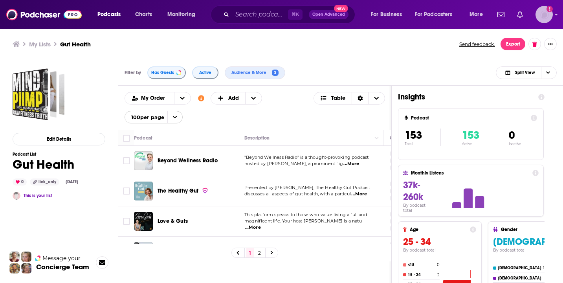
click at [547, 14] on img "Logged in as antonettefrontgate" at bounding box center [543, 14] width 17 height 17
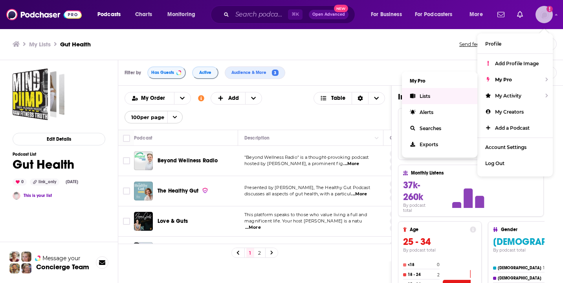
click at [439, 92] on link "Lists" at bounding box center [439, 96] width 75 height 16
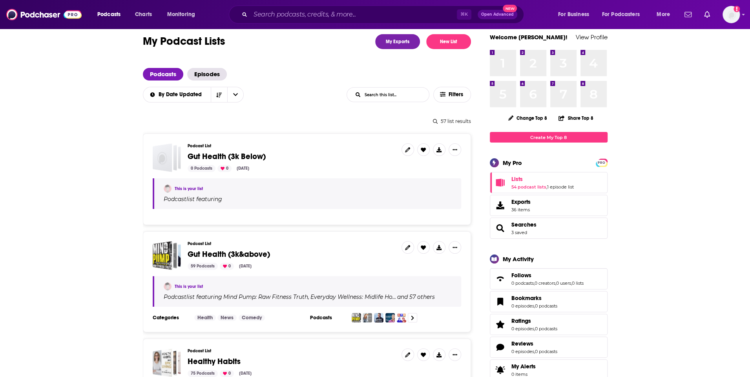
scroll to position [17, 0]
